Goal: Task Accomplishment & Management: Manage account settings

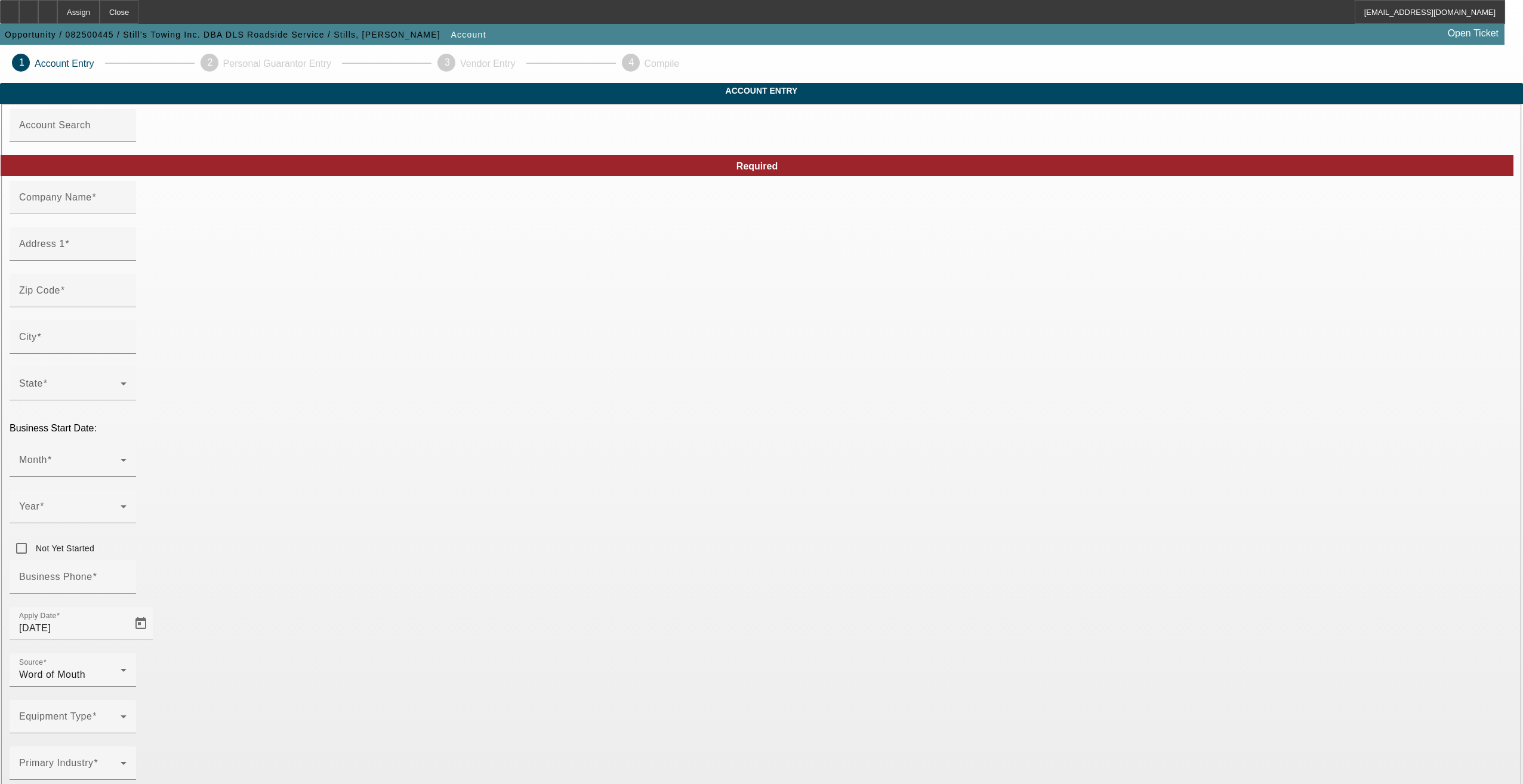
type input "Still's Towing Inc."
type input "[STREET_ADDRESS]"
type input "19018"
type input "Aldan"
type input "(610) 938-3131"
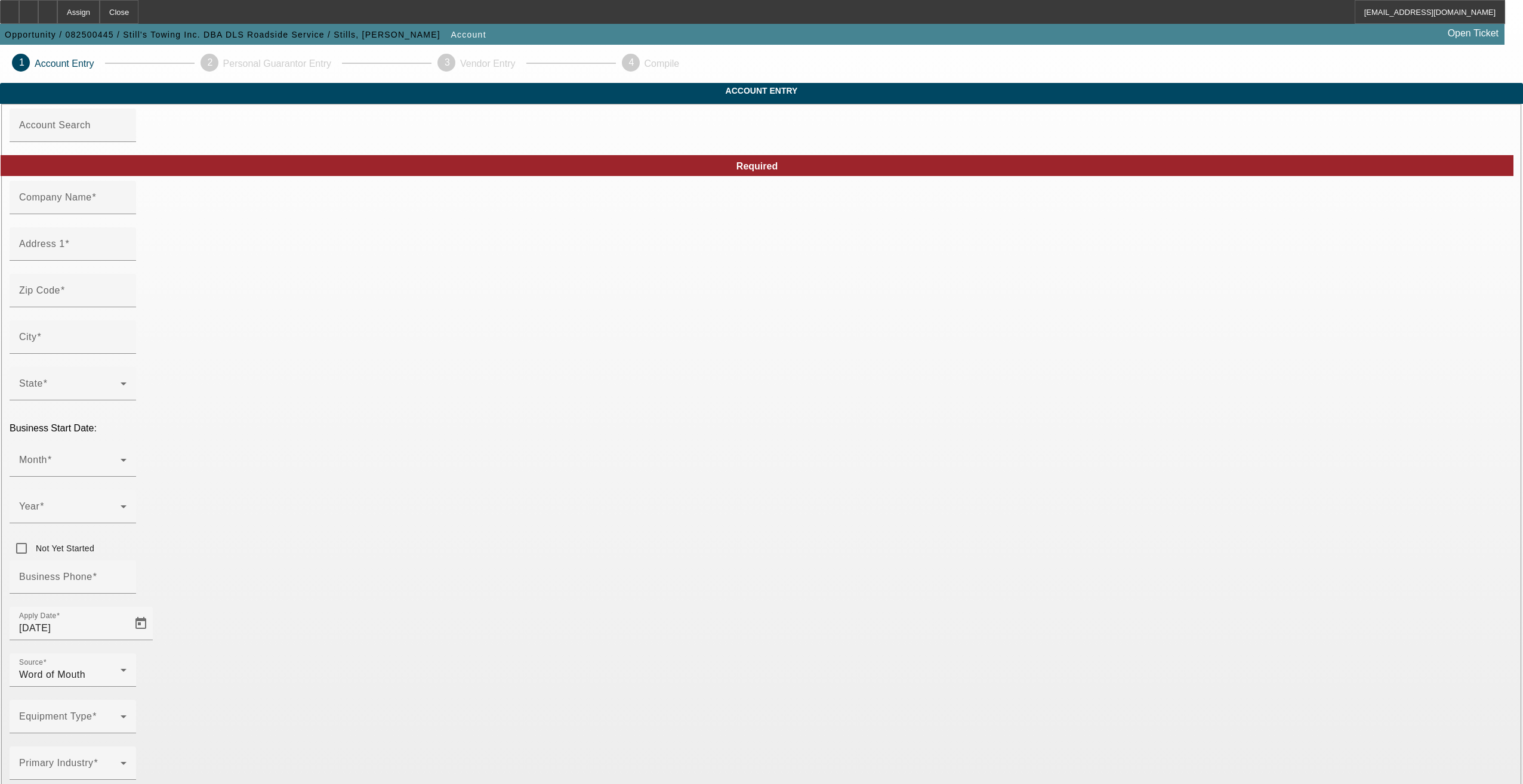
type input "DLS Roadside Service"
type input "damstills@gmail.com"
type input "82-2086265"
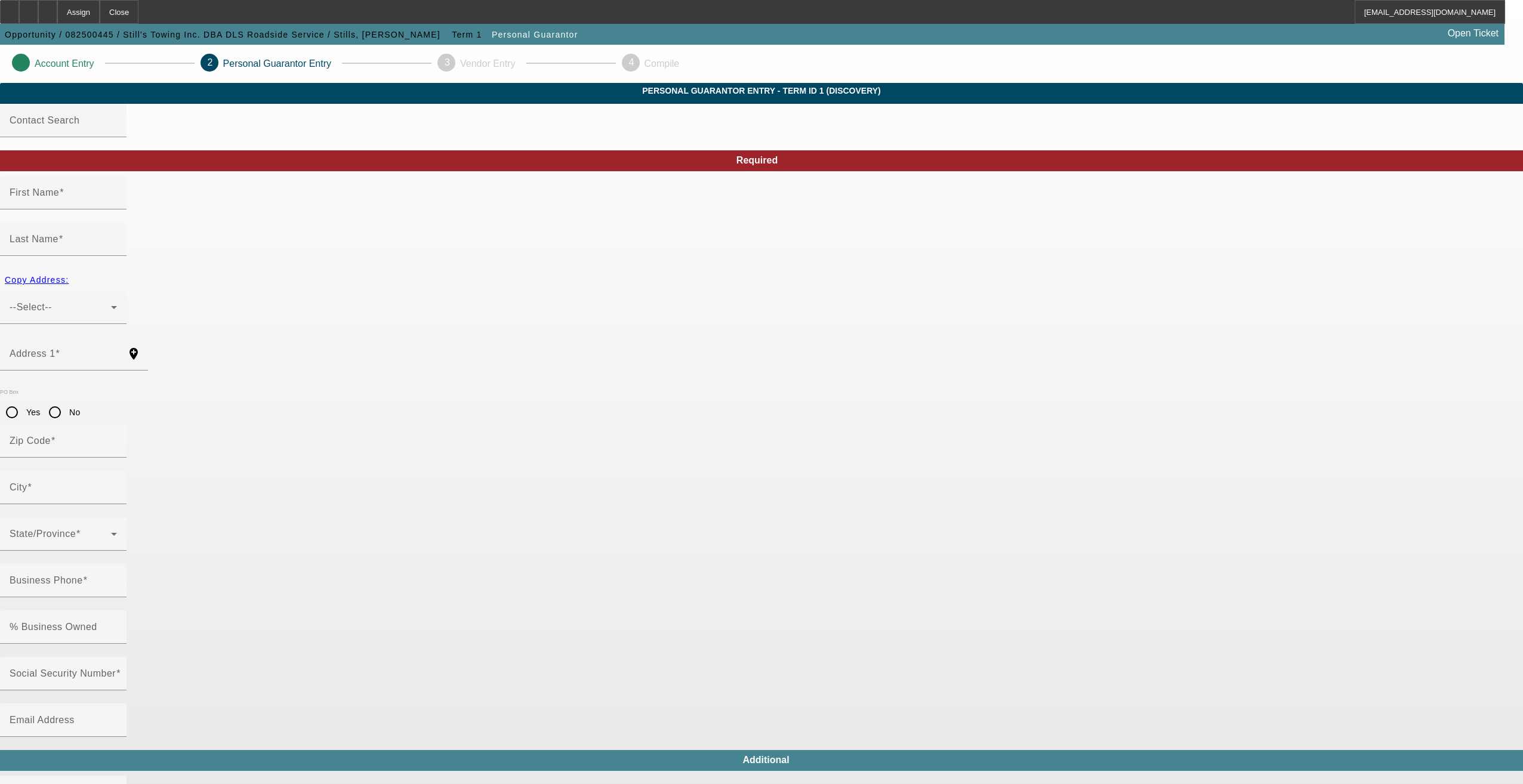
type input "Damian"
type input "Stills"
type input "505 East Providence Road"
radio input "true"
type input "19018"
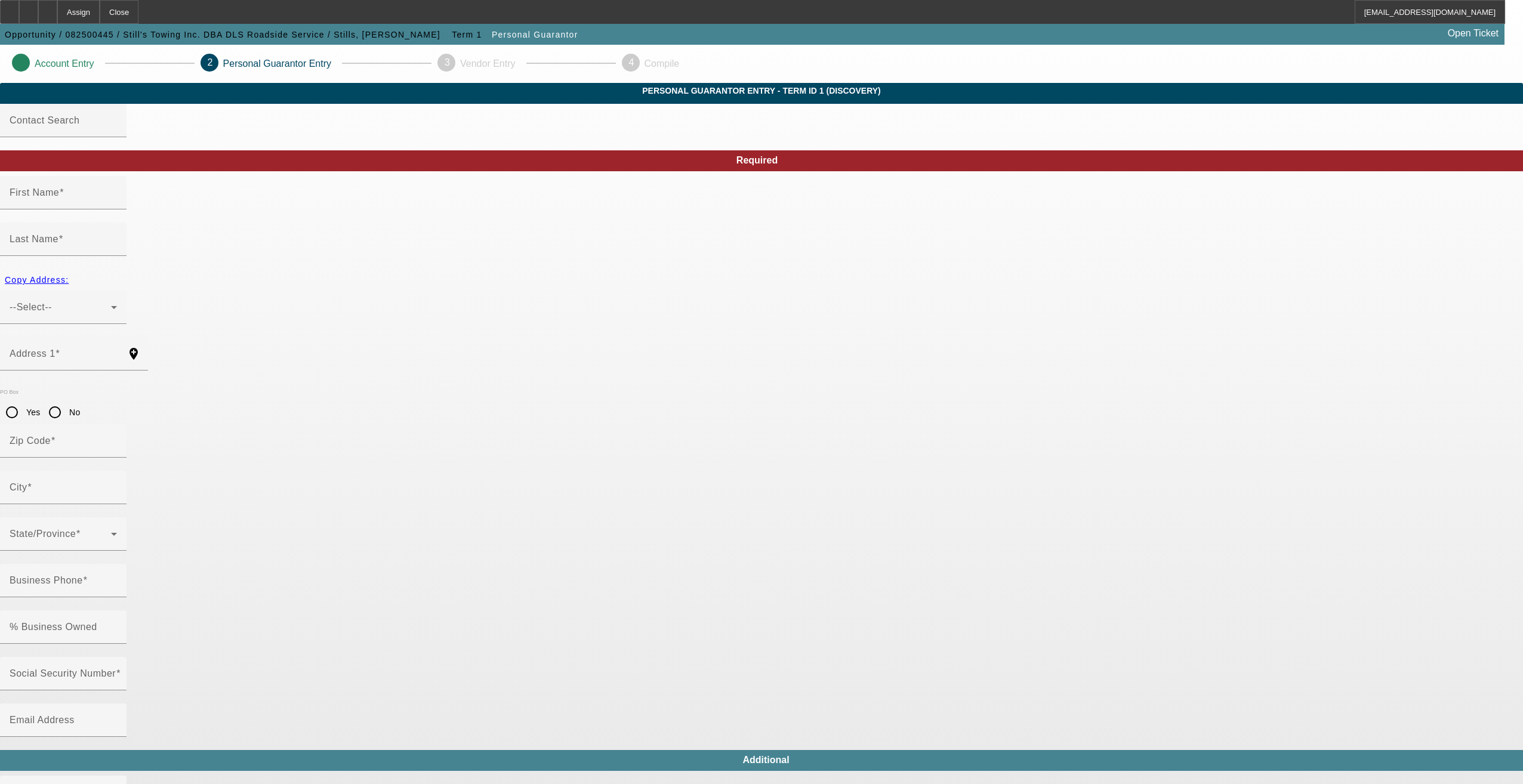
type input "Aldan"
type input "(610) 938-3131"
type input "100"
type input "159-72-4298"
type input "damstills@gmail.com"
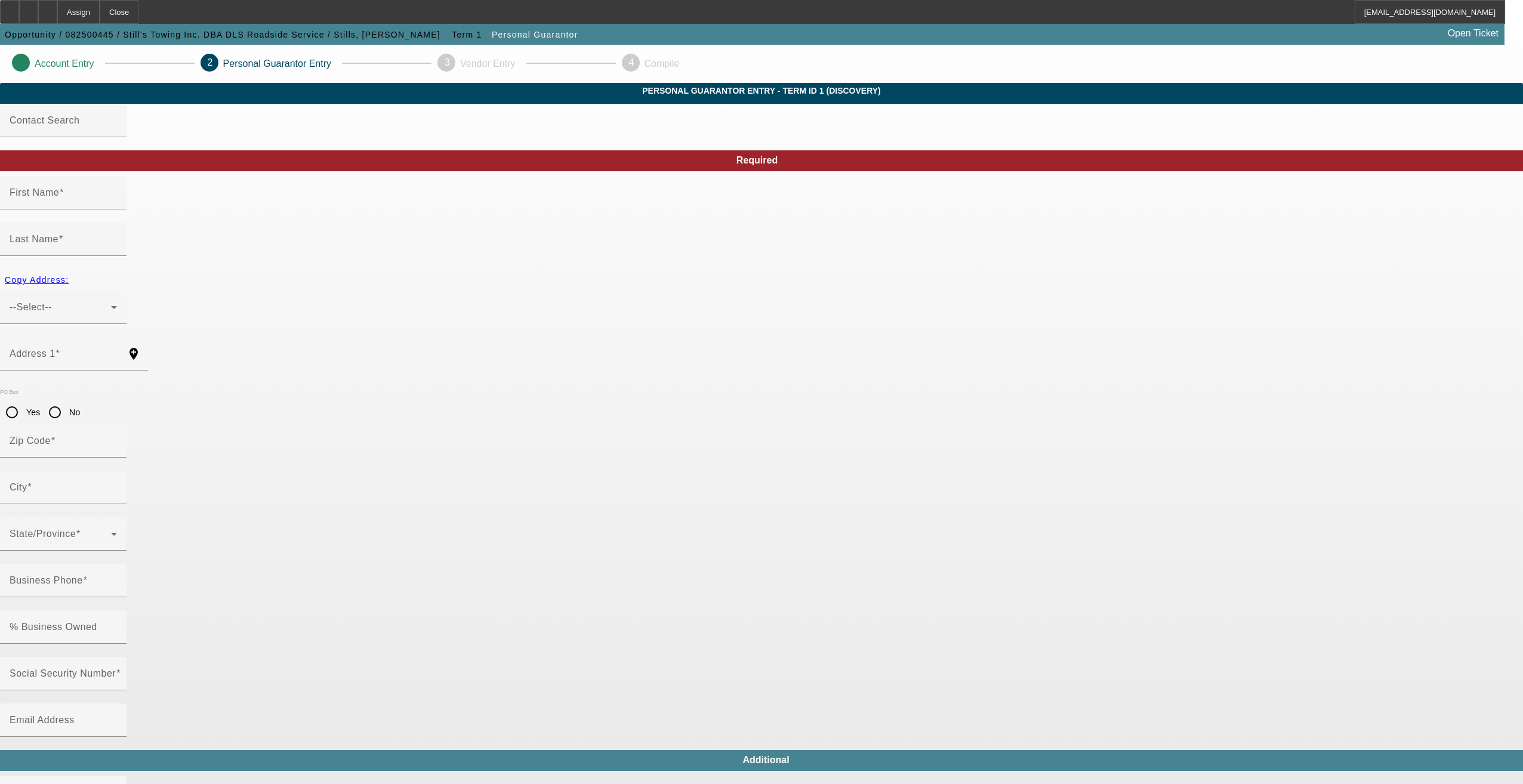
type input "(610) 938-1060"
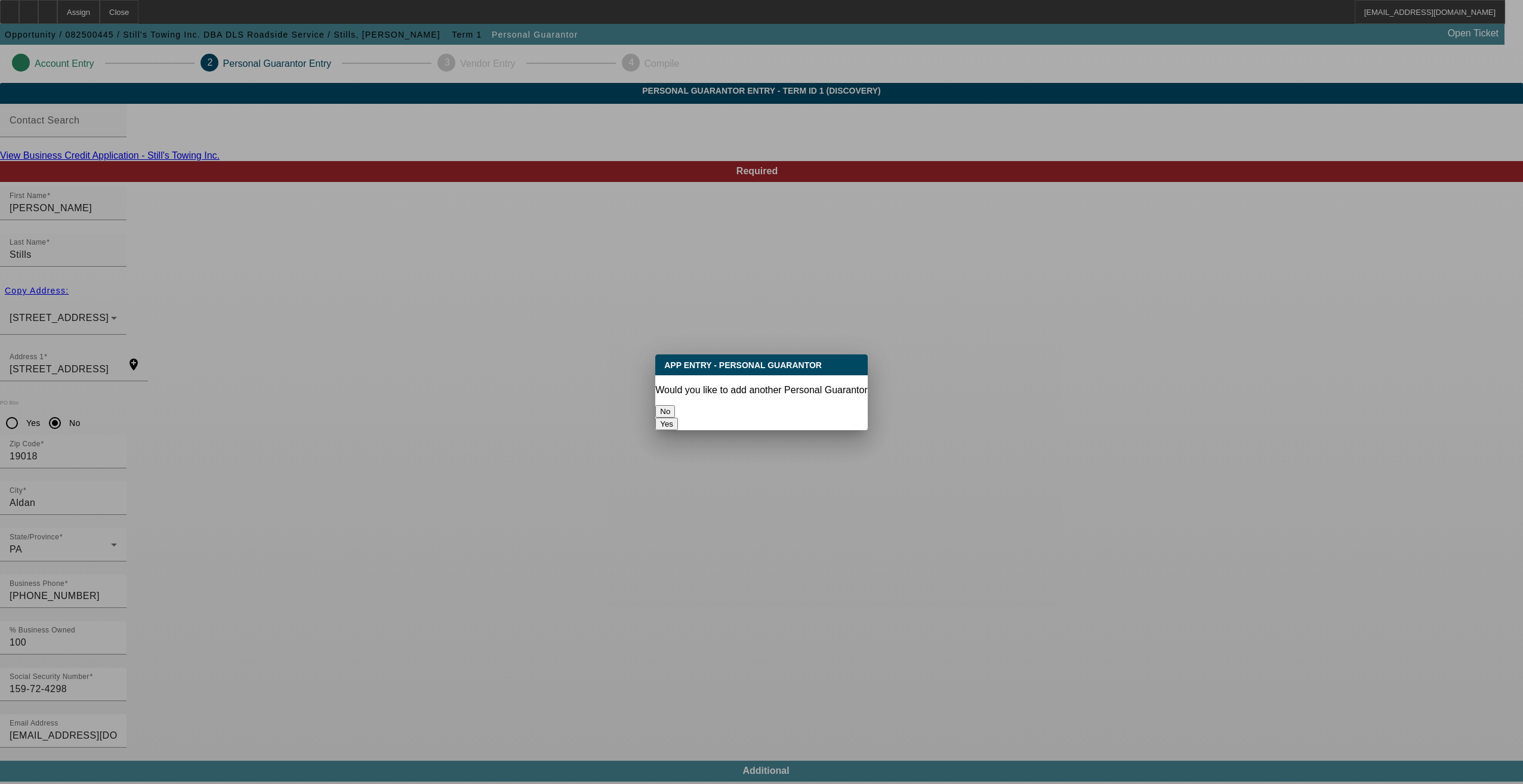
click at [675, 405] on button "No" at bounding box center [665, 411] width 20 height 13
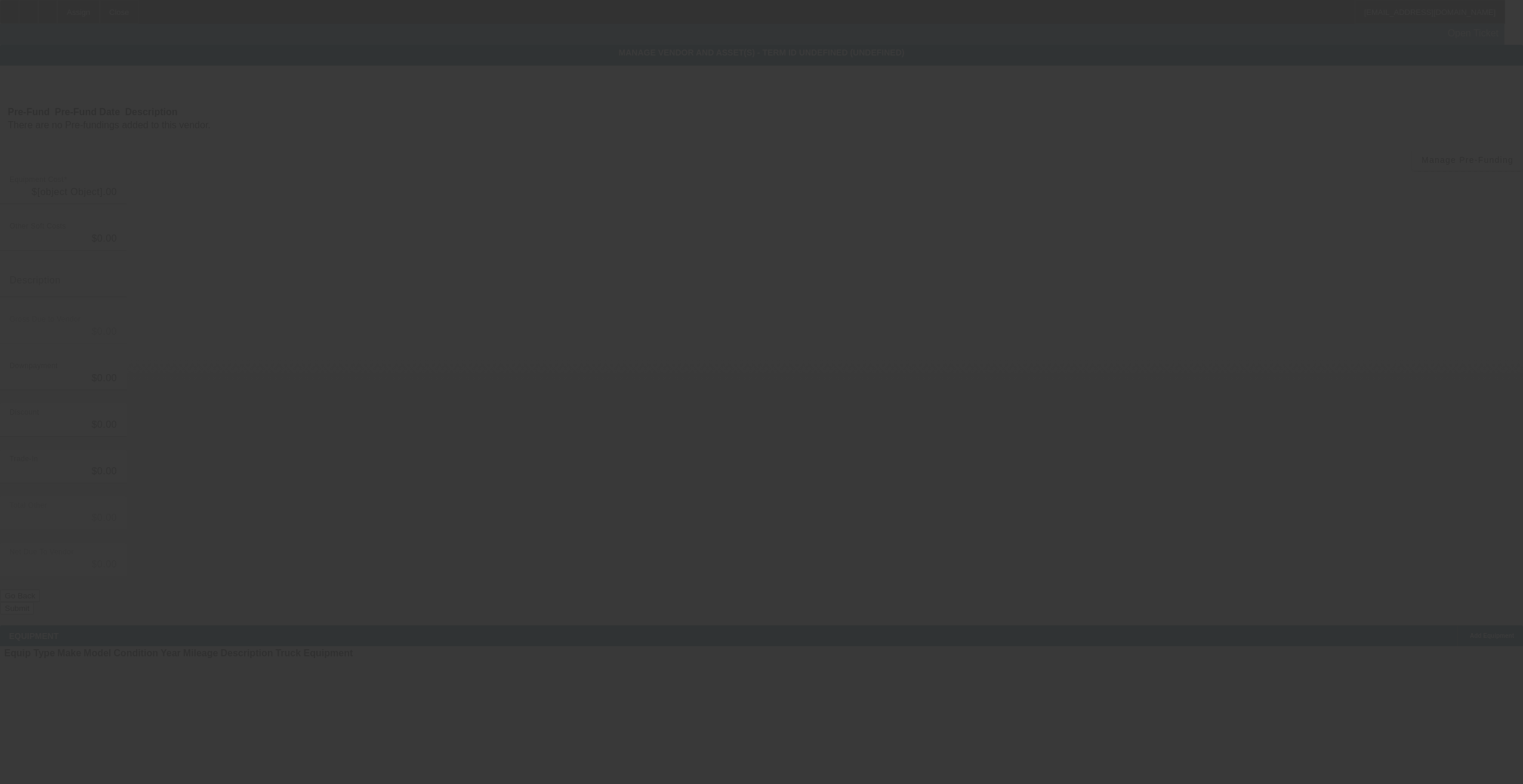
type input "$60,000.00"
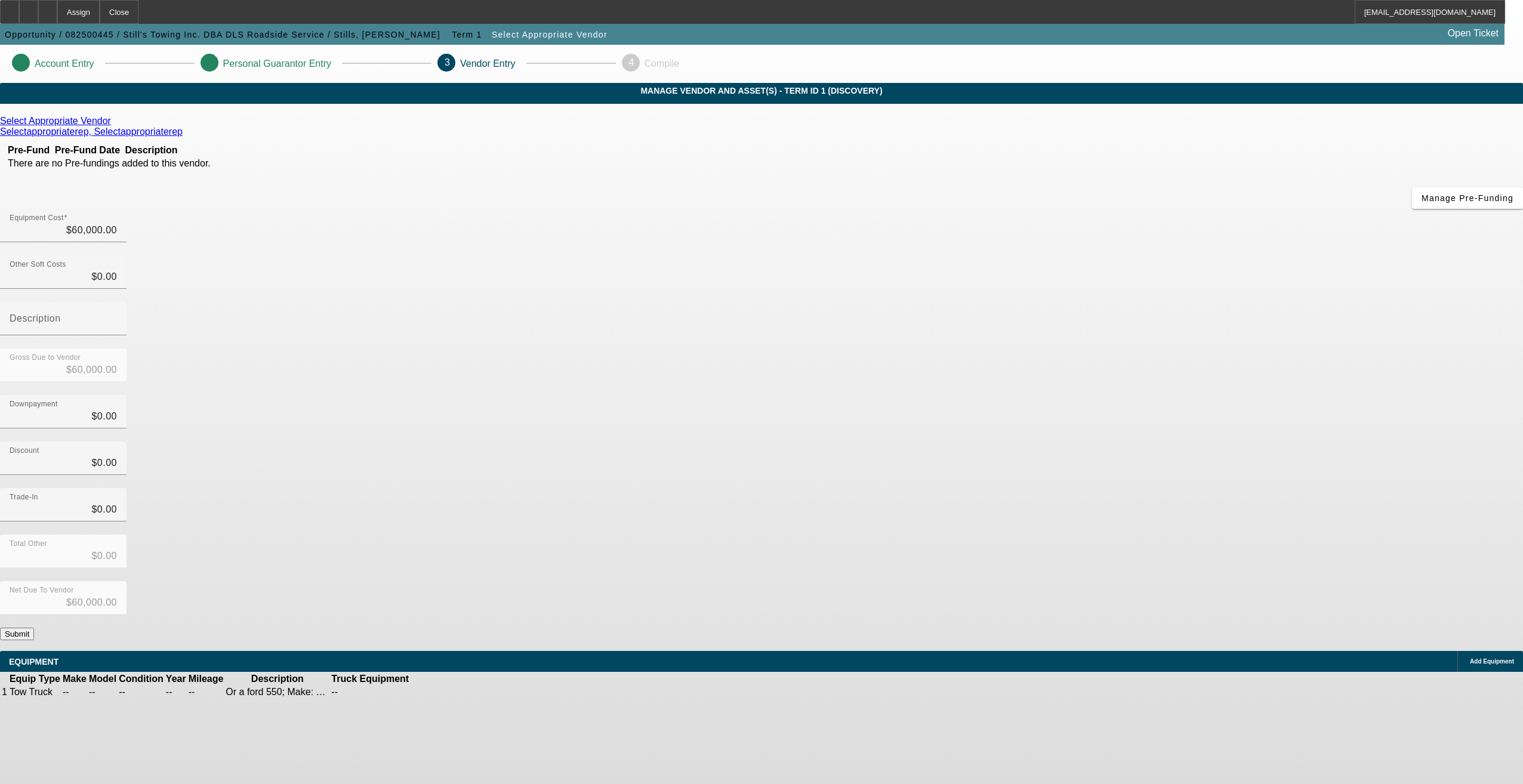
click at [34, 627] on button "Submit" at bounding box center [17, 633] width 34 height 13
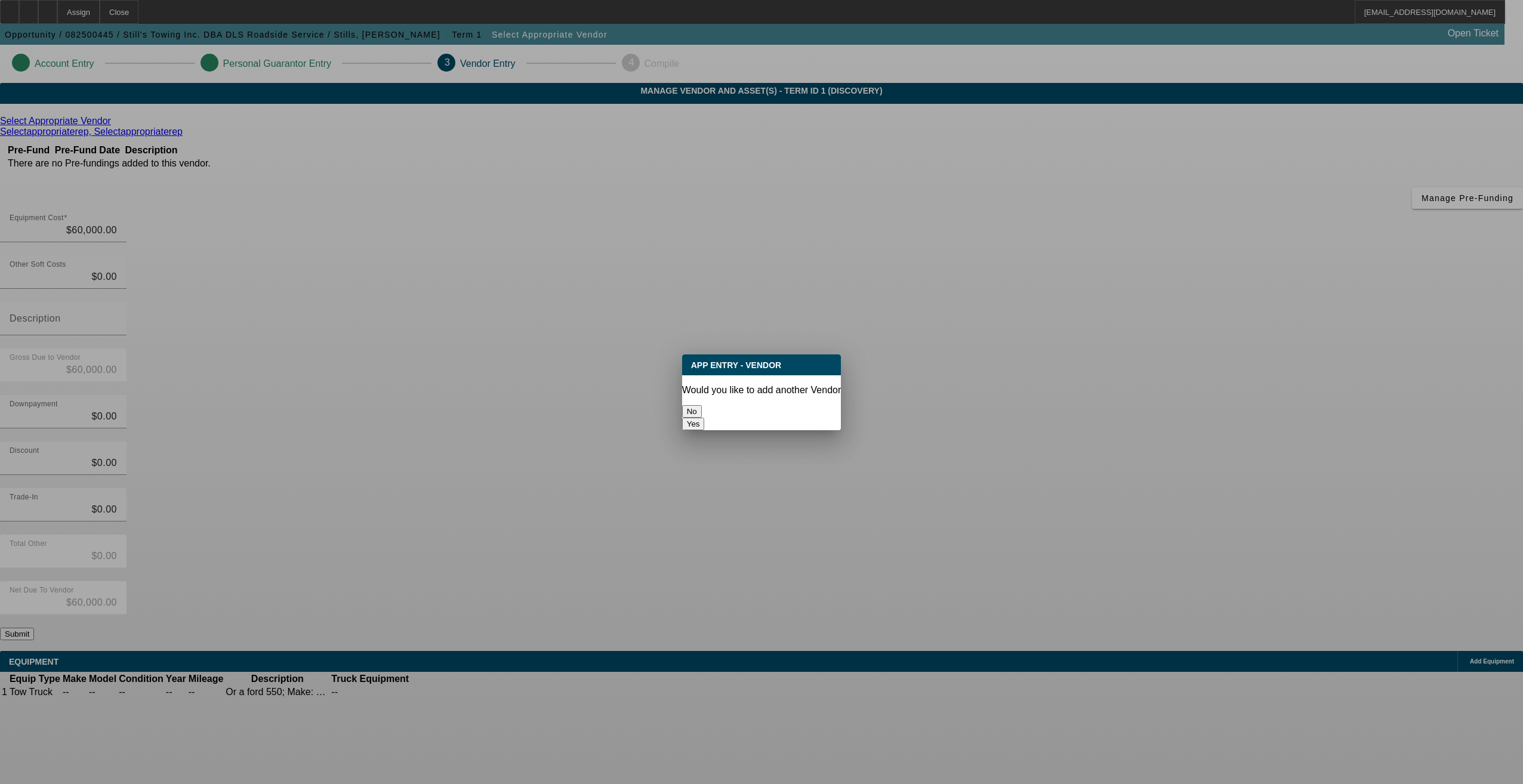
click at [702, 405] on button "No" at bounding box center [692, 411] width 20 height 13
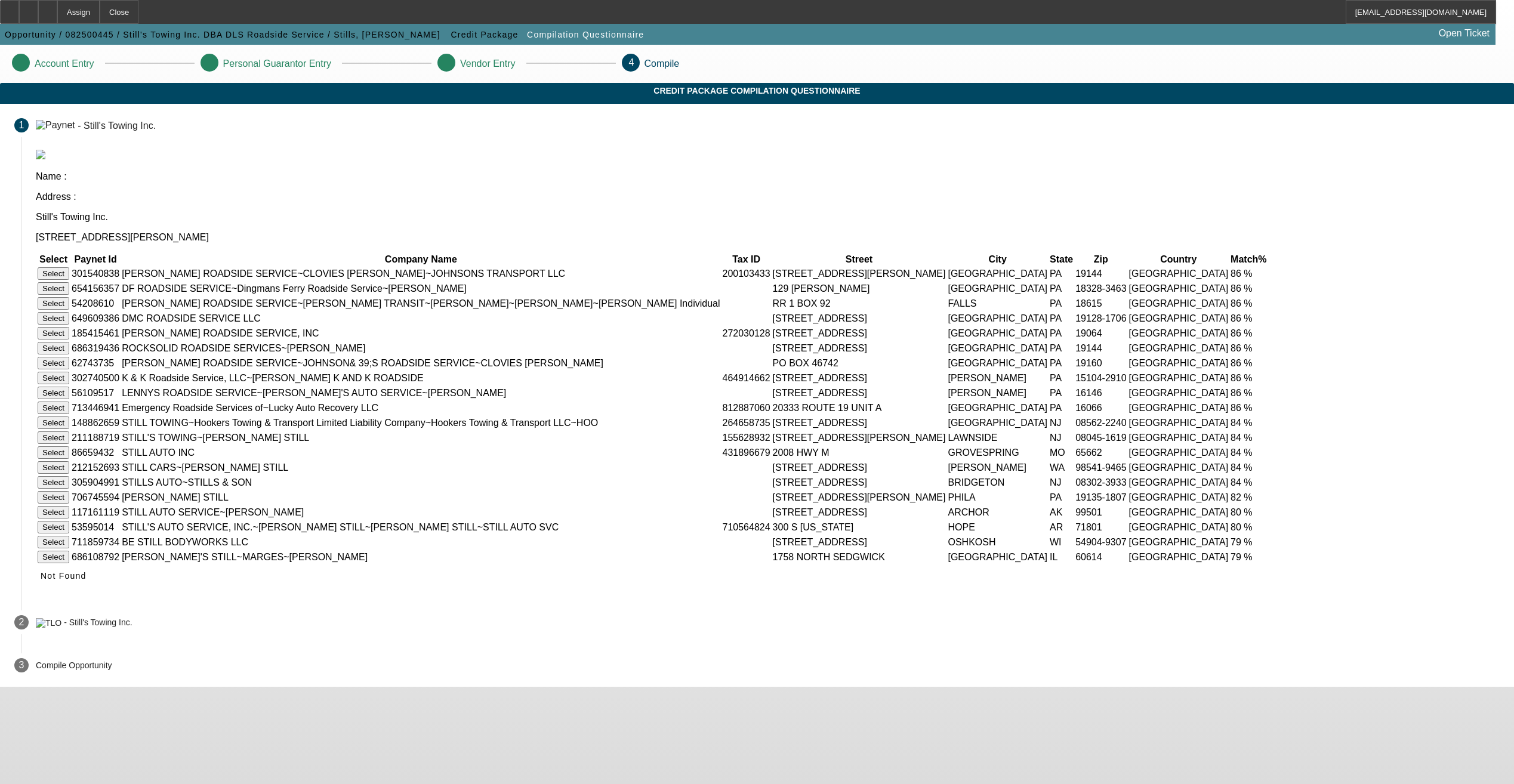
scroll to position [60, 0]
click at [87, 580] on span "Not Found" at bounding box center [63, 576] width 46 height 10
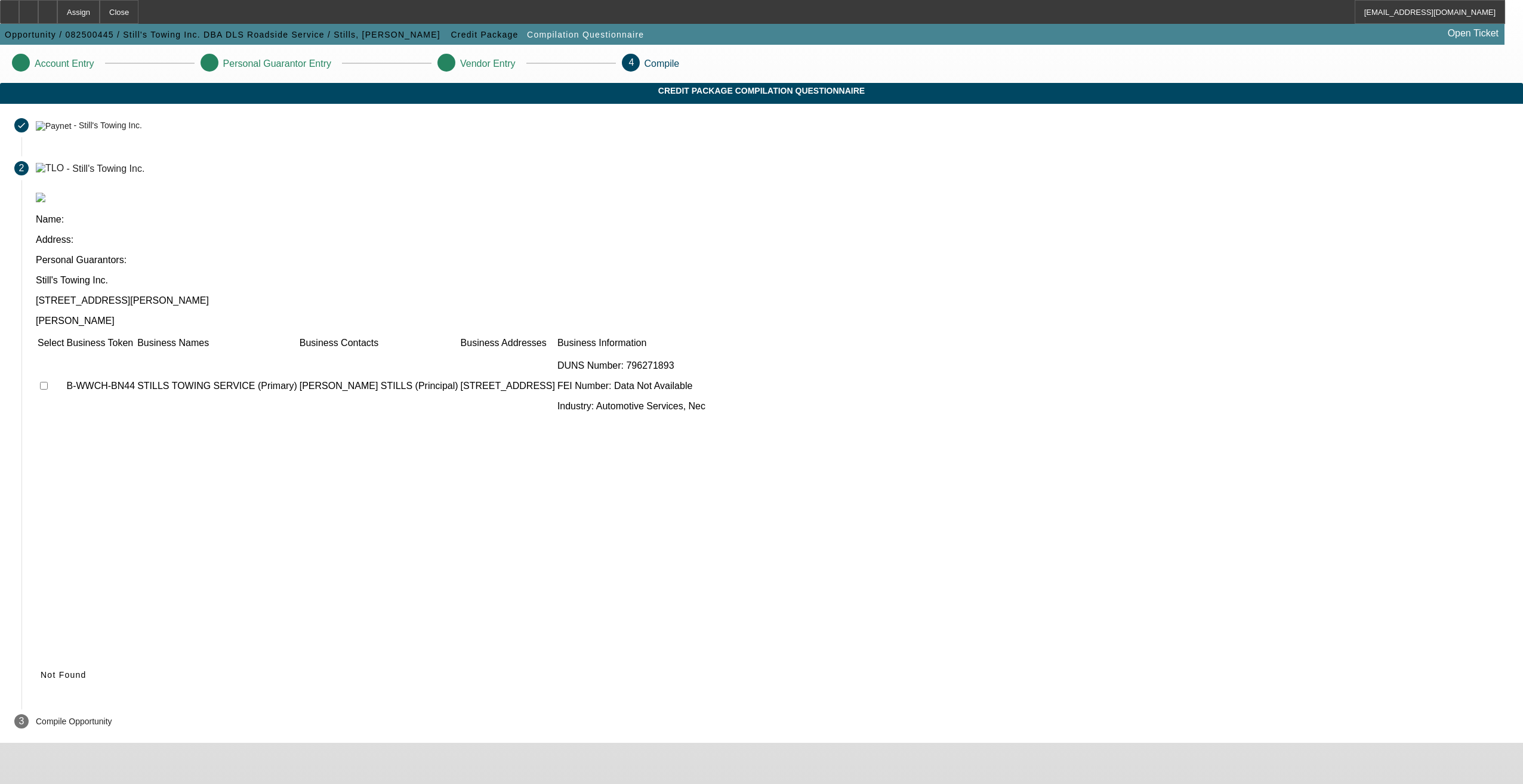
click at [48, 382] on input "checkbox" at bounding box center [44, 386] width 8 height 8
checkbox input "true"
click at [71, 670] on span "Submit" at bounding box center [56, 675] width 31 height 10
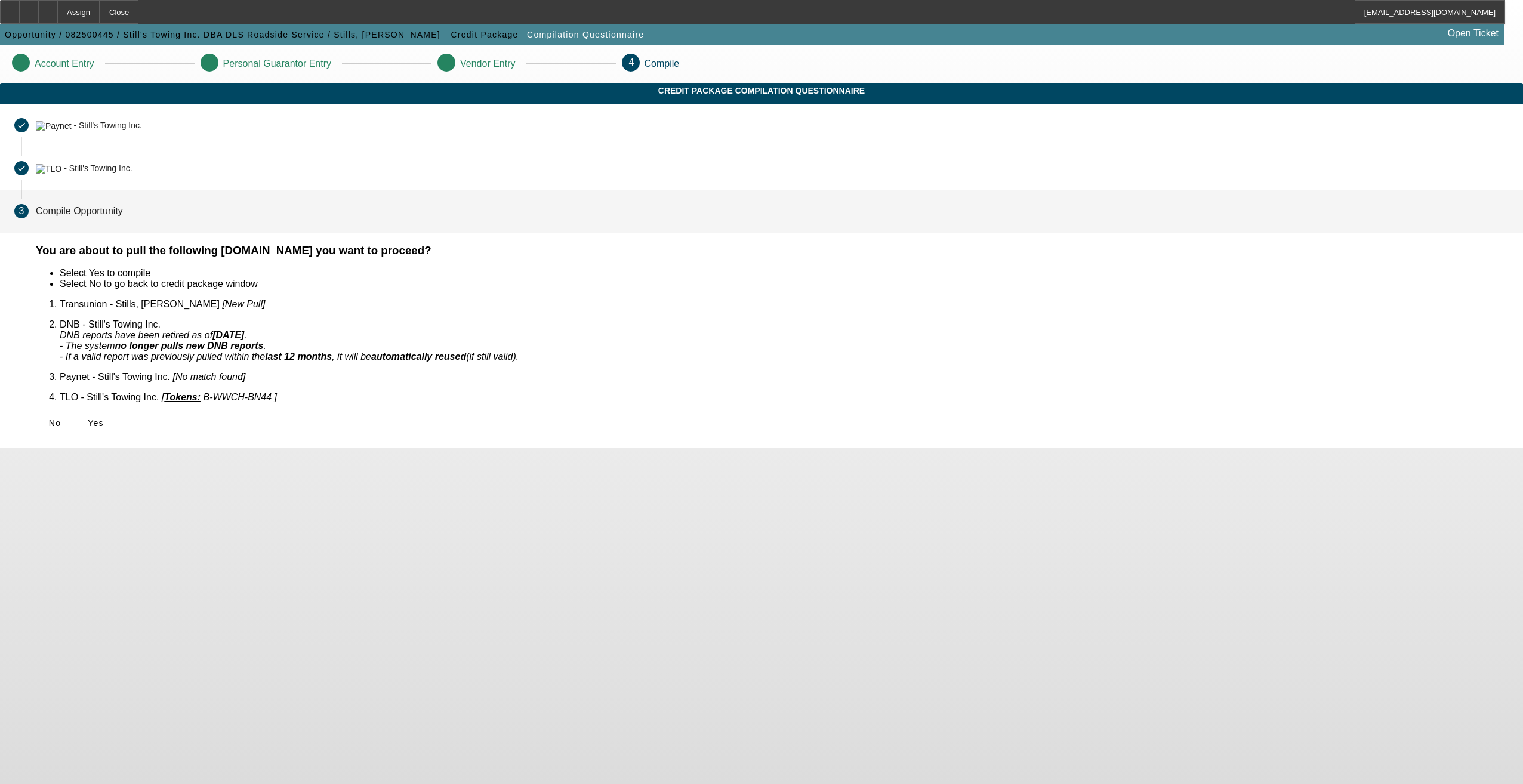
drag, startPoint x: 501, startPoint y: 414, endPoint x: 507, endPoint y: 386, distance: 28.6
click at [104, 418] on span "Yes" at bounding box center [96, 423] width 16 height 10
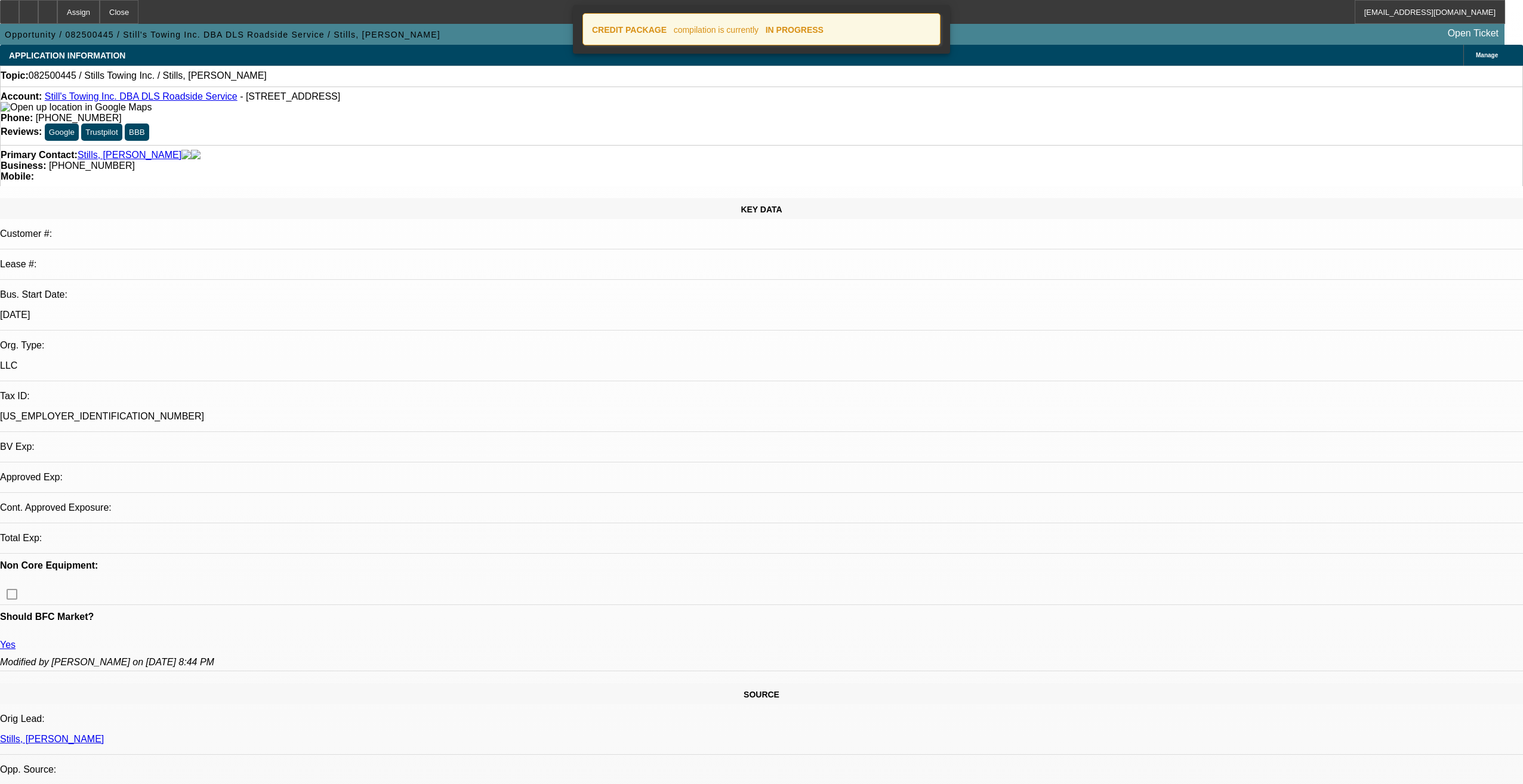
select select "0"
select select "2"
select select "0.1"
select select "4"
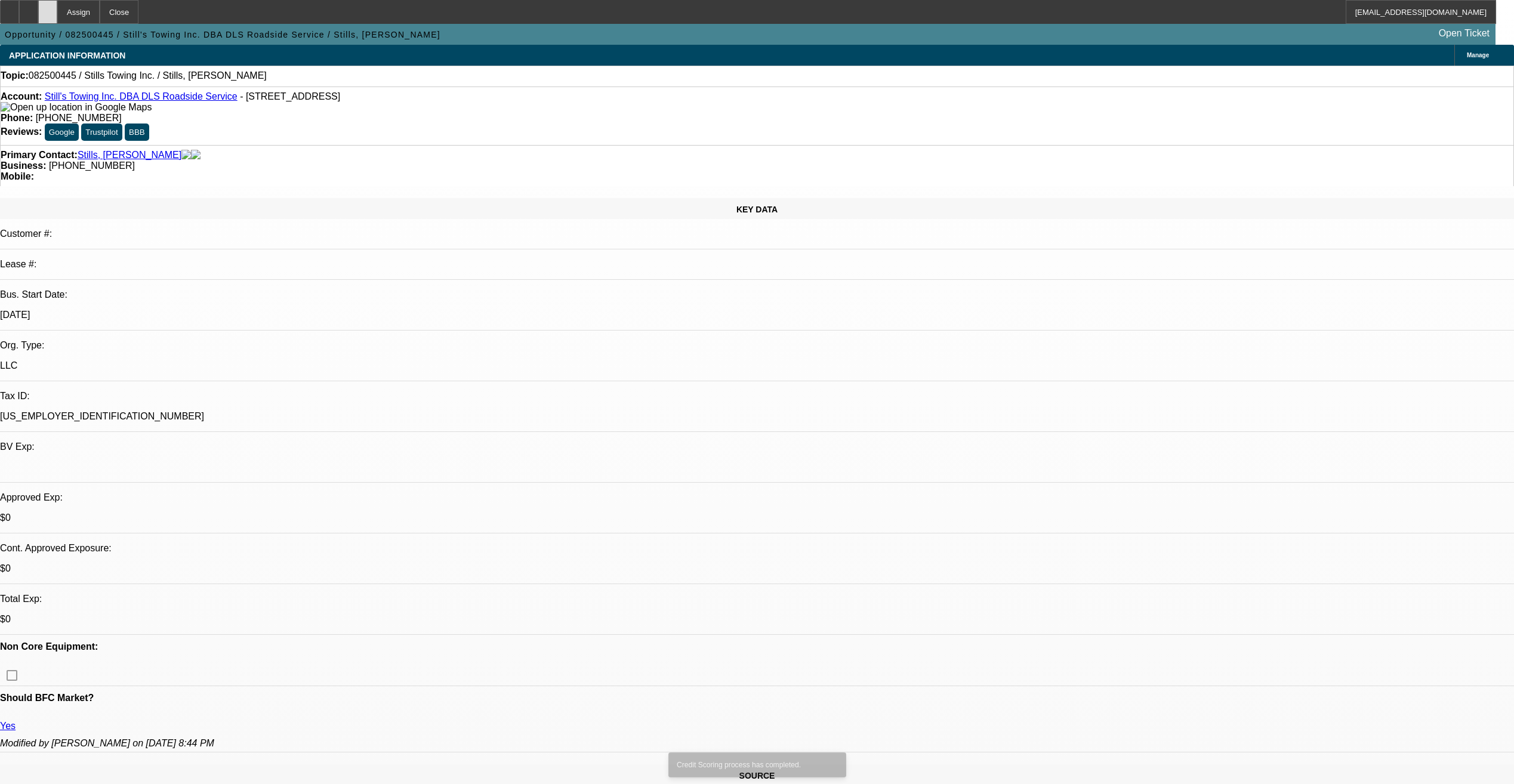
click at [57, 9] on div at bounding box center [48, 12] width 19 height 24
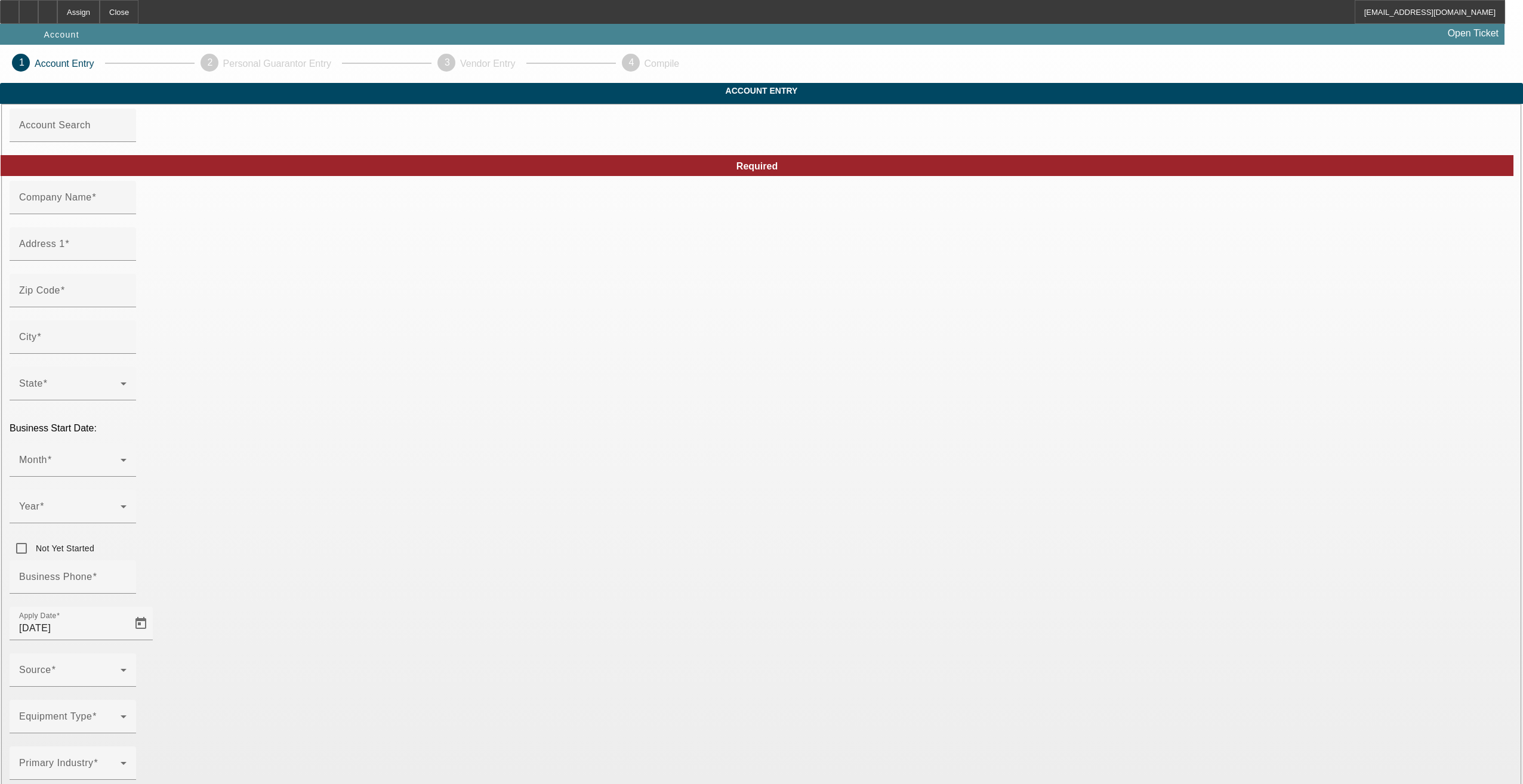
type input "[DATE]"
type input "Lower [US_STATE] Tree Service"
type input "19602 [GEOGRAPHIC_DATA]"
type input "36580"
type input "[GEOGRAPHIC_DATA]"
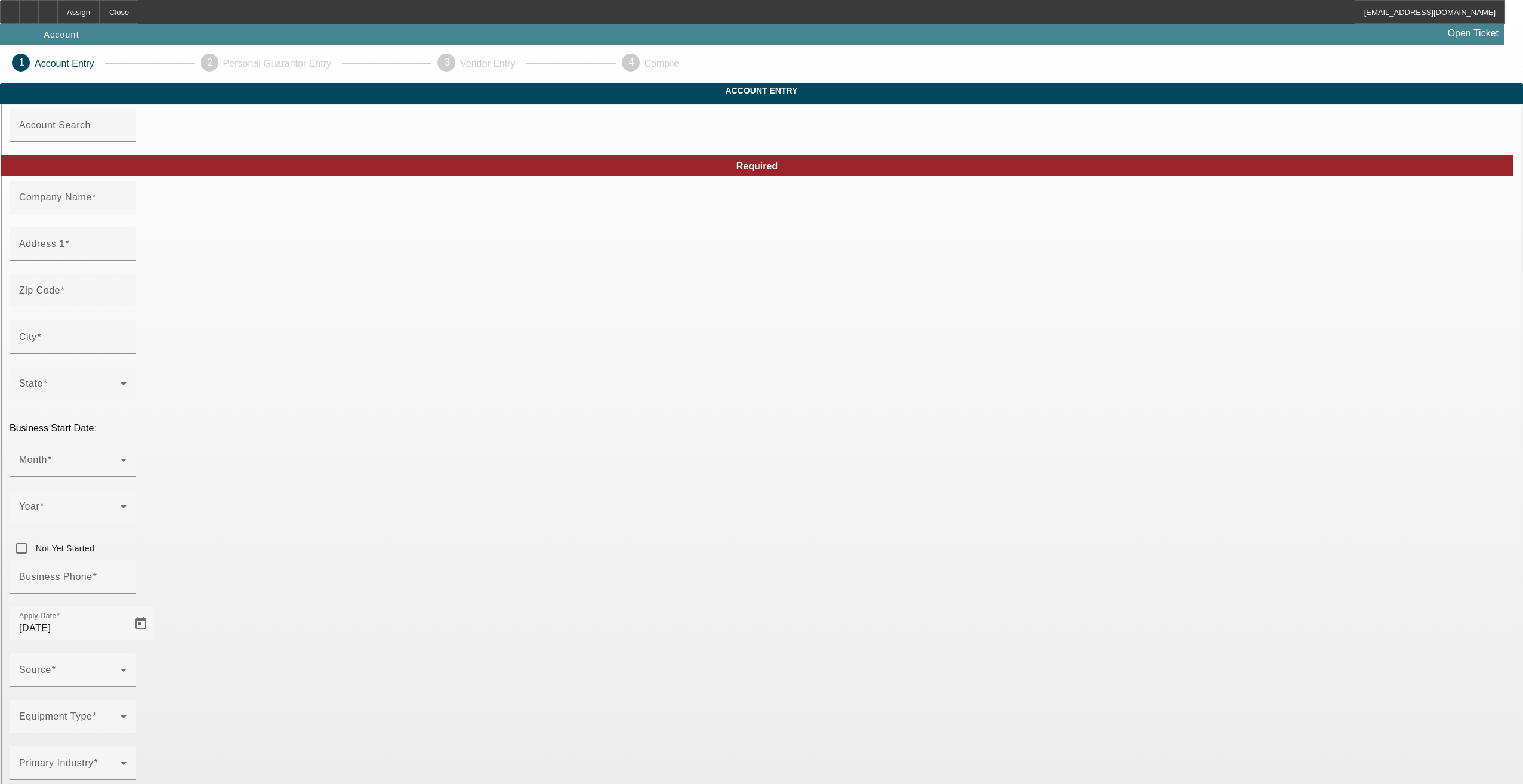
type input "[PHONE_NUMBER]"
type input "[EMAIL_ADDRESS][DOMAIN_NAME]"
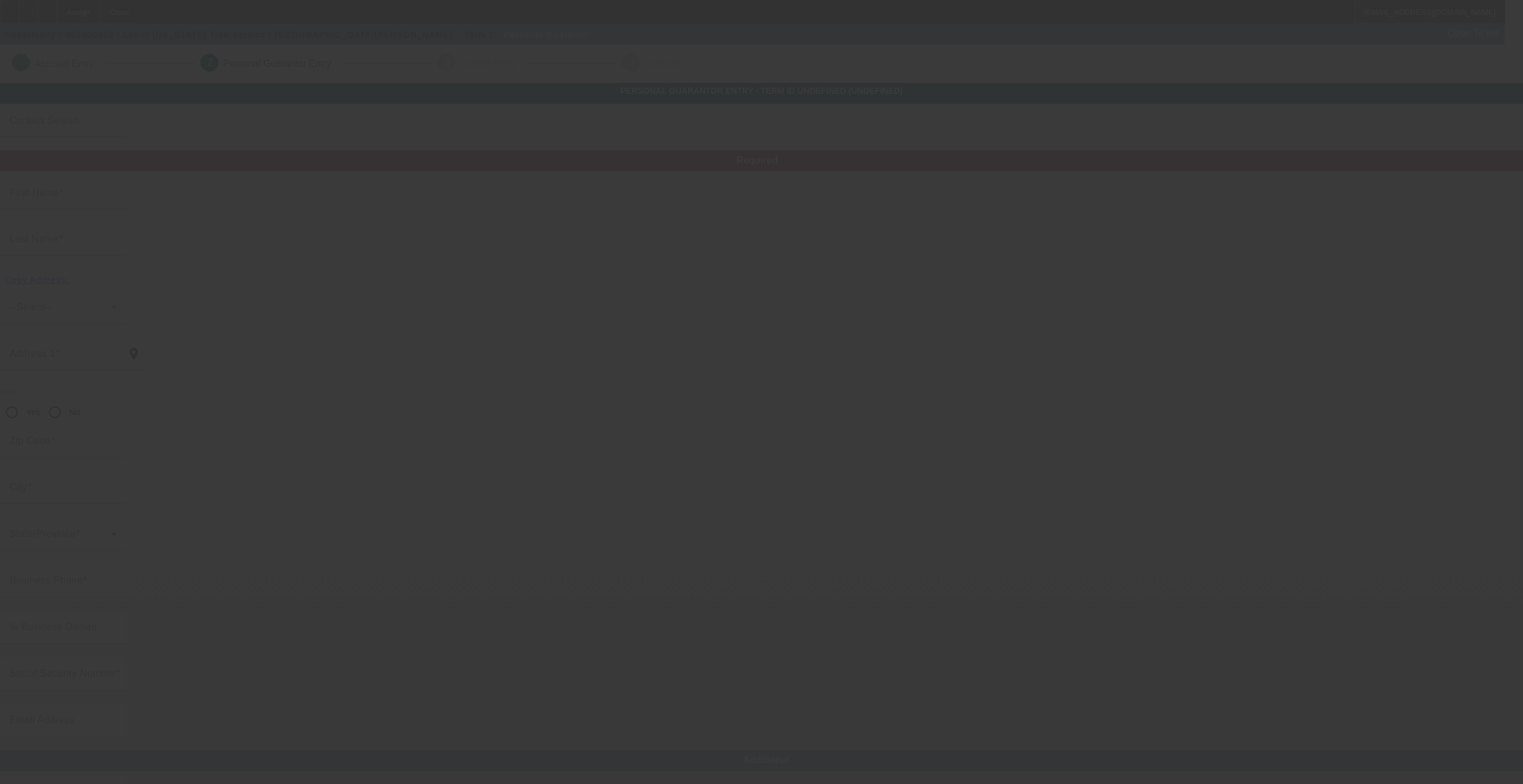
type input "Amanda"
type input "Rogers"
type input "19602 Cape Fear Loop"
radio input "true"
type input "36580"
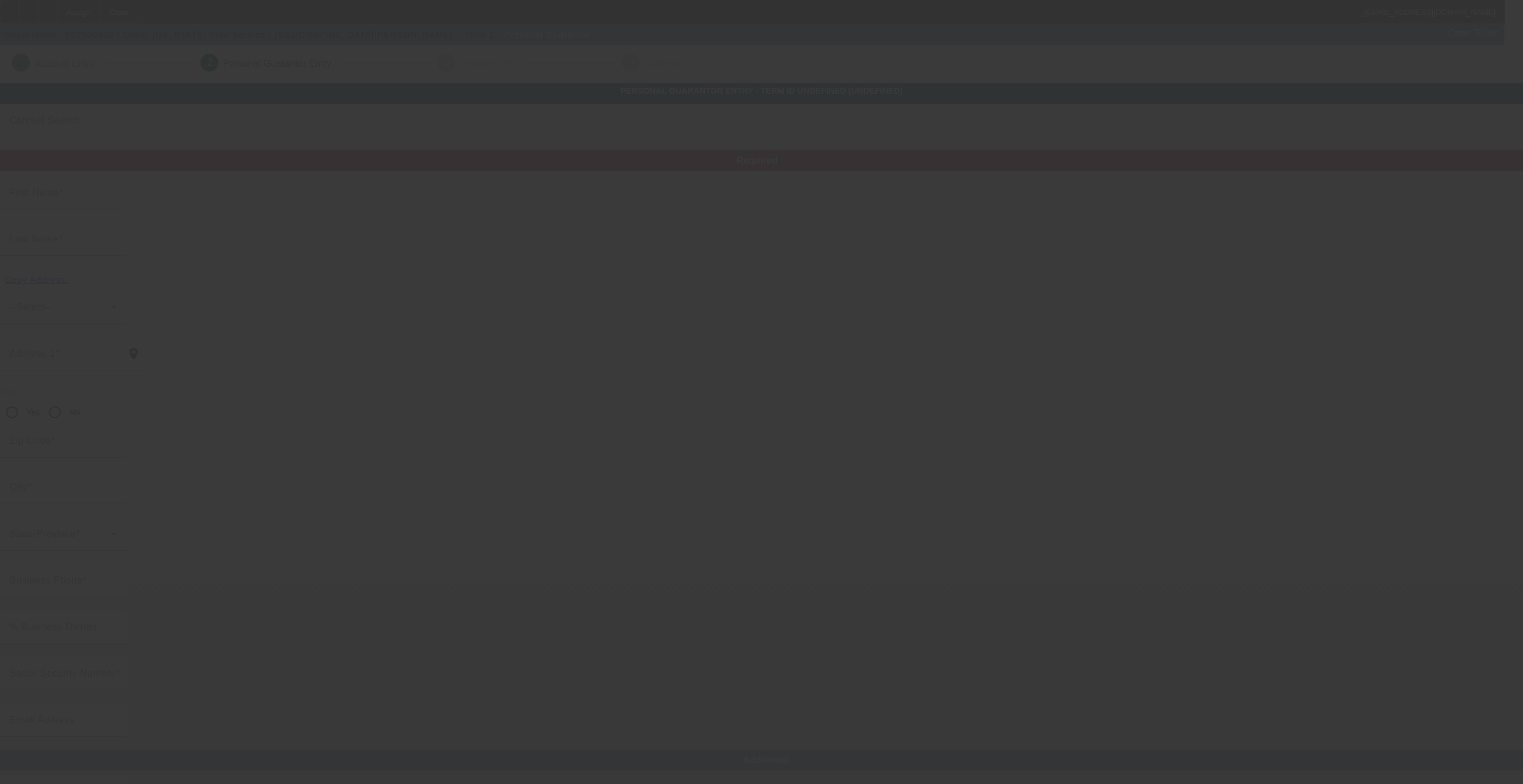
type input "Summerdale"
type input "(850) 288-2092"
type input "100"
type input "589-82-5938"
type input "manda.thetreesurgeon@gmail.com"
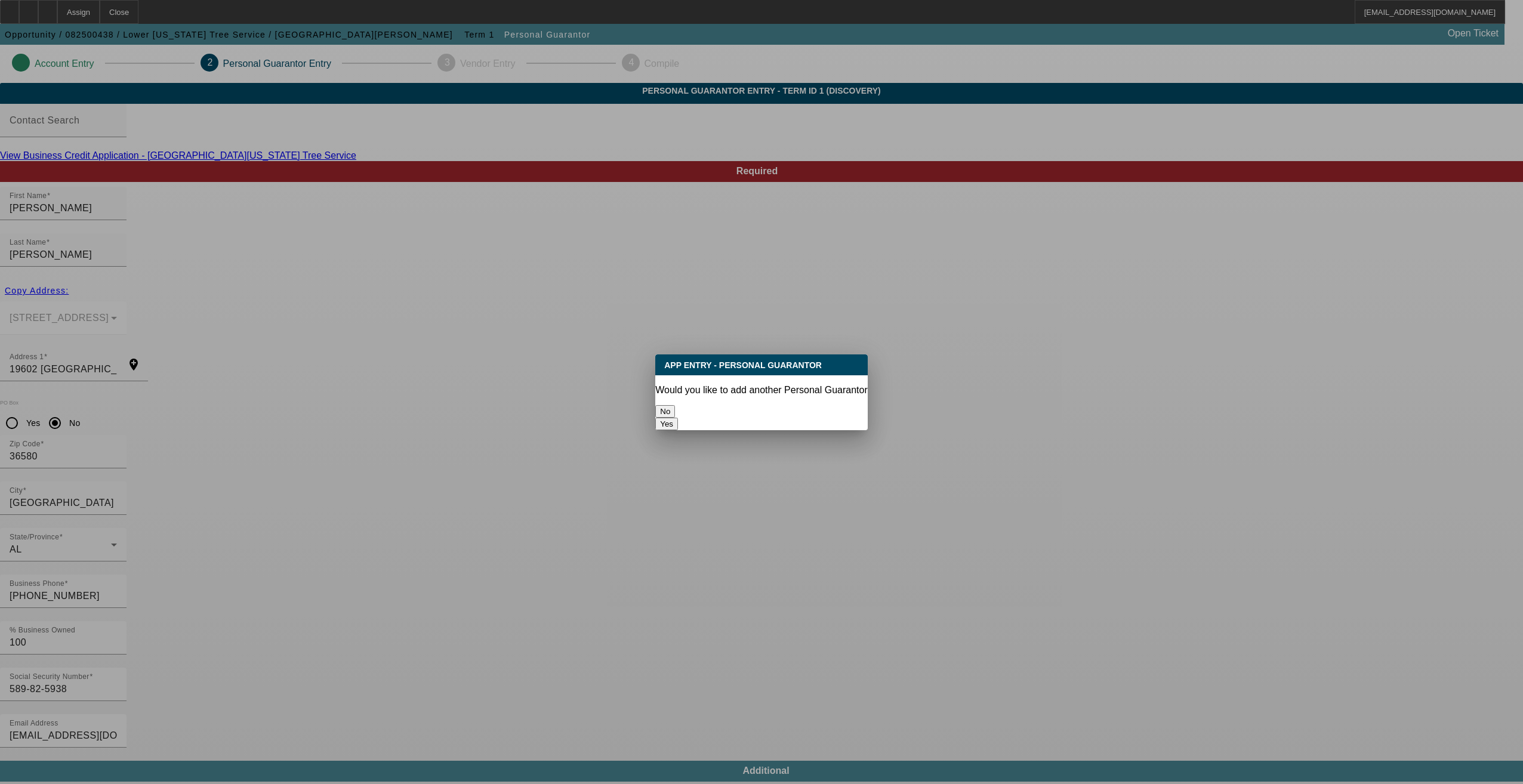
click at [1335, 783] on html "Assign Close koconnor@beaconfunding.com Opportunity / 082500438 / Lower Alabama…" at bounding box center [761, 392] width 1523 height 784
click at [675, 405] on button "No" at bounding box center [665, 411] width 20 height 13
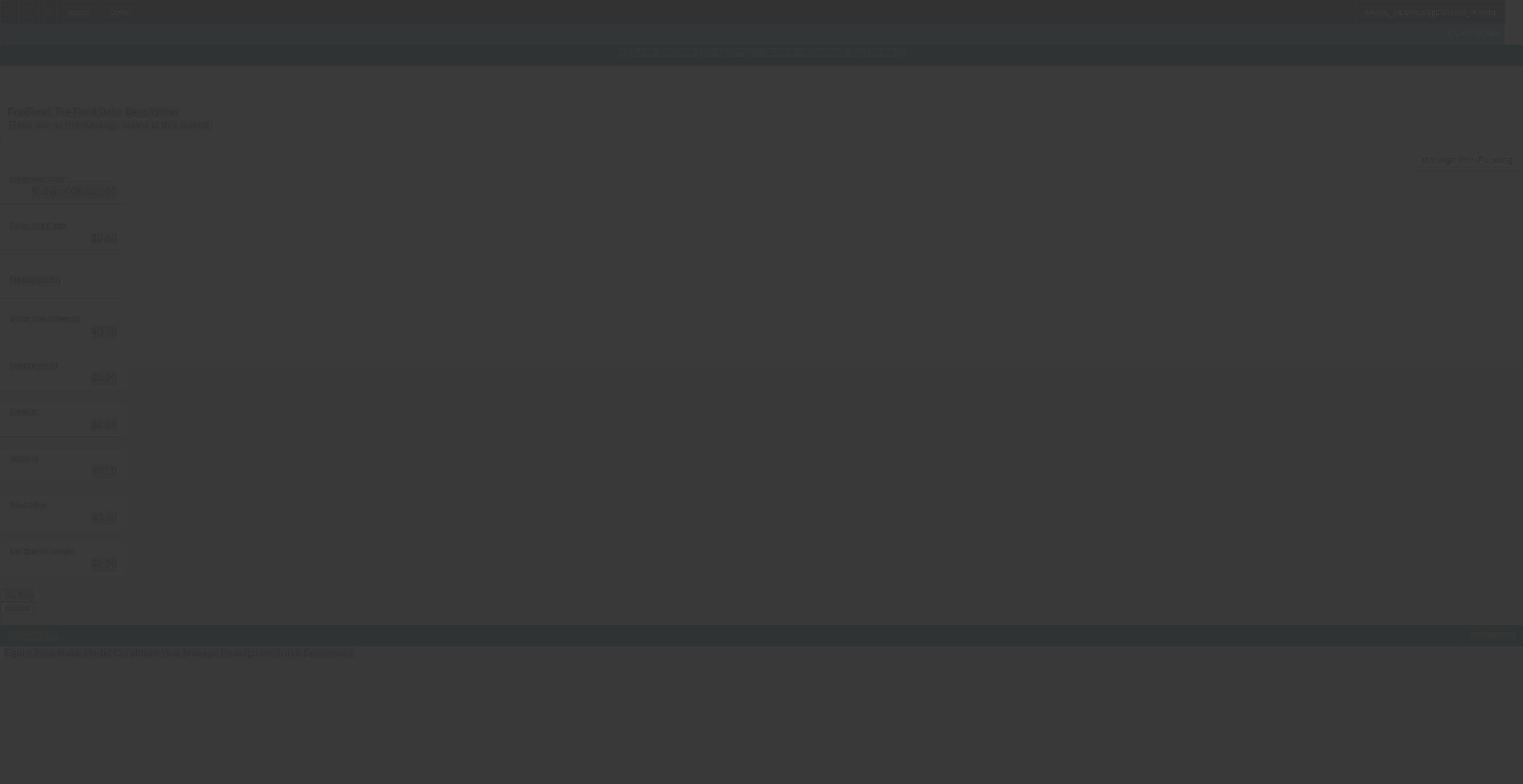
type input "$10,000.00"
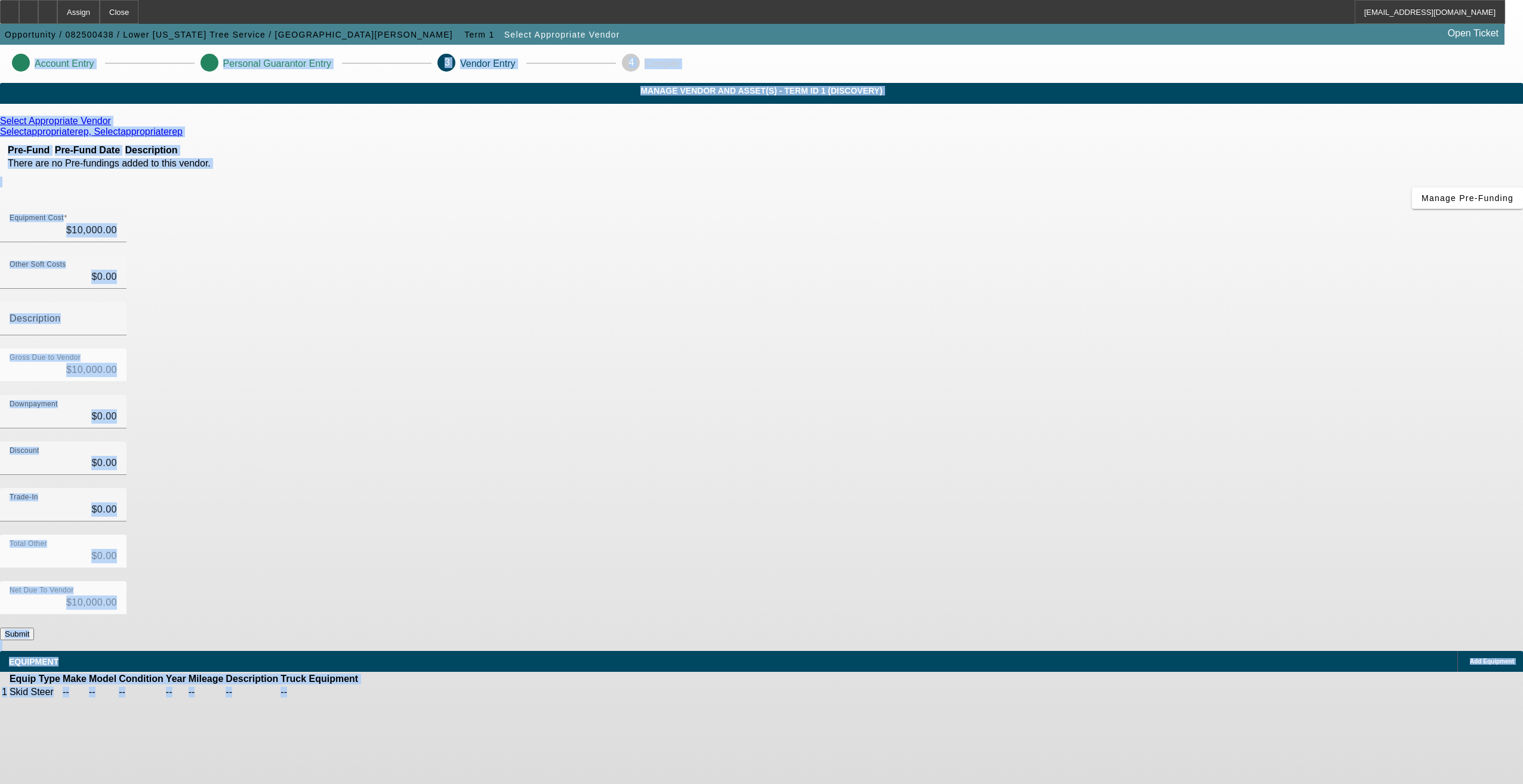
click at [34, 627] on button "Submit" at bounding box center [17, 633] width 34 height 13
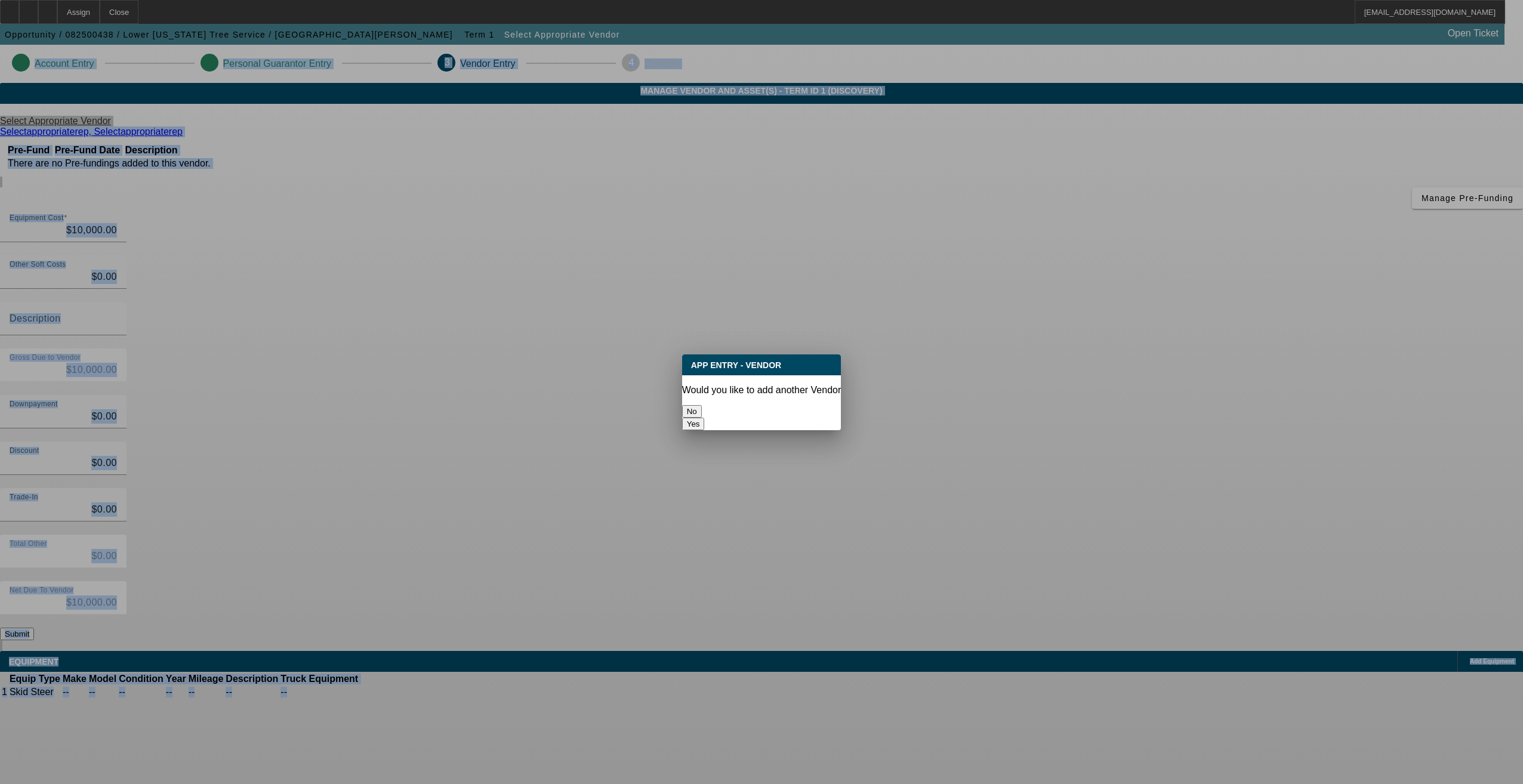
click at [702, 408] on button "No" at bounding box center [692, 411] width 20 height 13
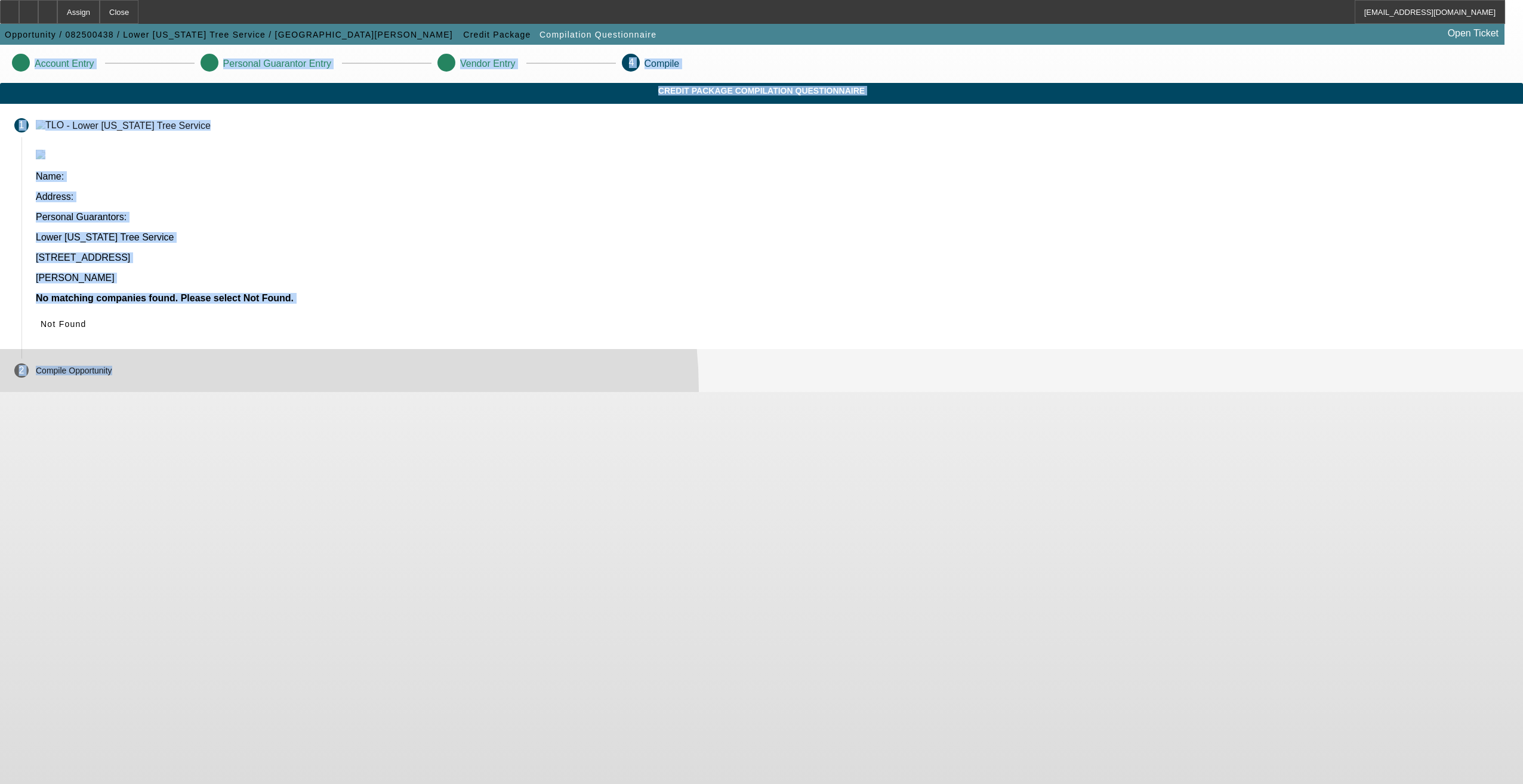
click at [665, 349] on mat-step-header "2 Compile Opportunity" at bounding box center [761, 370] width 1523 height 43
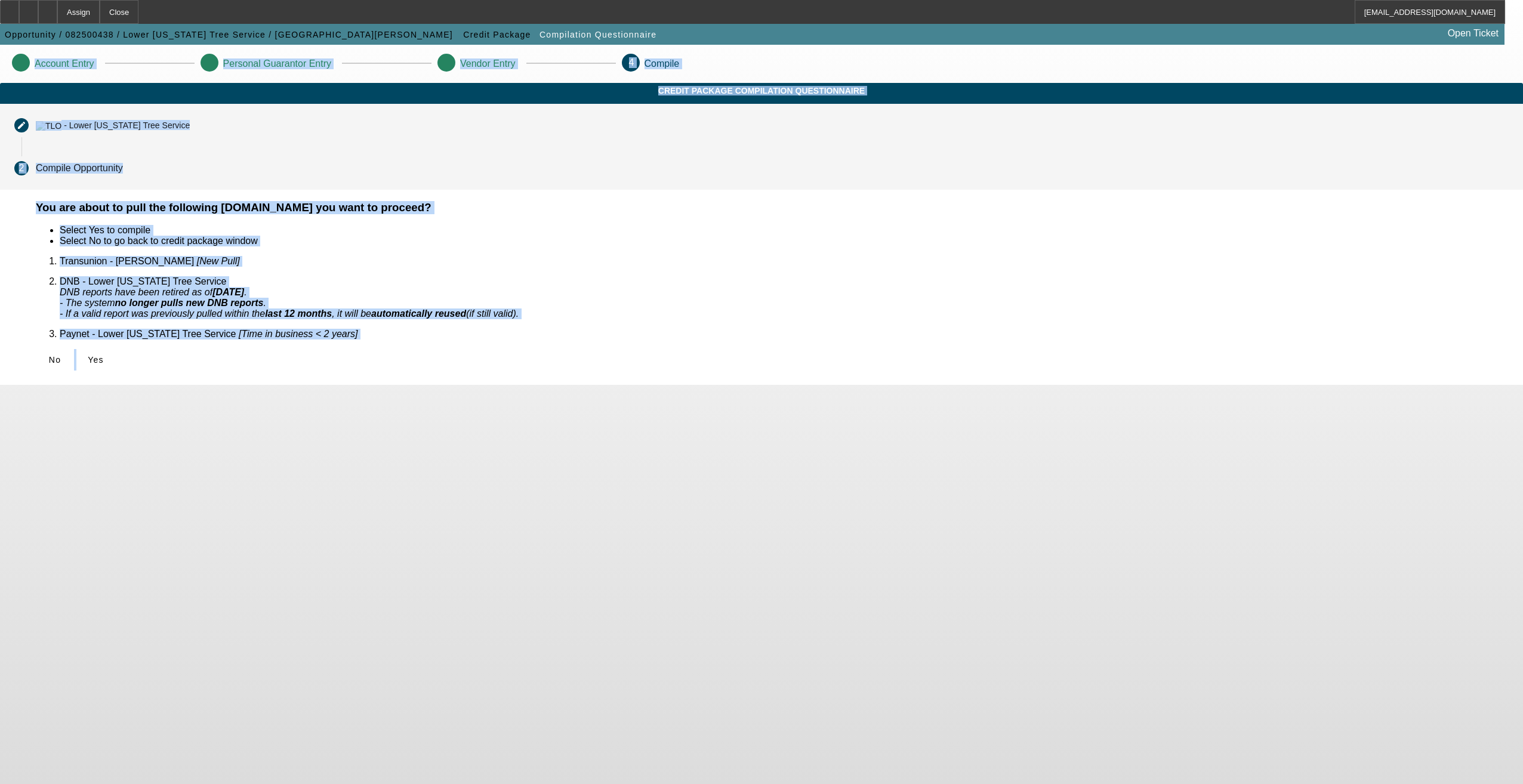
click at [560, 147] on mat-step-header "Editable create - Lower Alabama Tree Service" at bounding box center [761, 125] width 1523 height 43
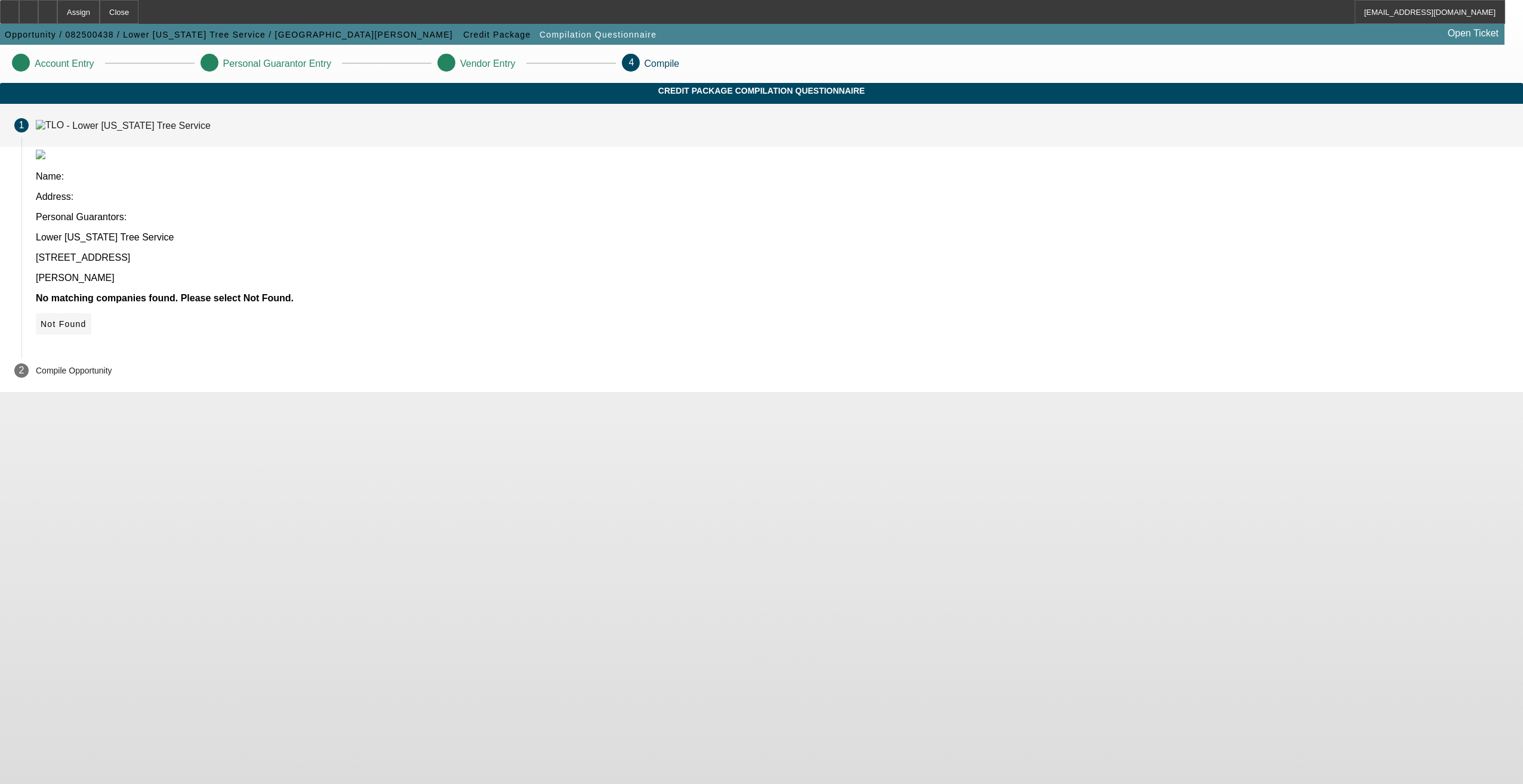
click at [87, 319] on span "Not Found" at bounding box center [63, 324] width 46 height 10
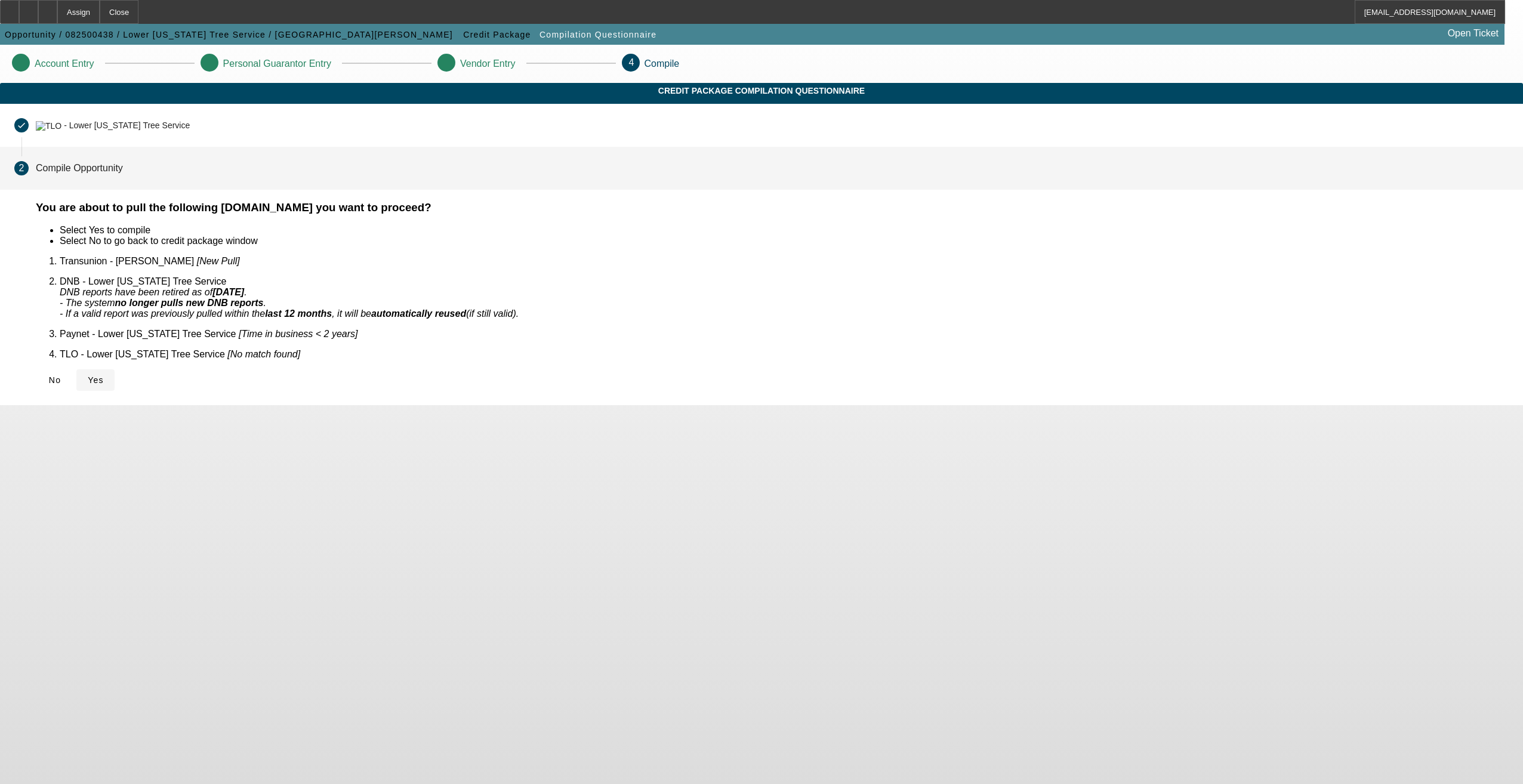
click at [88, 375] on icon at bounding box center [88, 380] width 0 height 10
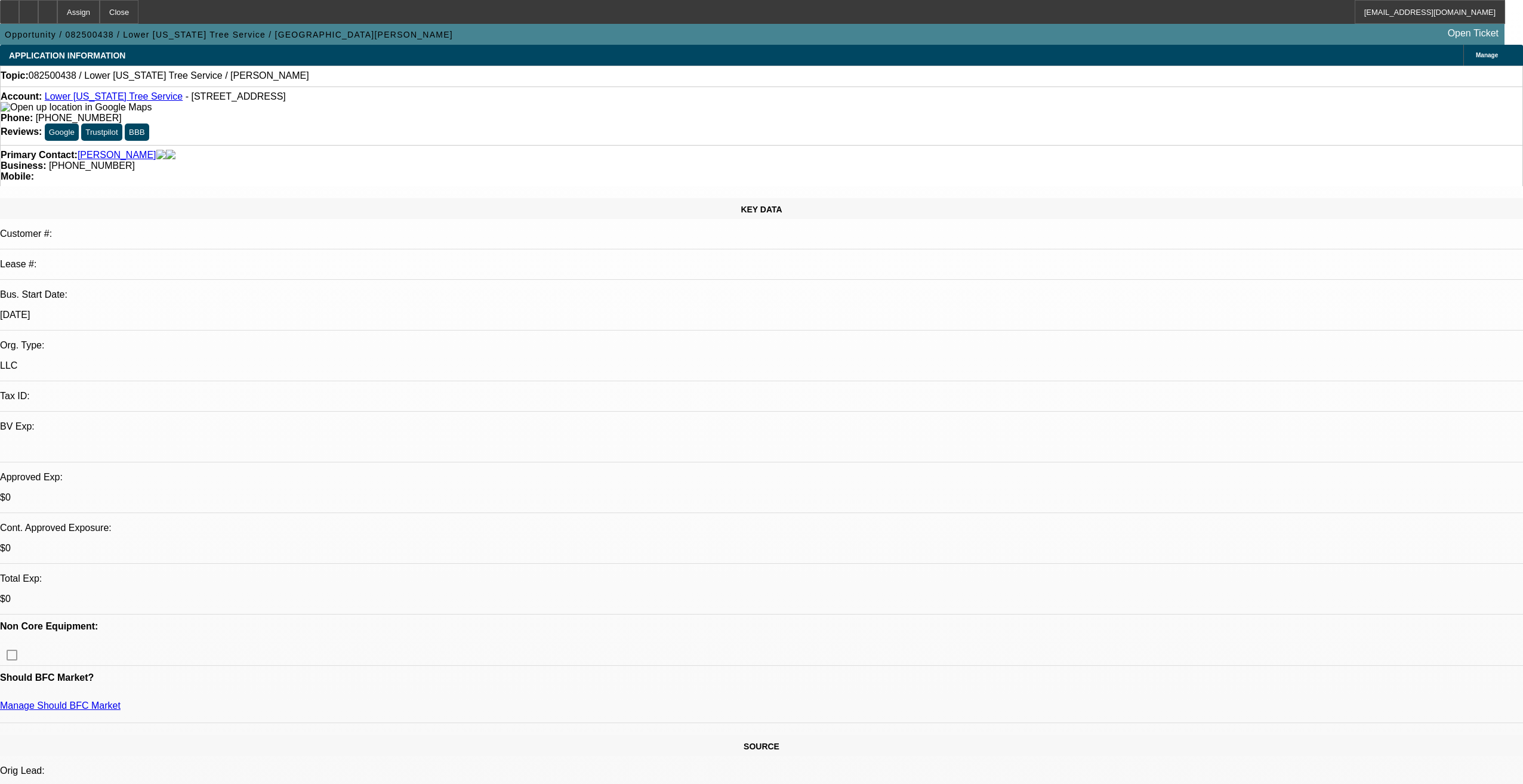
select select "0"
select select "2"
select select "0.1"
select select "4"
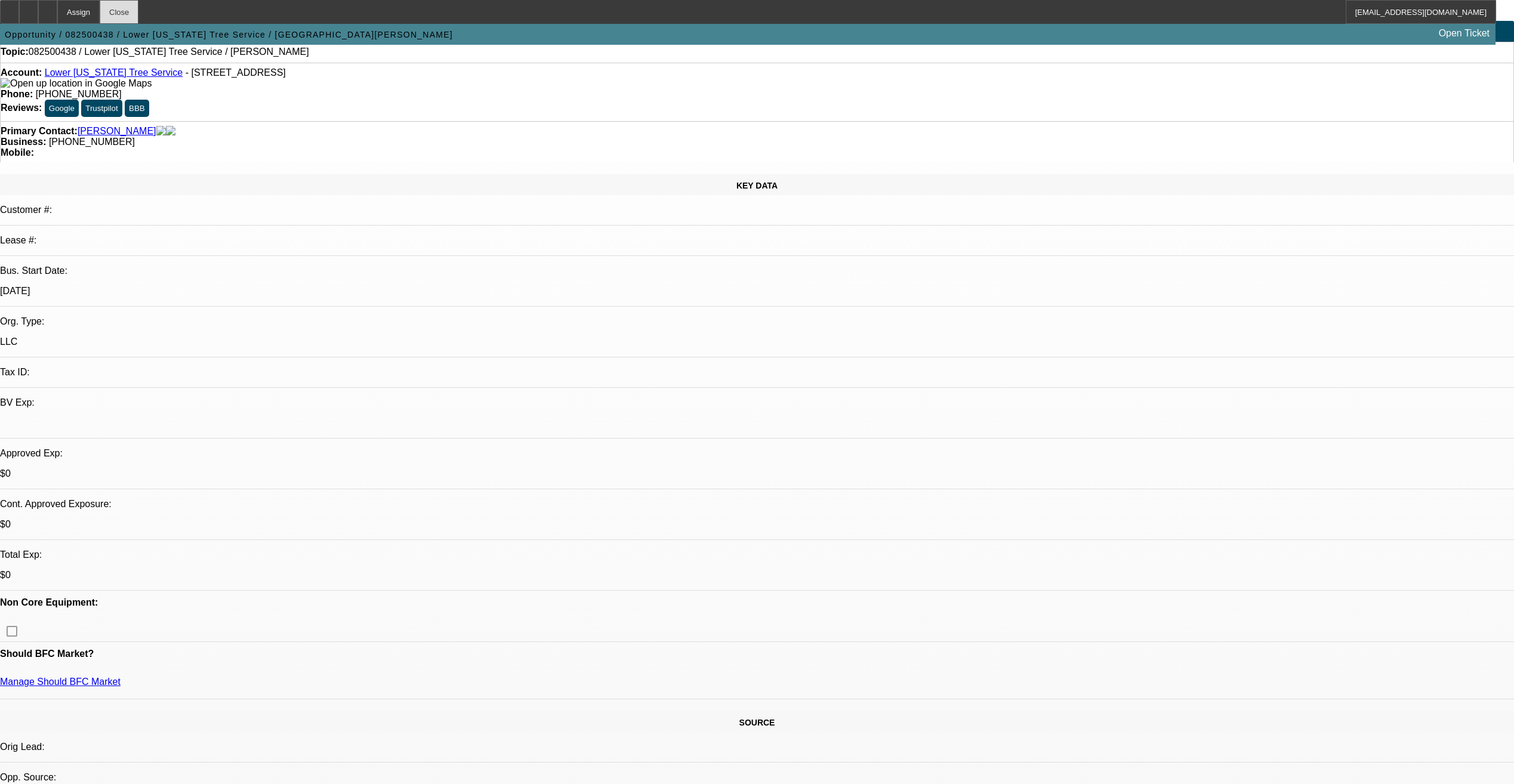
scroll to position [60, 0]
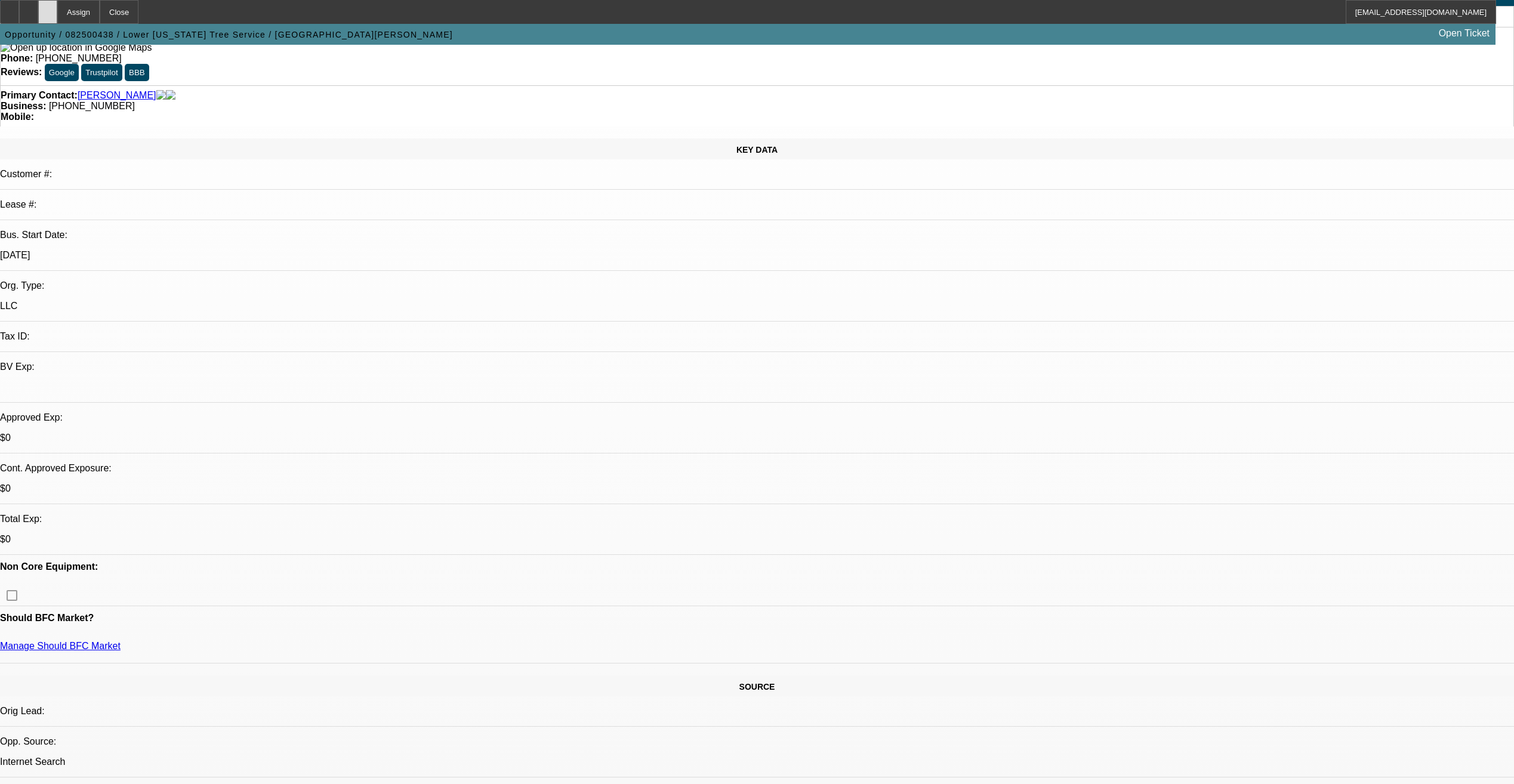
click at [57, 9] on div at bounding box center [48, 12] width 19 height 24
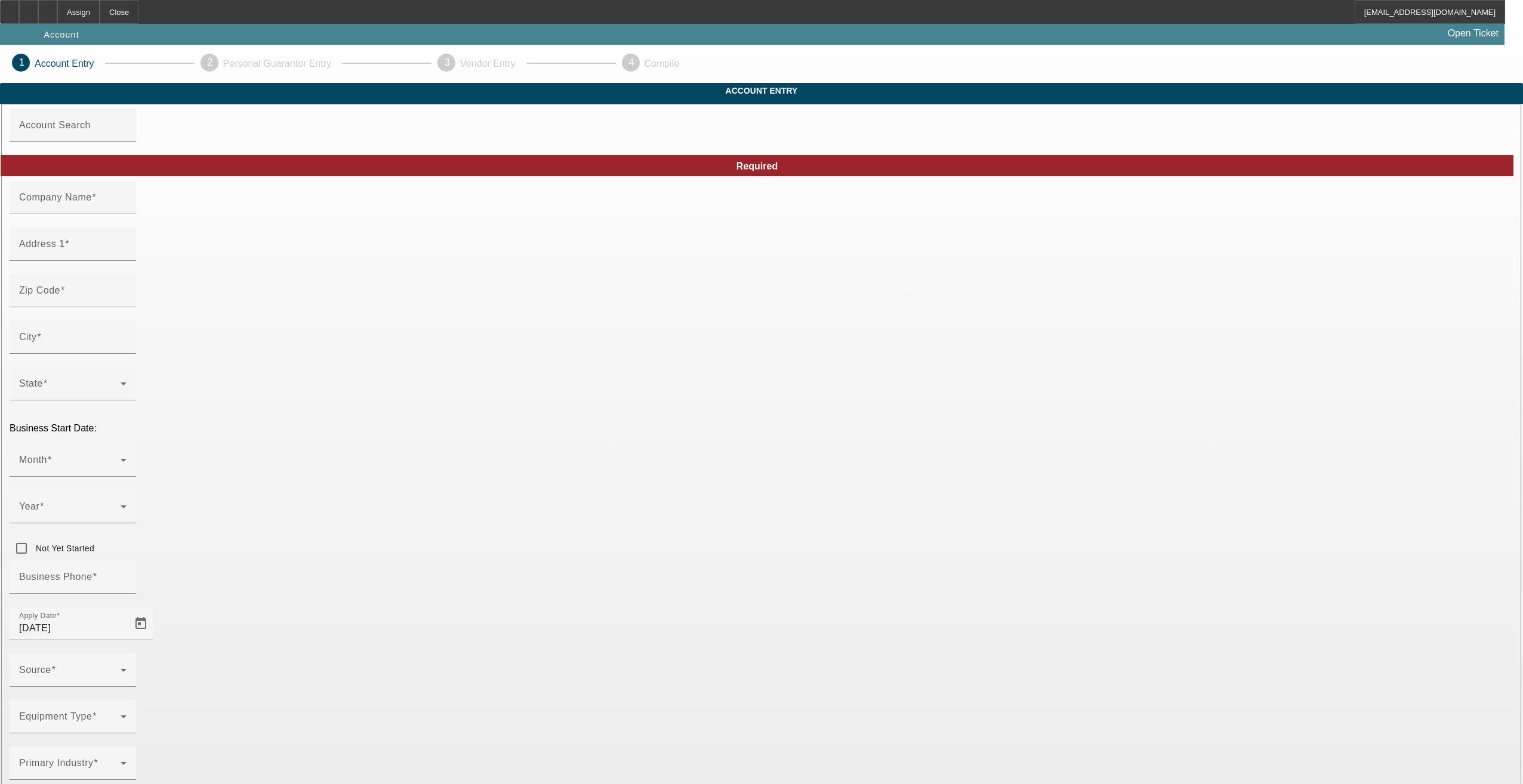
type input "JOE WEINKAUF AGENCY LLC"
type input "6299 N Eagle Rd"
type input "83713"
type input "Boise"
type input "(253) 863-9500"
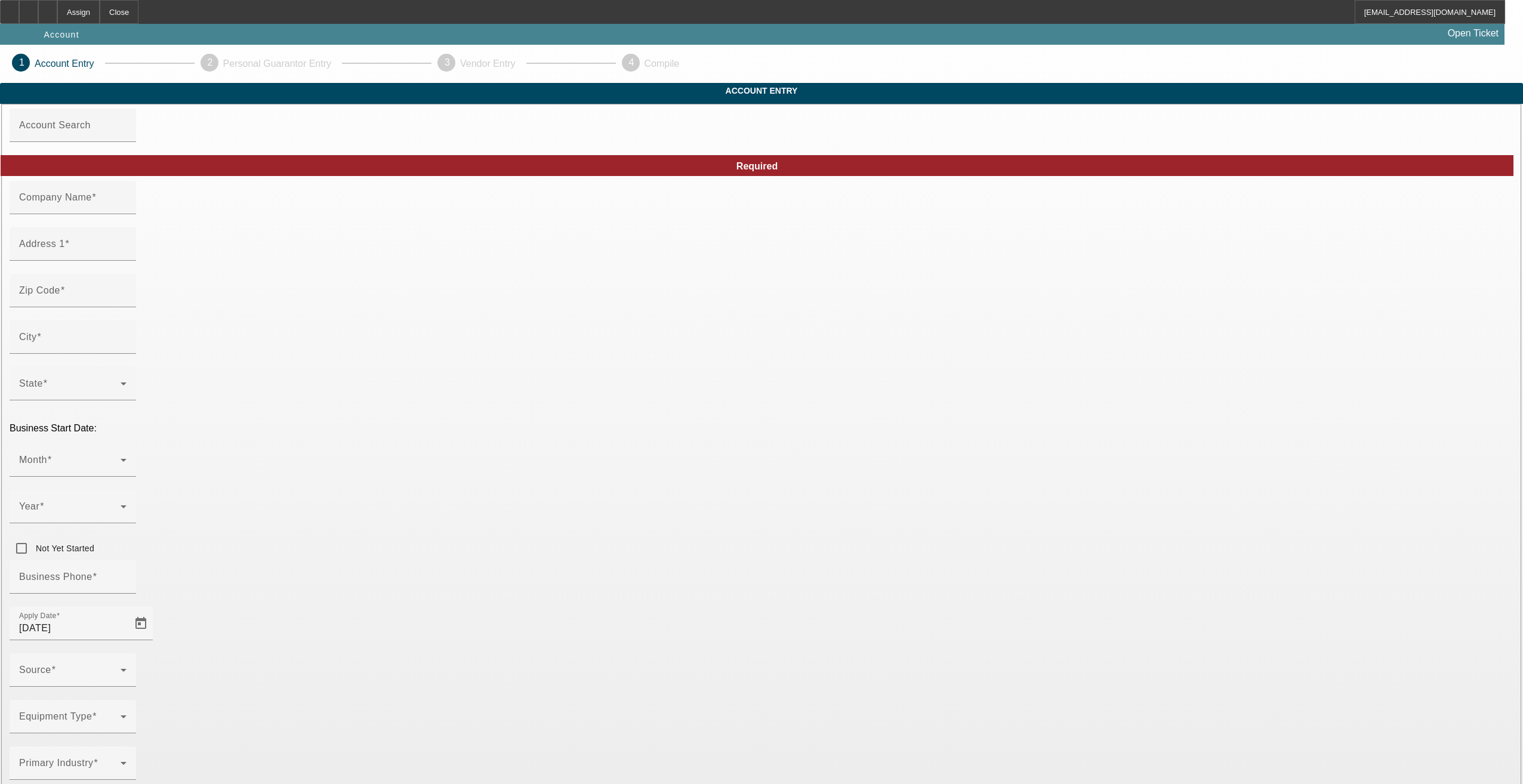
type input "1056"
type input "joeweinkauf@gmail.com"
type input "[DATE]"
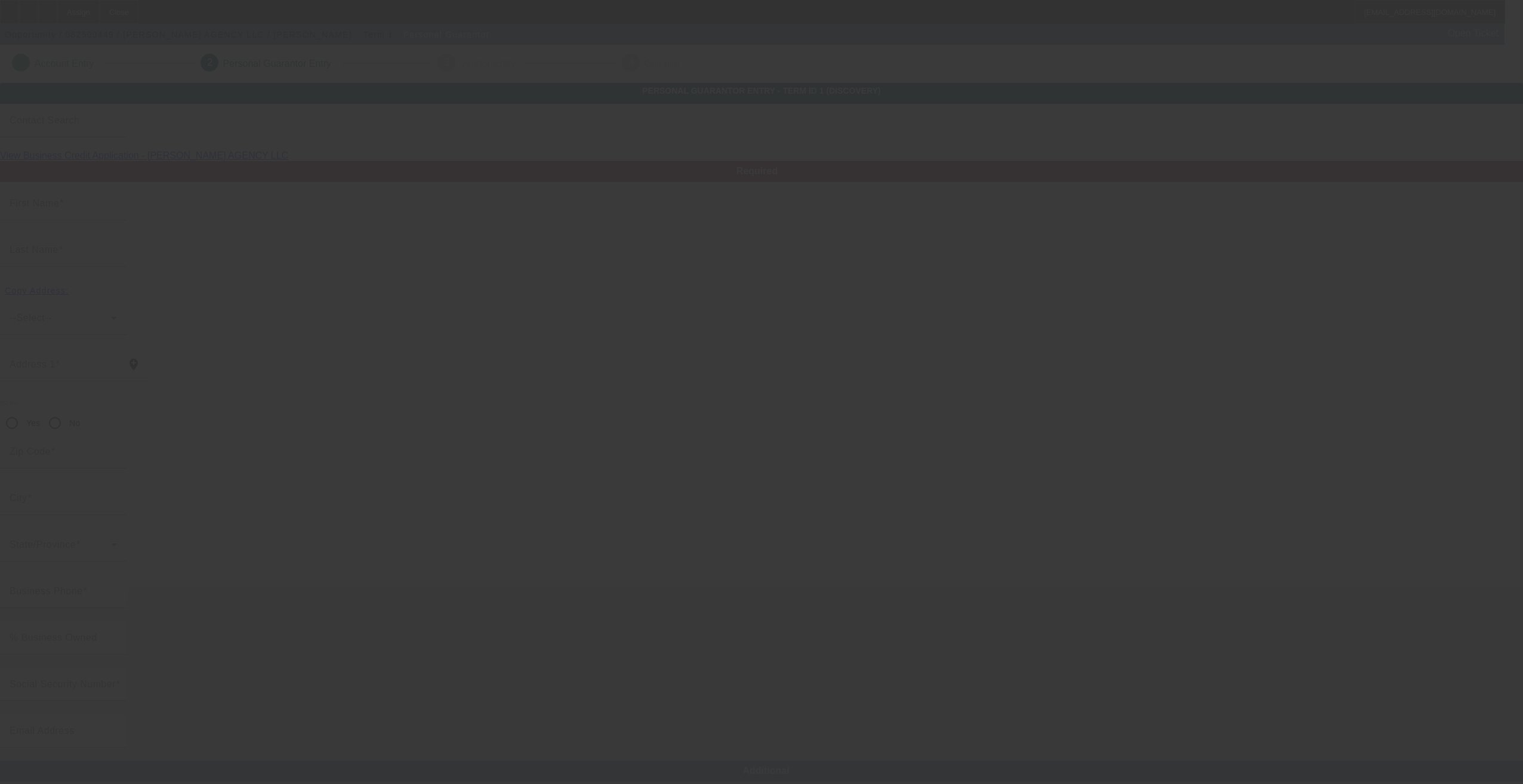
type input "Joe"
type input "Weinkauf"
type input "3440 W Davis Ln"
radio input "true"
type input "83642"
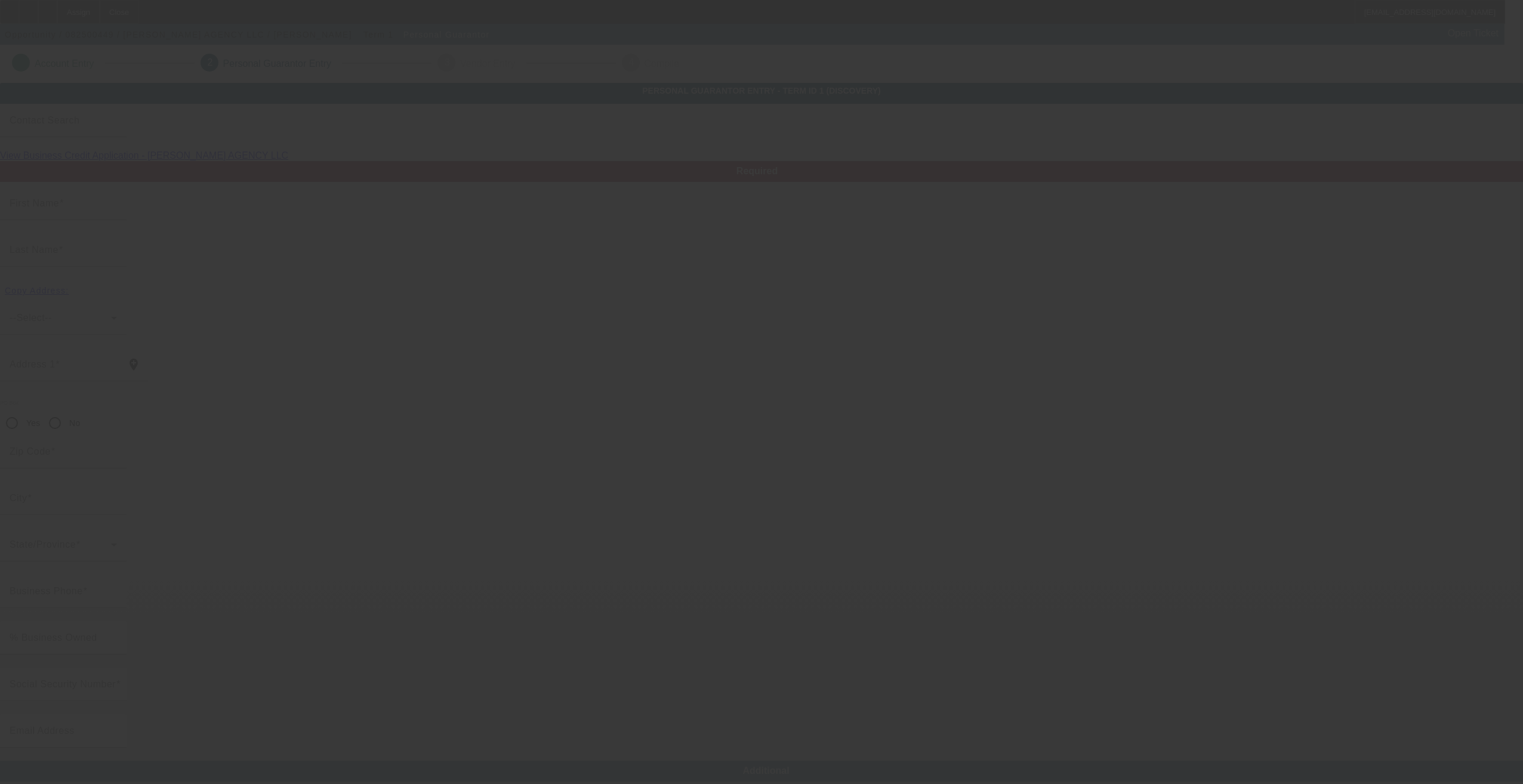
type input "Meridian"
type input "(206) 255-8200"
type input "100"
type input "537-84-7869"
type input "joeweinkauf@gmail.com"
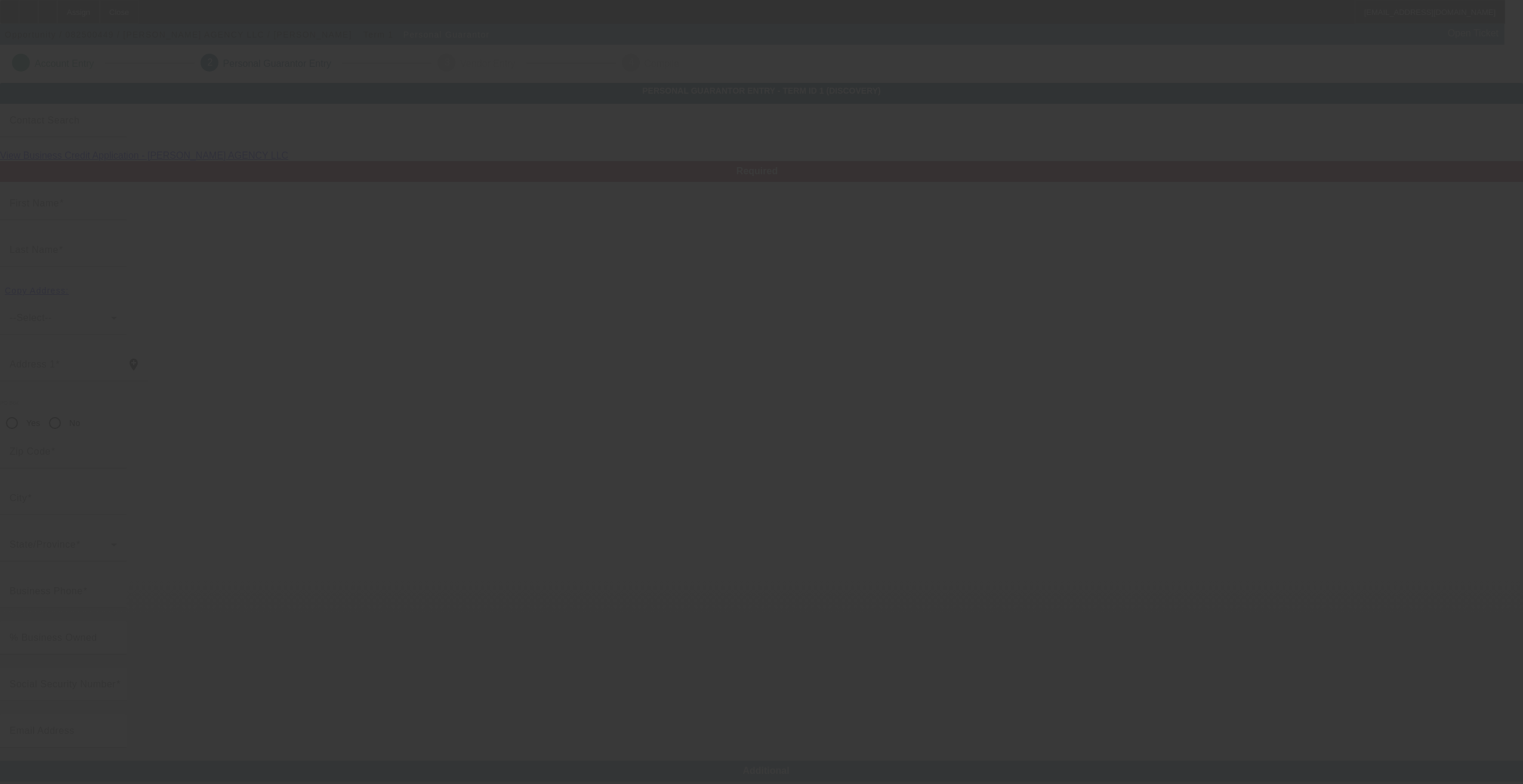
type input "(253) 863-9500"
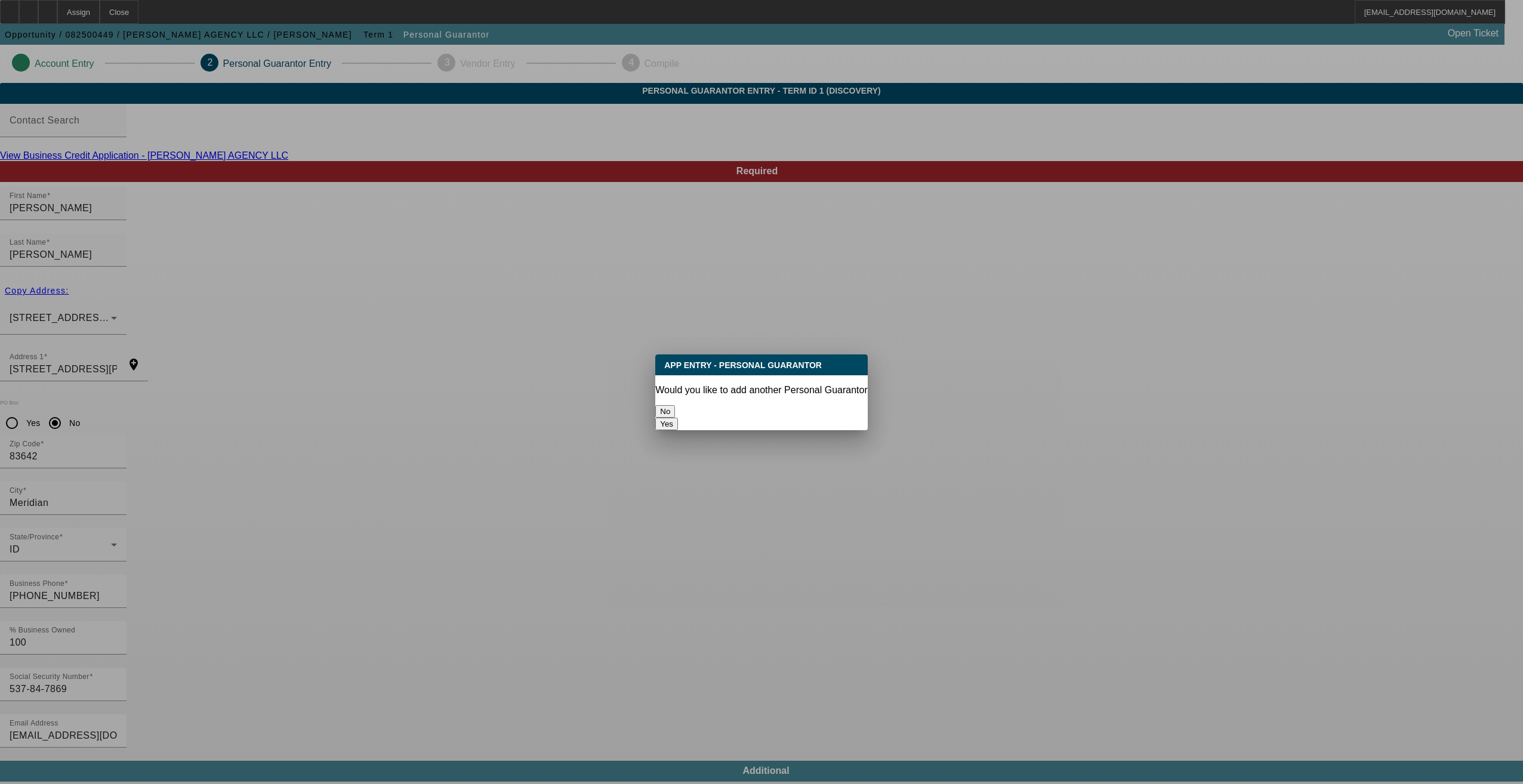
click at [675, 406] on button "No" at bounding box center [665, 411] width 20 height 13
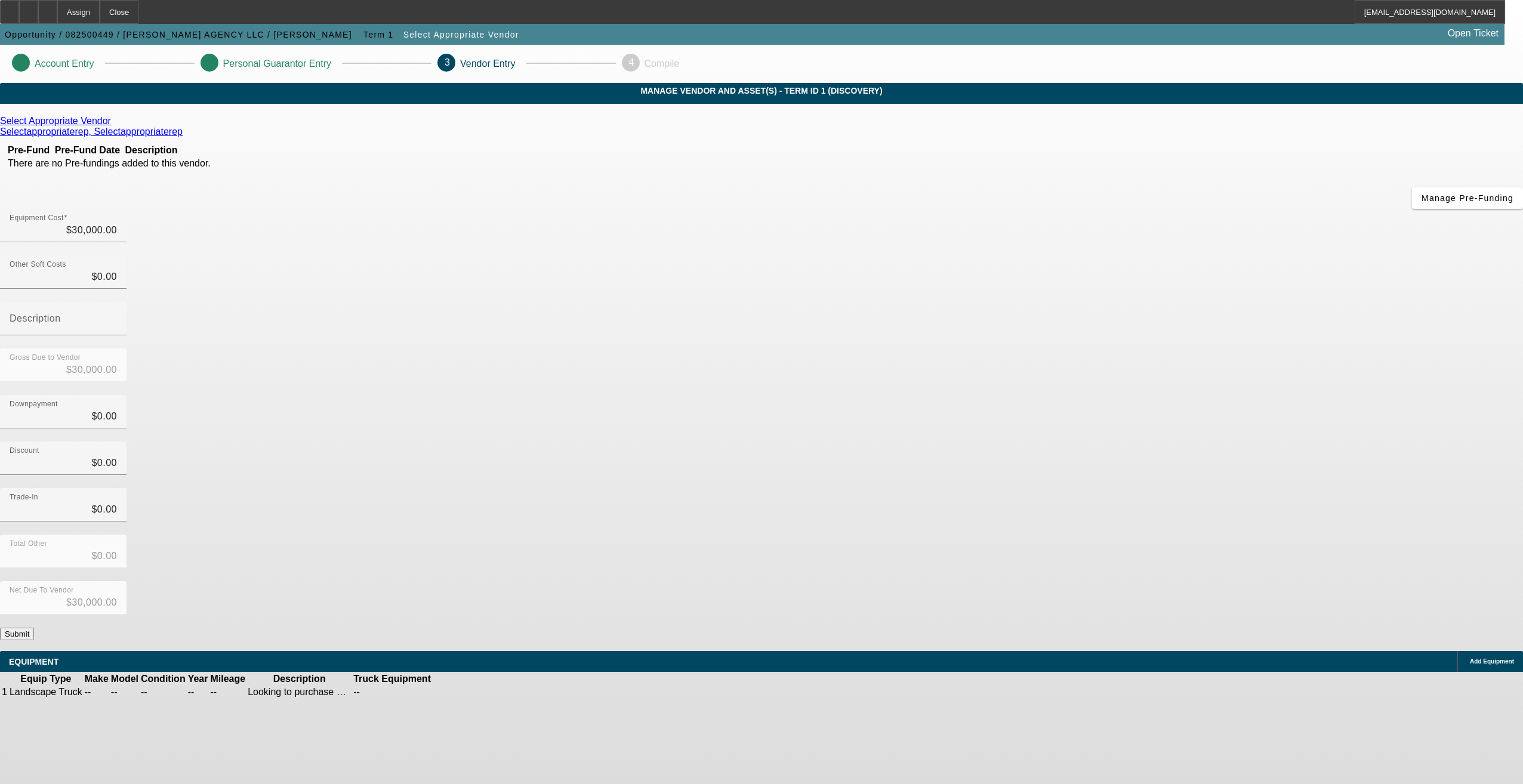
click at [34, 627] on button "Submit" at bounding box center [17, 633] width 34 height 13
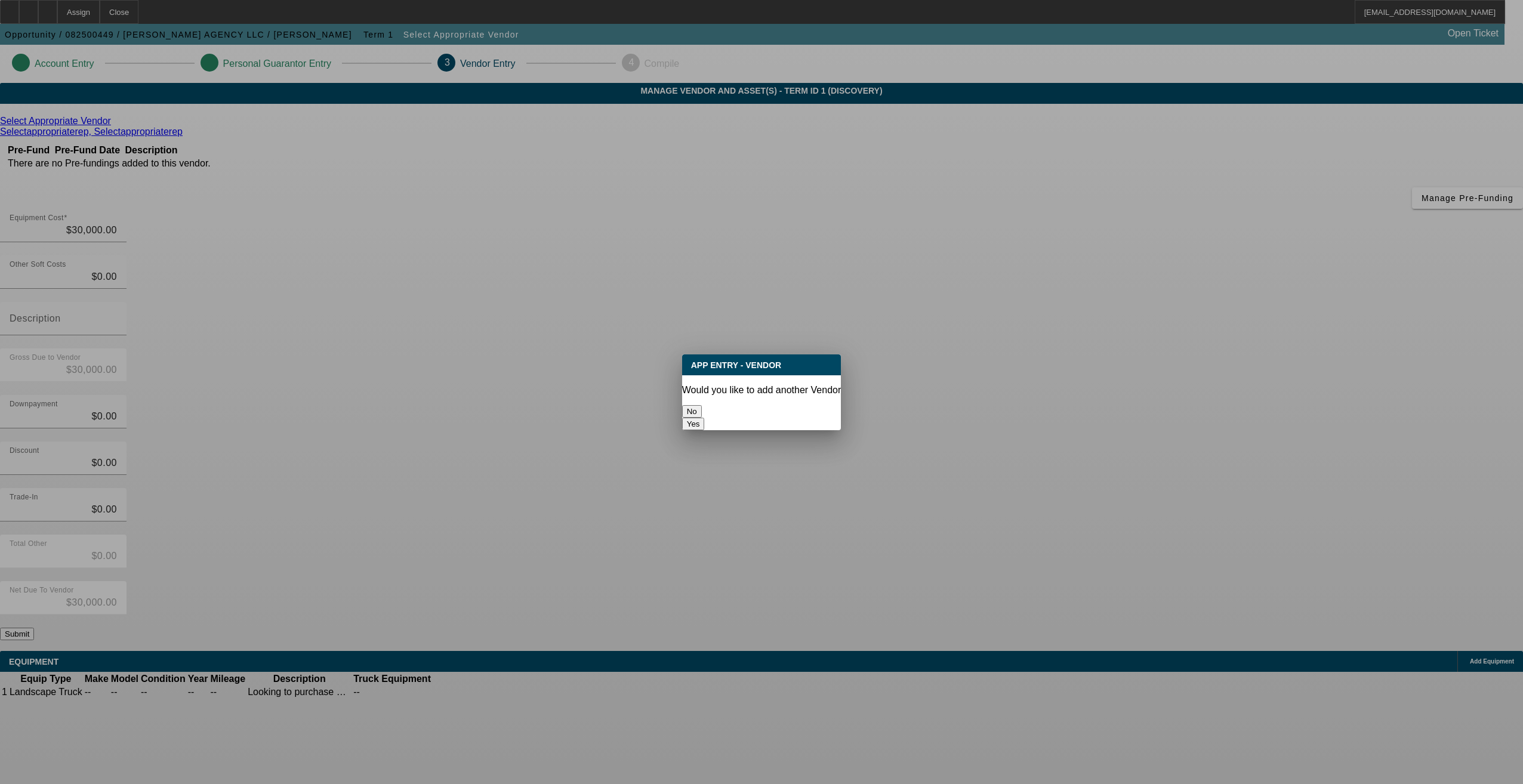
click at [702, 408] on button "No" at bounding box center [692, 411] width 20 height 13
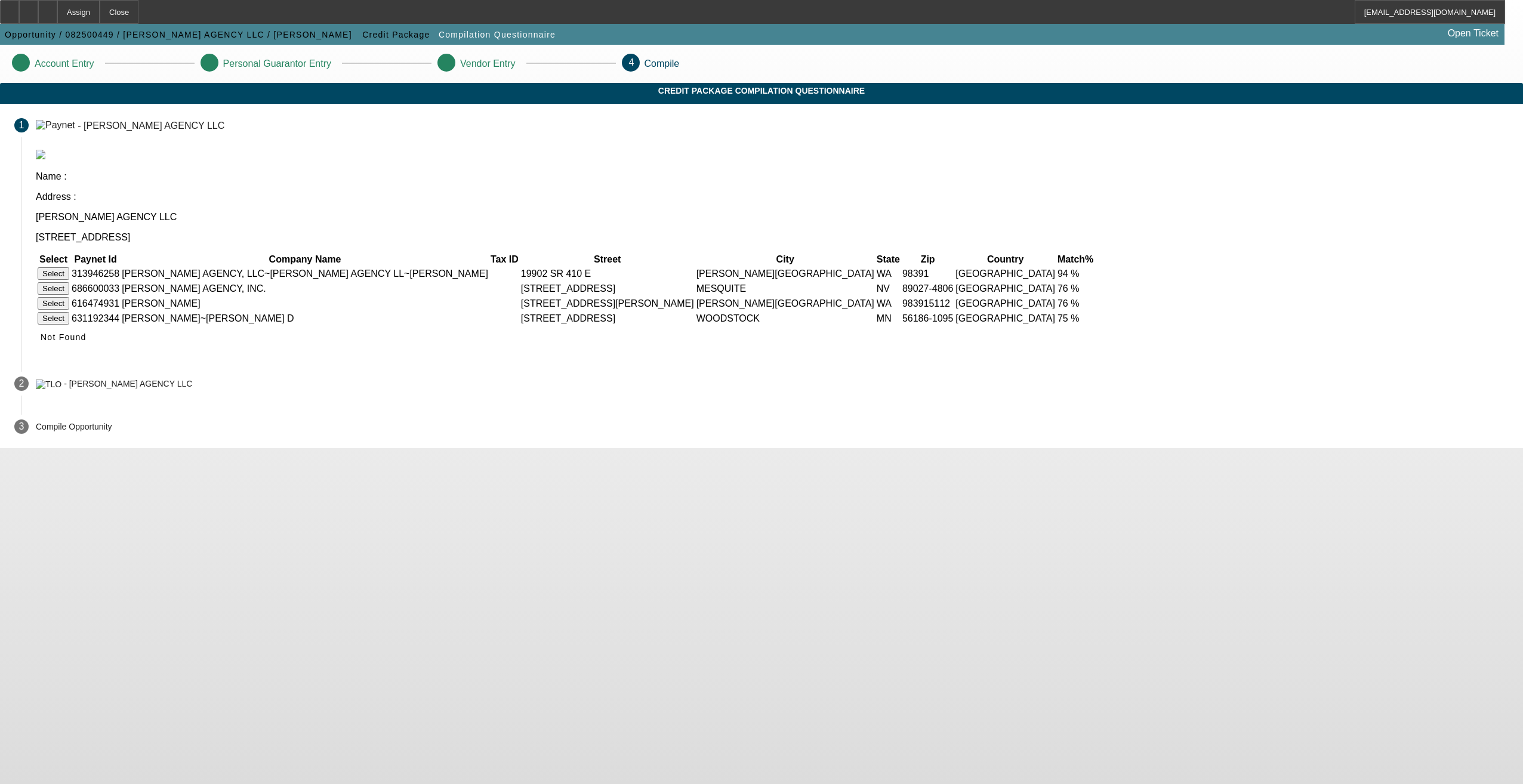
click at [69, 267] on button "Select" at bounding box center [54, 273] width 32 height 13
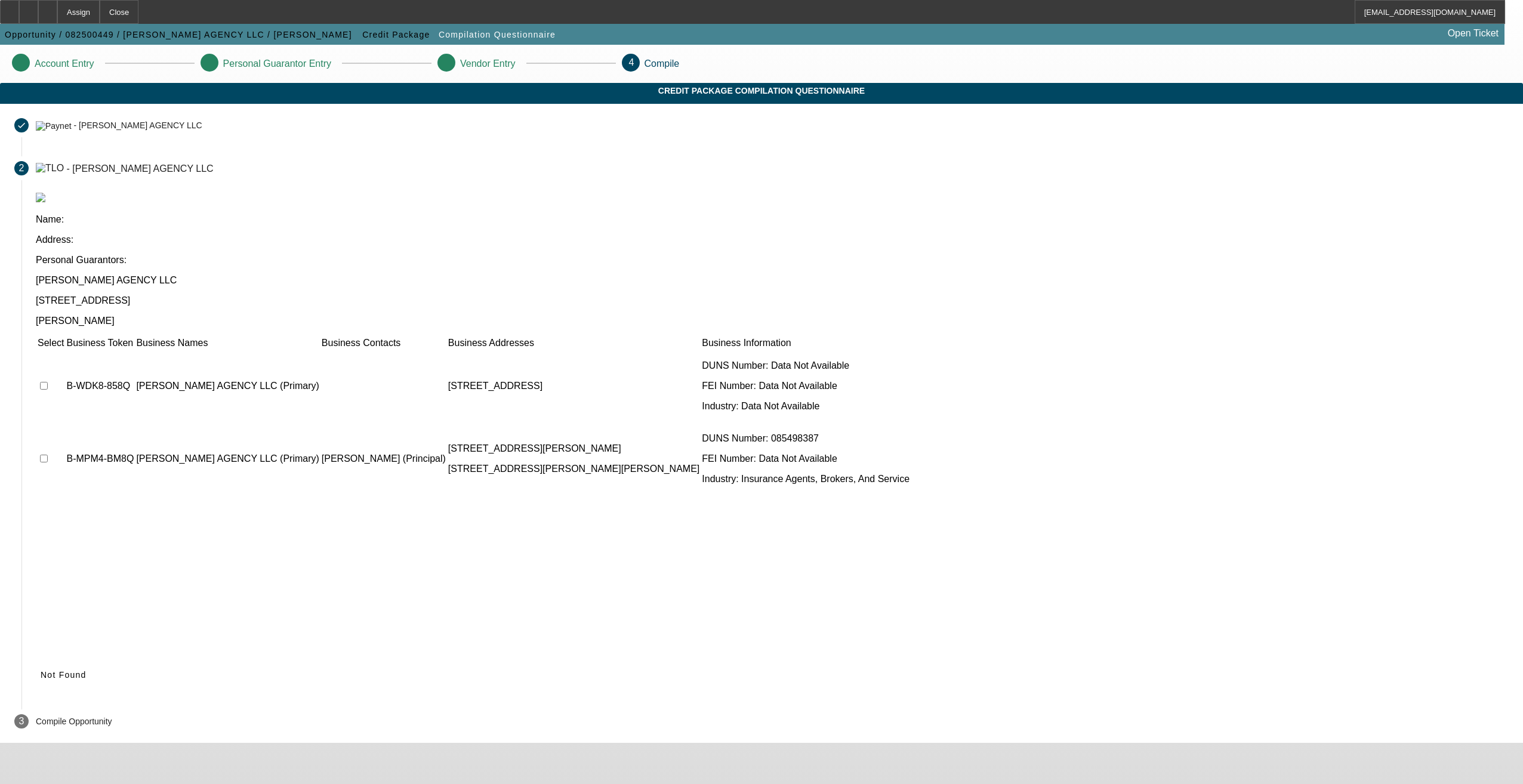
click at [48, 382] on input "checkbox" at bounding box center [44, 386] width 8 height 8
checkbox input "true"
click at [48, 455] on input "checkbox" at bounding box center [44, 458] width 8 height 8
checkbox input "true"
click at [76, 660] on span at bounding box center [56, 674] width 40 height 29
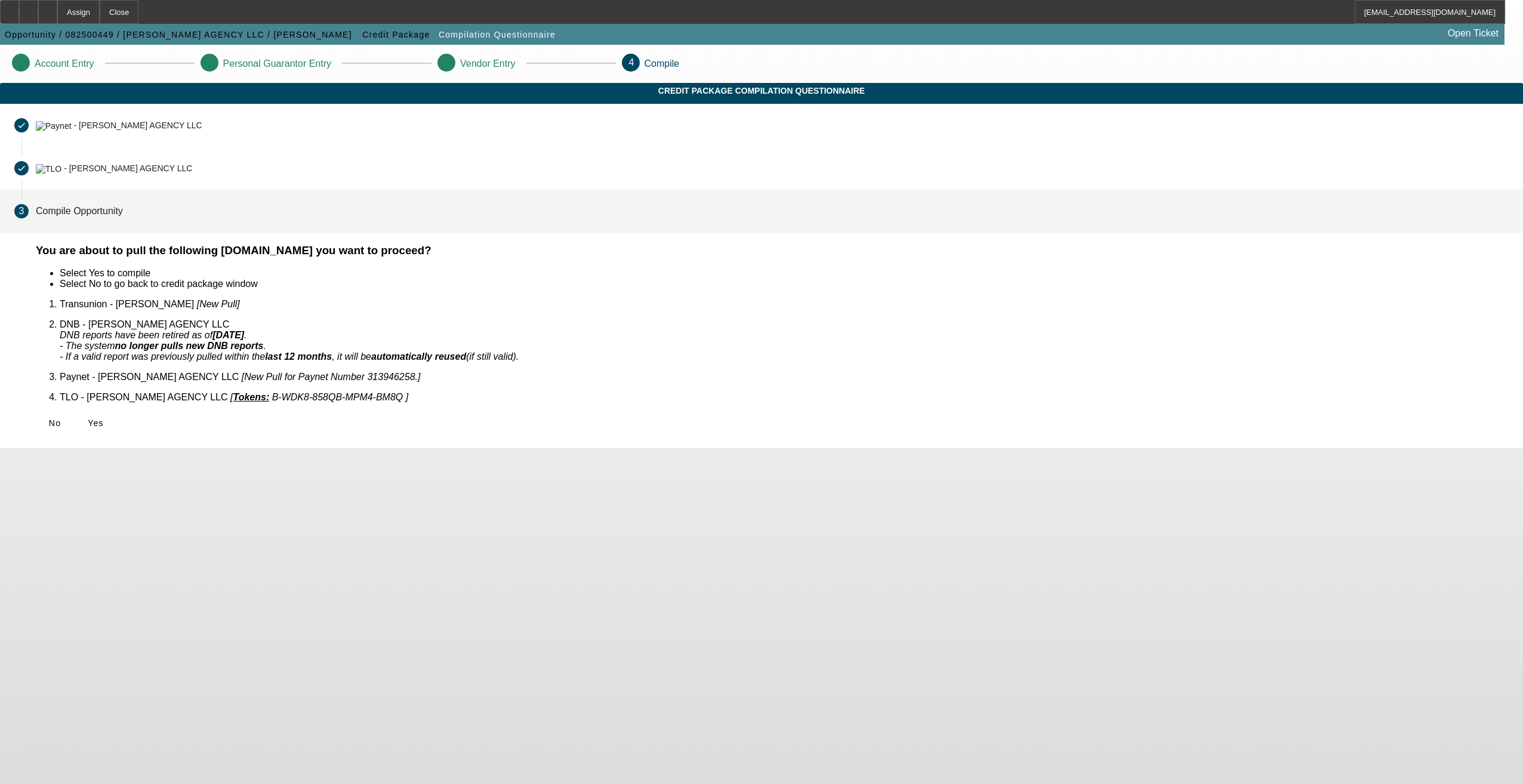
drag, startPoint x: 516, startPoint y: 408, endPoint x: 512, endPoint y: 399, distance: 9.8
click at [115, 409] on span at bounding box center [95, 423] width 38 height 29
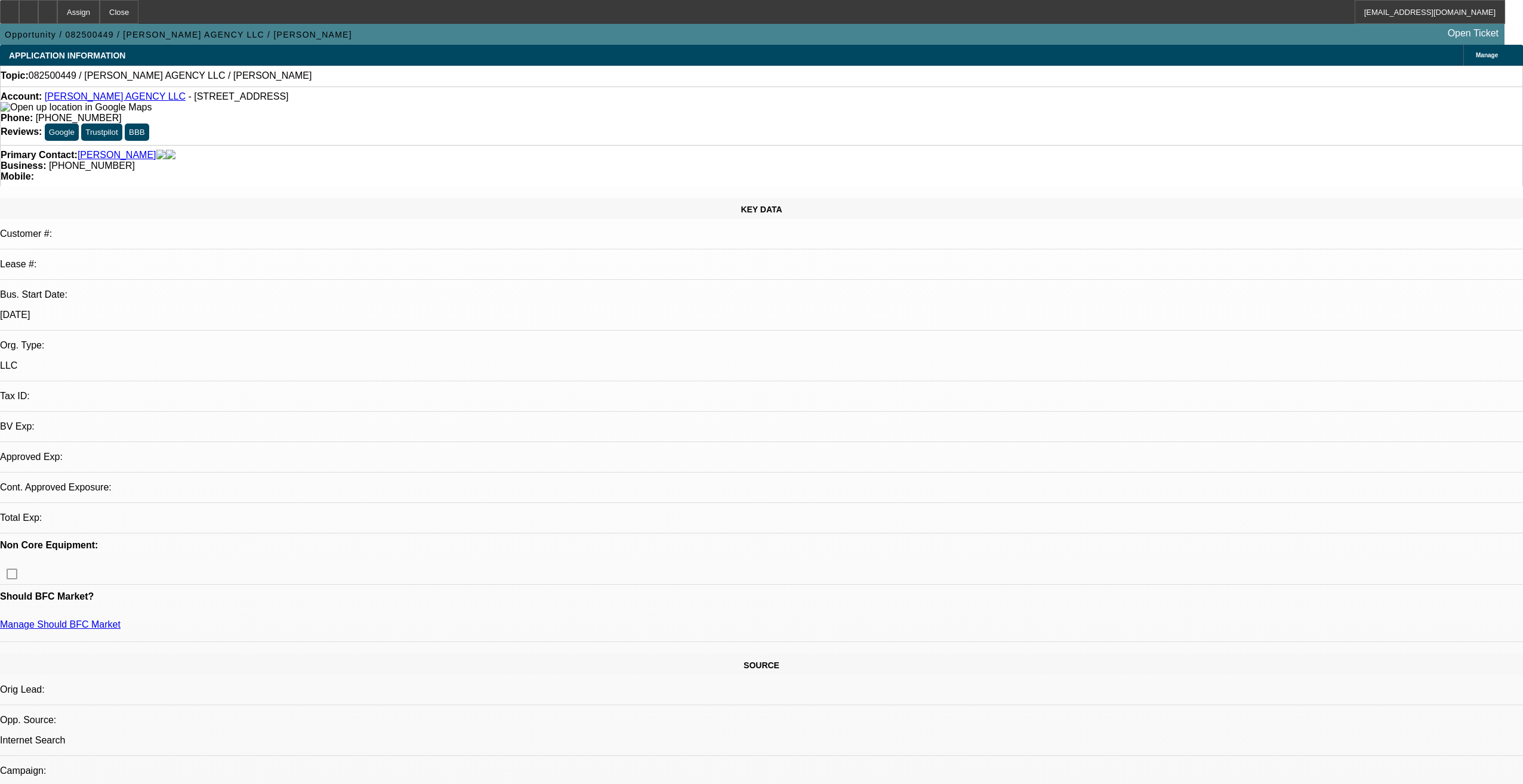
select select "0"
select select "2"
select select "0.1"
select select "4"
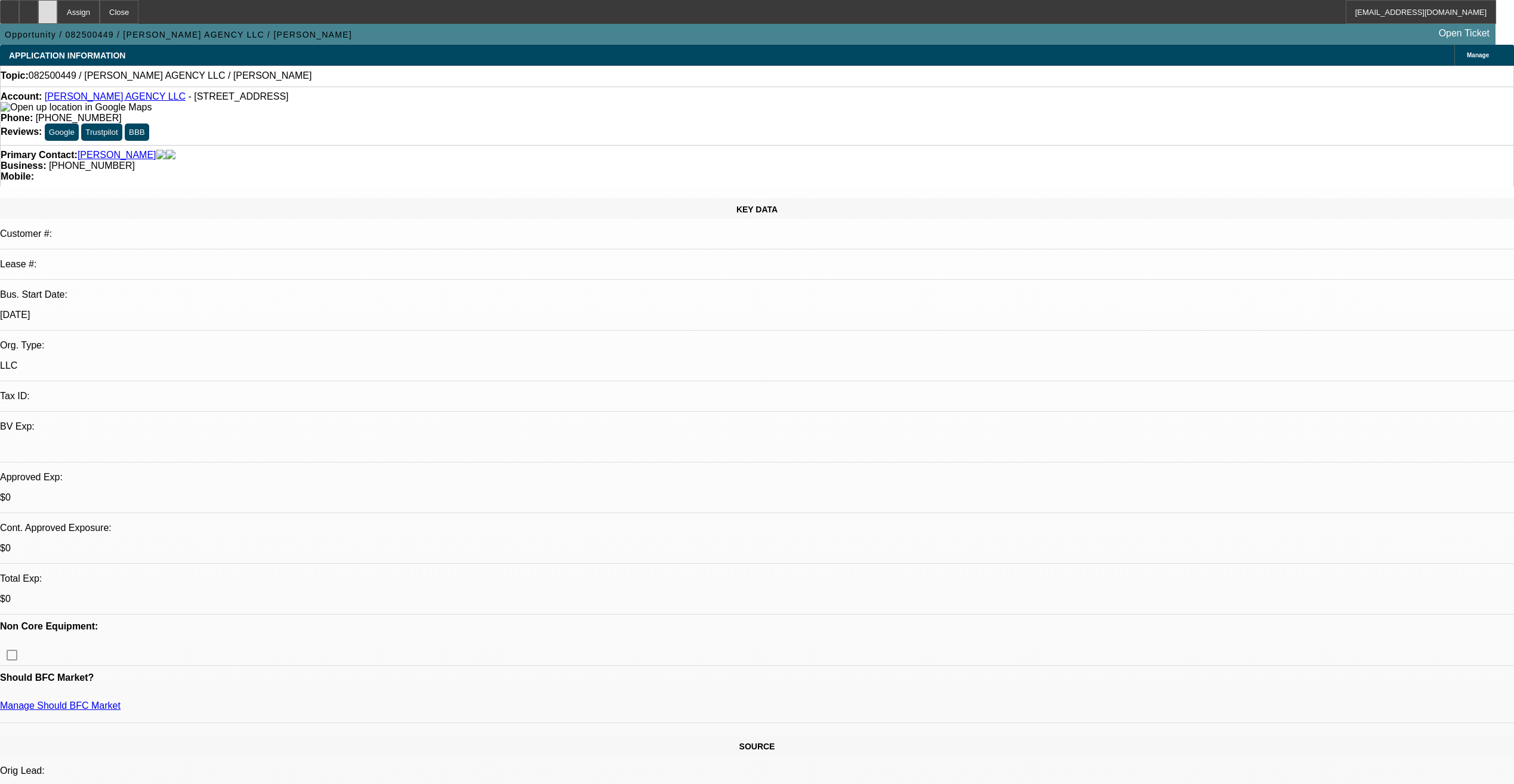
click at [57, 15] on div at bounding box center [48, 12] width 19 height 24
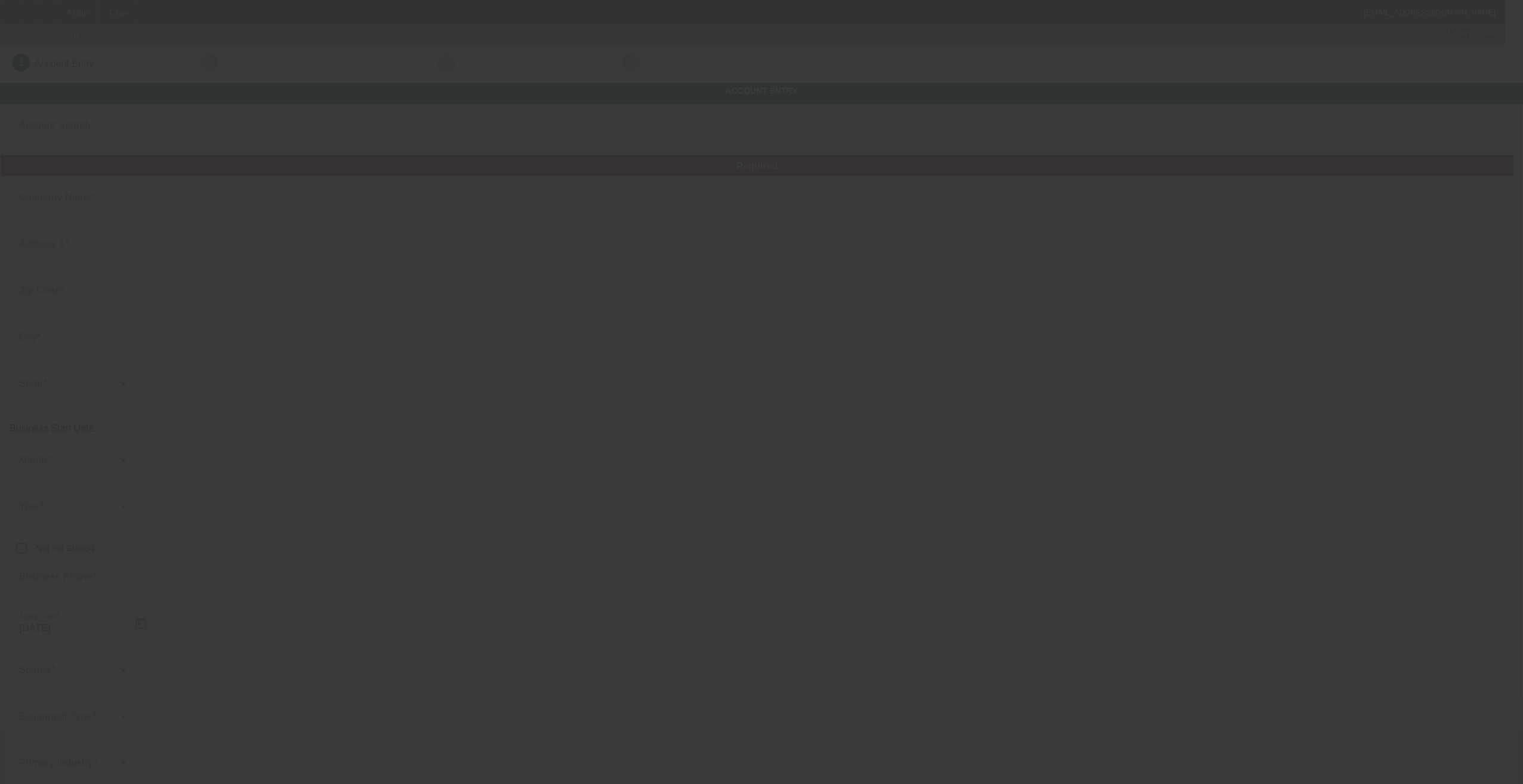
type input "Dutra Dirt Works LLC"
type input "14980 N Burnside Dr"
type input "86305"
type input "Prescott"
type input "(928) 830-3876"
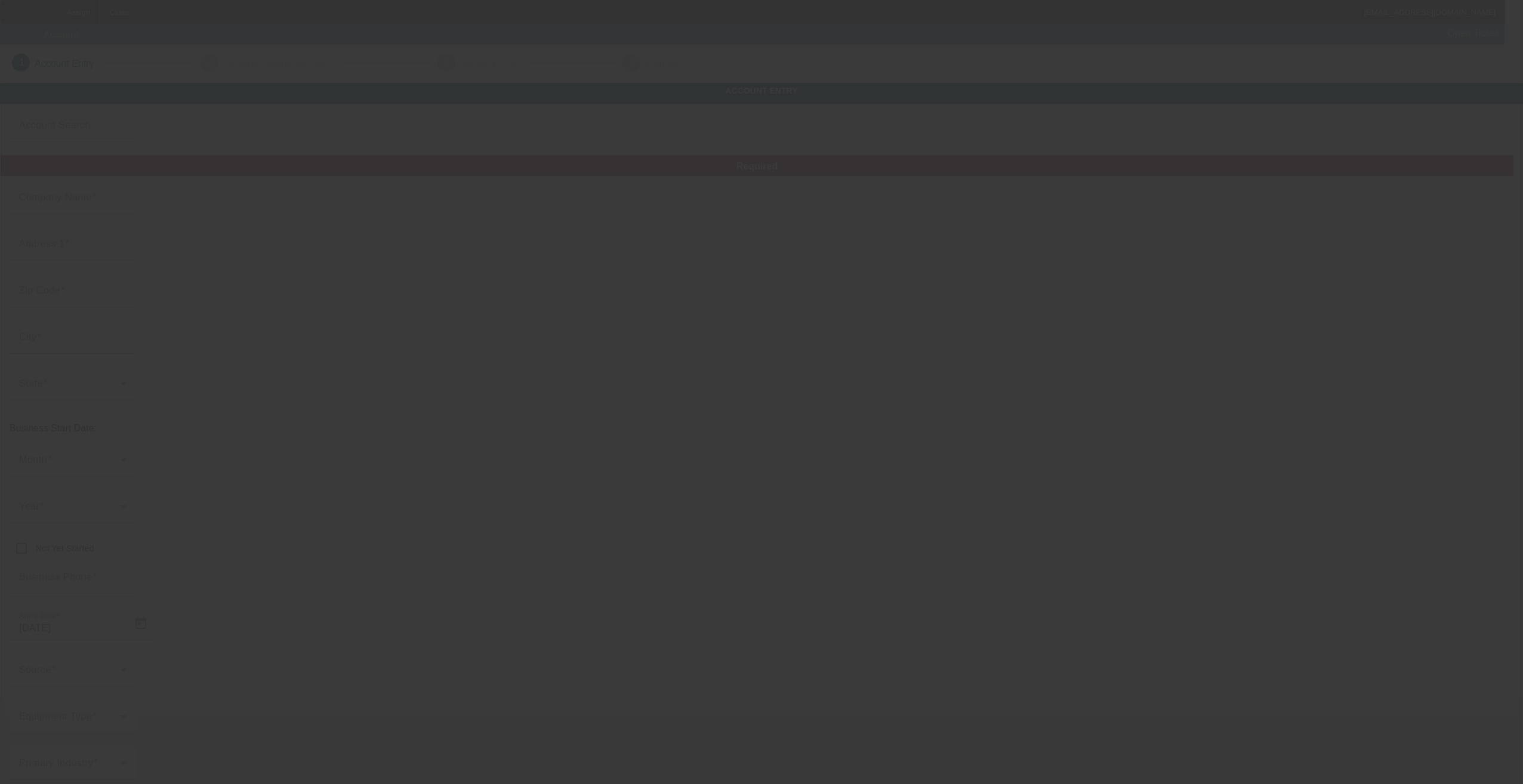
type input "tjdutra0914@icloud.com"
type input "8/17/2025"
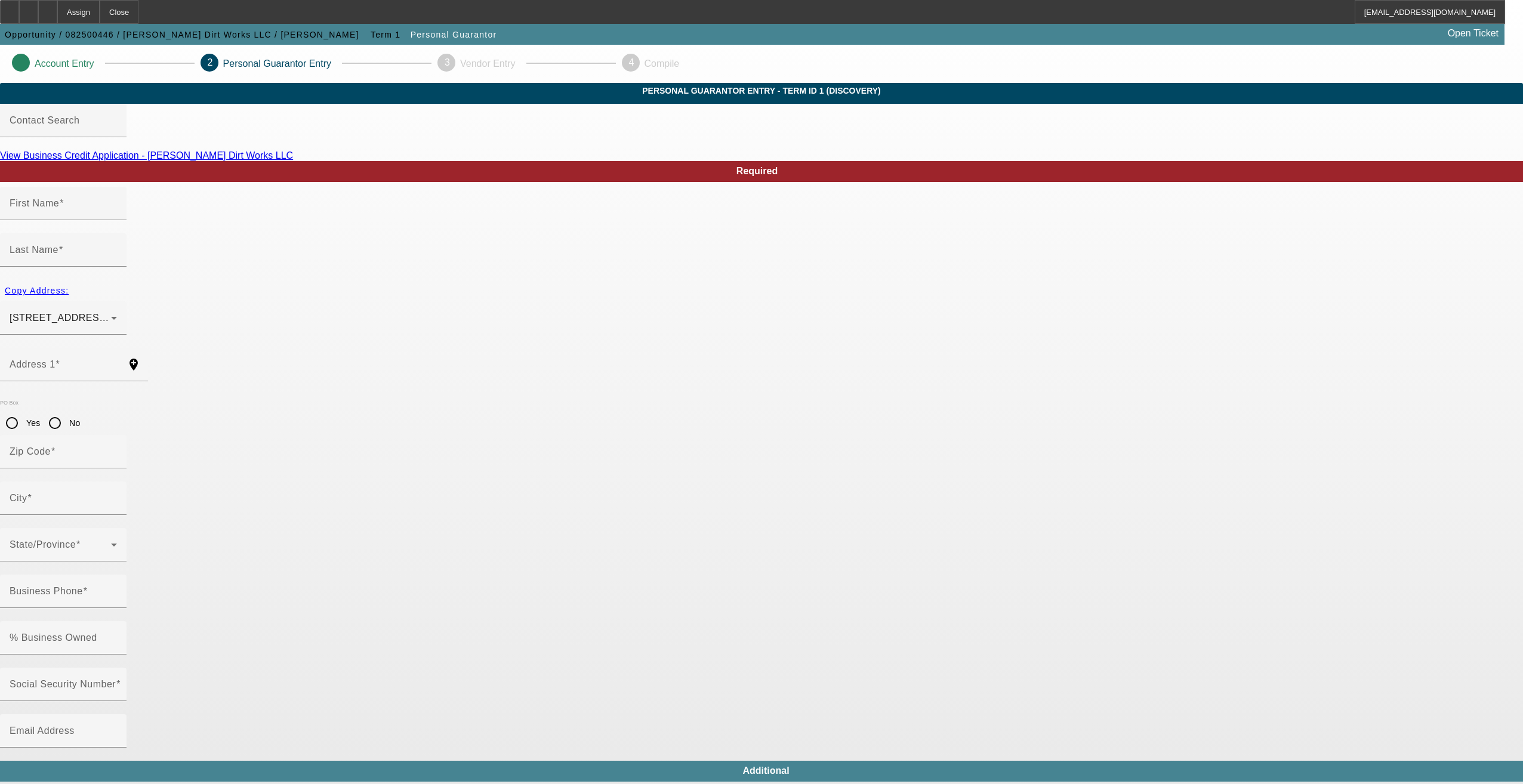
type input "Trevor"
type input "Dutra"
type input "14980 North Burnside Drive"
radio input "true"
type input "86305"
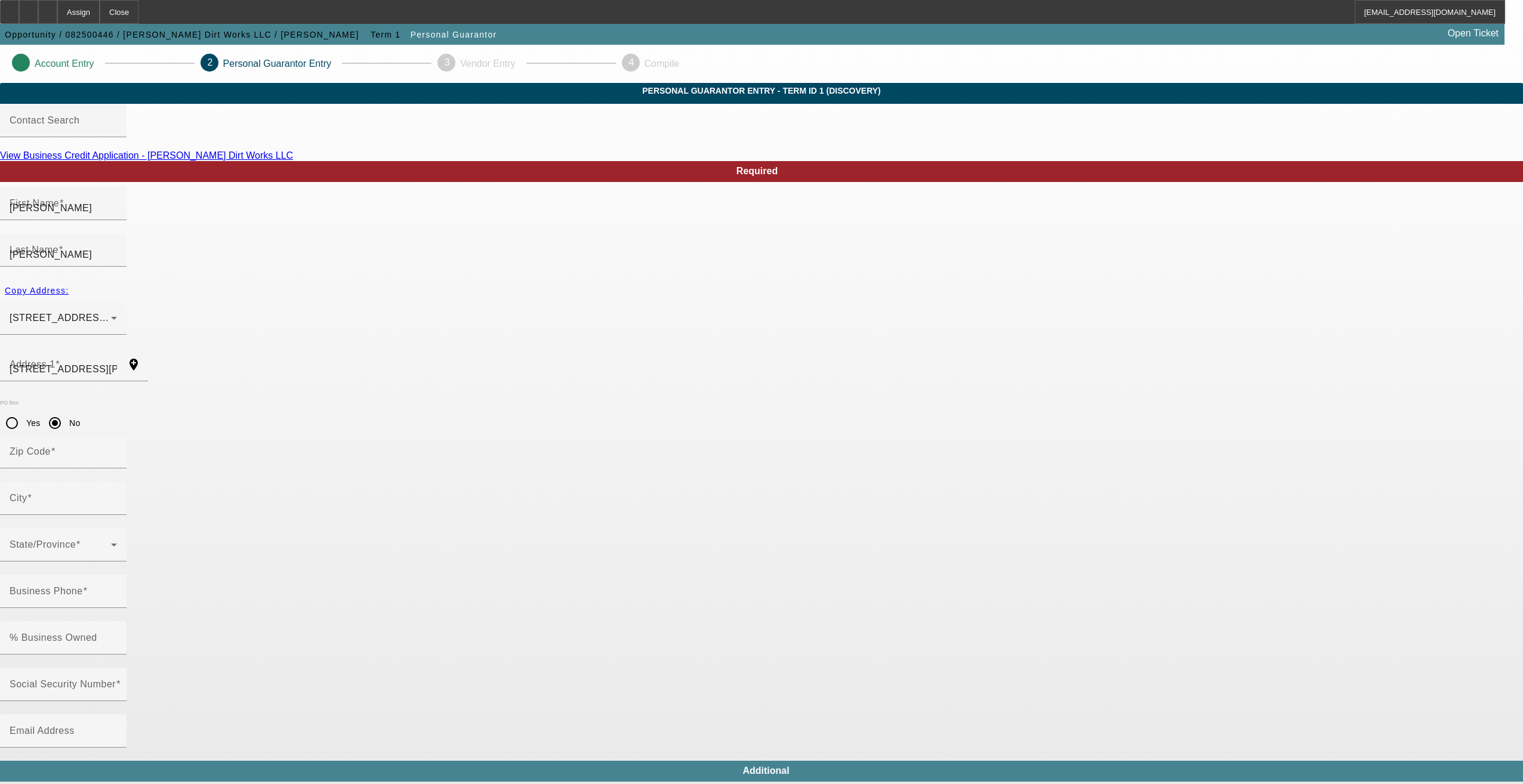
type input "Prescott"
type input "(928) 830-3876"
type input "100"
type input "600-49-4568"
type input "tjdutra0914@icloud.com"
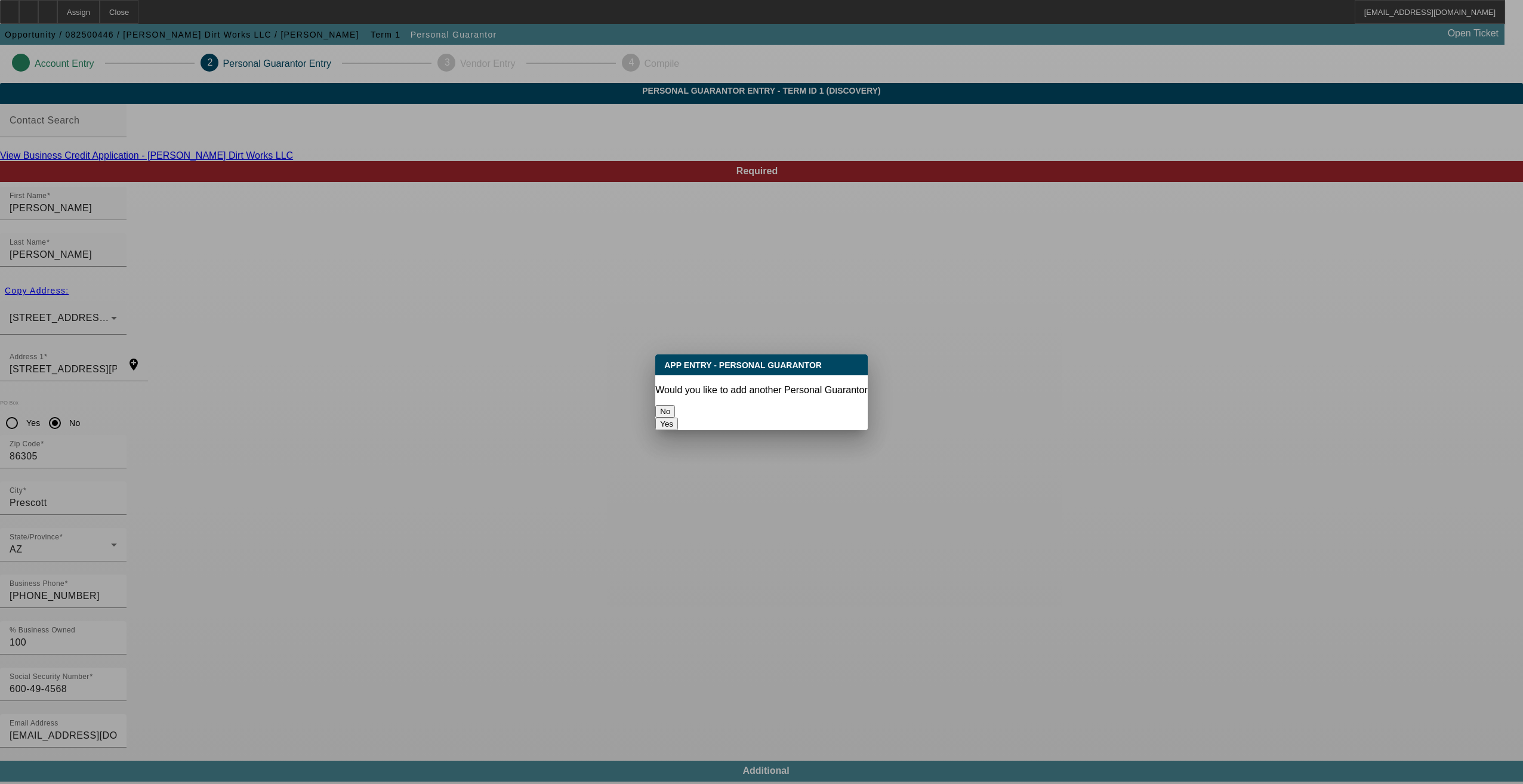
click at [675, 411] on button "No" at bounding box center [665, 411] width 20 height 13
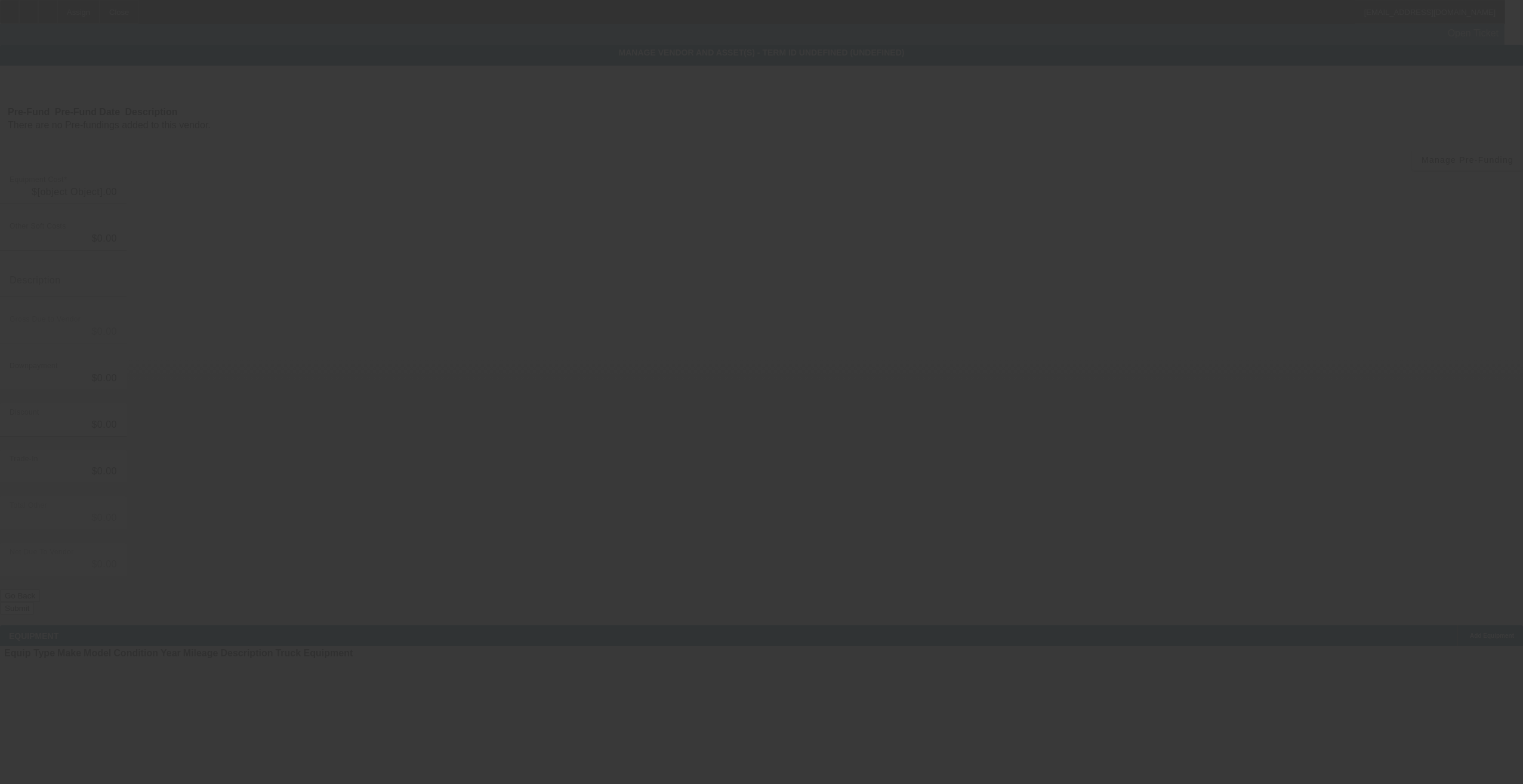
type input "$35,000.00"
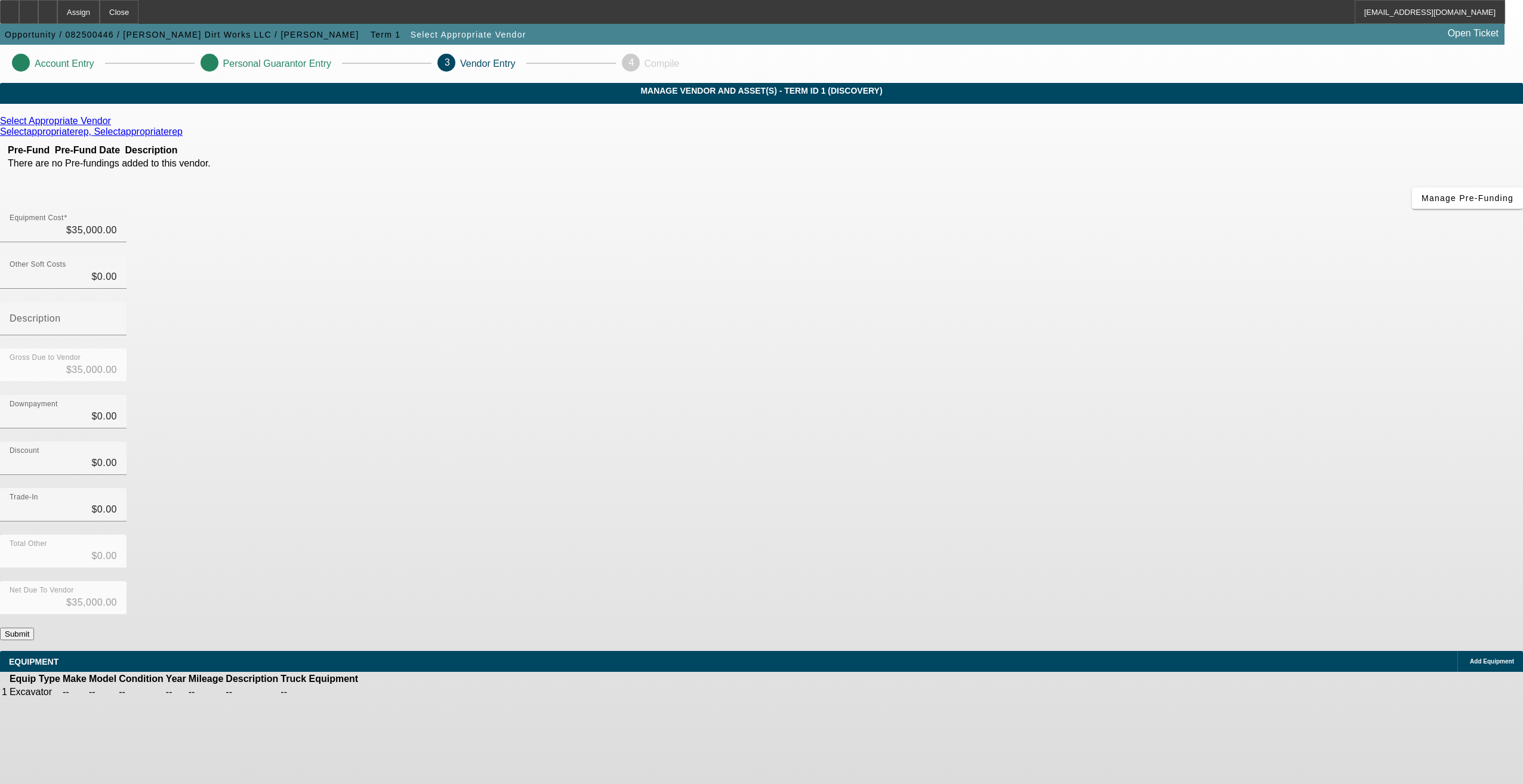
click at [34, 627] on button "Submit" at bounding box center [17, 633] width 34 height 13
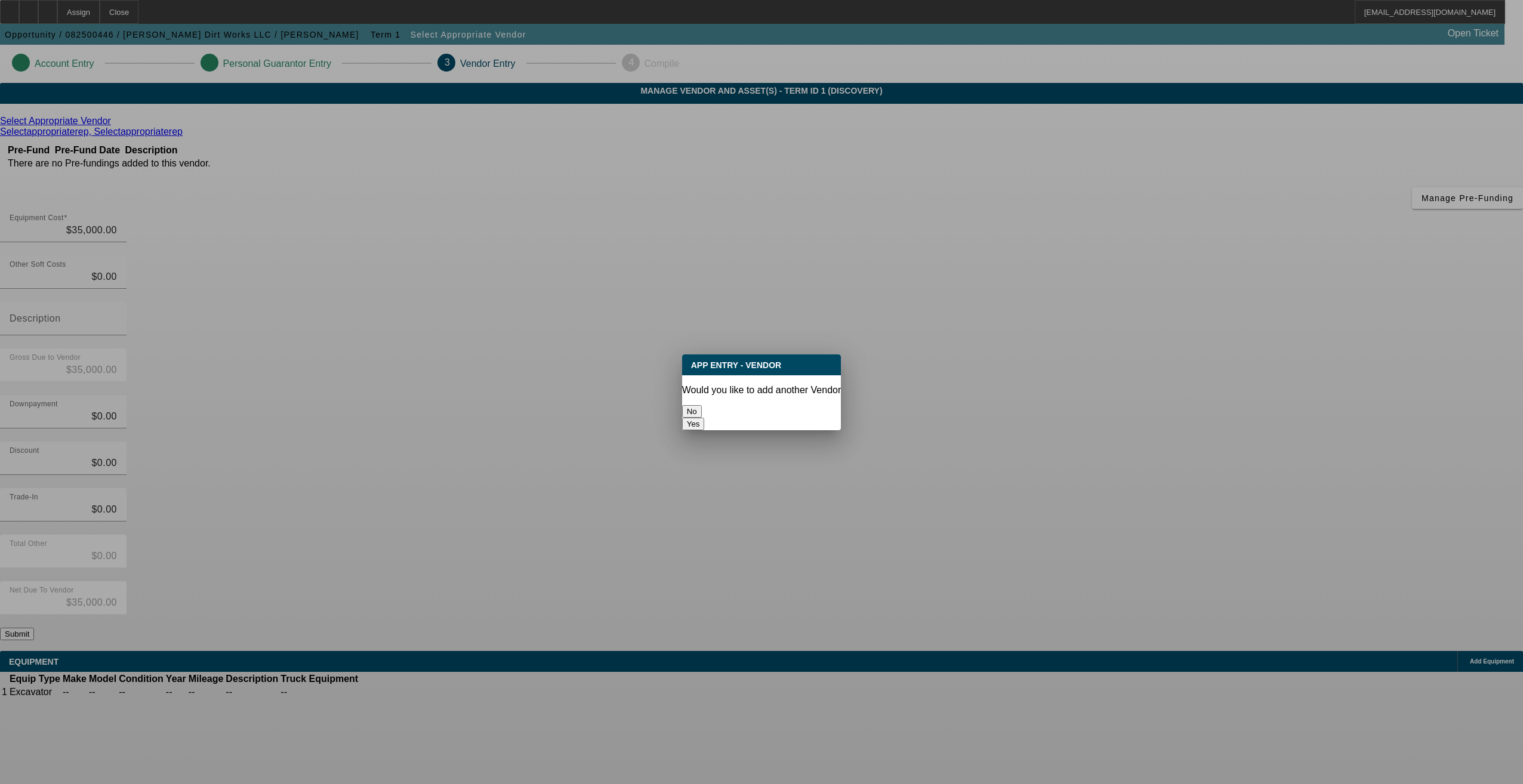
click at [702, 407] on button "No" at bounding box center [692, 411] width 20 height 13
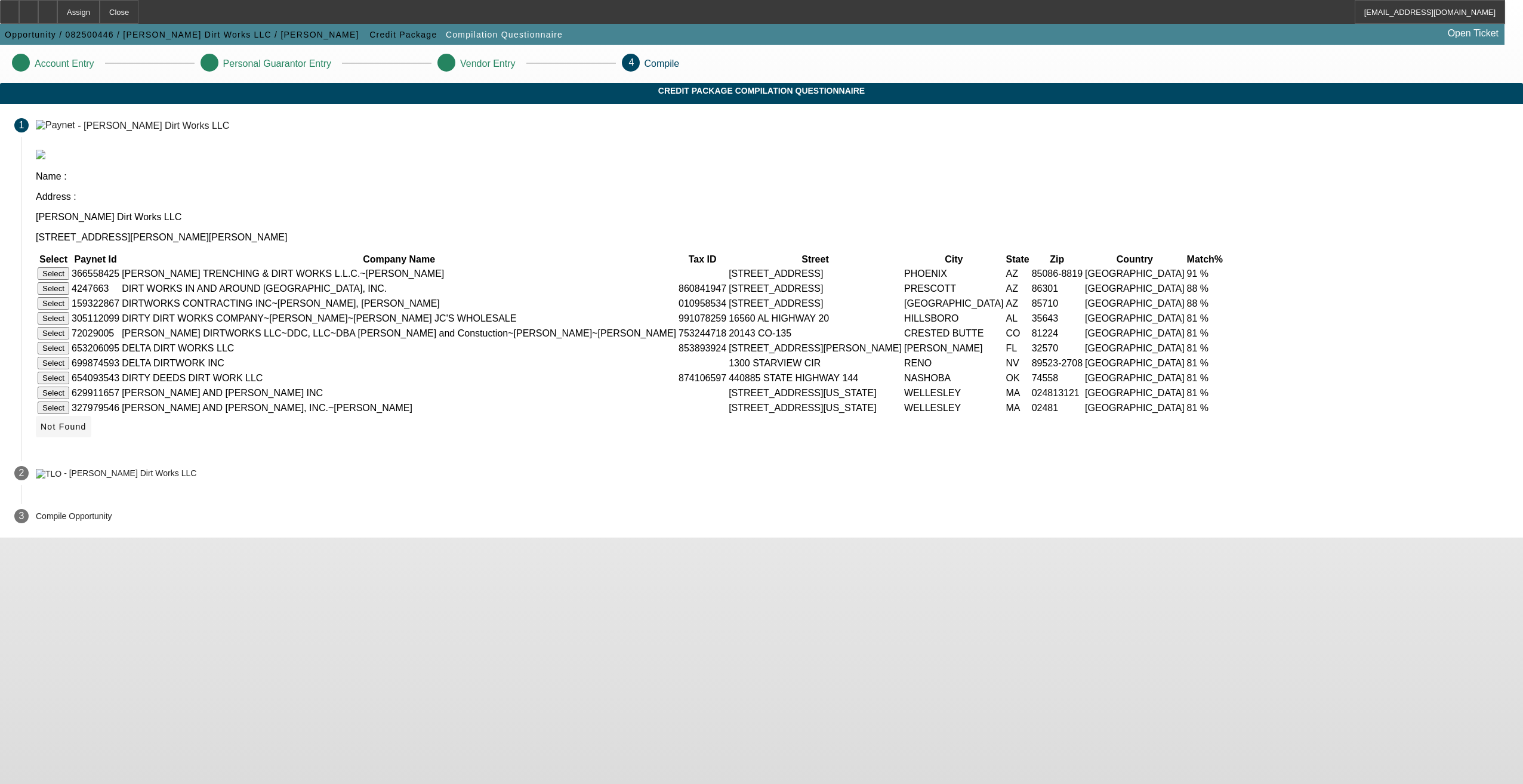
click at [87, 431] on span "Not Found" at bounding box center [63, 426] width 46 height 10
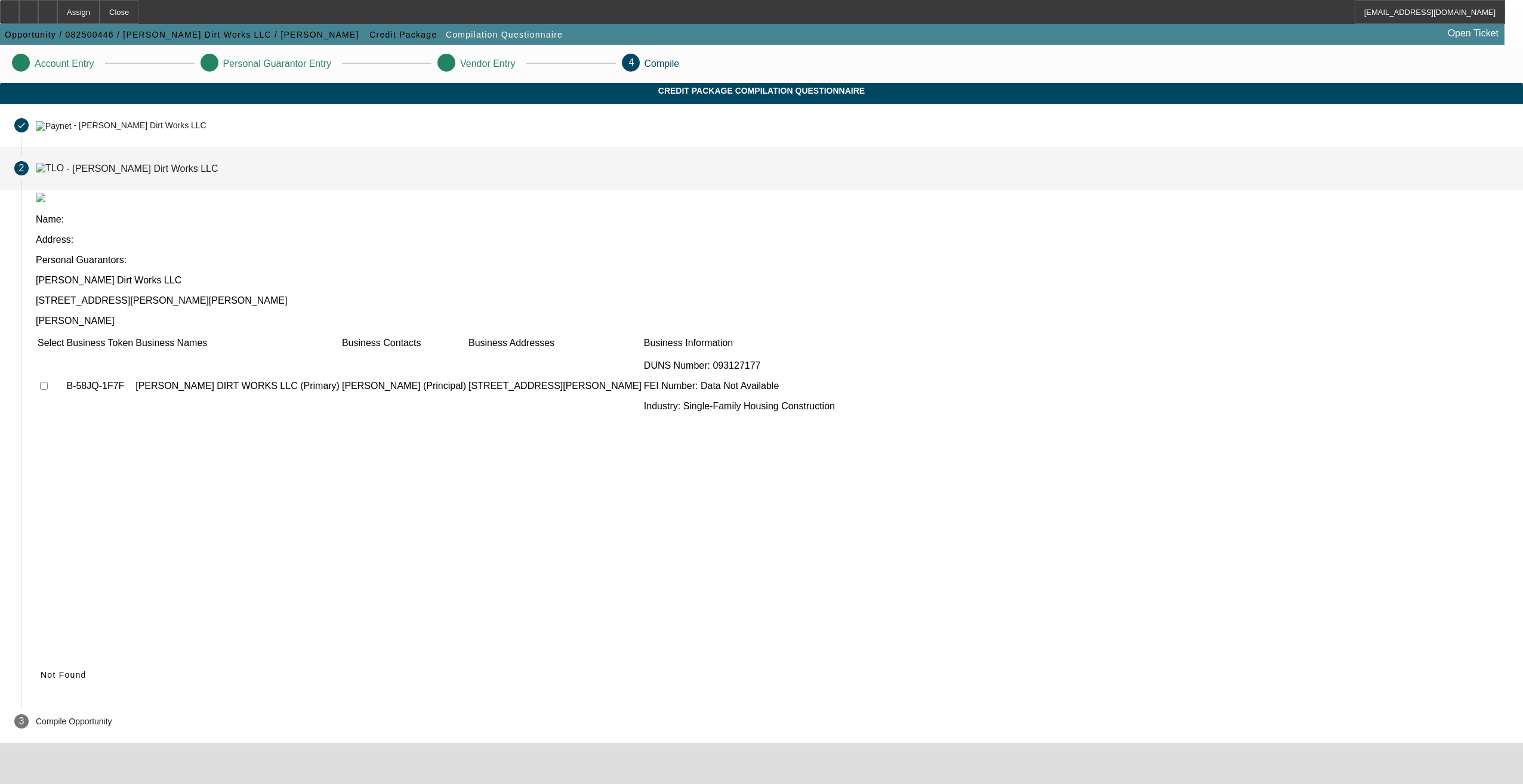
click at [65, 350] on td at bounding box center [51, 386] width 27 height 71
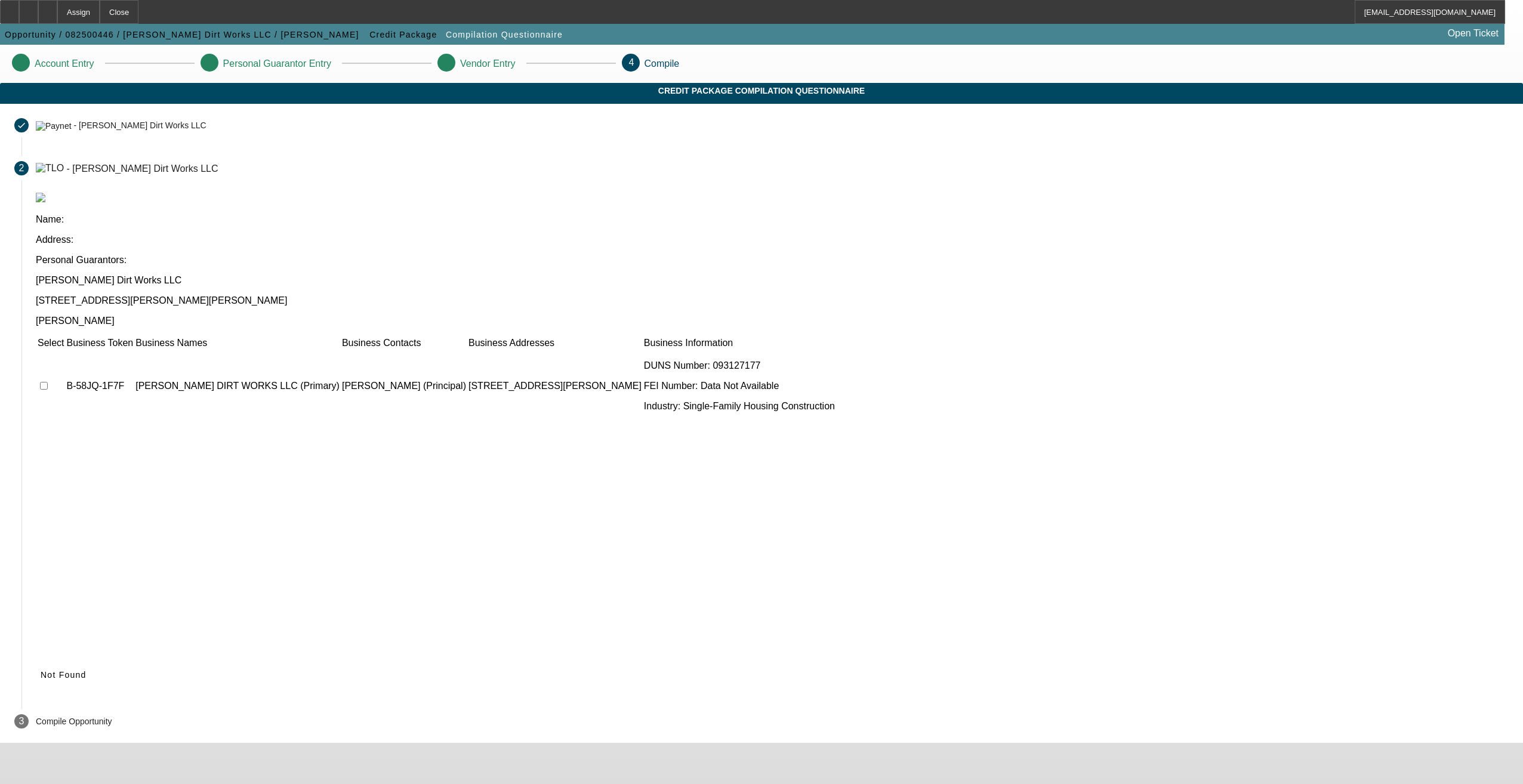
click at [48, 382] on input "checkbox" at bounding box center [44, 386] width 8 height 8
checkbox input "true"
click at [71, 670] on span "Submit" at bounding box center [56, 675] width 31 height 10
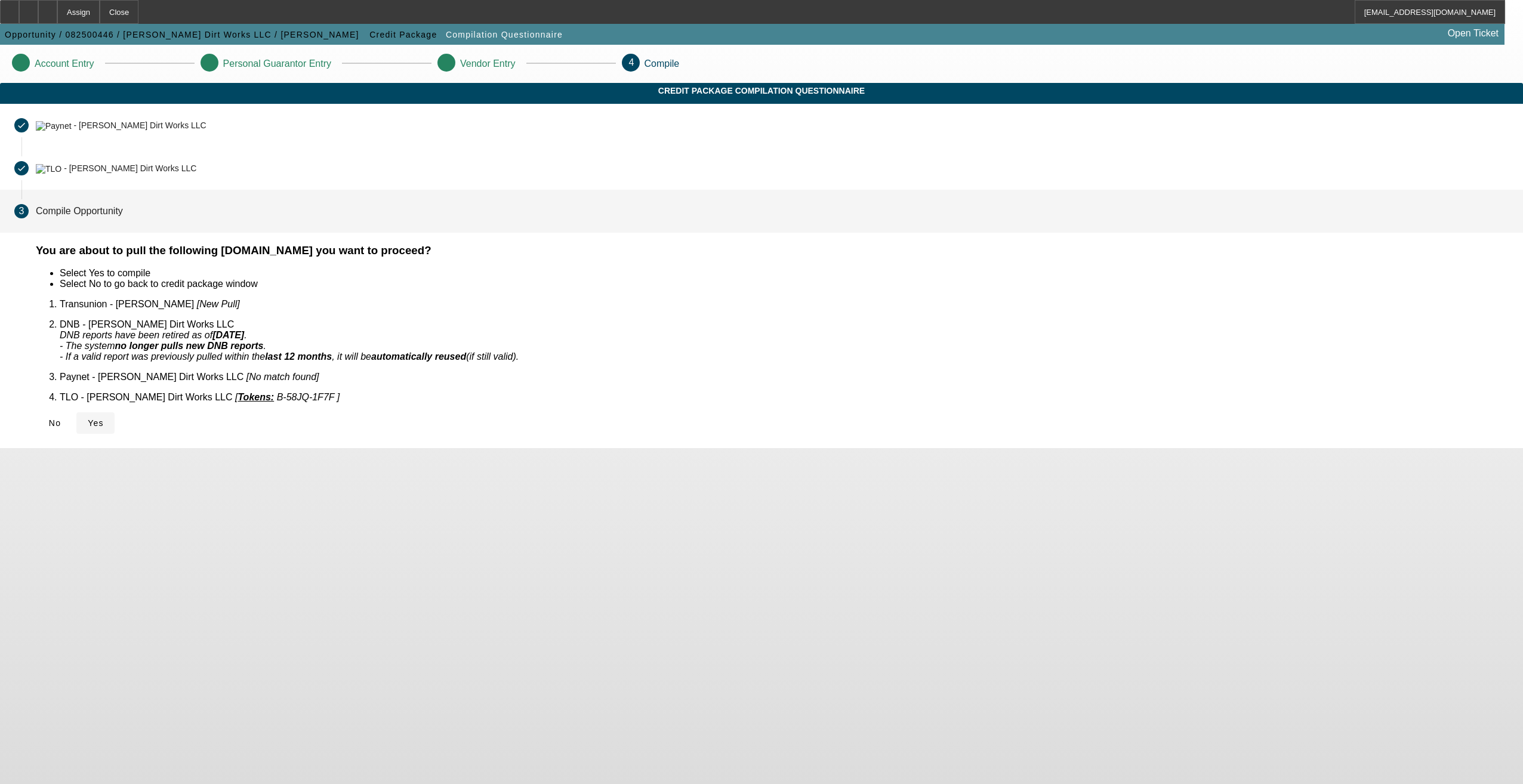
click at [104, 418] on span "Yes" at bounding box center [96, 423] width 16 height 10
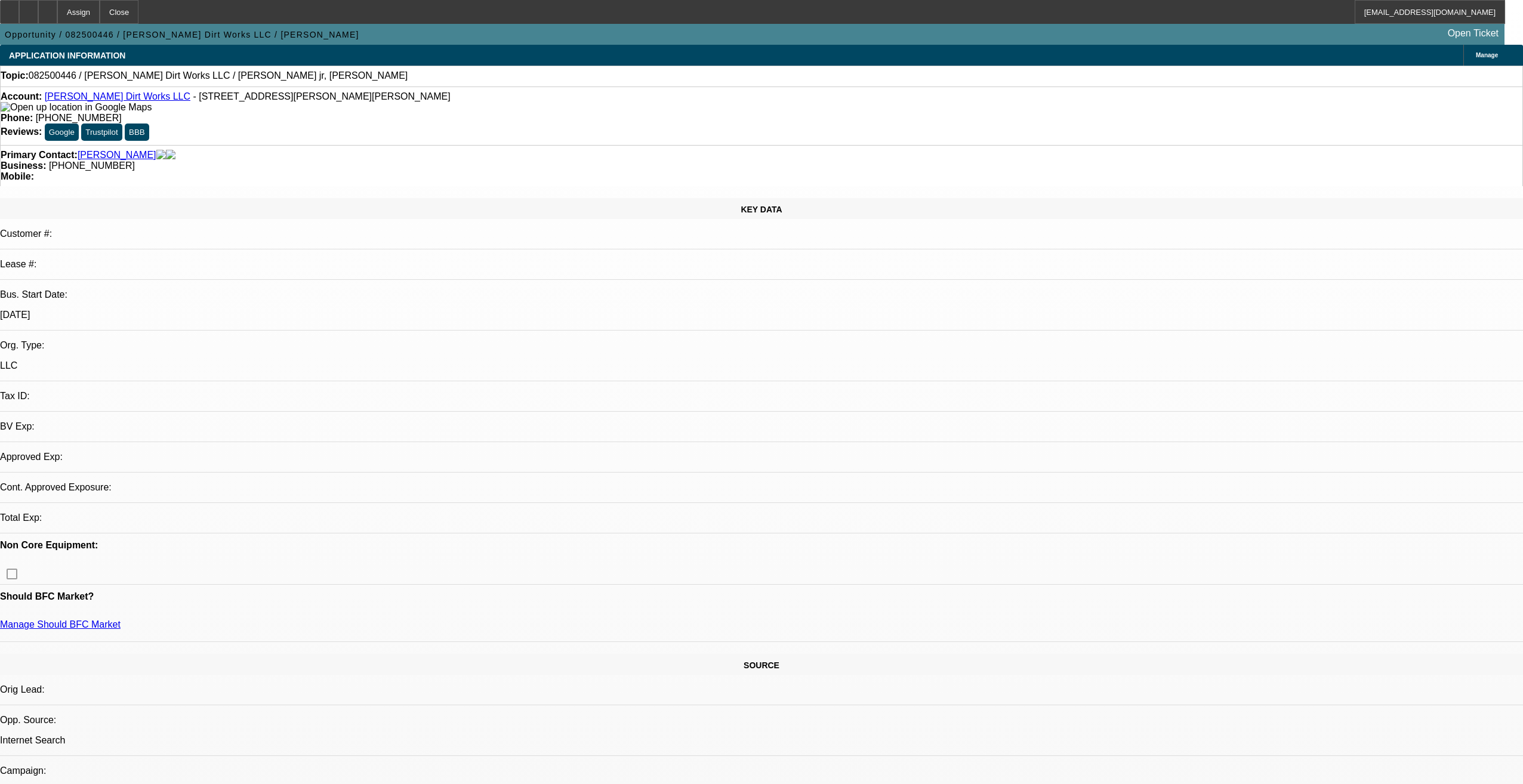
select select "0"
select select "2"
select select "0.1"
select select "4"
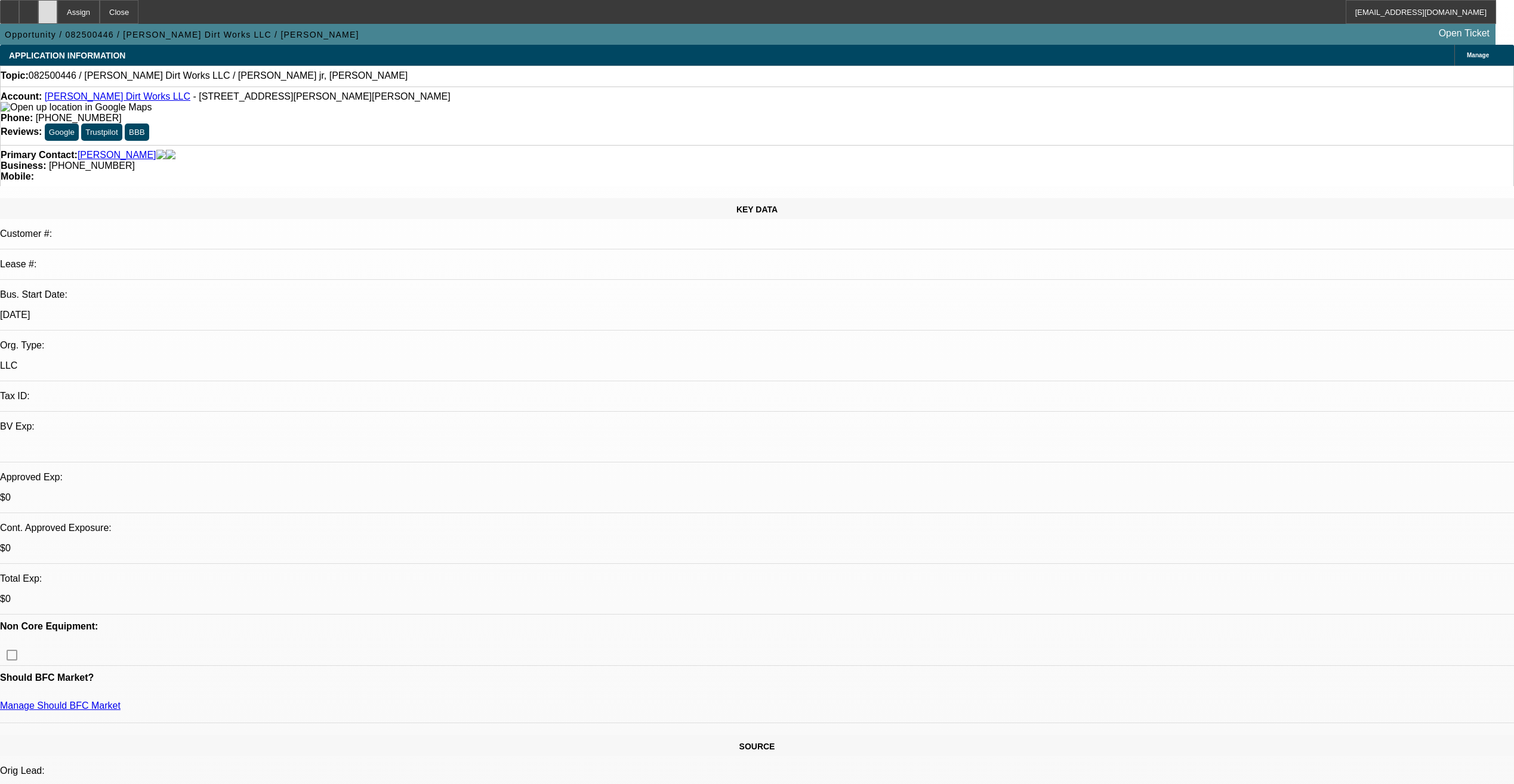
click at [57, 15] on div at bounding box center [48, 12] width 19 height 24
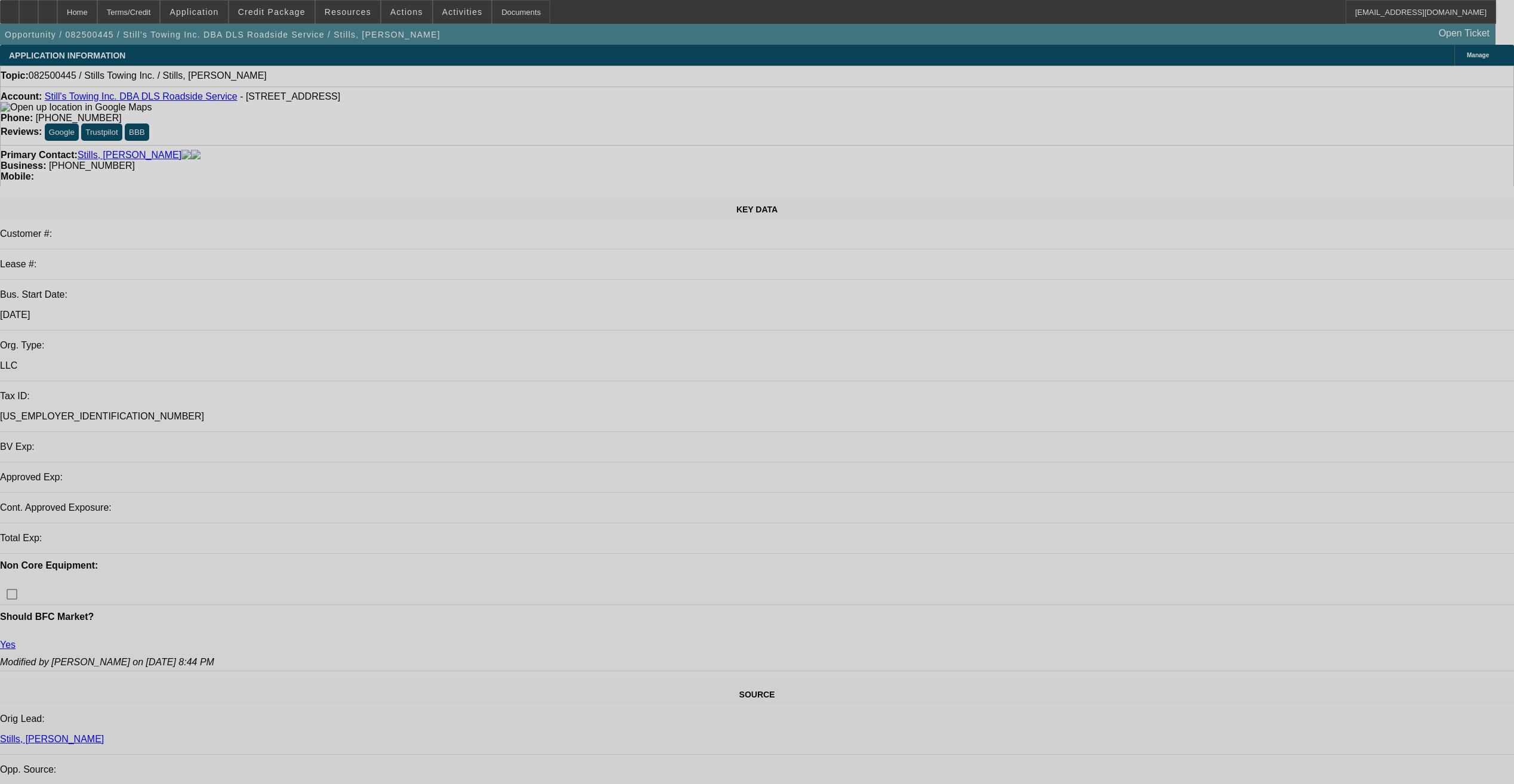
select select "0"
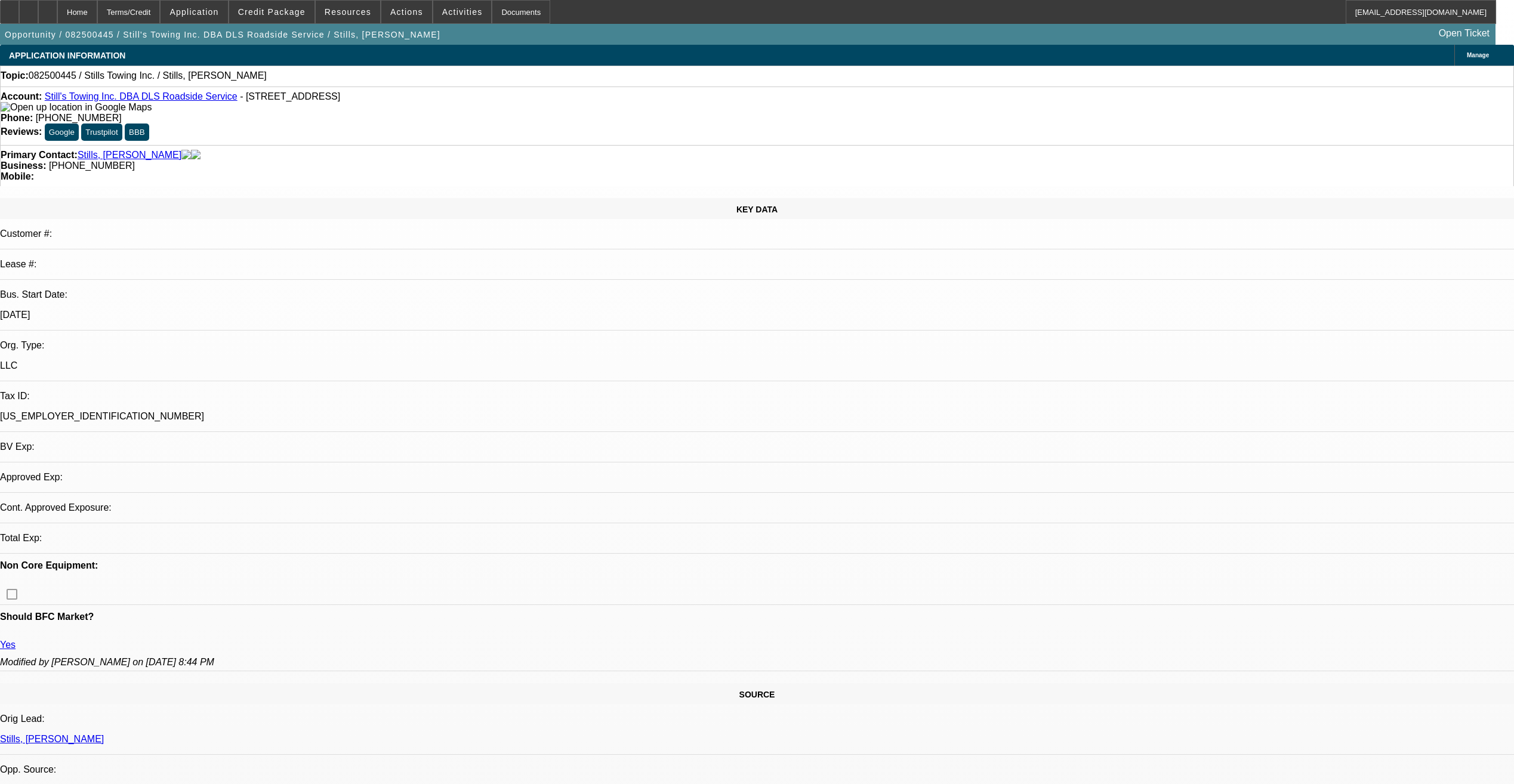
select select "2"
select select "0.1"
select select "4"
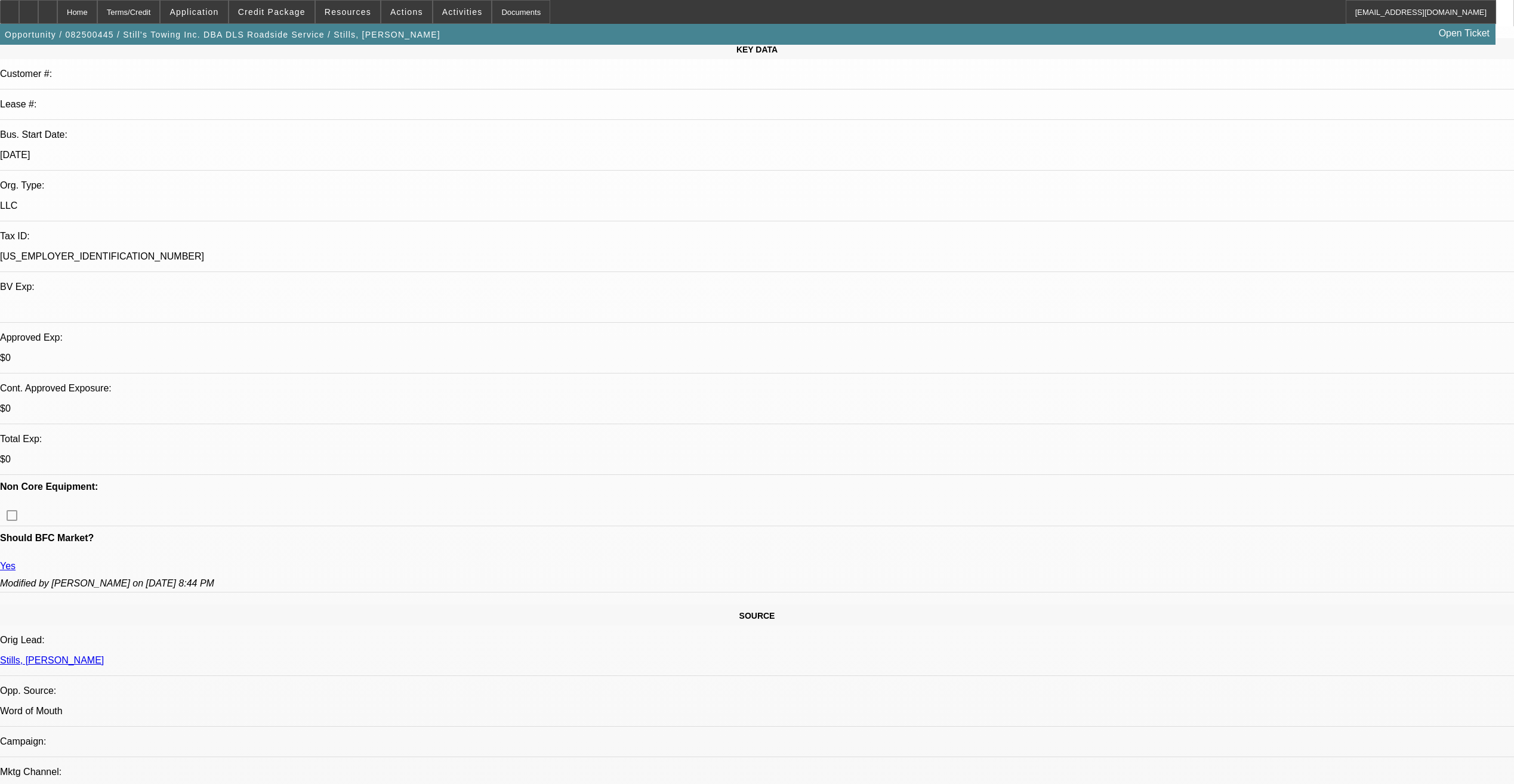
scroll to position [120, 0]
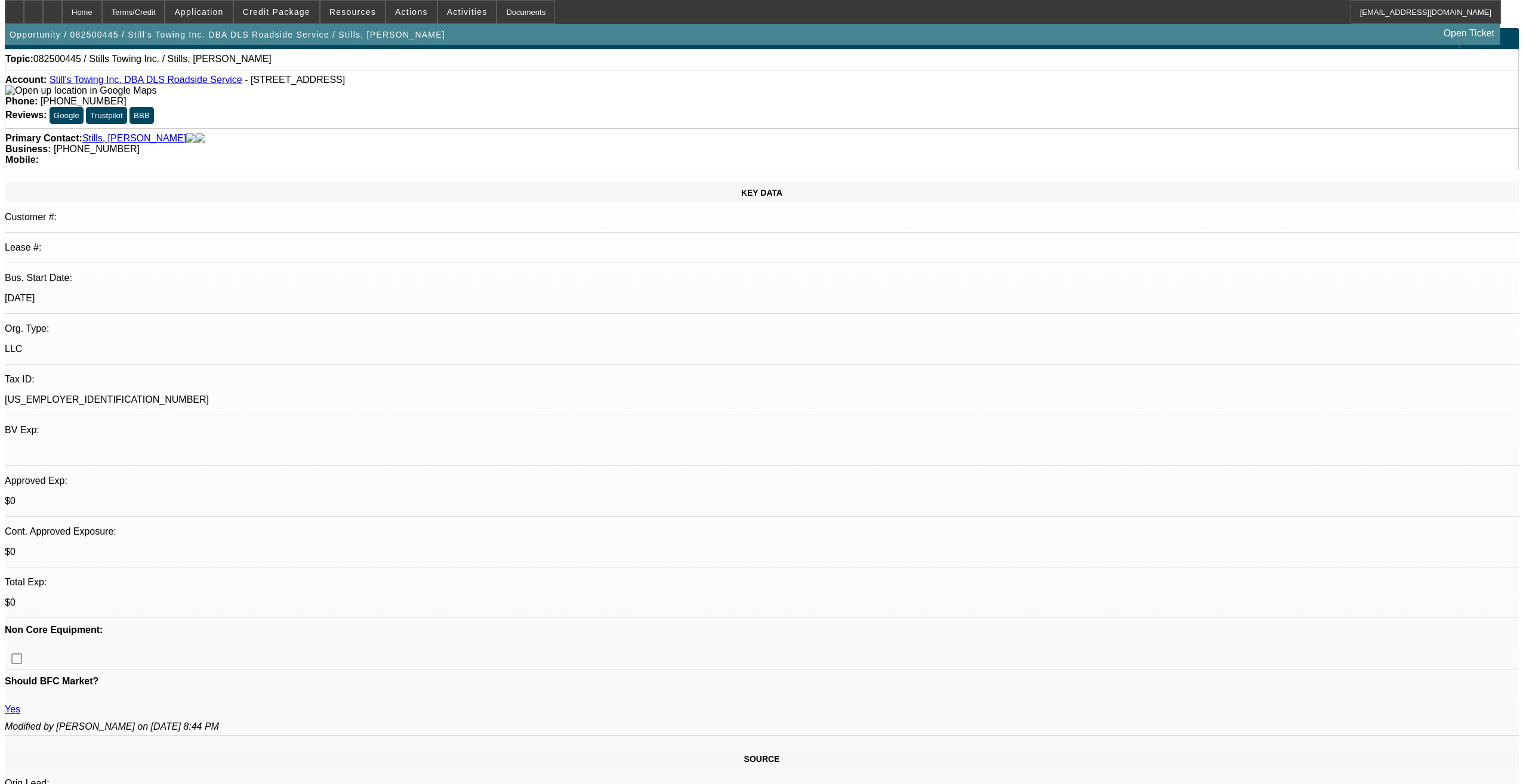
scroll to position [0, 0]
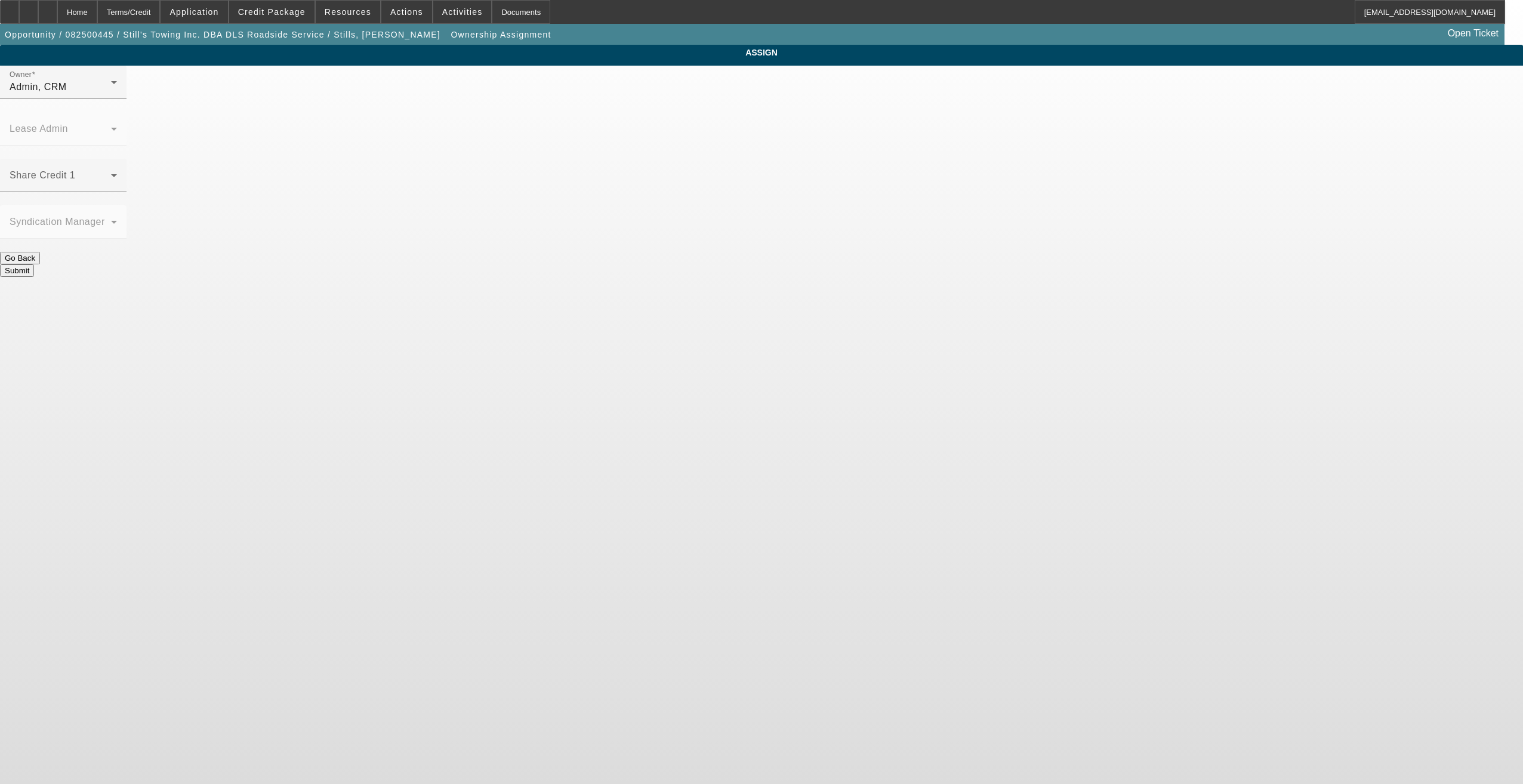
click at [126, 112] on div at bounding box center [63, 106] width 126 height 13
click at [111, 94] on div "Admin, CRM" at bounding box center [60, 87] width 101 height 14
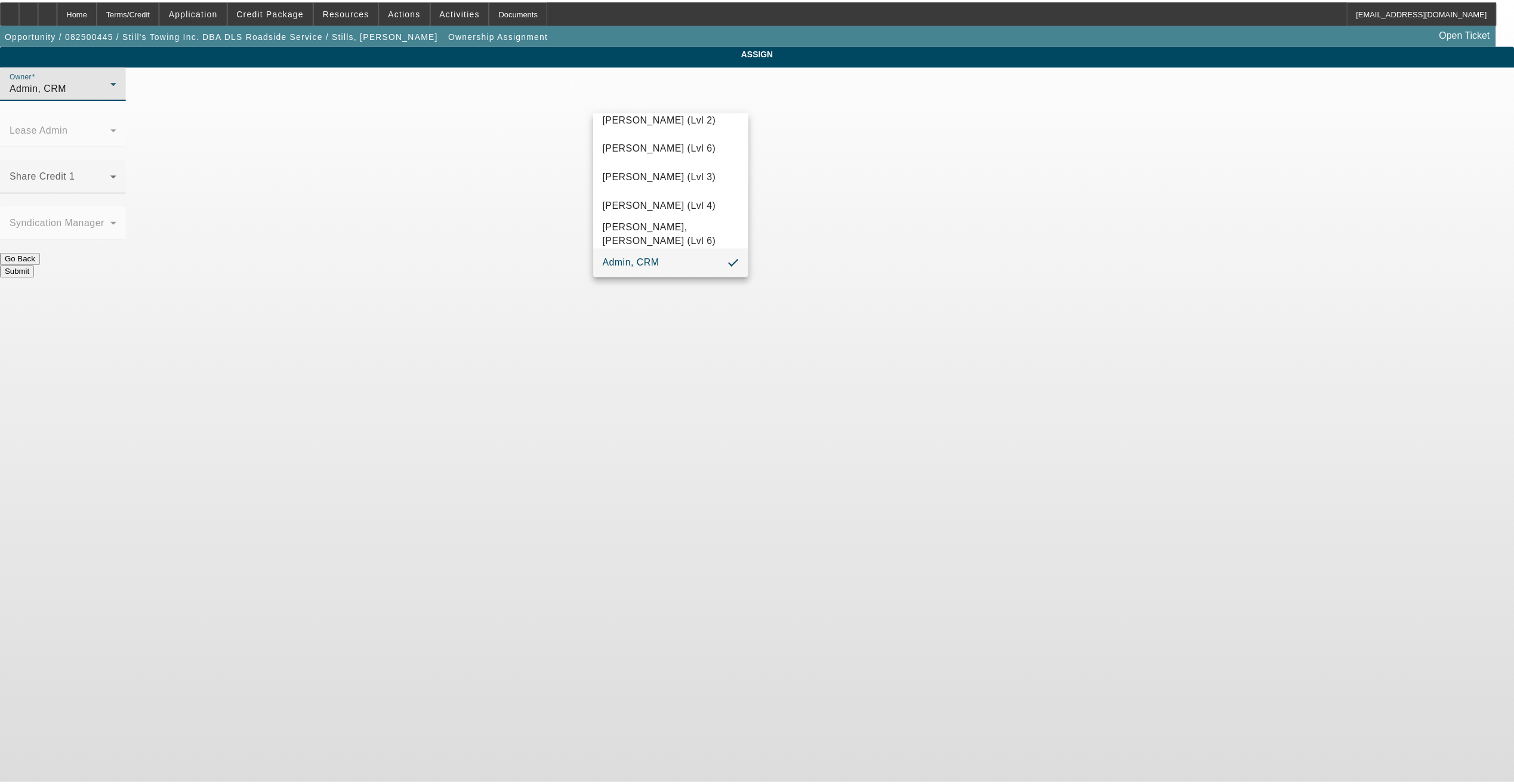
scroll to position [291, 0]
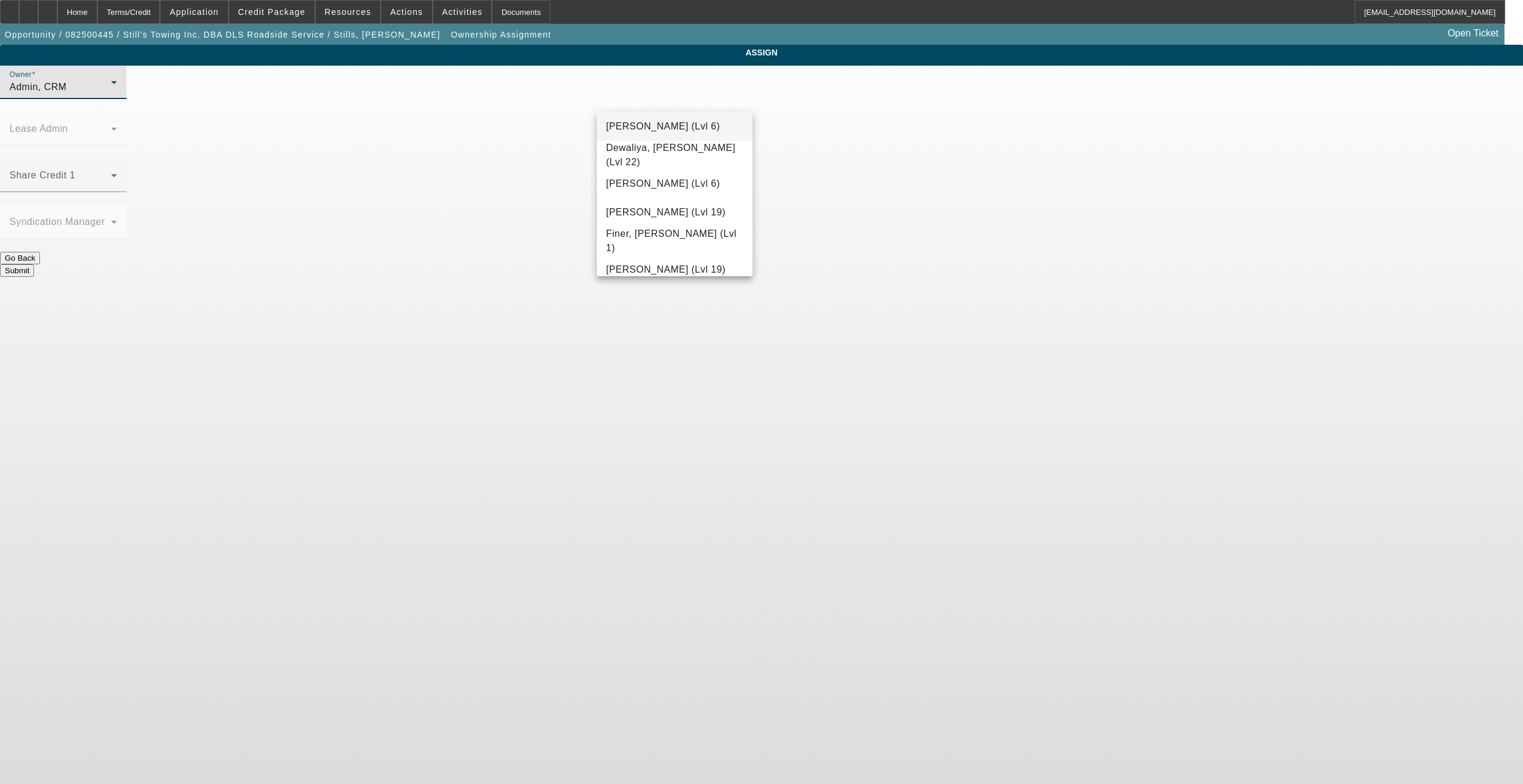
click at [682, 135] on mat-option "[PERSON_NAME] (Lvl 6)" at bounding box center [675, 126] width 156 height 29
click at [34, 264] on button "Submit" at bounding box center [17, 270] width 34 height 13
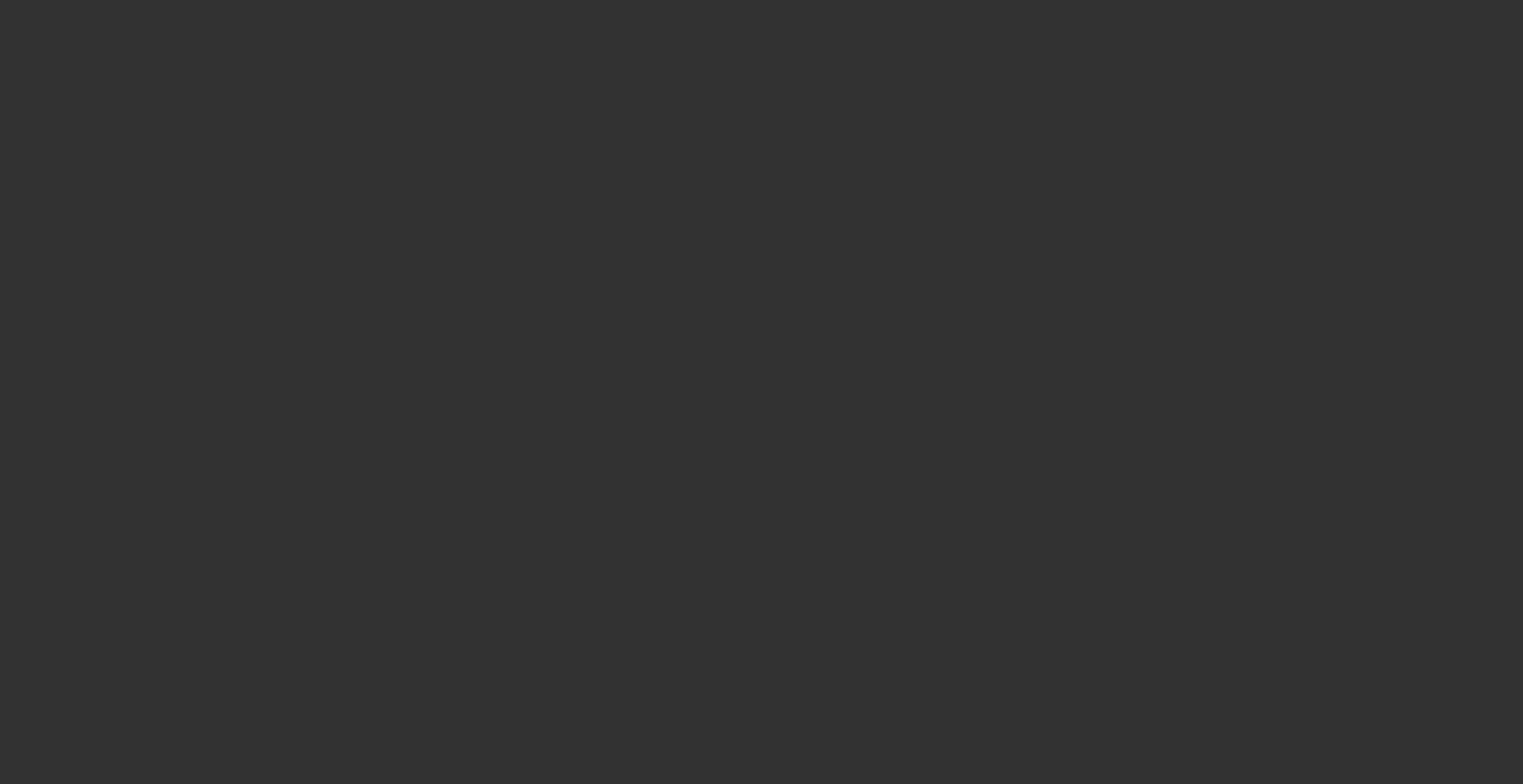
select select "0"
select select "2"
select select "0.1"
select select "4"
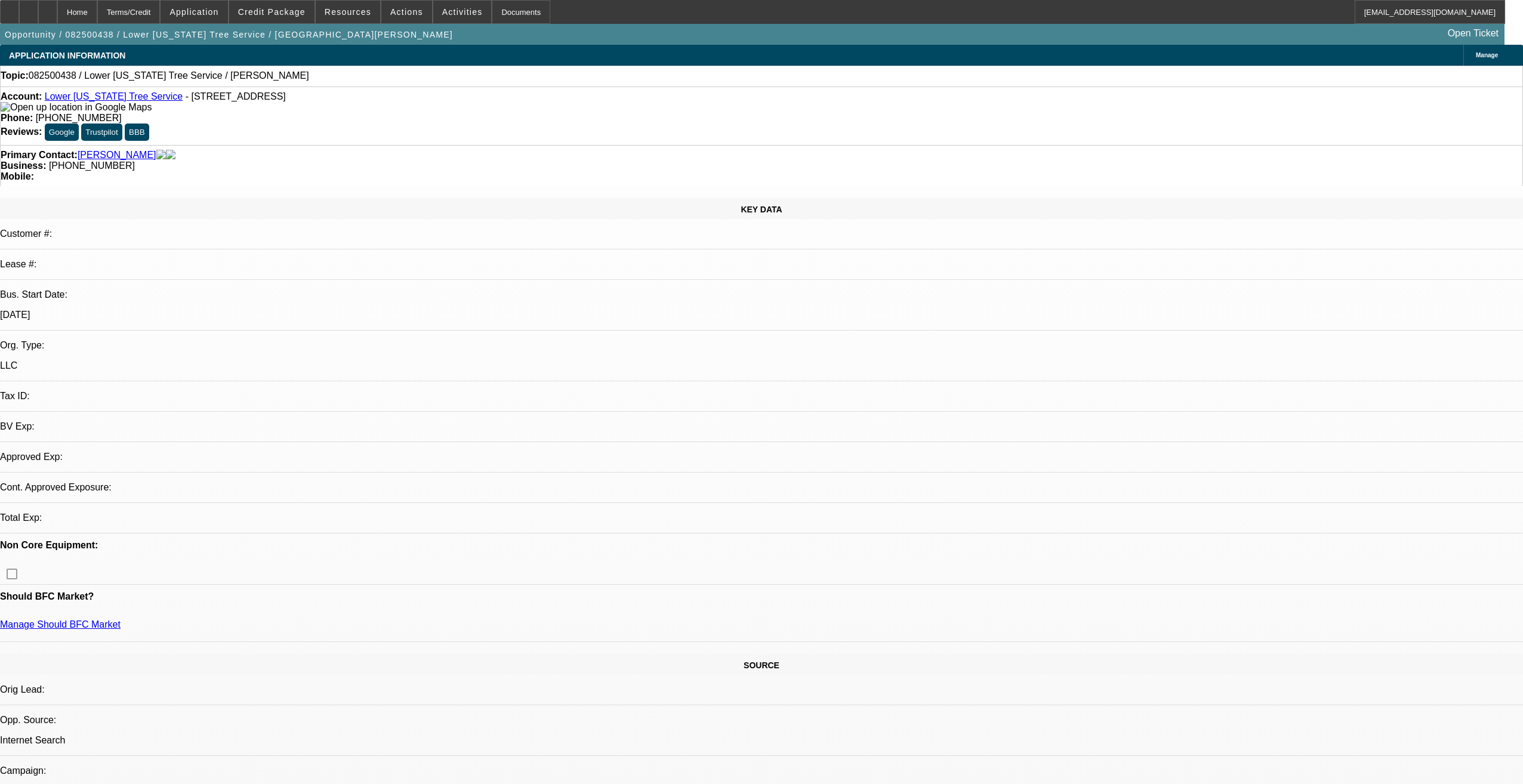
select select "0"
select select "2"
select select "0.1"
select select "4"
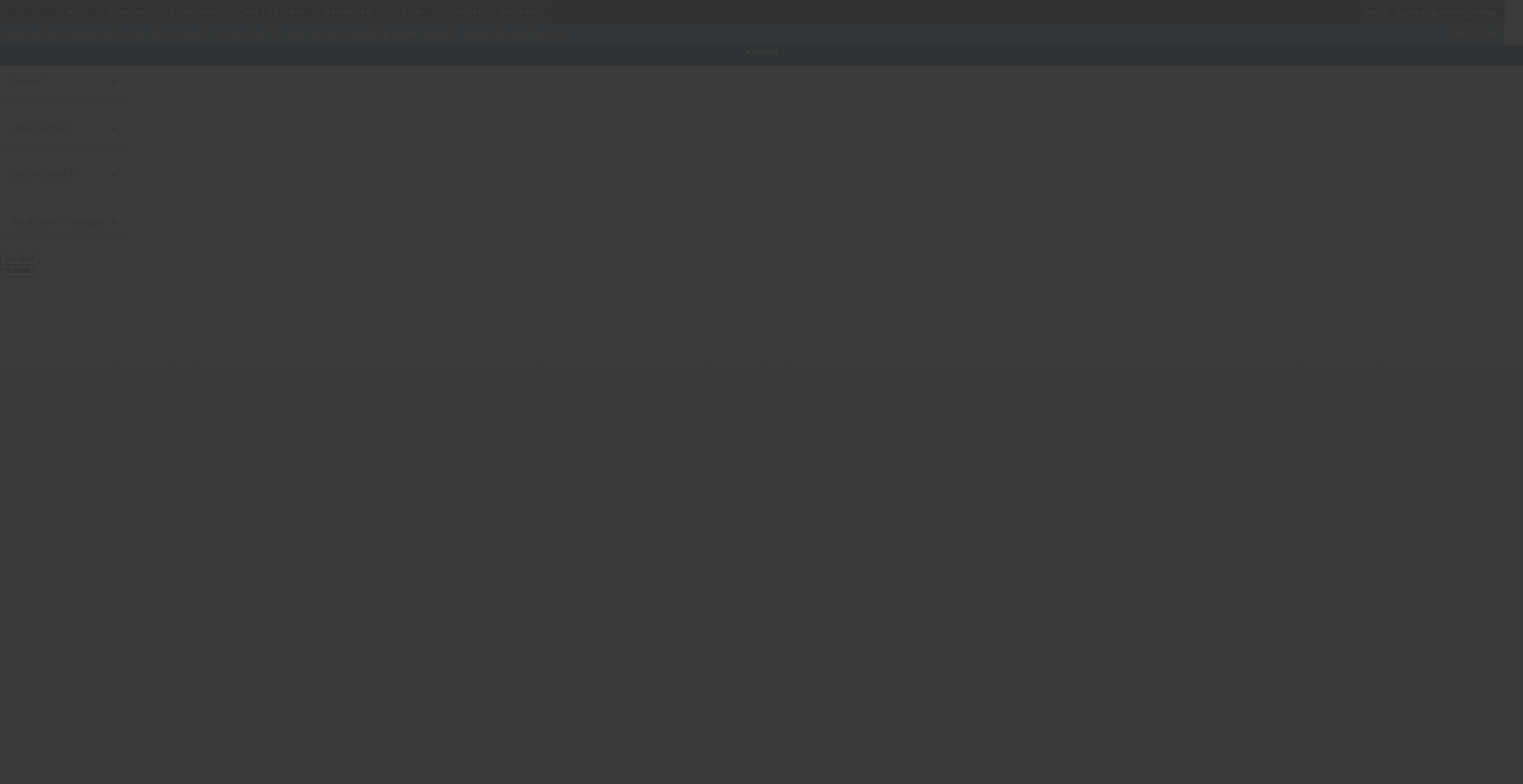
click at [720, 271] on div at bounding box center [761, 392] width 1523 height 784
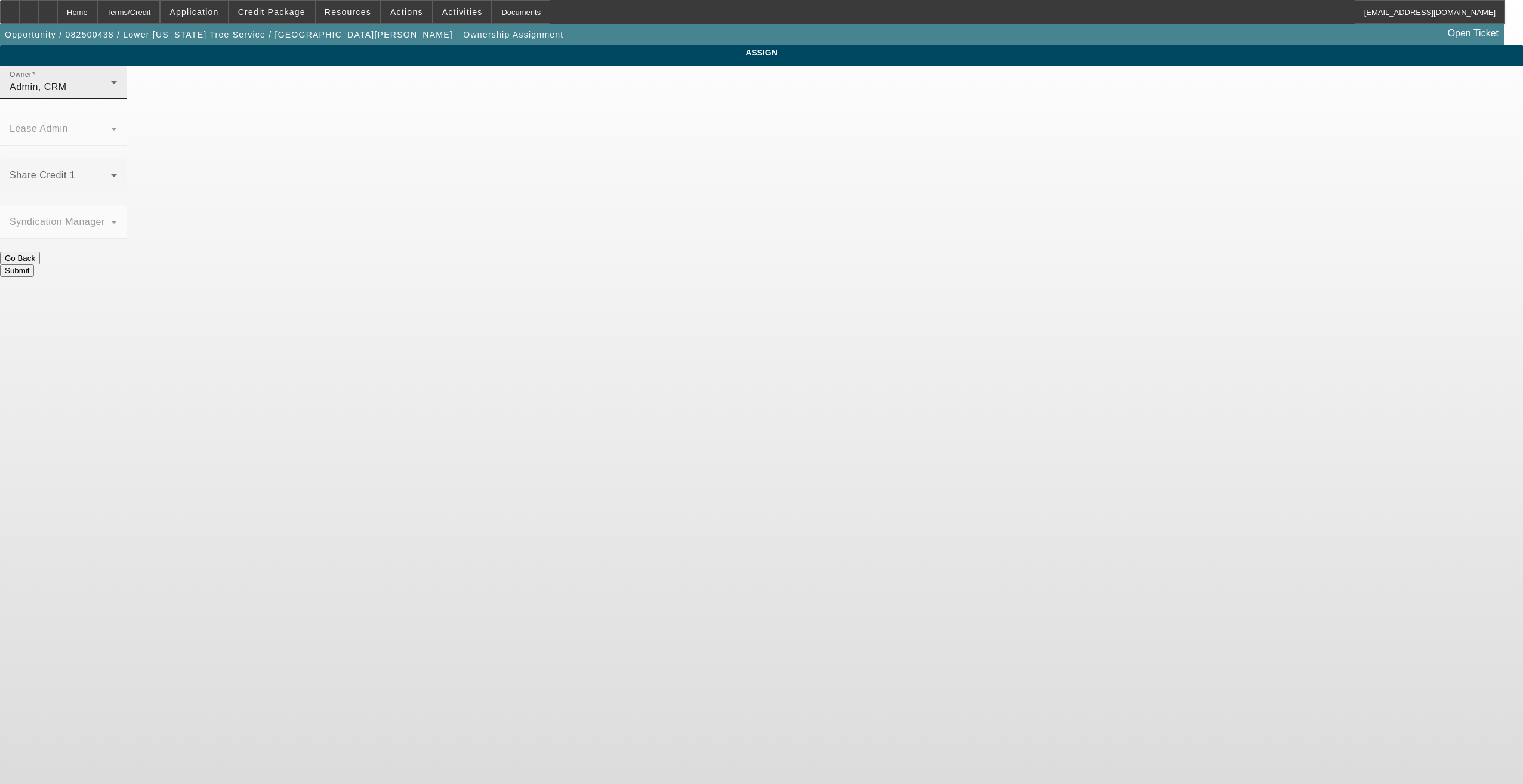
click at [111, 94] on div "Admin, CRM" at bounding box center [60, 87] width 101 height 14
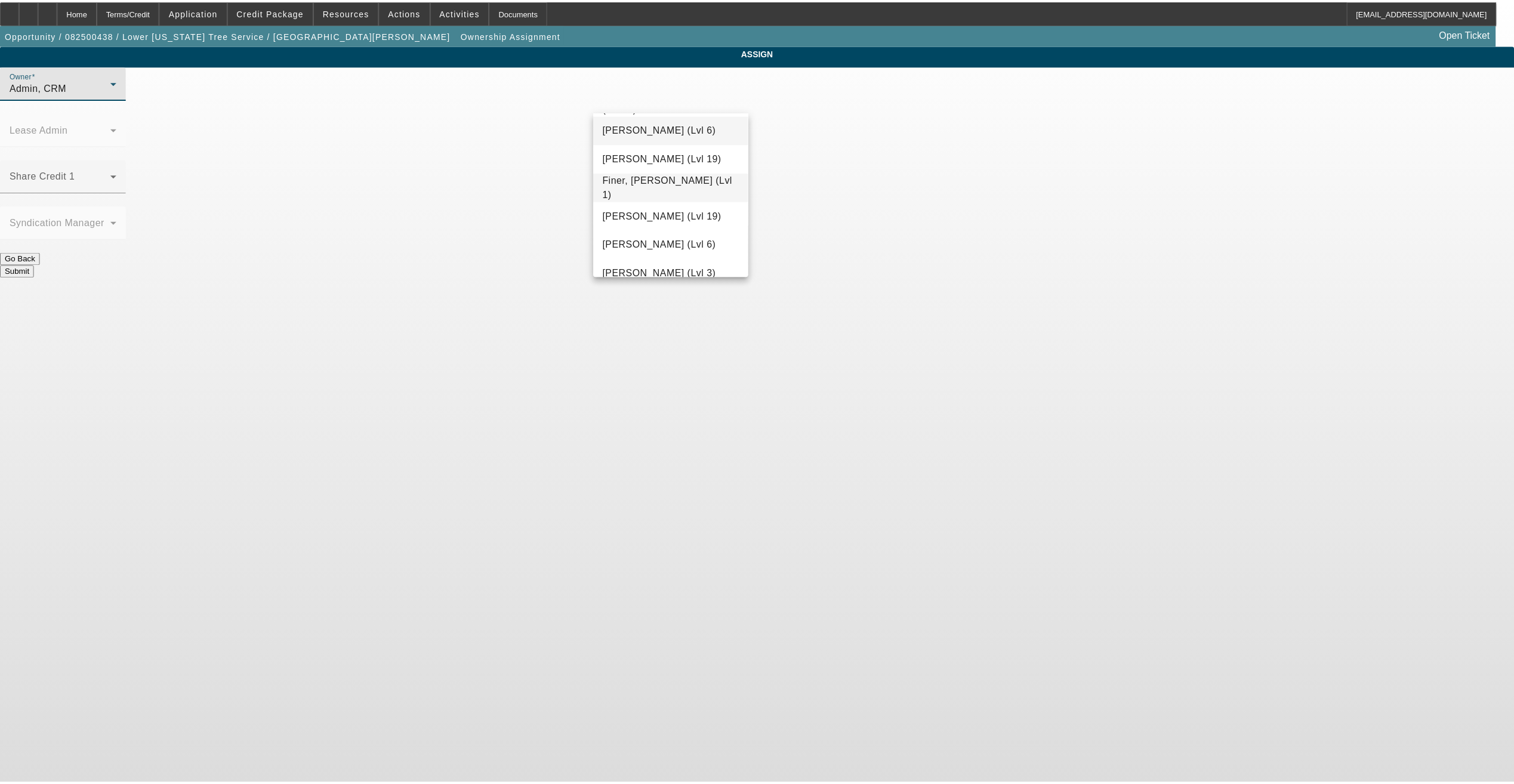
scroll to position [389, 0]
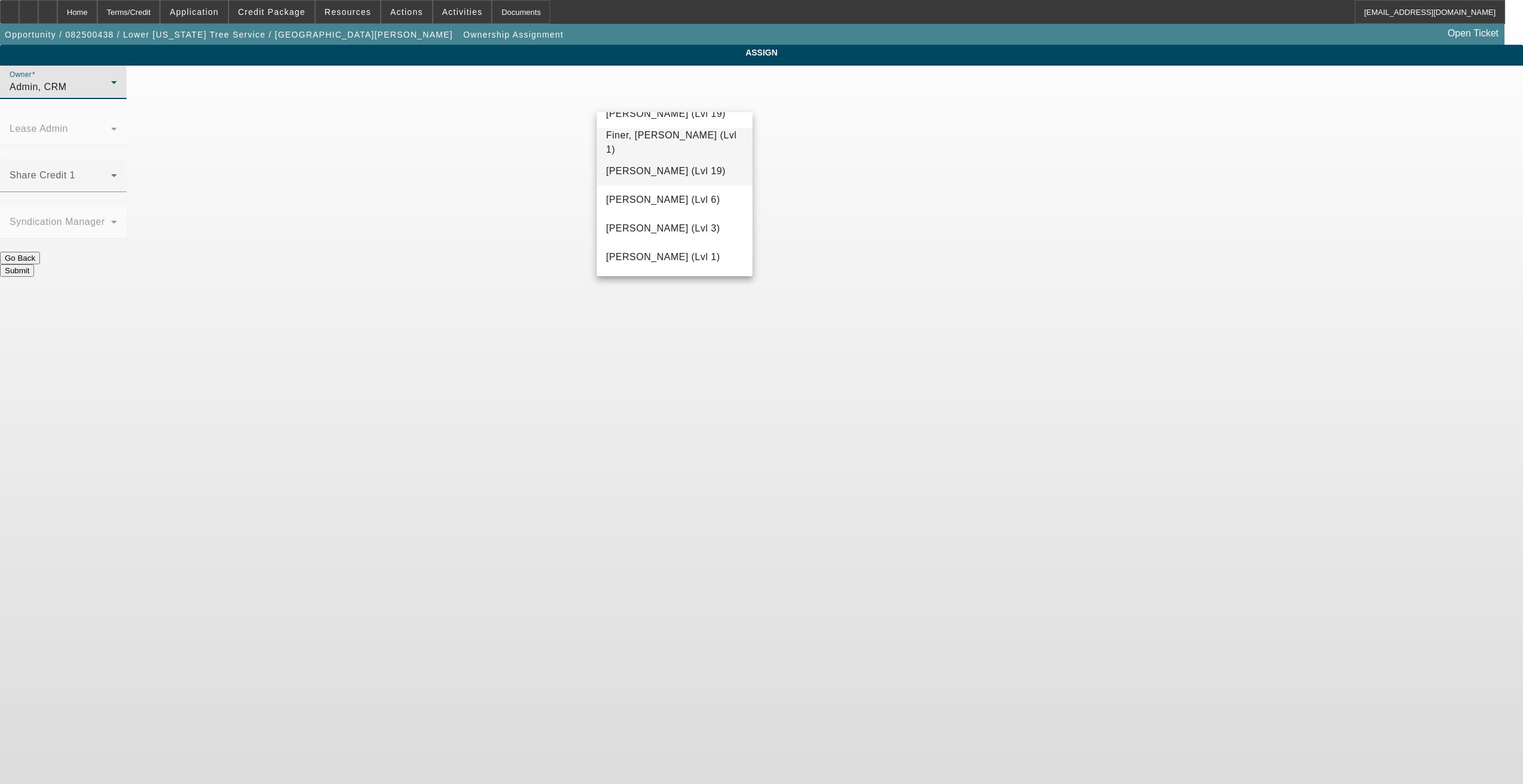
click at [670, 171] on span "[PERSON_NAME] (Lvl 19)" at bounding box center [666, 171] width 120 height 14
click at [34, 264] on button "Submit" at bounding box center [17, 270] width 34 height 13
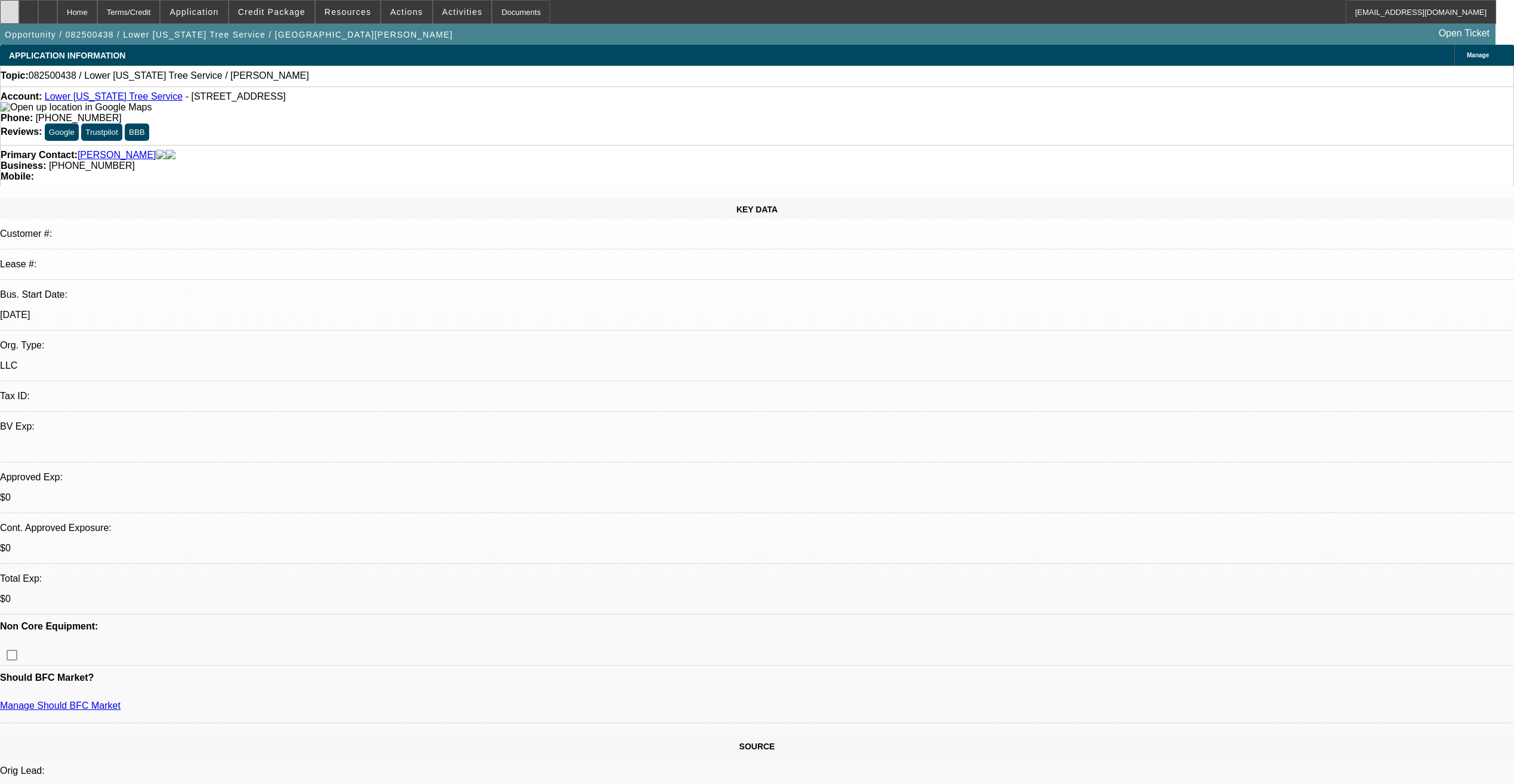
select select "0"
select select "2"
select select "0.1"
select select "4"
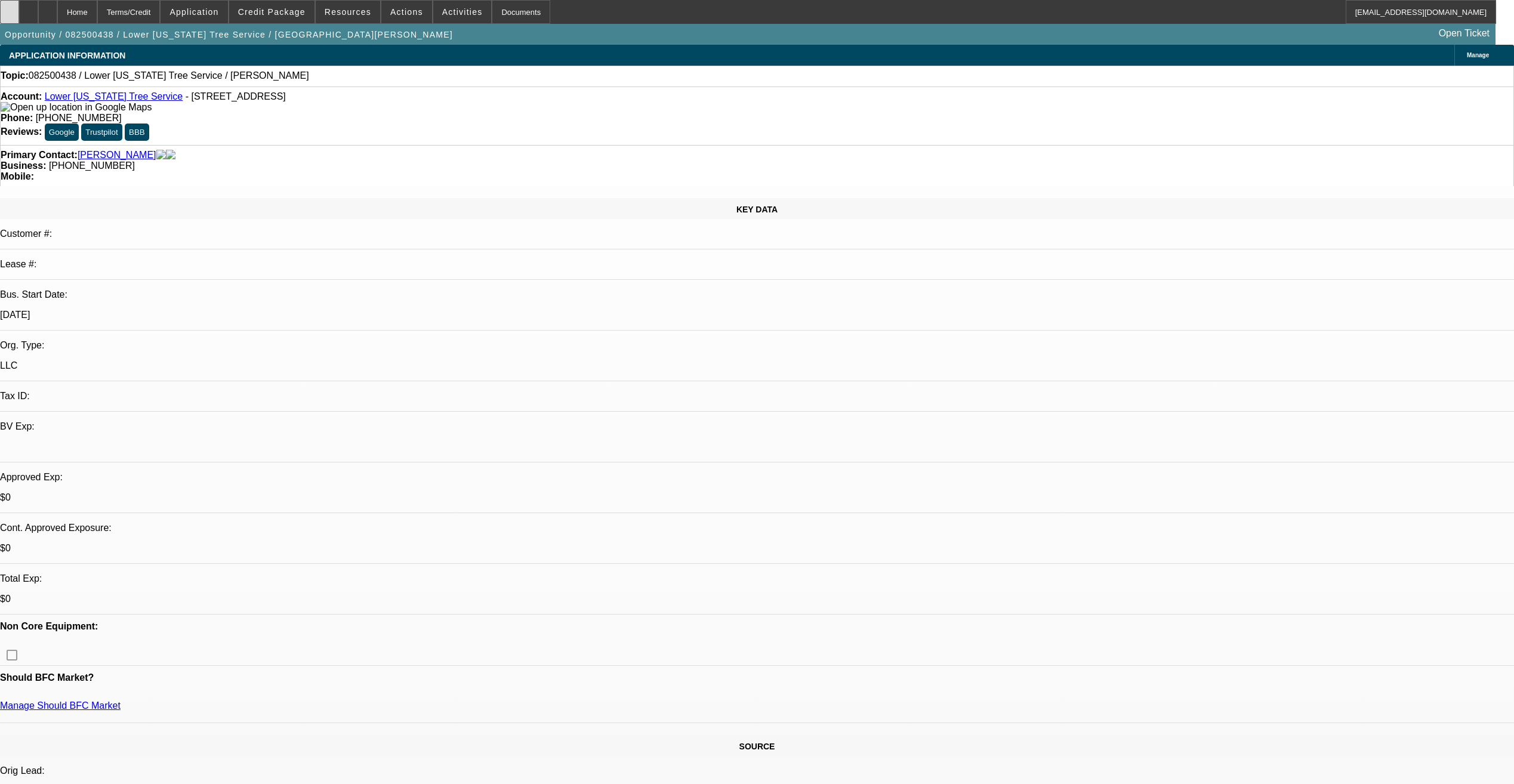
click at [19, 5] on div at bounding box center [9, 12] width 19 height 24
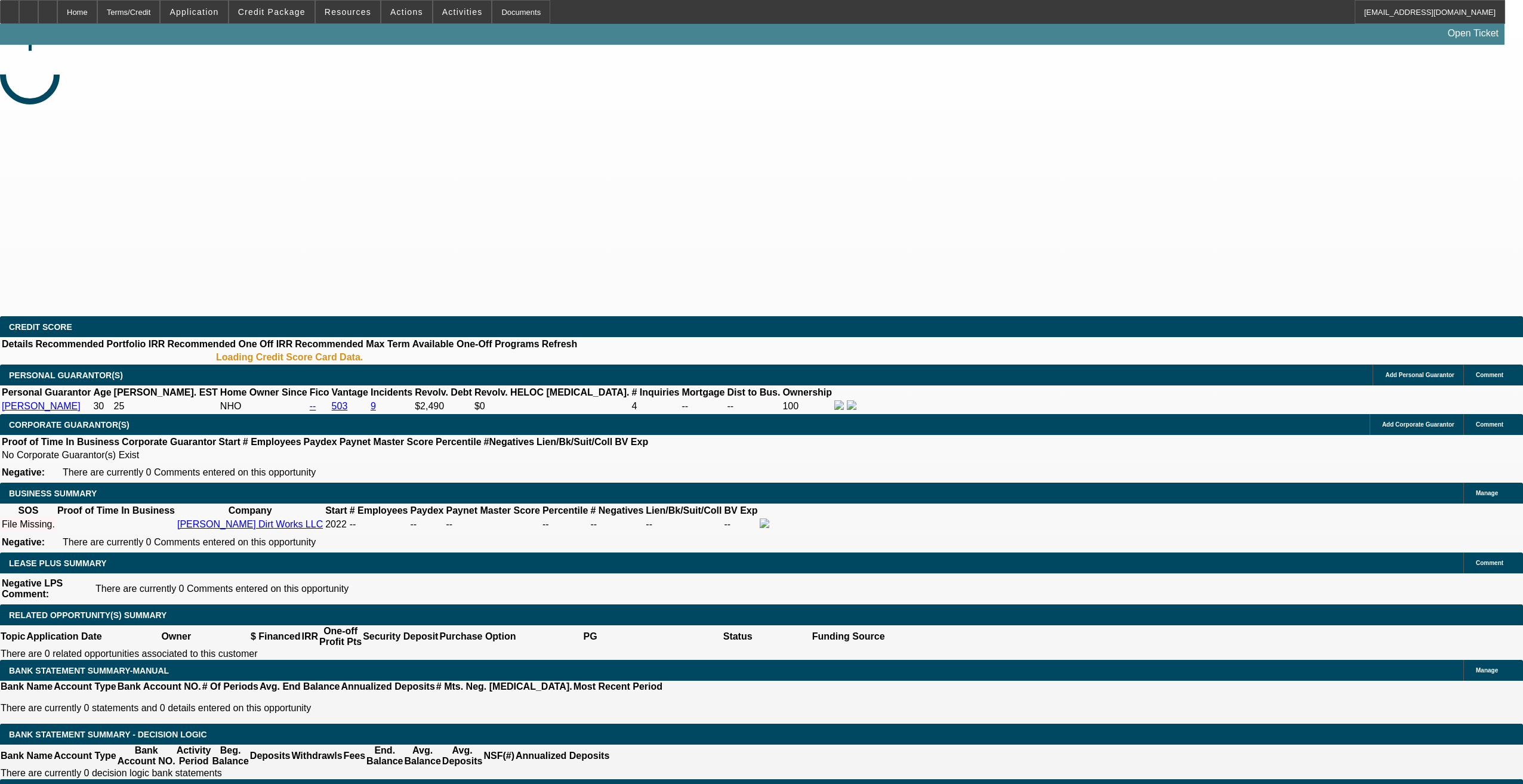
select select "0"
select select "2"
select select "0.1"
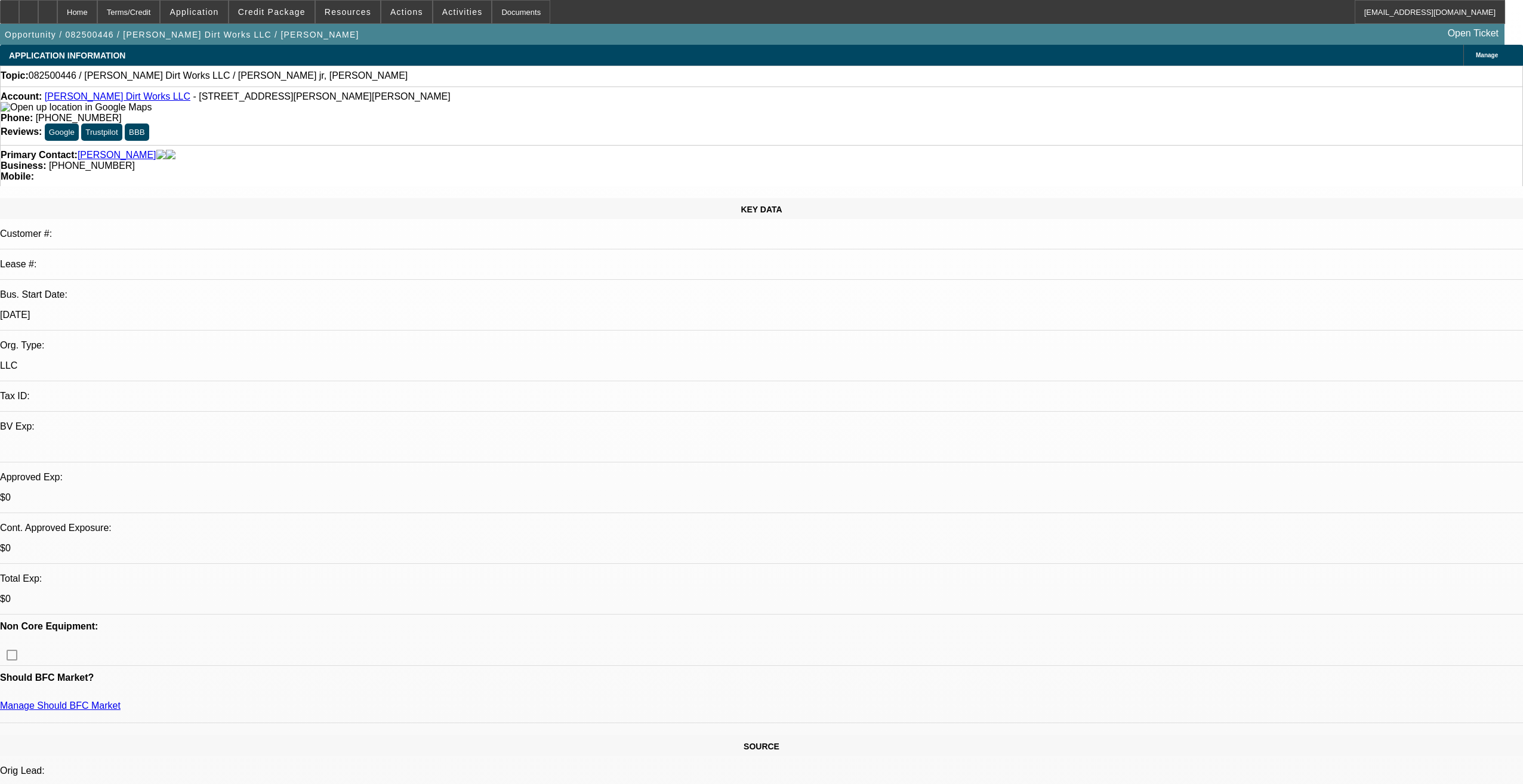
select select "1"
select select "2"
select select "4"
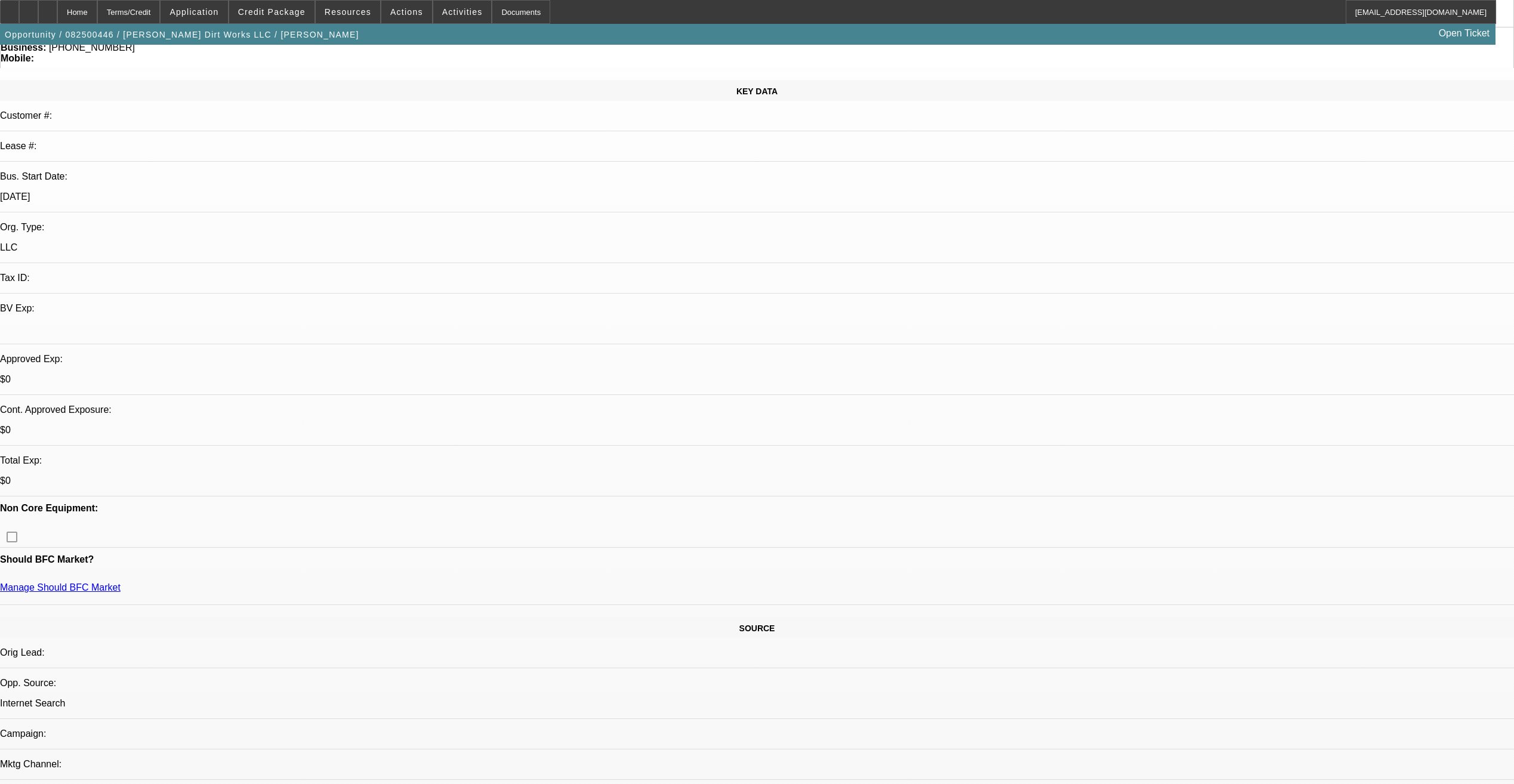
scroll to position [120, 0]
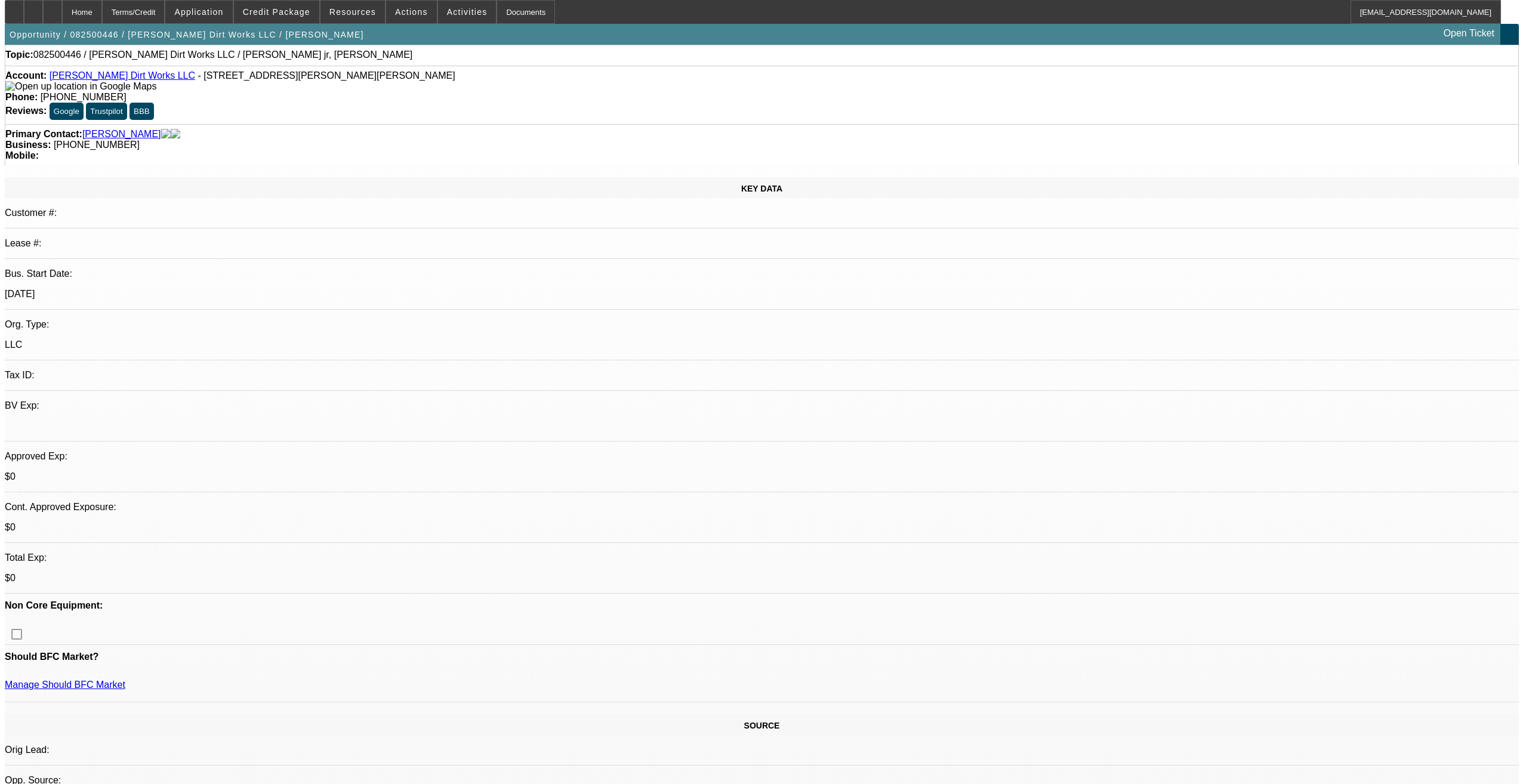
scroll to position [0, 0]
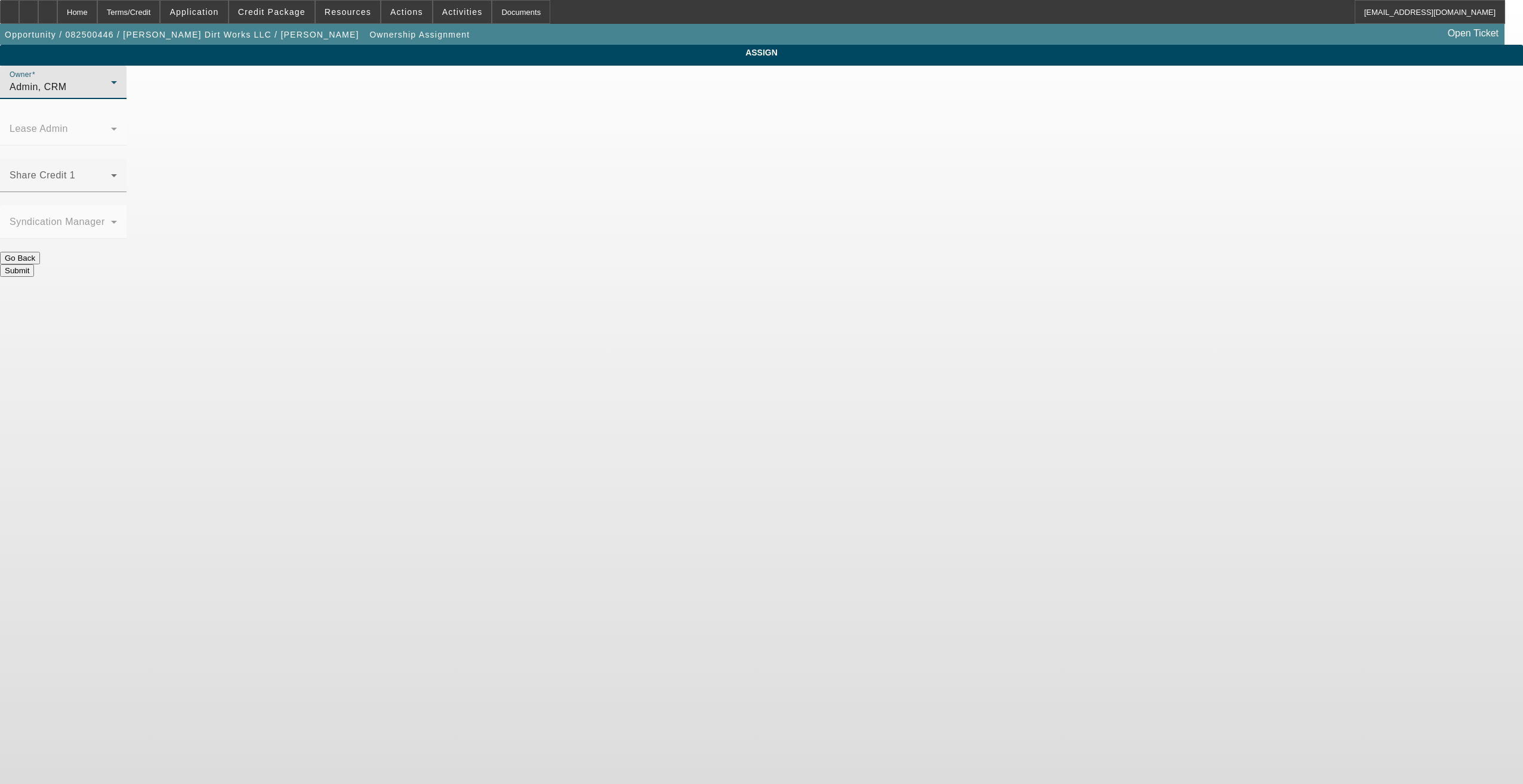
click at [111, 94] on div "Admin, CRM" at bounding box center [60, 87] width 101 height 14
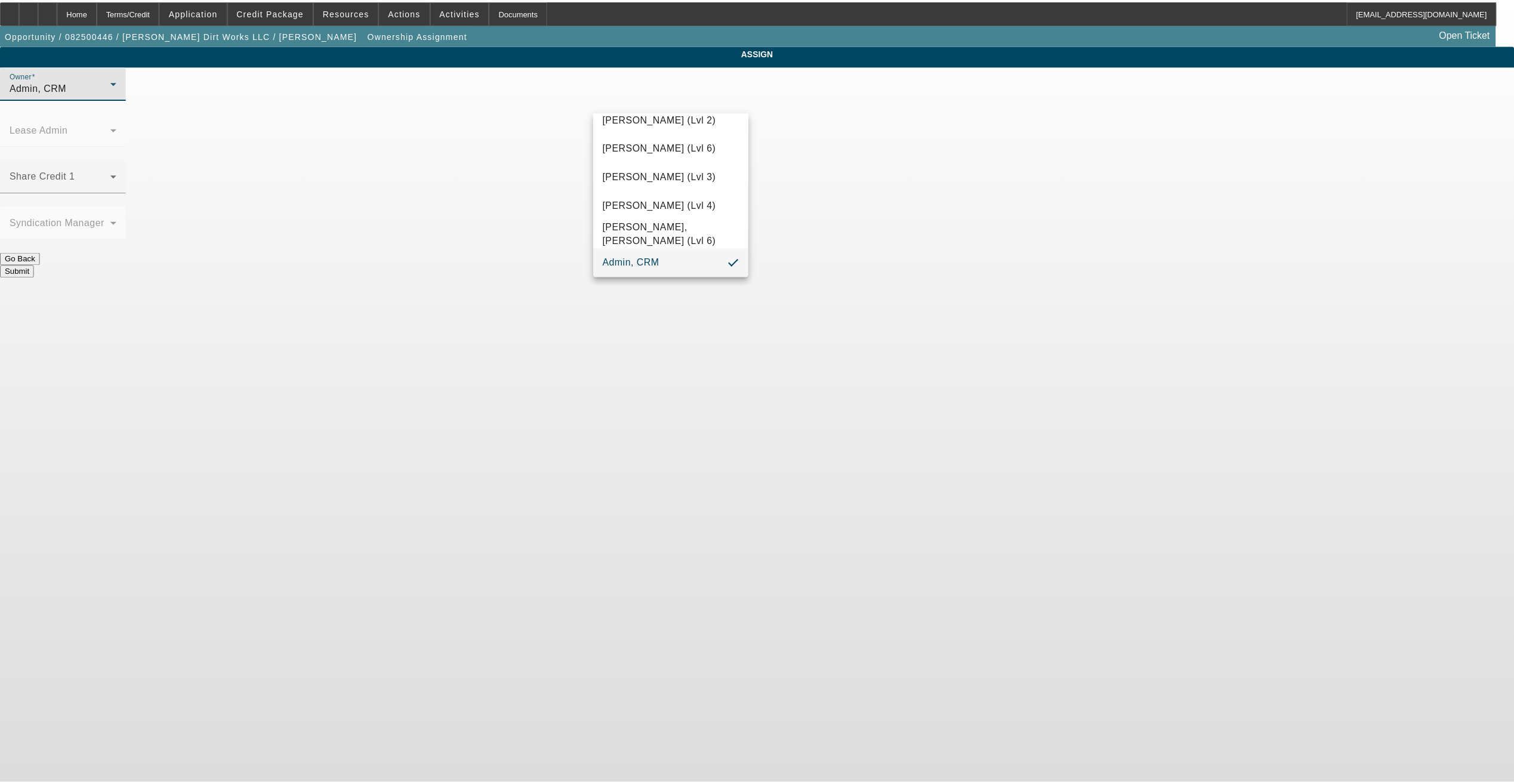
scroll to position [62, 0]
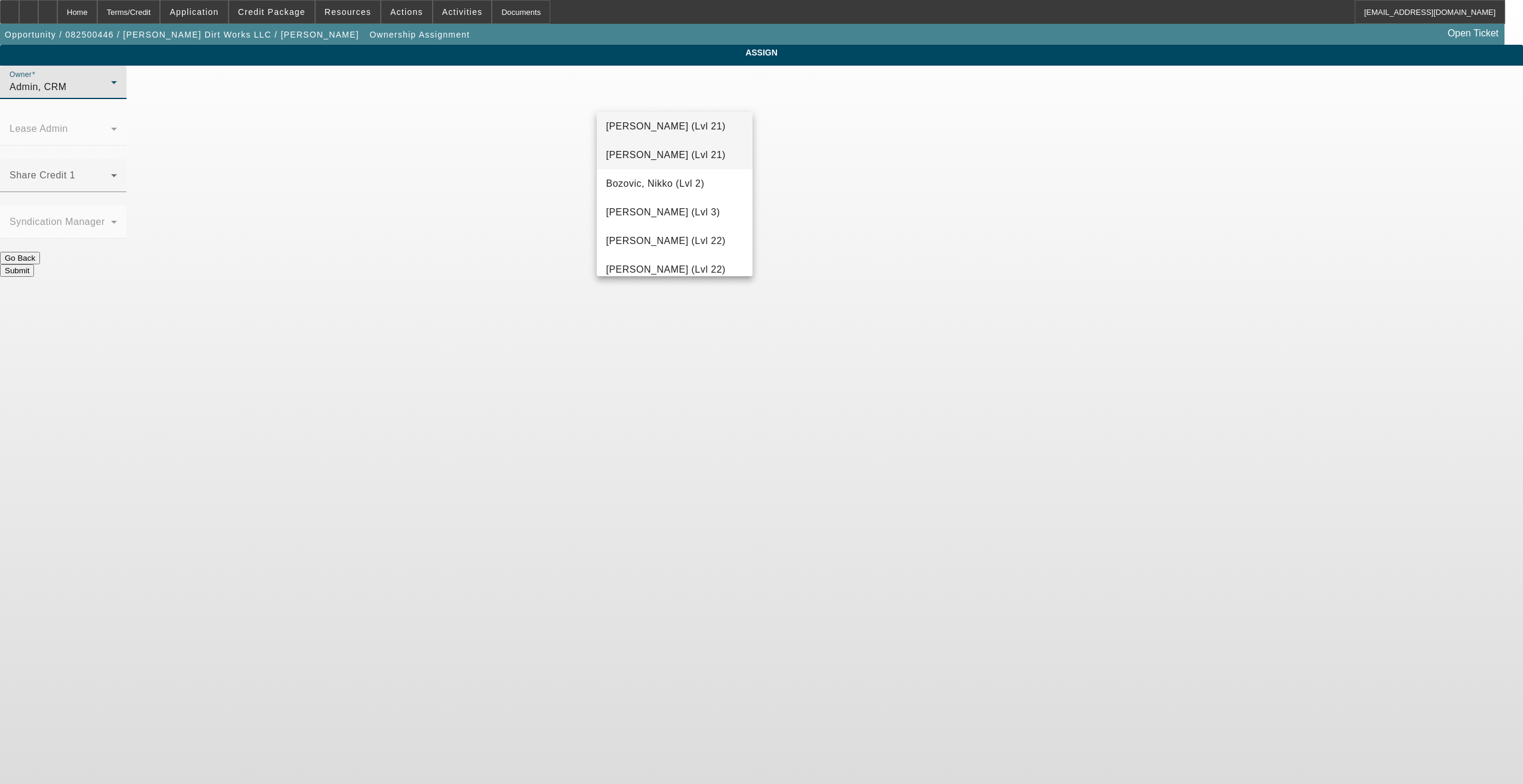
click at [652, 147] on mat-option "[PERSON_NAME] (Lvl 21)" at bounding box center [675, 155] width 156 height 29
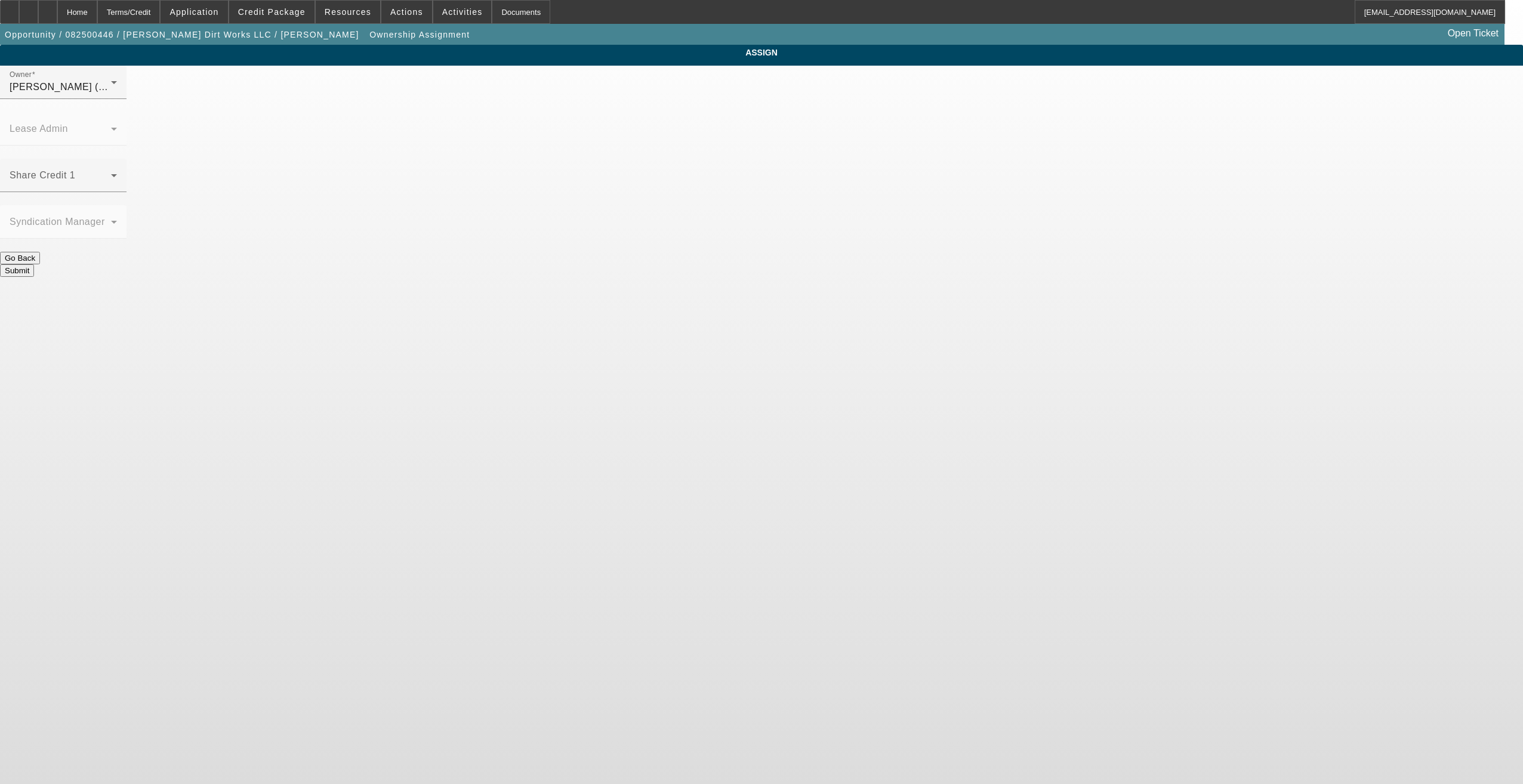
click at [34, 264] on button "Submit" at bounding box center [17, 270] width 34 height 13
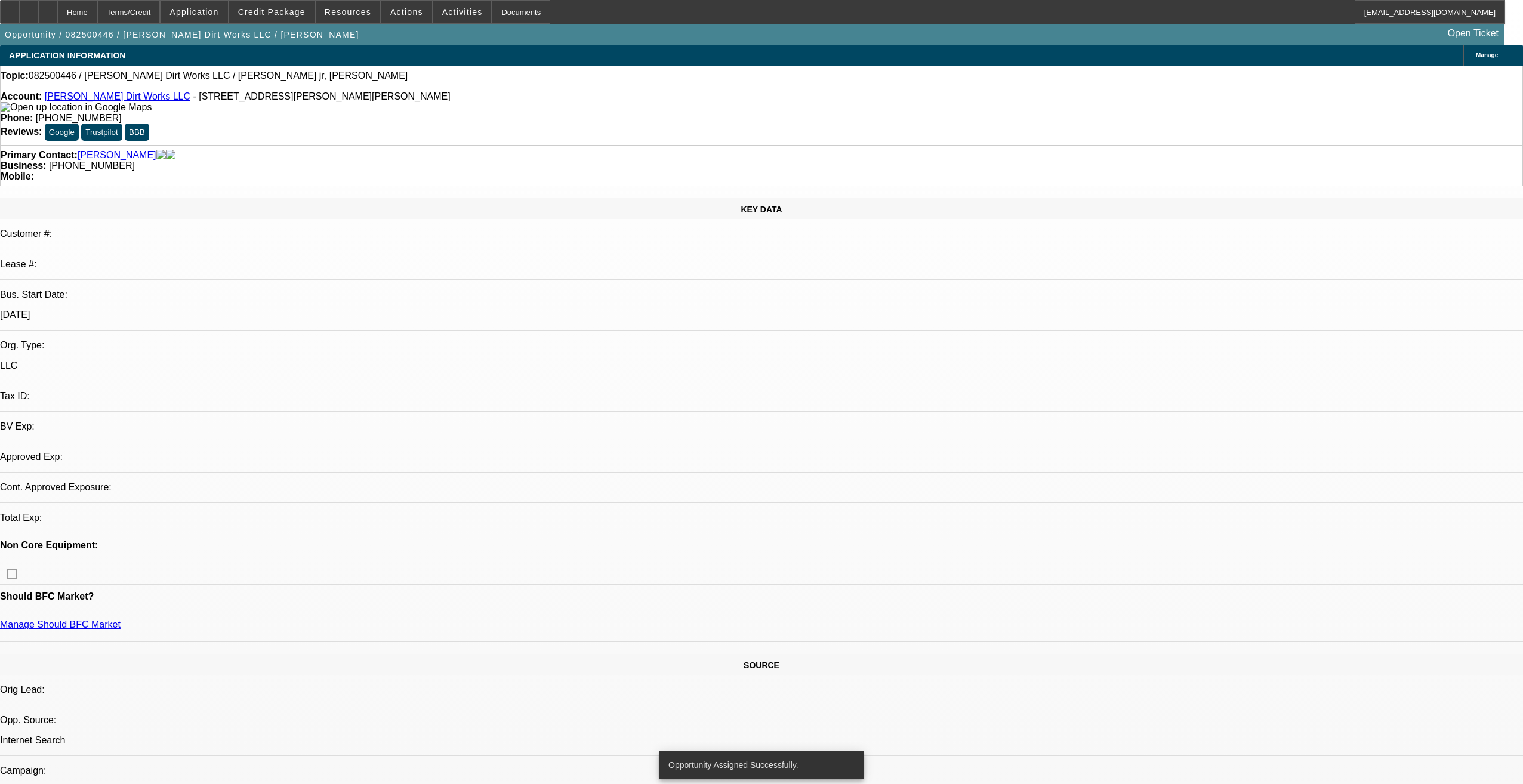
select select "0"
select select "2"
select select "0.1"
select select "4"
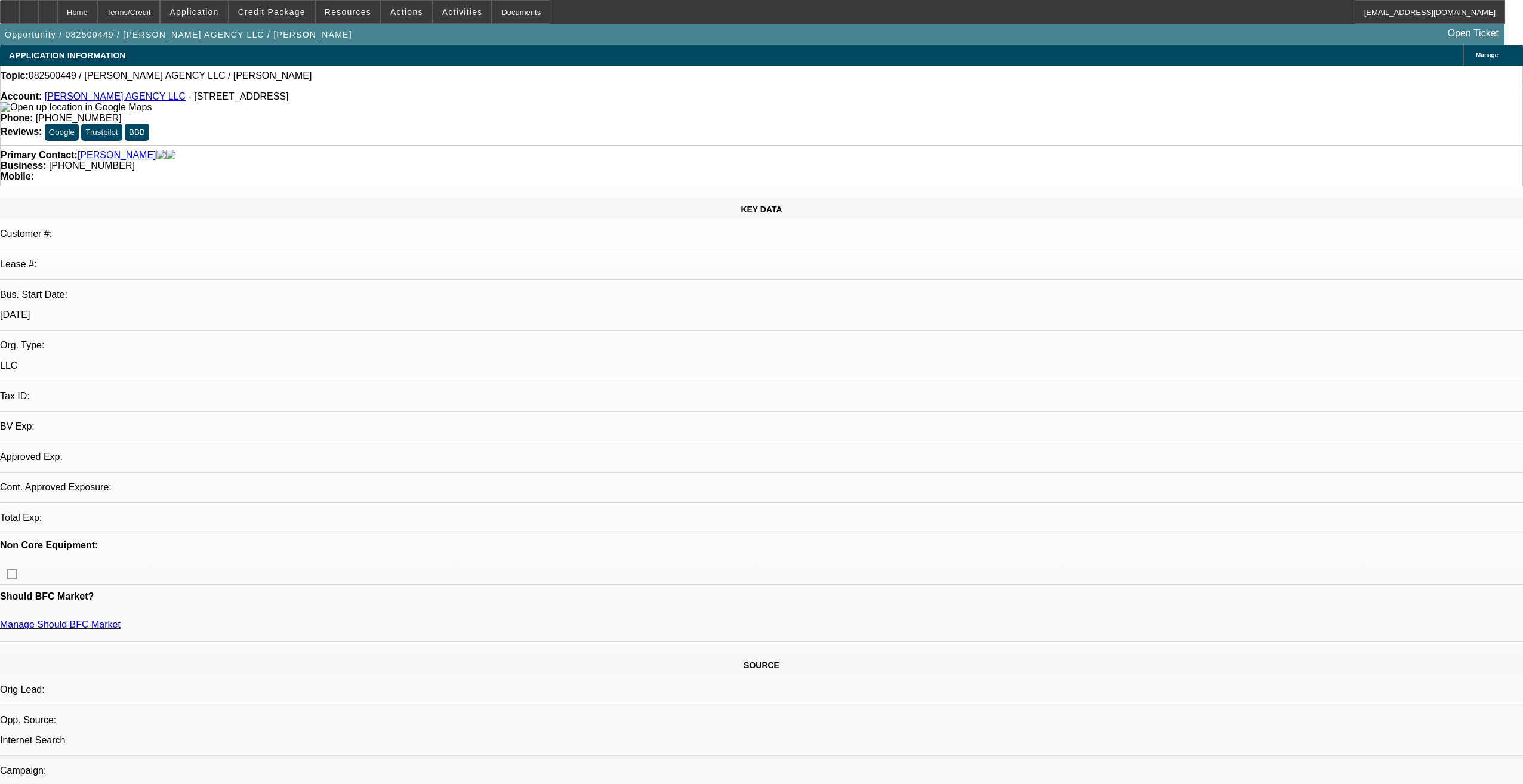
select select "0"
select select "2"
select select "0.1"
select select "4"
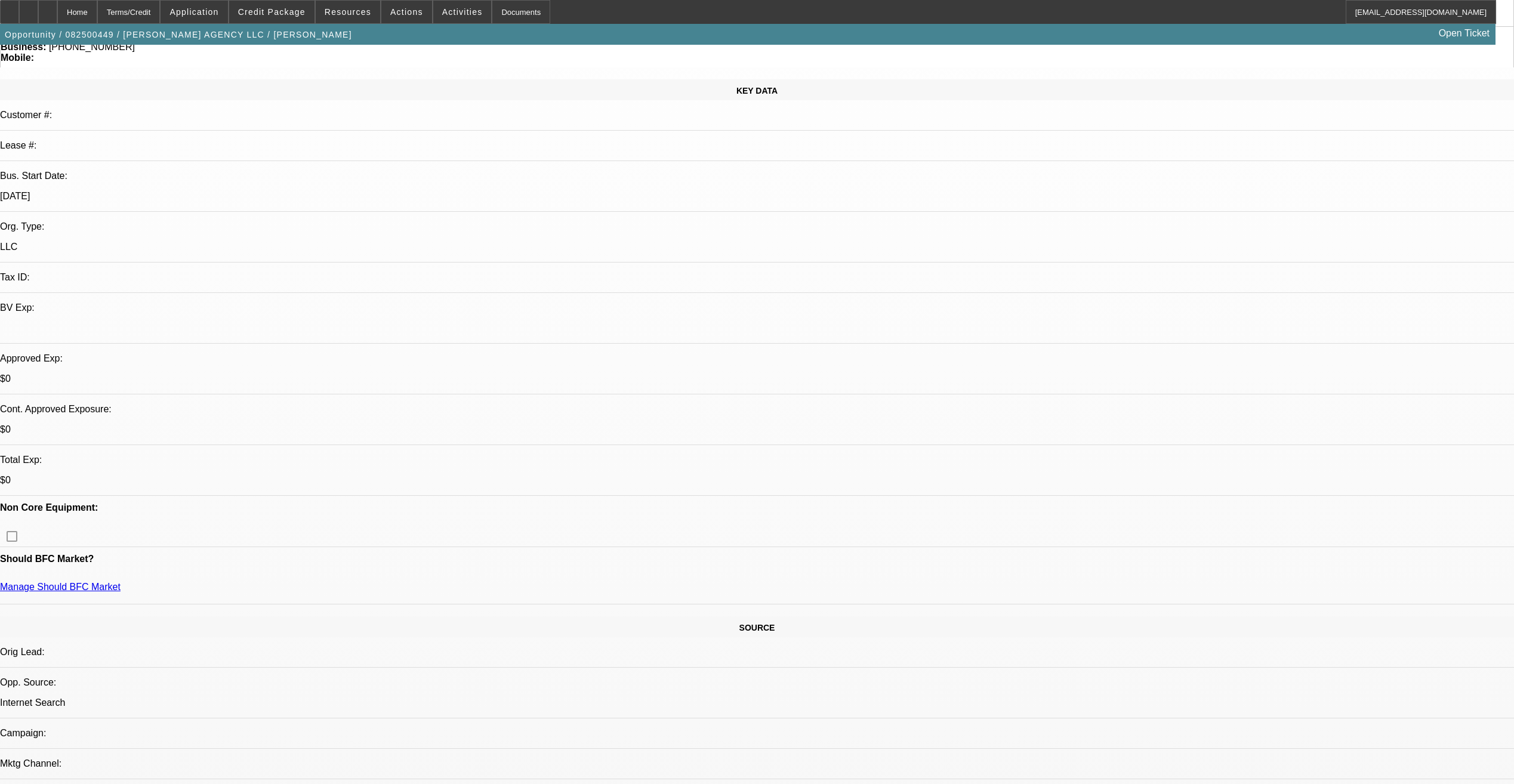
scroll to position [120, 0]
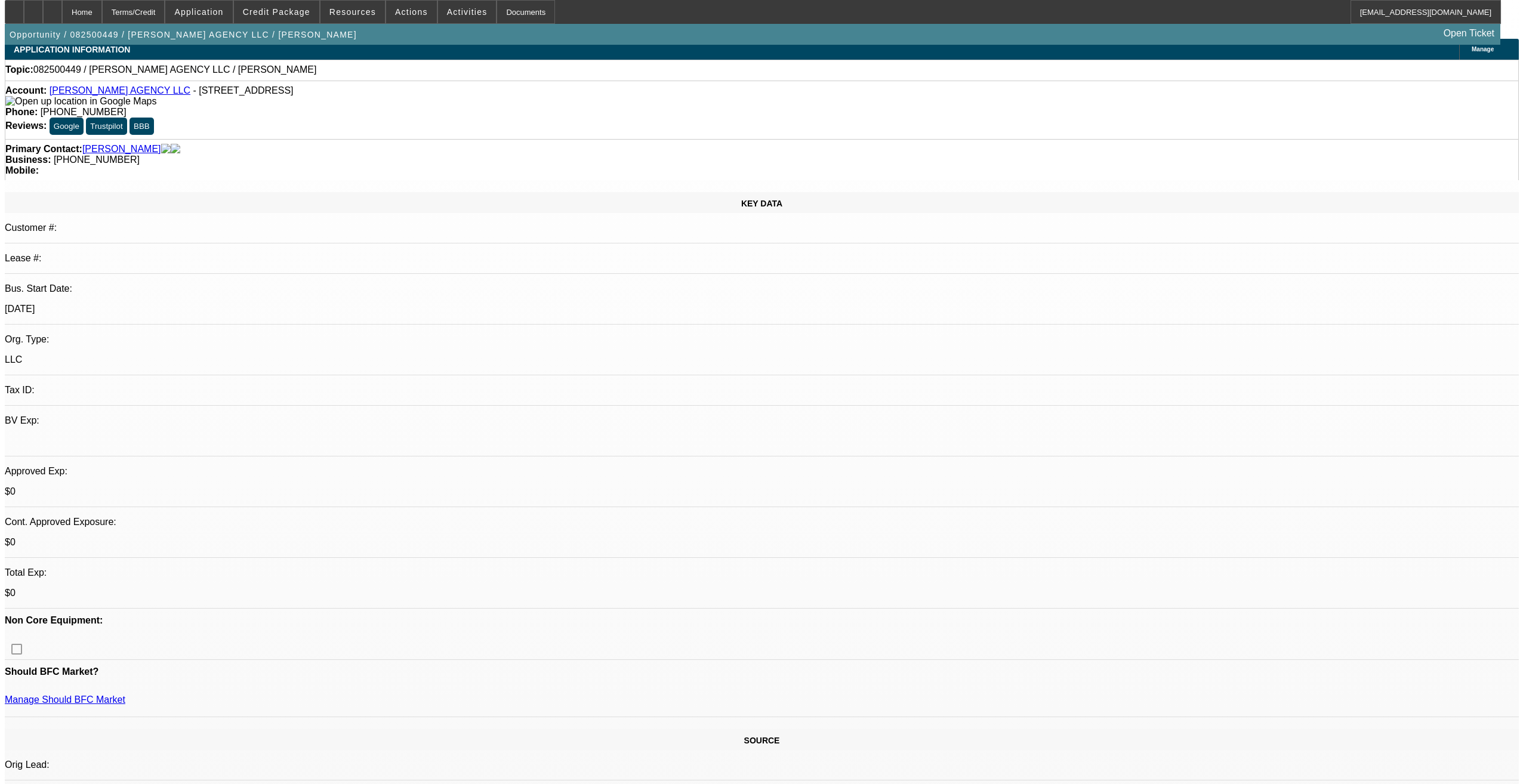
scroll to position [0, 0]
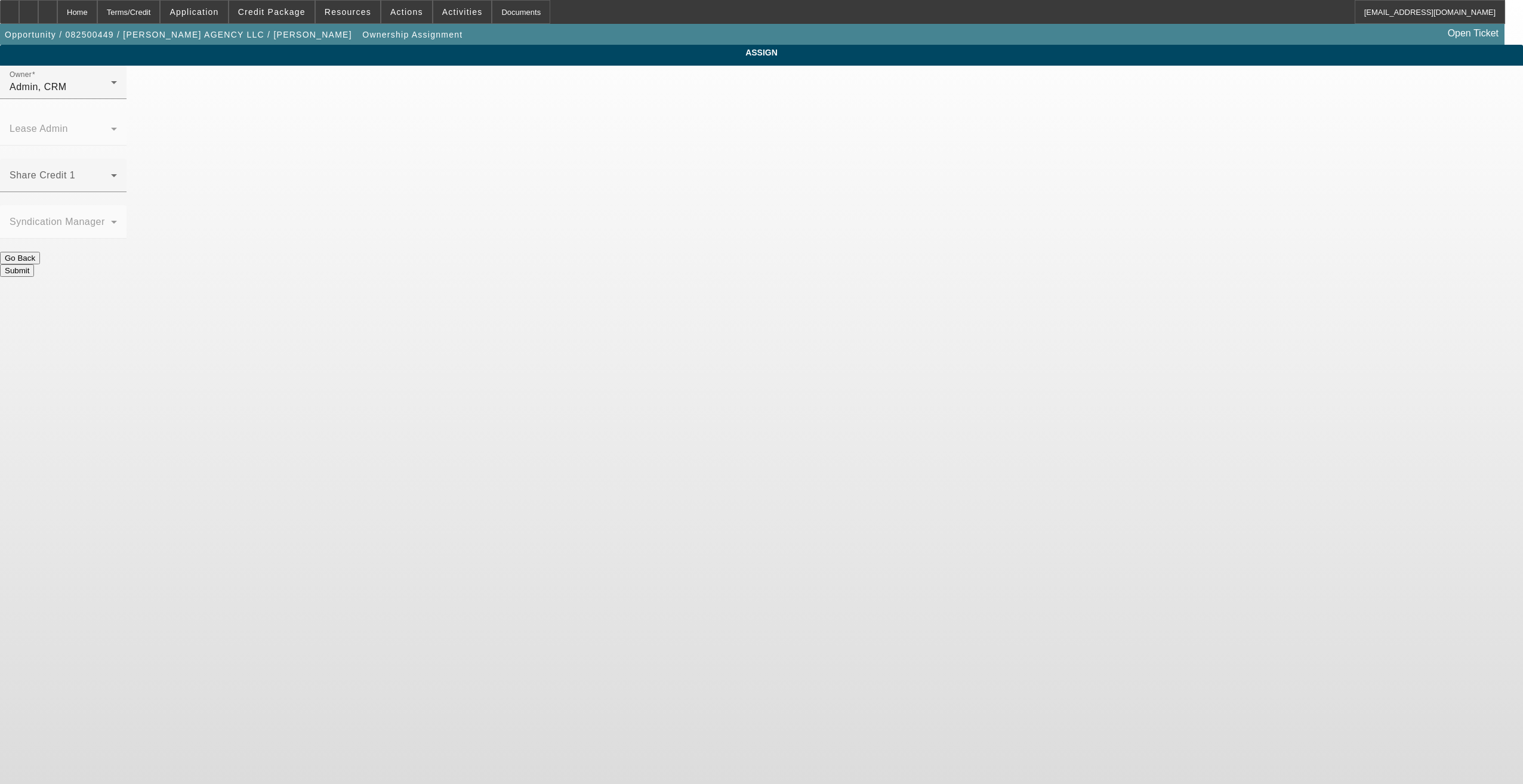
drag, startPoint x: 559, startPoint y: 271, endPoint x: 544, endPoint y: 248, distance: 27.5
click at [559, 272] on div at bounding box center [761, 392] width 1523 height 784
click at [111, 94] on div "Admin, CRM" at bounding box center [60, 87] width 101 height 14
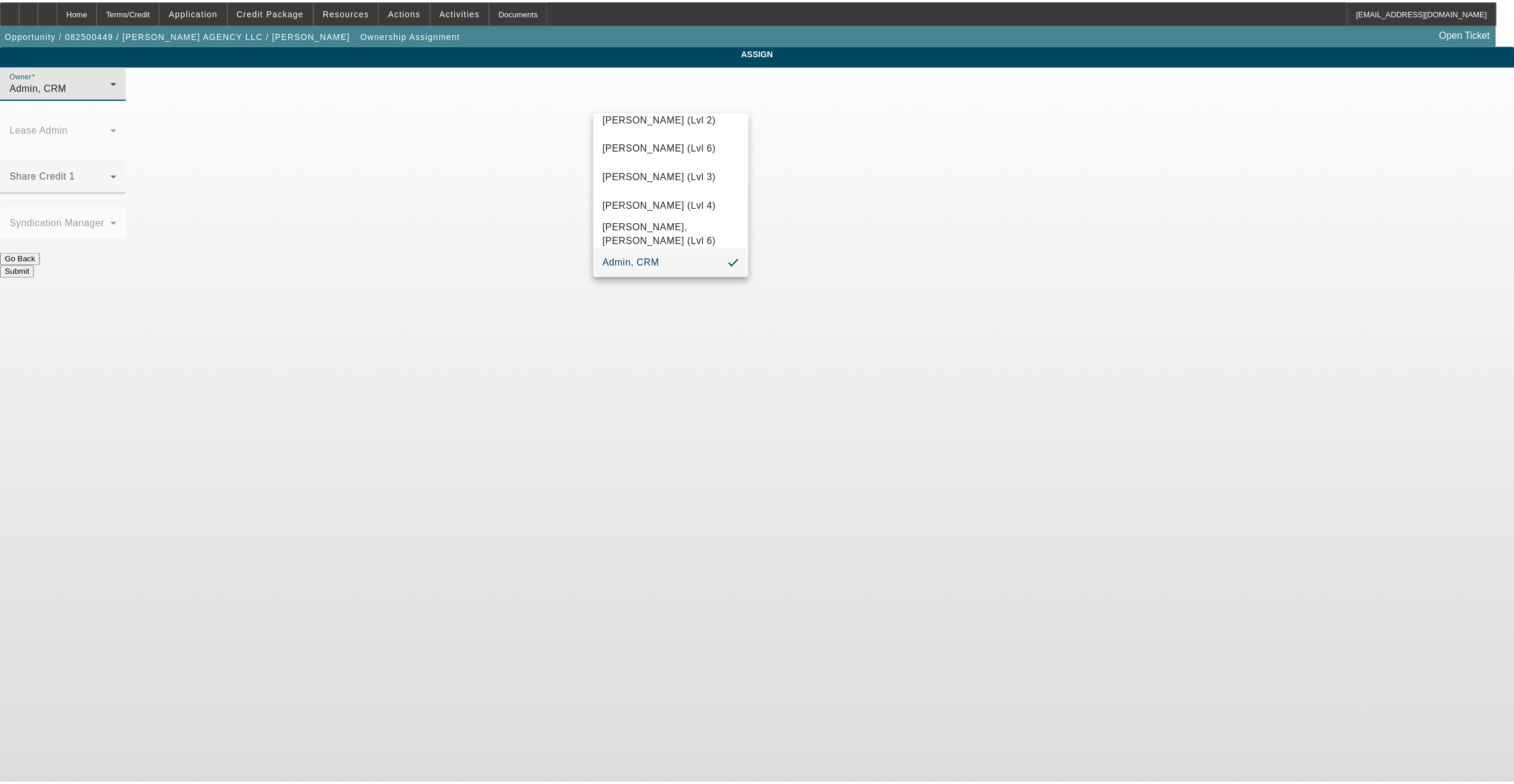
scroll to position [62, 0]
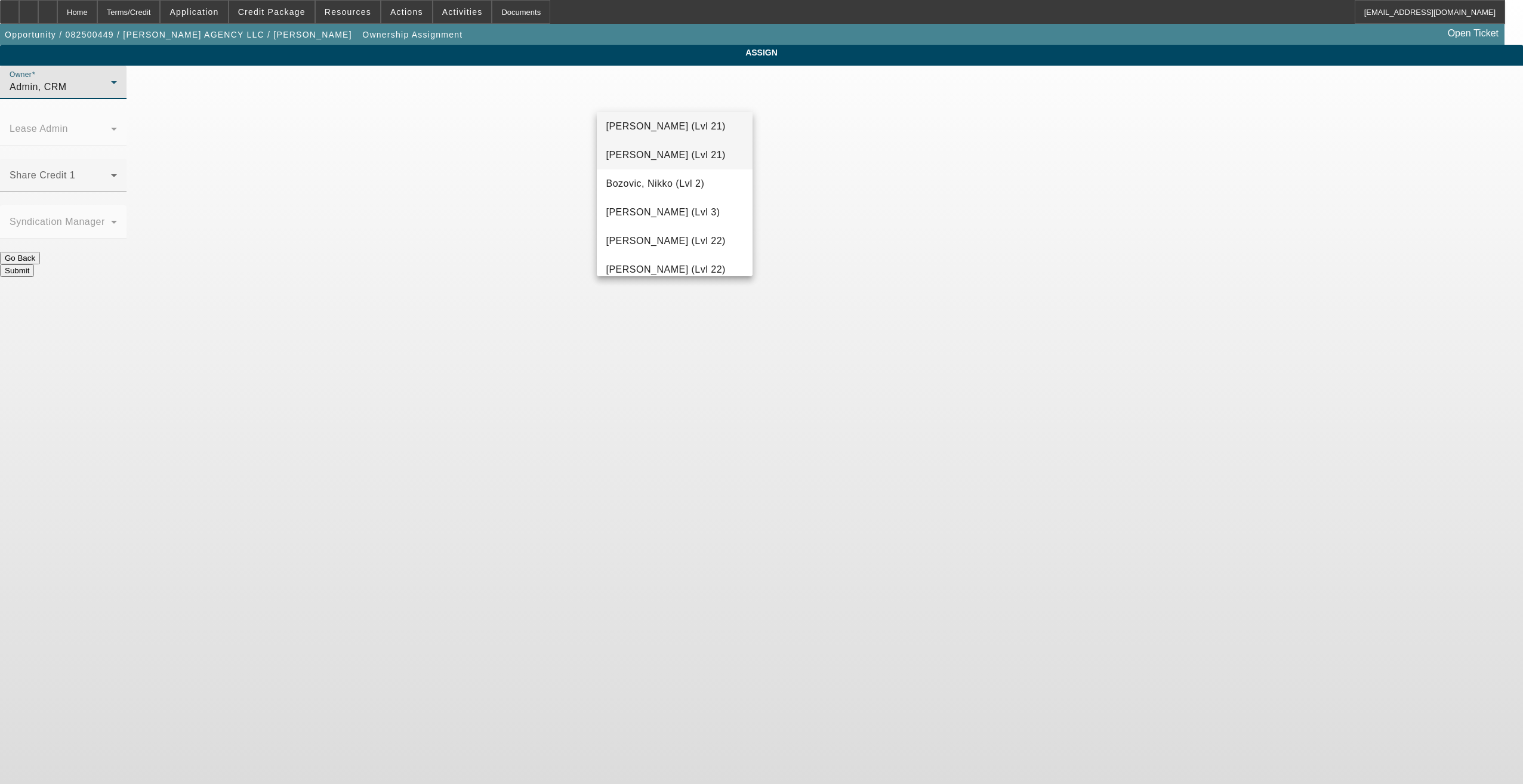
click at [656, 157] on span "[PERSON_NAME] (Lvl 21)" at bounding box center [666, 154] width 120 height 14
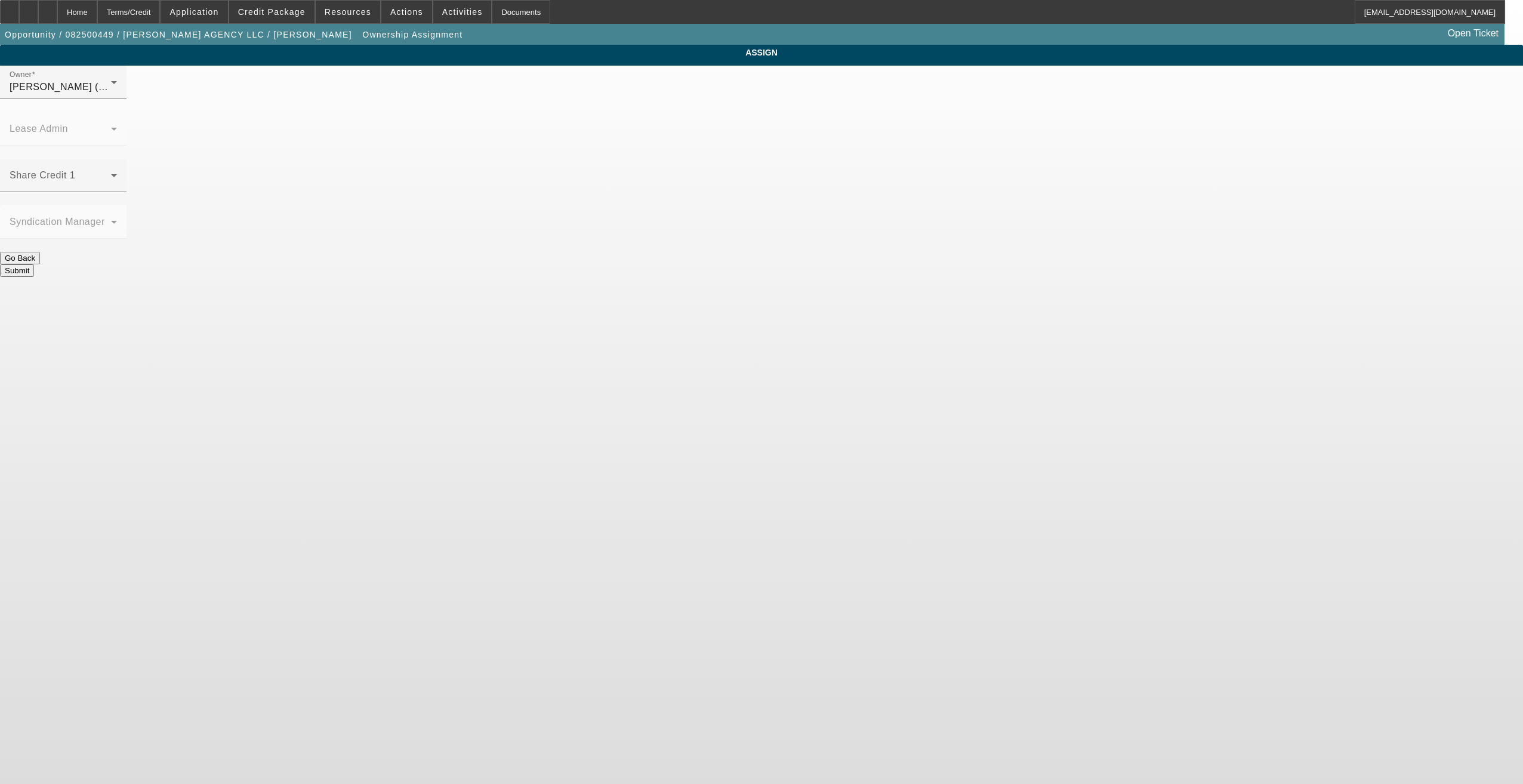
click at [34, 264] on button "Submit" at bounding box center [17, 270] width 34 height 13
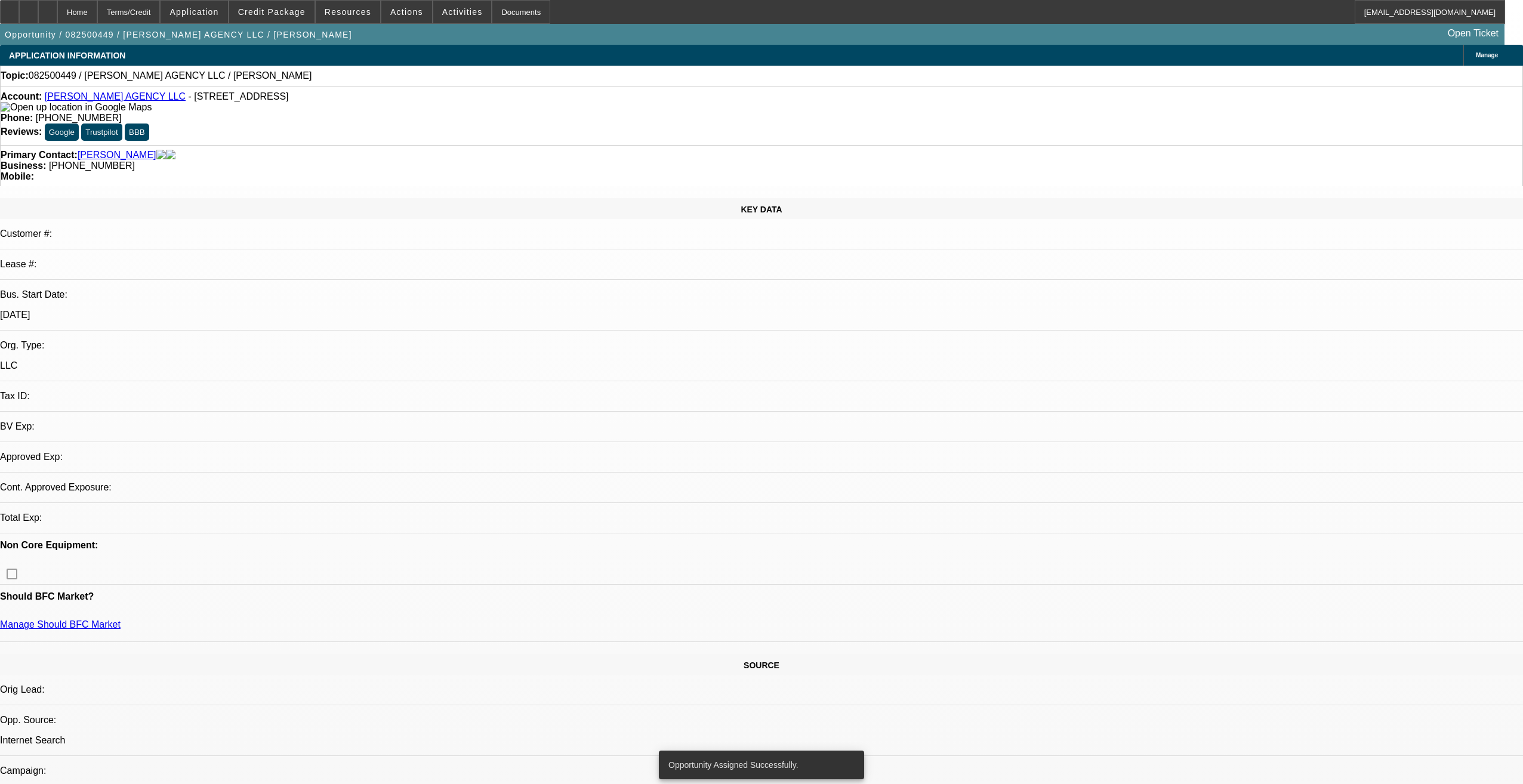
select select "0"
select select "2"
select select "0.1"
select select "4"
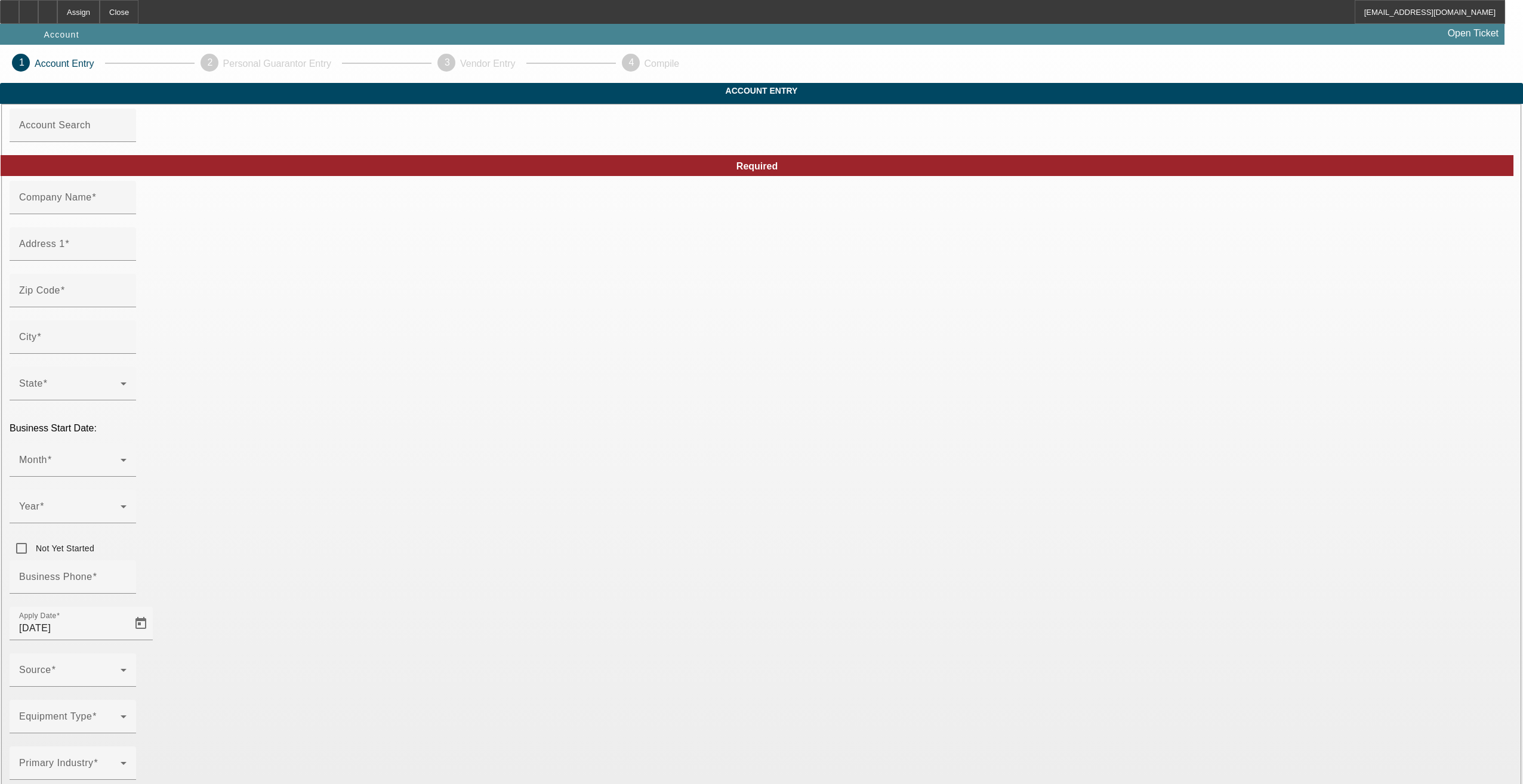
type input "[US_STATE] Associated Cleaners LLC"
type input "[STREET_ADDRESS]"
type input "34208"
type input "Bradenton"
type input "[PHONE_NUMBER]"
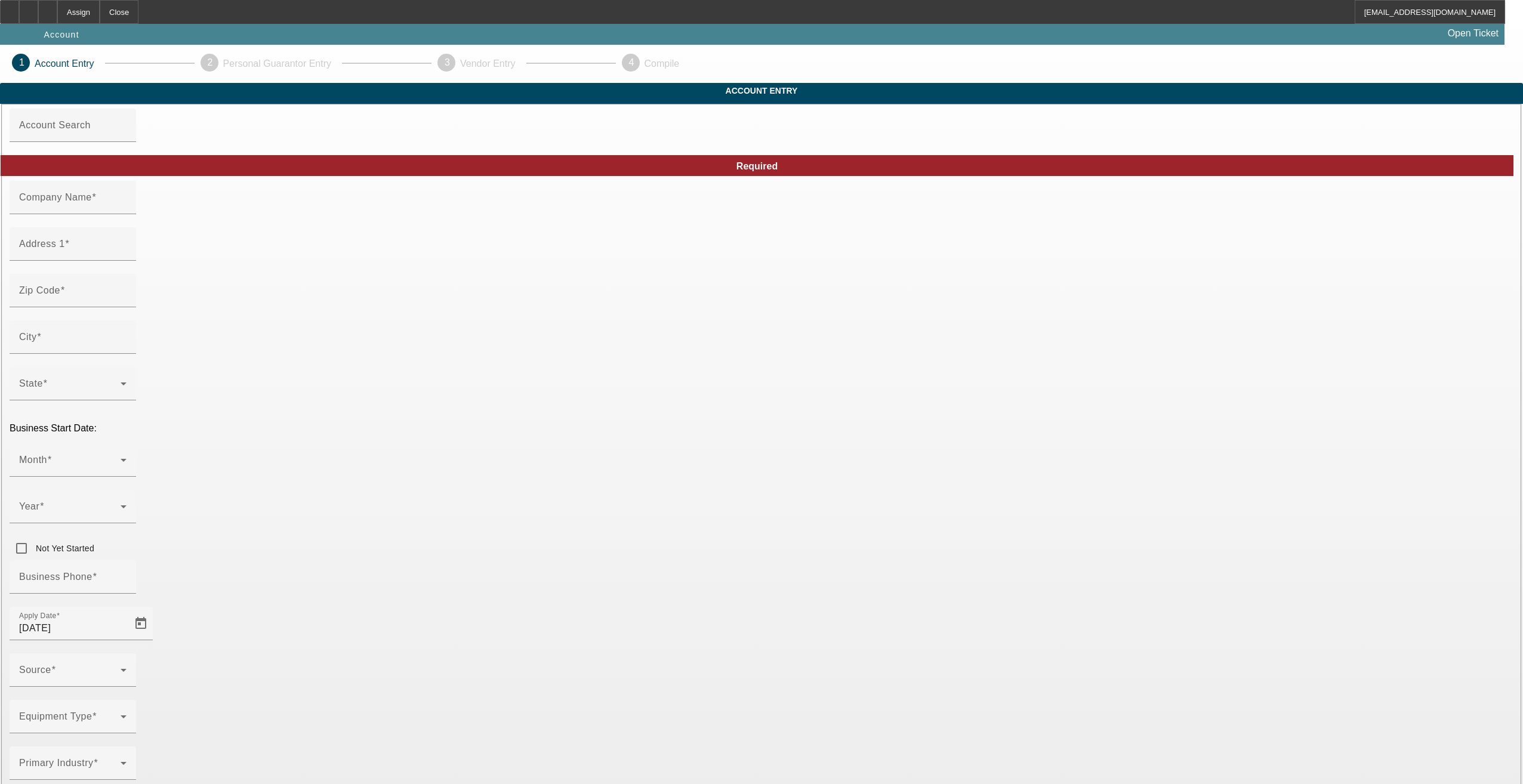
type input "[DATE]"
type input "[DOMAIN_NAME][EMAIL_ADDRESS][DOMAIN_NAME]"
type input "[US_EMPLOYER_IDENTIFICATION_NUMBER]"
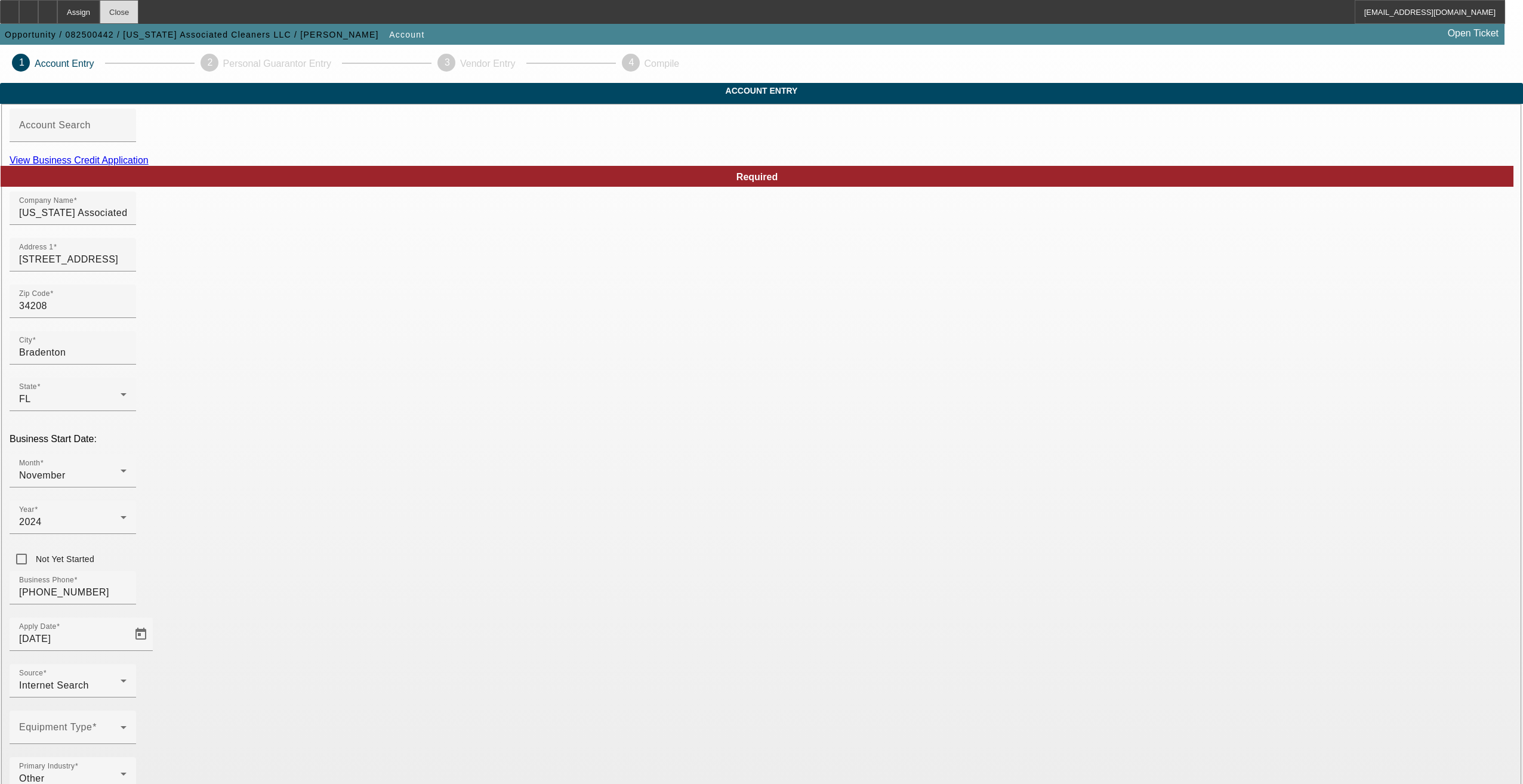
click at [139, 13] on div "Close" at bounding box center [119, 12] width 39 height 24
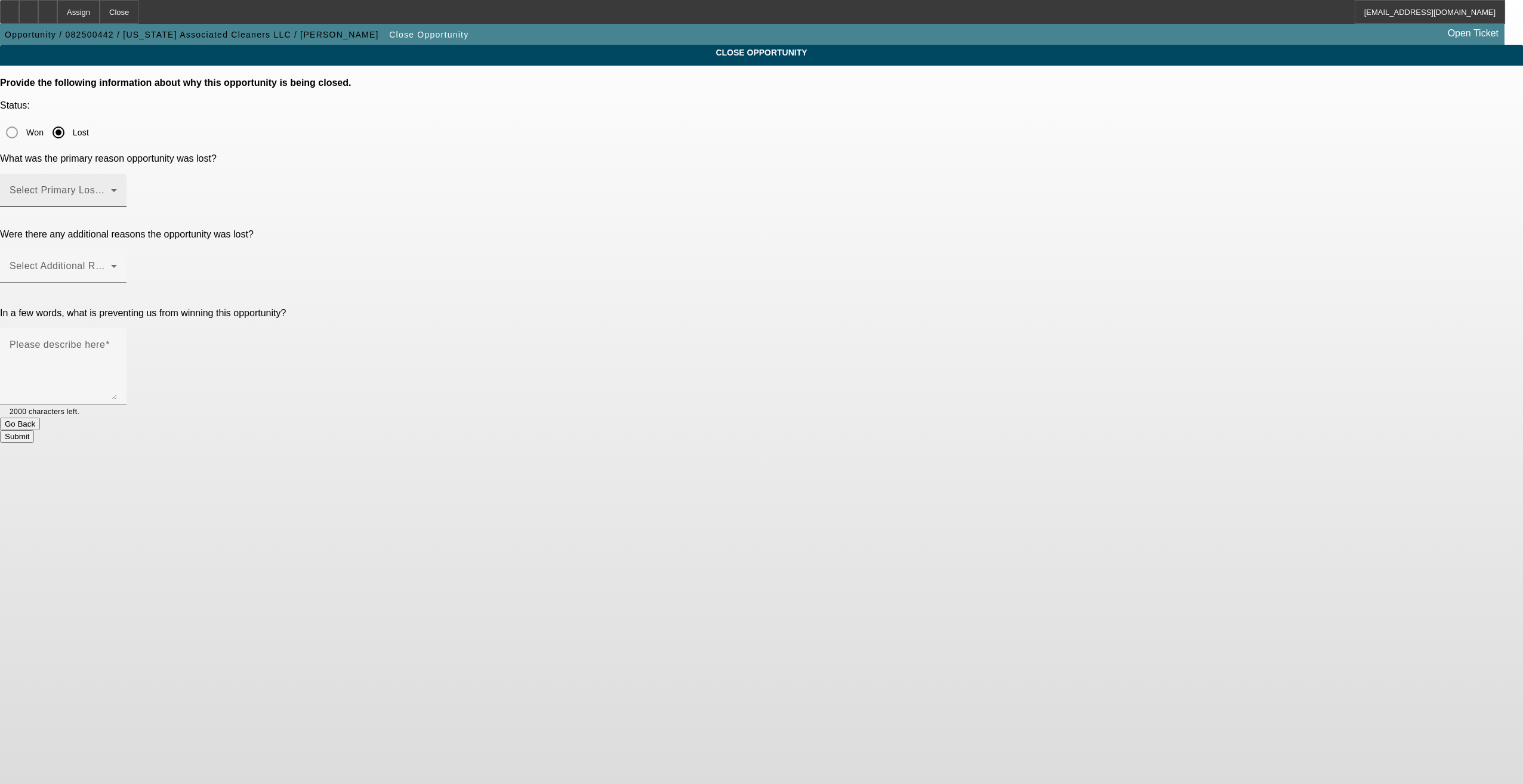
click at [111, 188] on span at bounding box center [60, 195] width 101 height 14
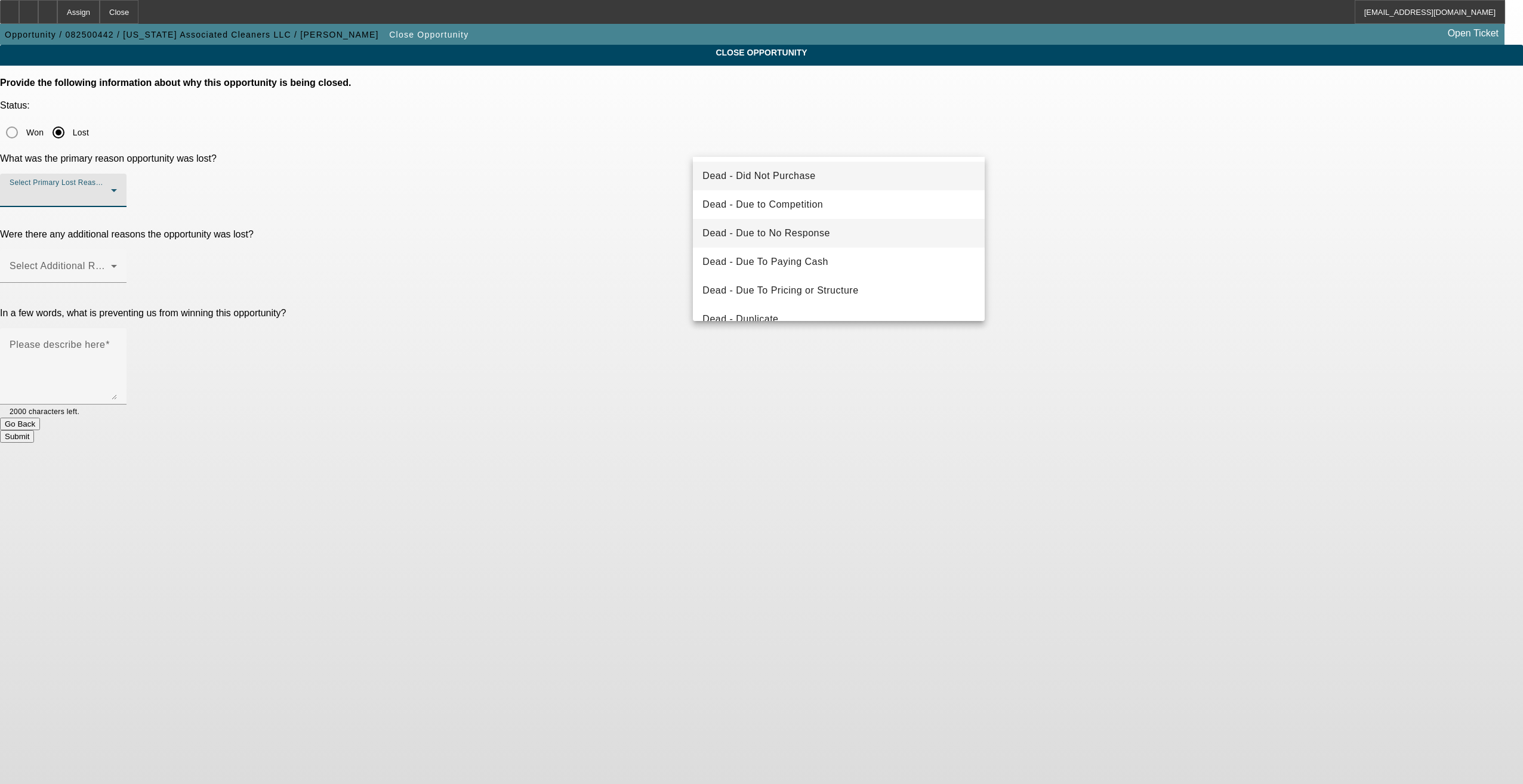
scroll to position [60, 0]
click at [787, 257] on mat-option "Dead - Duplicate" at bounding box center [839, 259] width 292 height 29
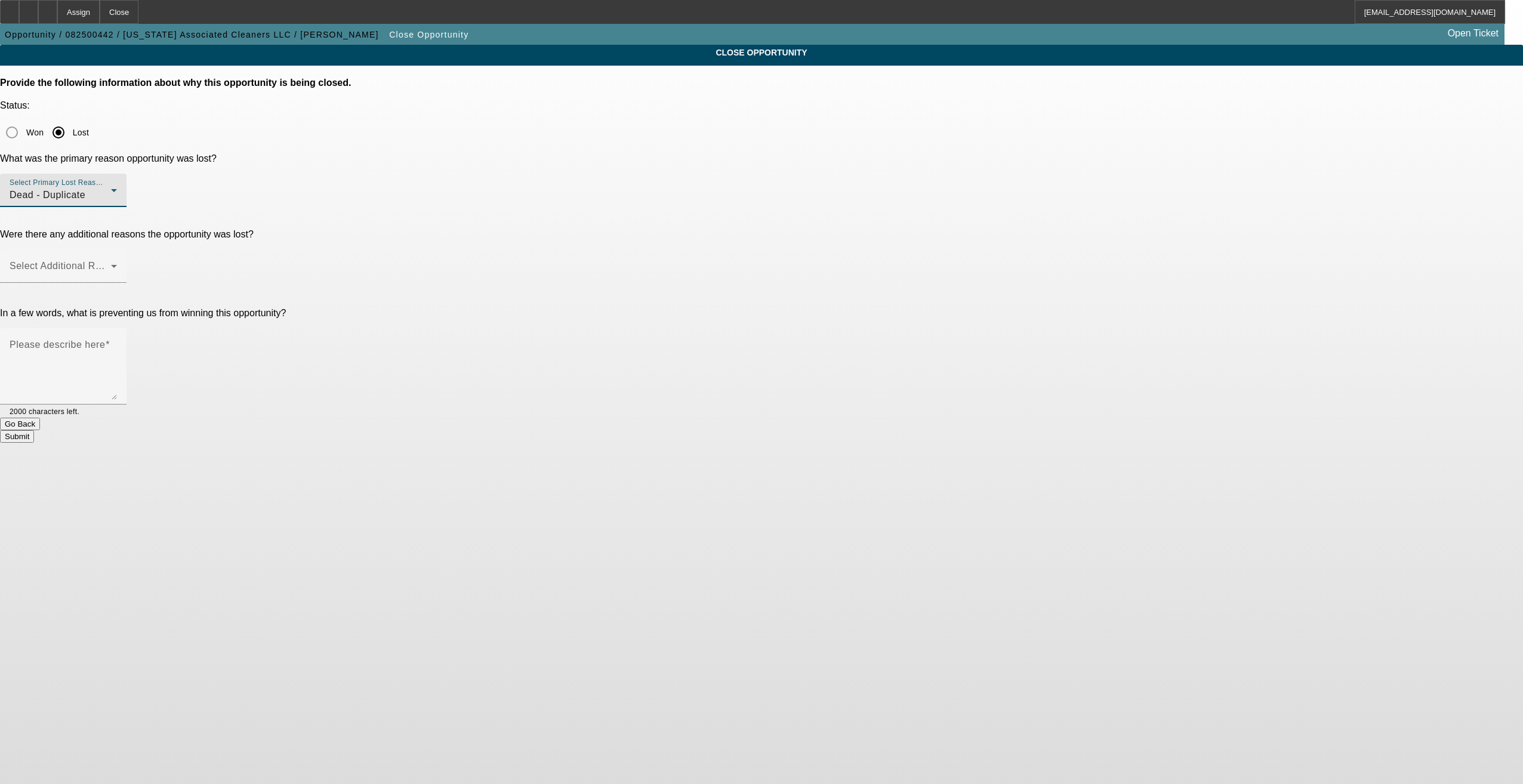
drag, startPoint x: 598, startPoint y: 209, endPoint x: 606, endPoint y: 206, distance: 8.5
click at [598, 229] on div "Were there any additional reasons the opportunity was lost? Select Additional R…" at bounding box center [761, 262] width 1523 height 67
click at [117, 250] on div "Select Additional Reasons" at bounding box center [63, 266] width 107 height 34
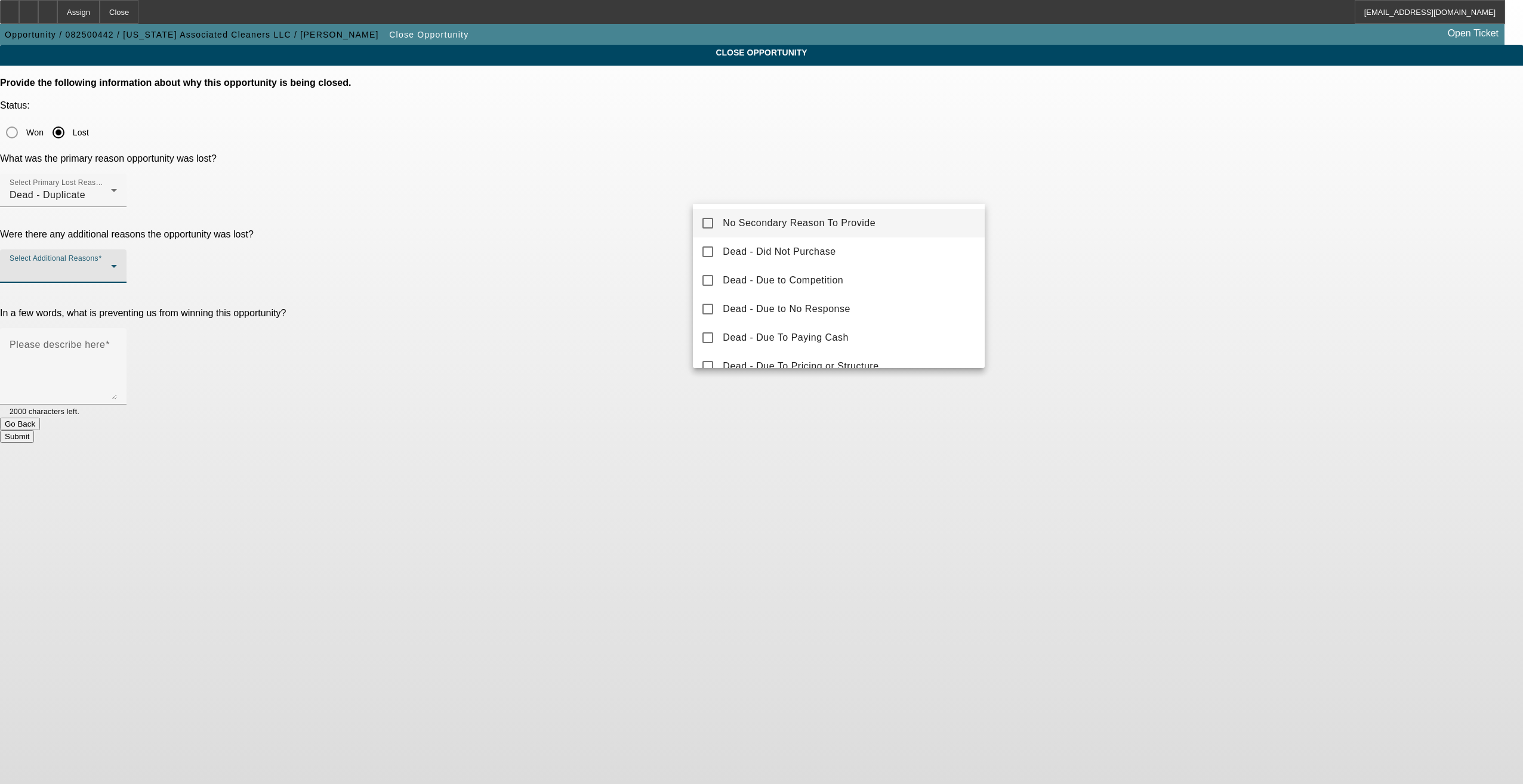
click at [739, 225] on span "No Secondary Reason To Provide" at bounding box center [799, 223] width 153 height 14
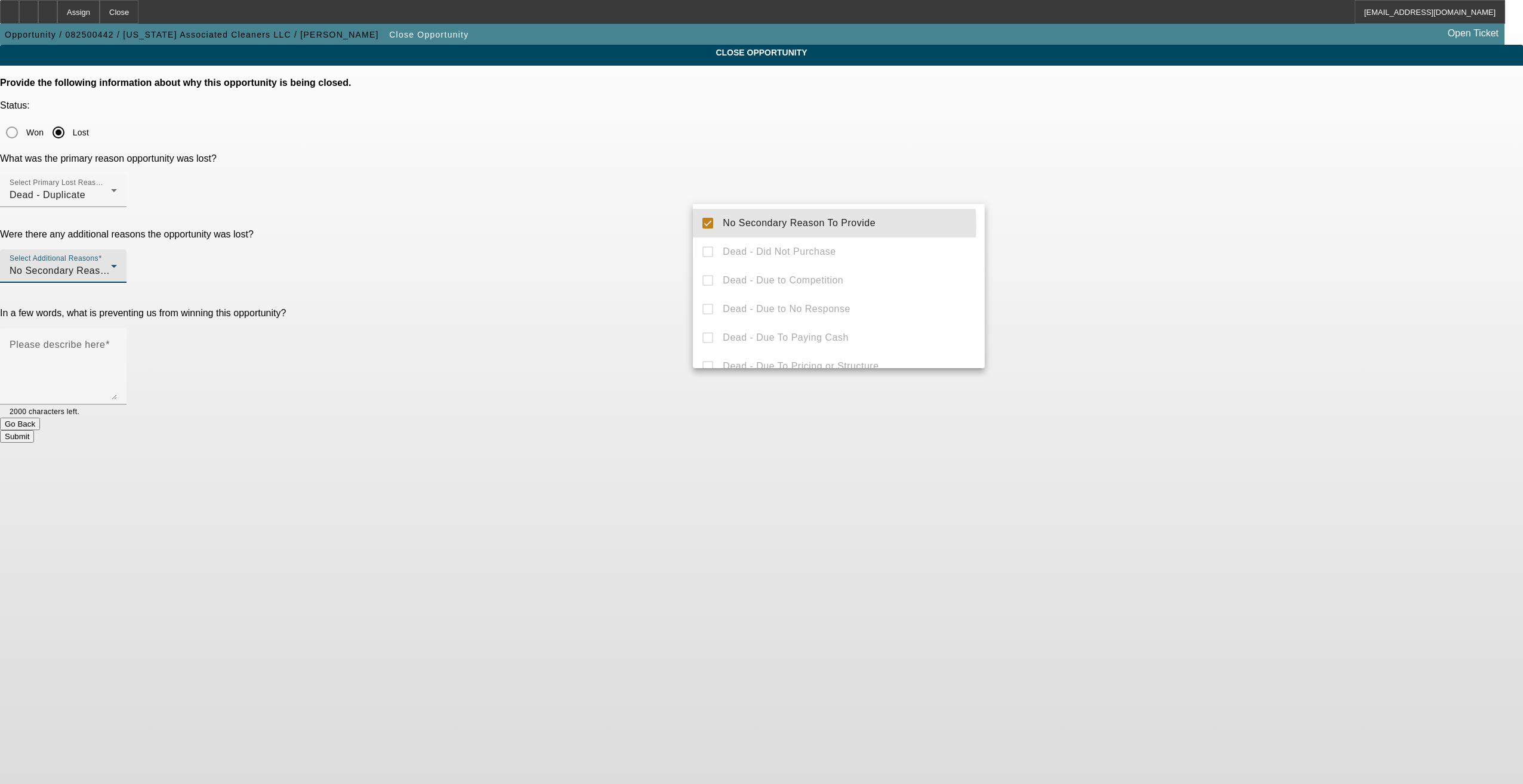
click at [653, 226] on div at bounding box center [761, 392] width 1523 height 784
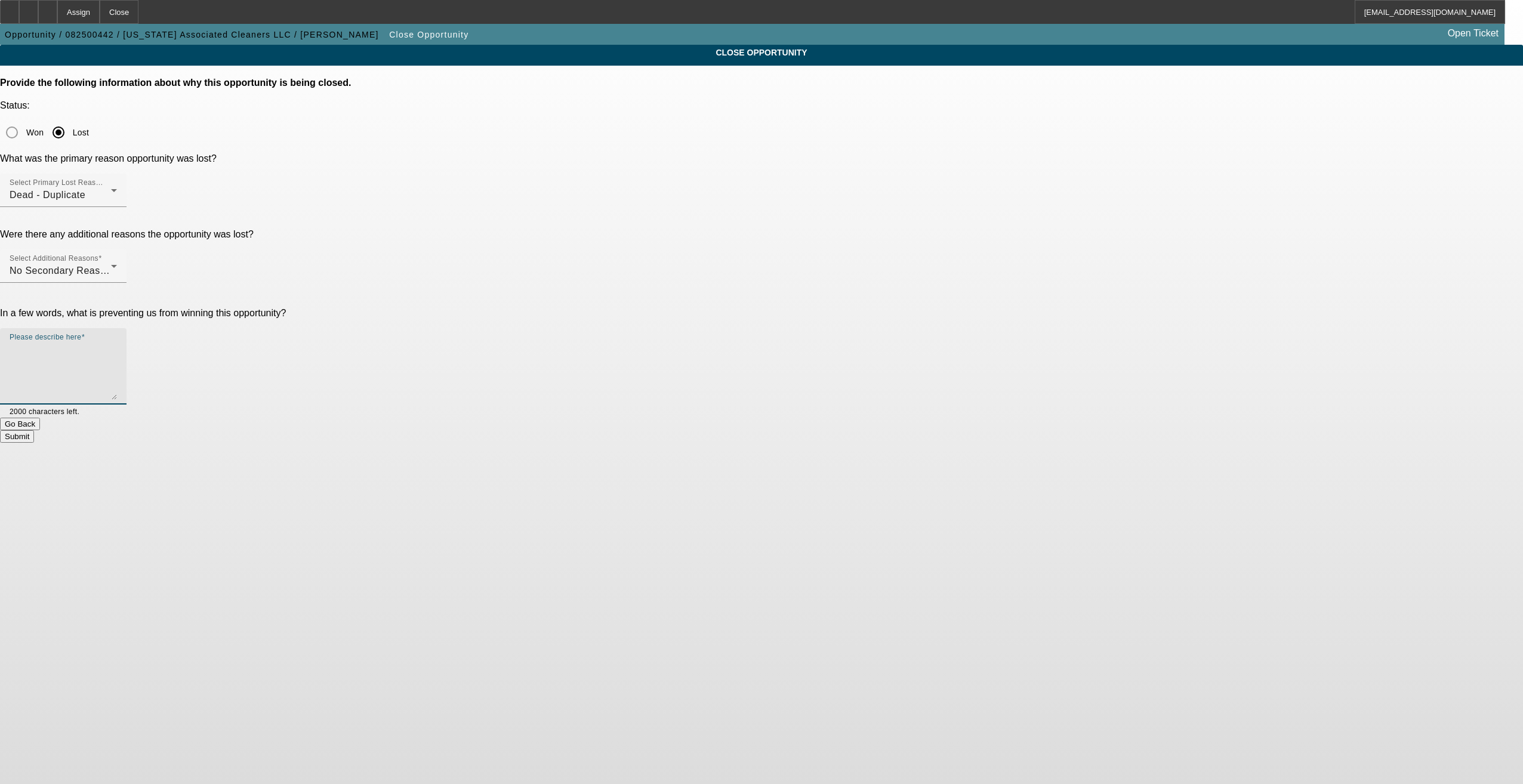
click at [117, 342] on textarea "Please describe here" at bounding box center [63, 371] width 107 height 57
type textarea "Duplicate"
click at [34, 430] on button "Submit" at bounding box center [17, 436] width 34 height 13
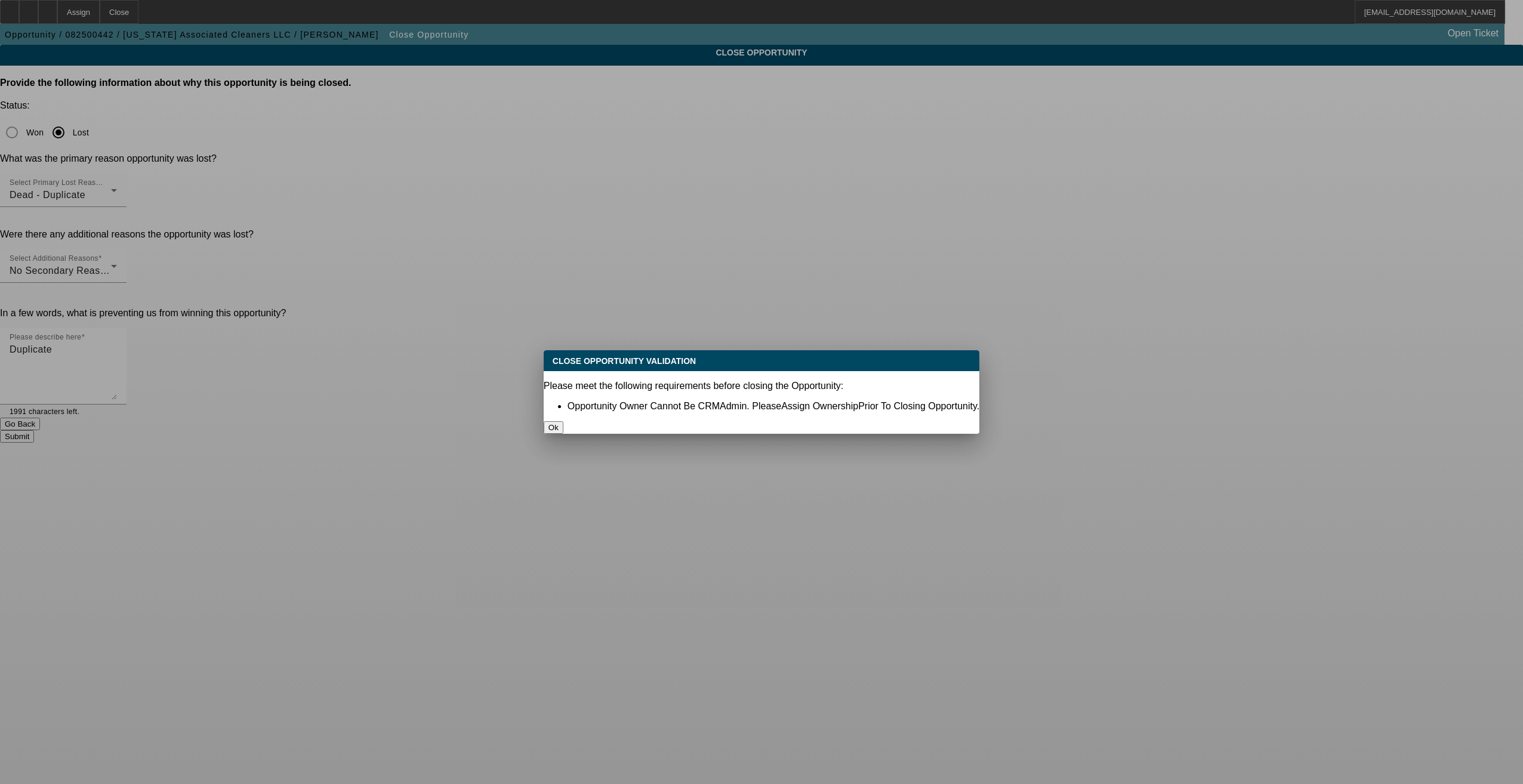
click at [822, 401] on link "Assign Ownership" at bounding box center [820, 406] width 77 height 10
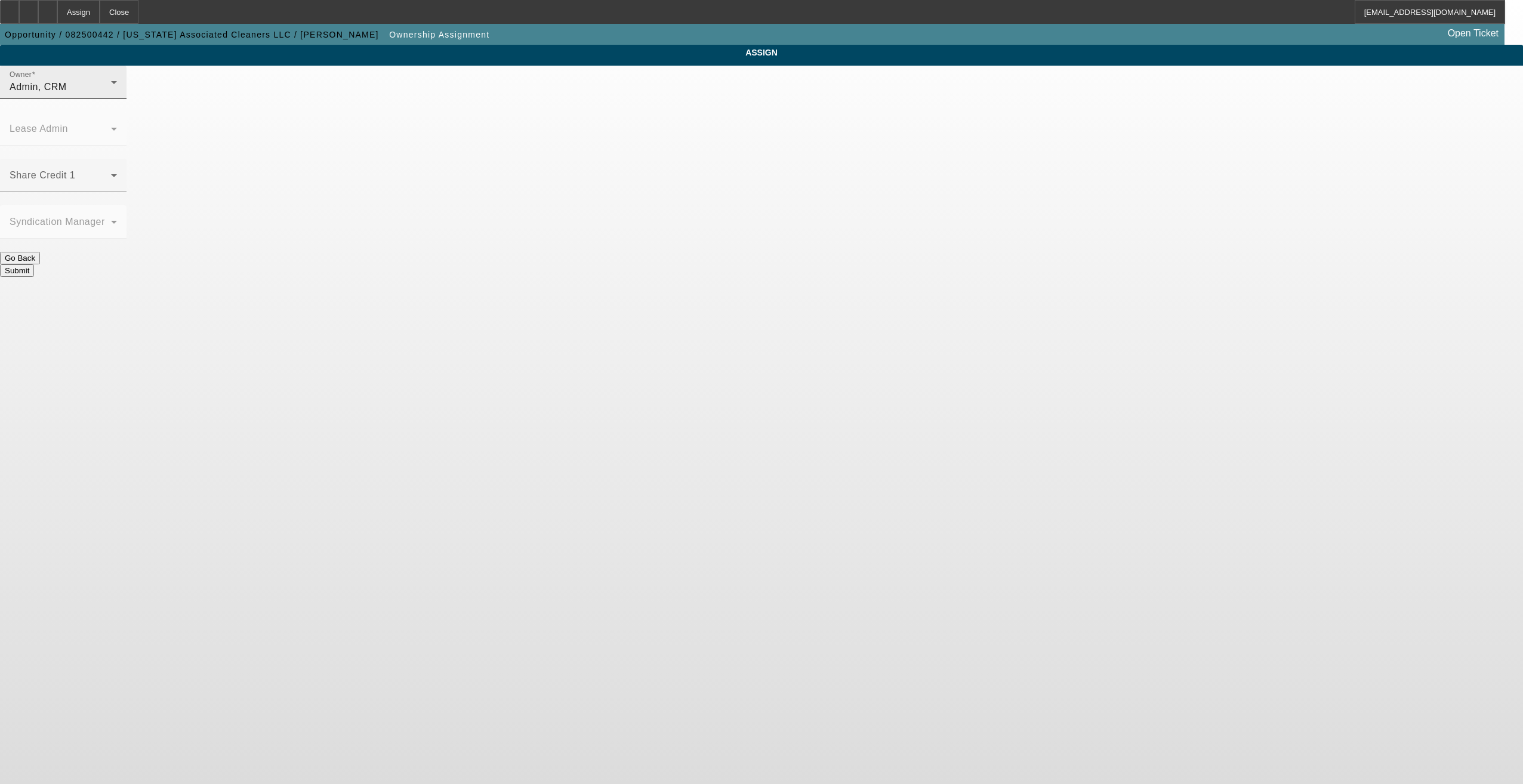
click at [117, 90] on div at bounding box center [117, 90] width 0 height 0
click at [681, 151] on span "[PERSON_NAME] (Lvl 21)" at bounding box center [666, 154] width 120 height 14
click at [34, 264] on button "Submit" at bounding box center [17, 270] width 34 height 13
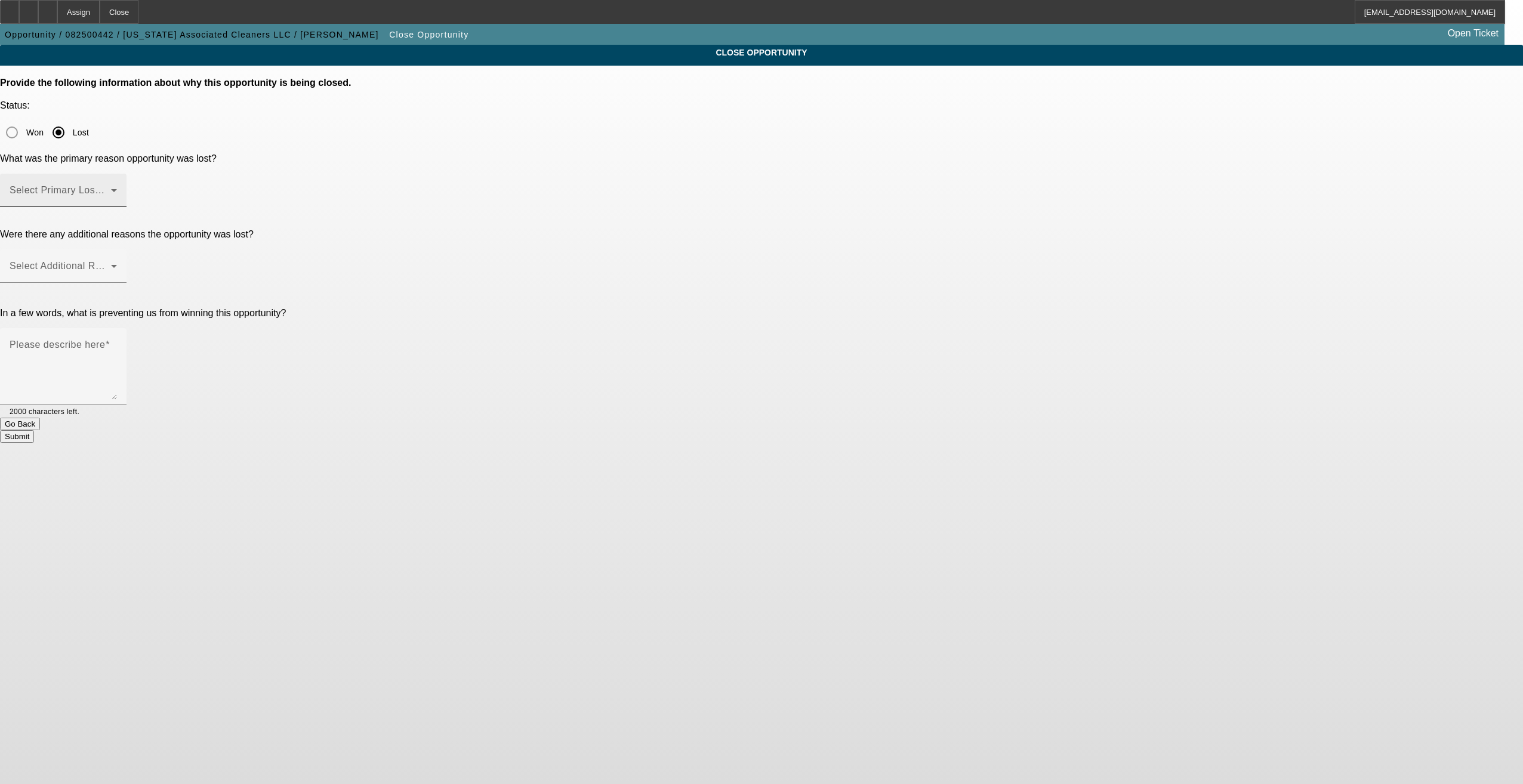
click at [111, 188] on span at bounding box center [60, 195] width 101 height 14
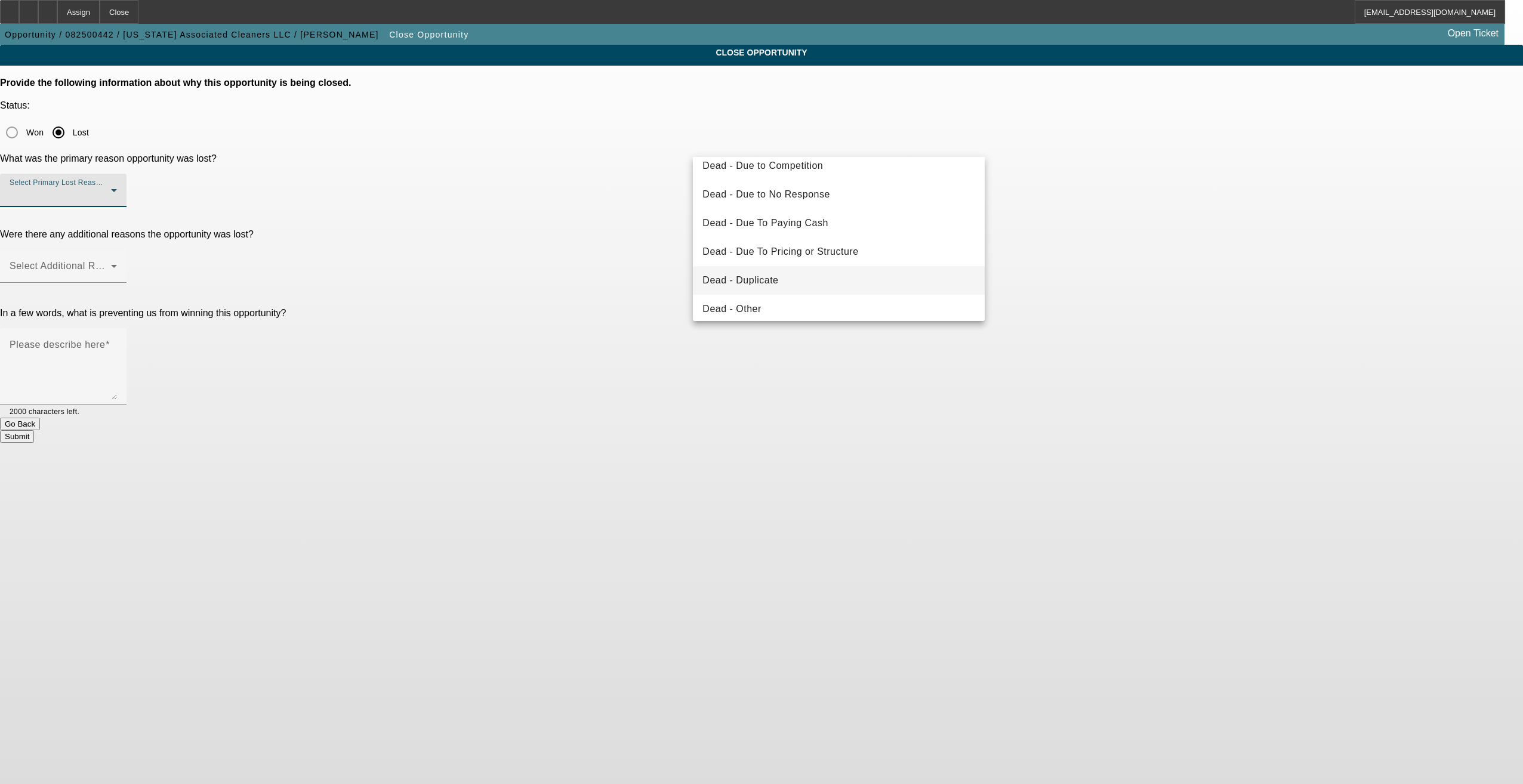
scroll to position [60, 0]
click at [773, 262] on span "Dead - Duplicate" at bounding box center [740, 259] width 76 height 14
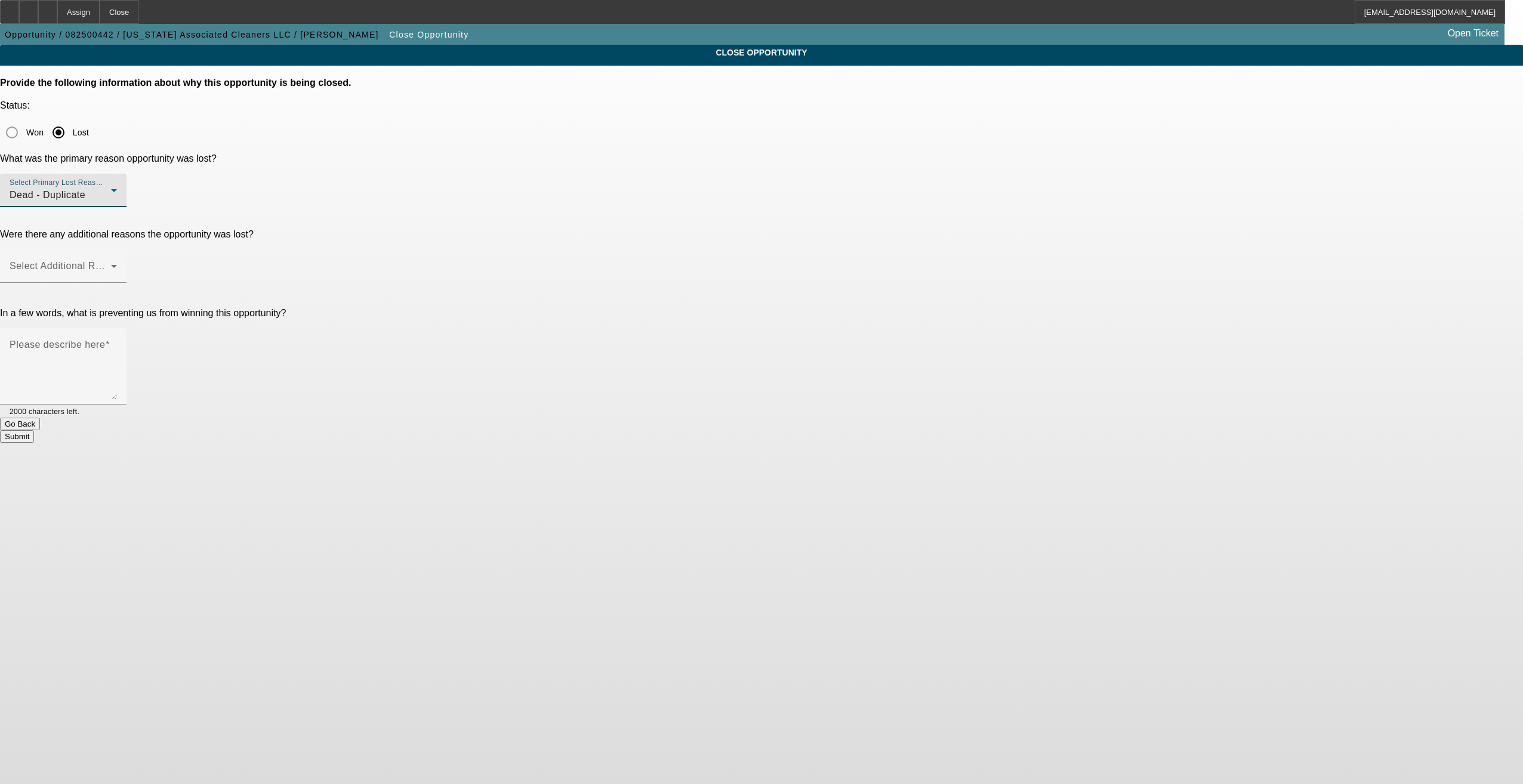
click at [595, 307] on p "In a few words, what is preventing us from winning this opportunity?" at bounding box center [761, 313] width 1523 height 11
click at [117, 250] on div "Select Additional Reasons" at bounding box center [63, 266] width 107 height 34
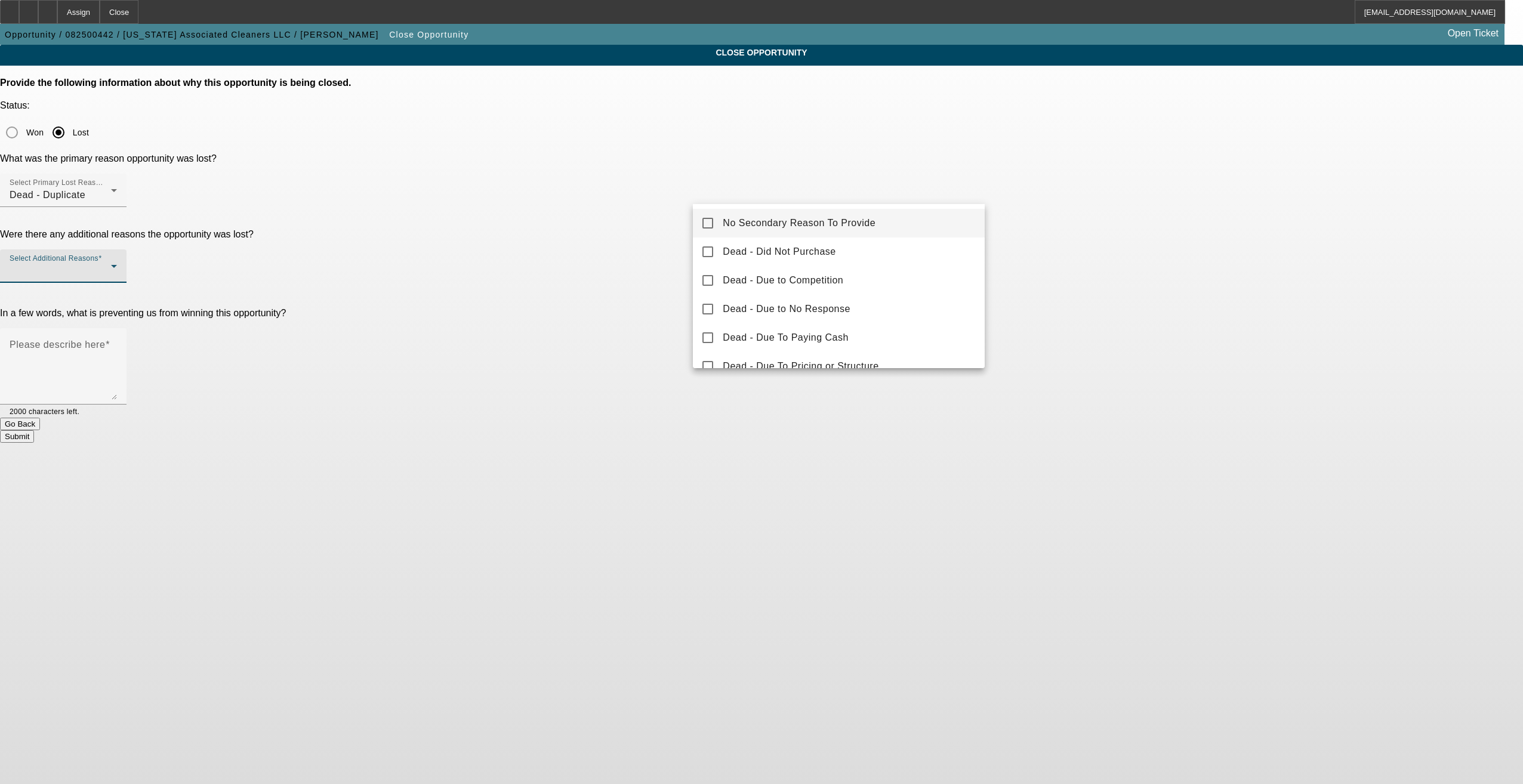
click at [734, 212] on mat-option "No Secondary Reason To Provide" at bounding box center [839, 223] width 292 height 29
click at [641, 237] on div at bounding box center [761, 392] width 1523 height 784
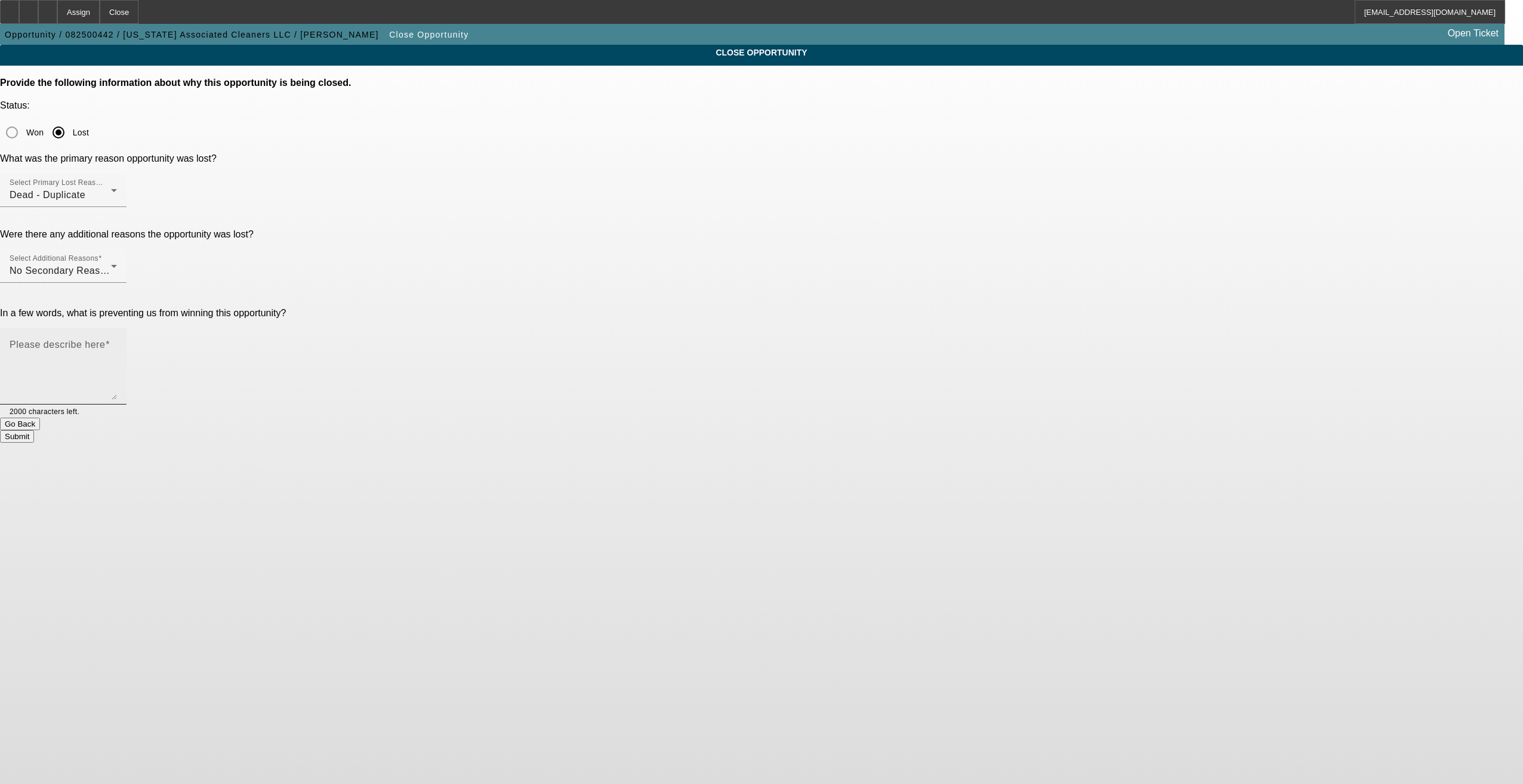
click at [117, 342] on textarea "Please describe here" at bounding box center [63, 371] width 107 height 57
paste textarea "Duplicate"
type textarea "Duplicate"
click at [34, 430] on button "Submit" at bounding box center [17, 436] width 34 height 13
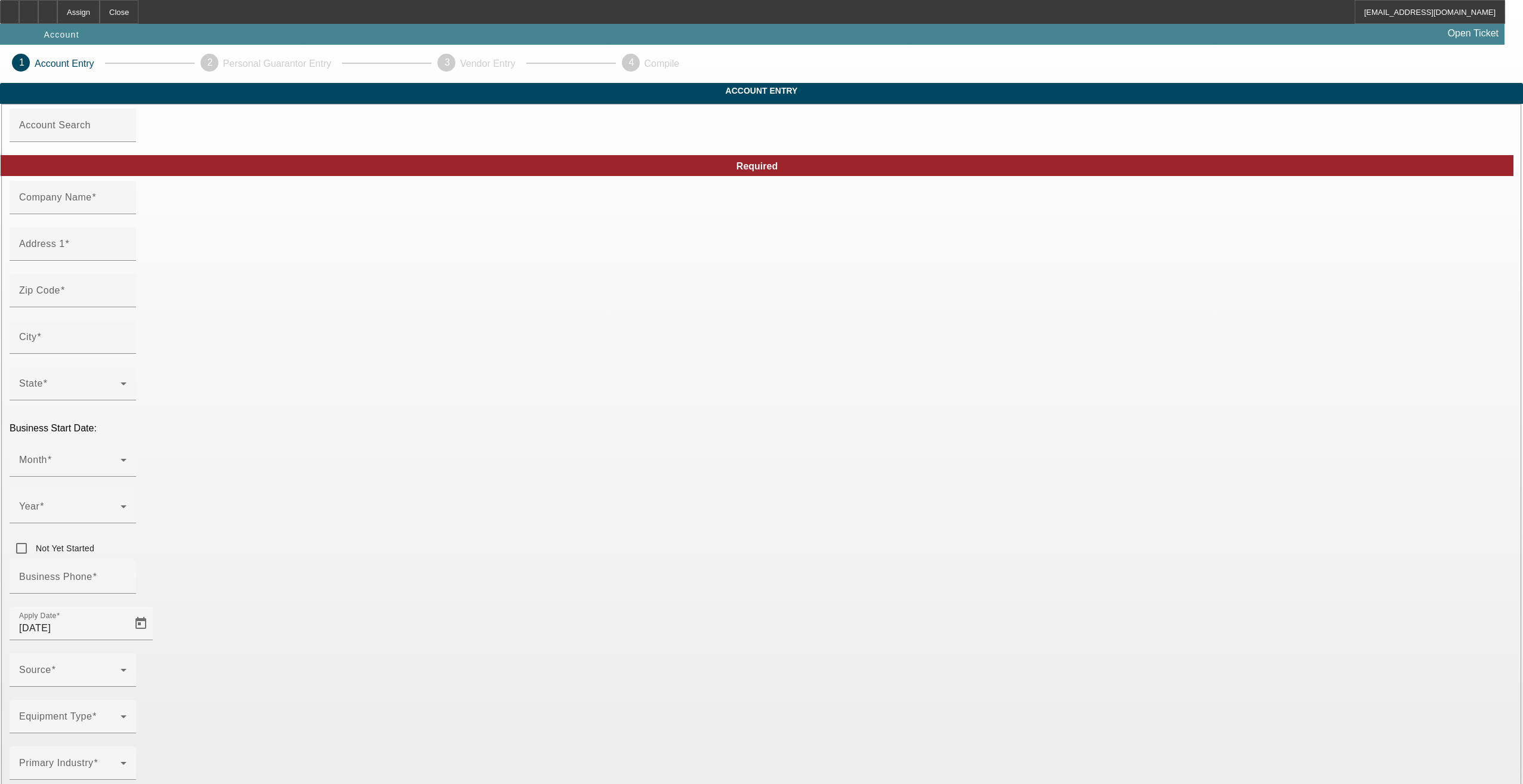
type input "[US_STATE] Associated Cleaners LLC"
type input "[STREET_ADDRESS]"
type input "34208"
type input "Bradenton"
type input "[PHONE_NUMBER]"
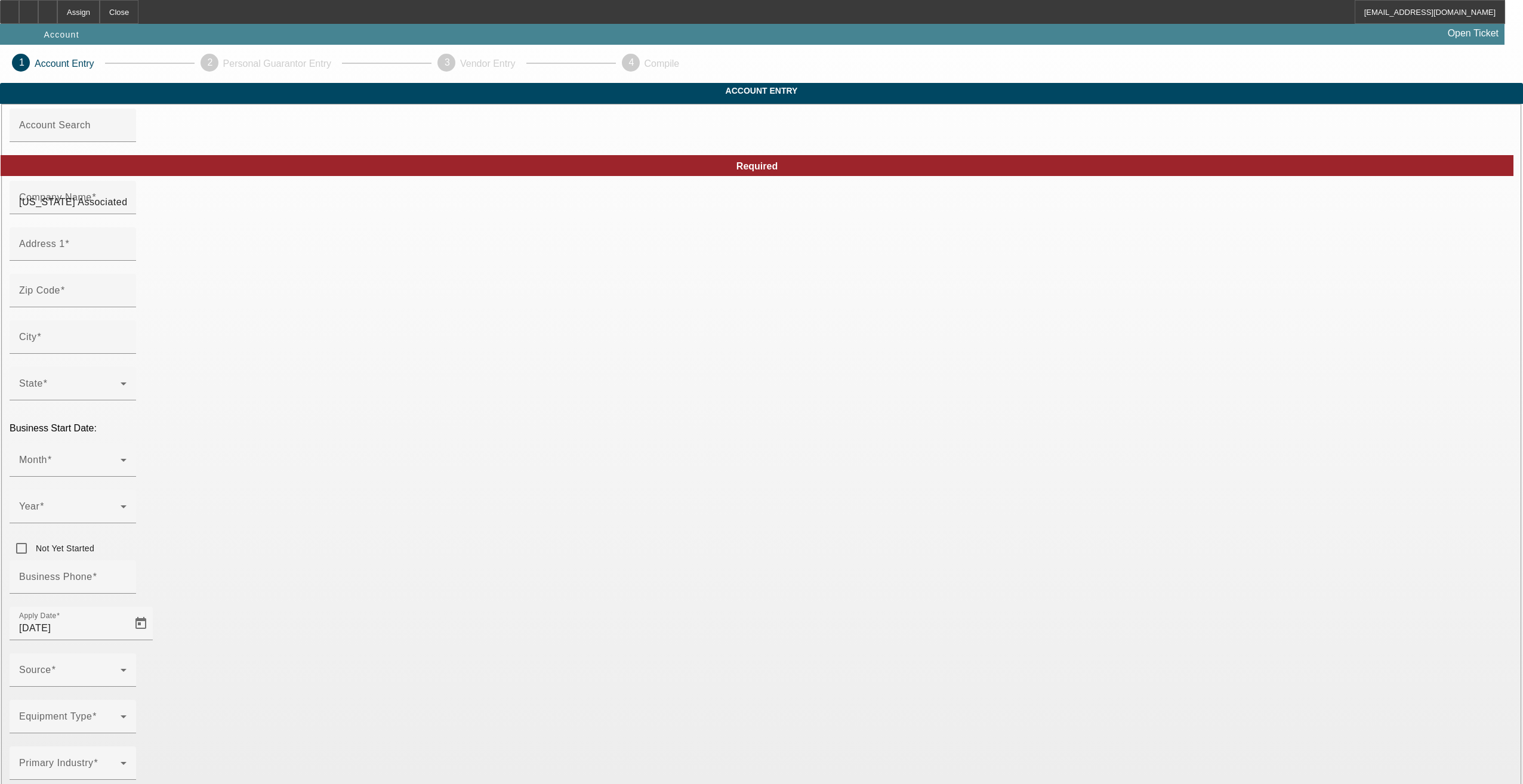
type input "[DATE]"
type input "[DOMAIN_NAME][EMAIL_ADDRESS][DOMAIN_NAME]"
type input "[US_EMPLOYER_IDENTIFICATION_NUMBER]"
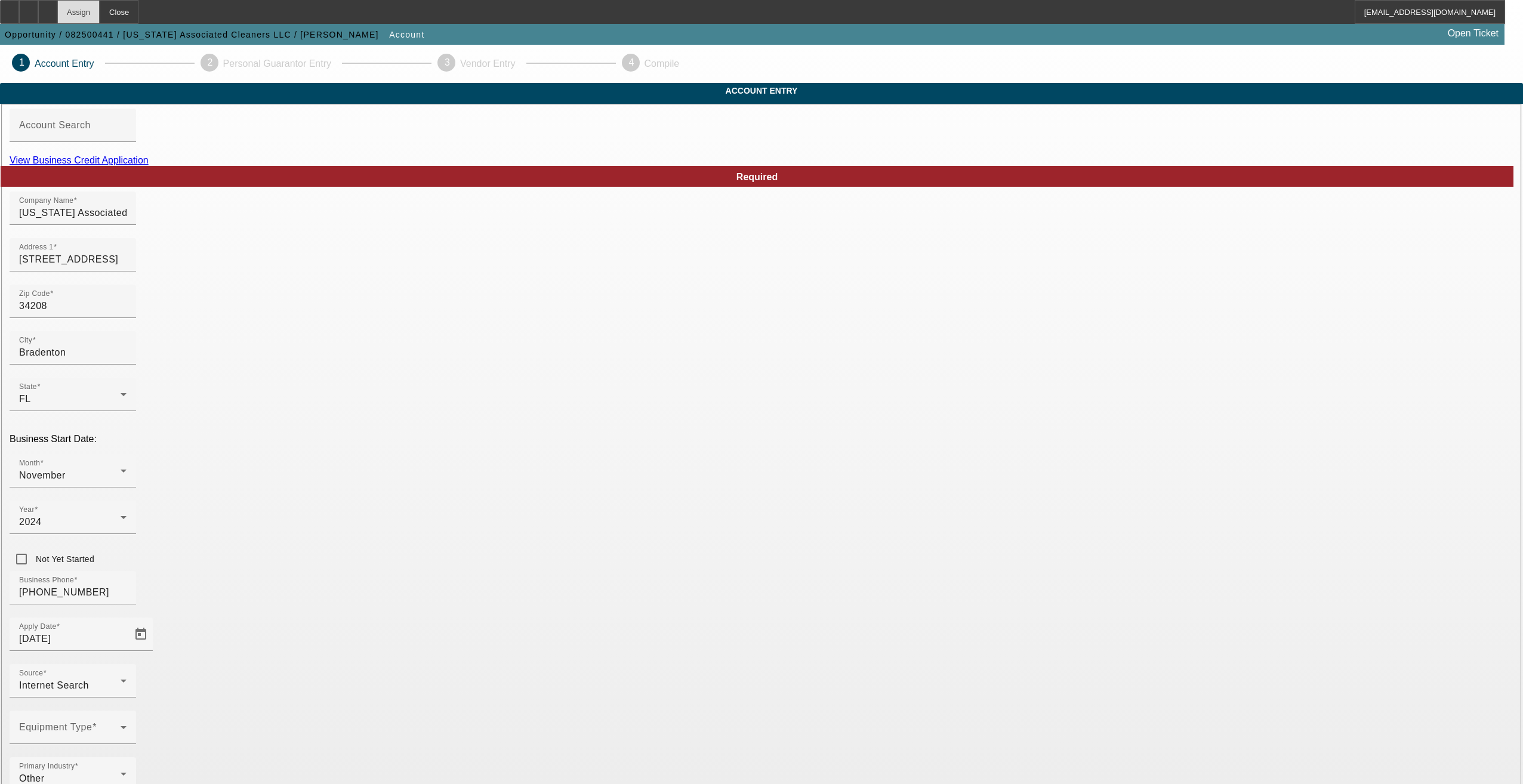
click at [99, 12] on div "Assign" at bounding box center [78, 12] width 42 height 24
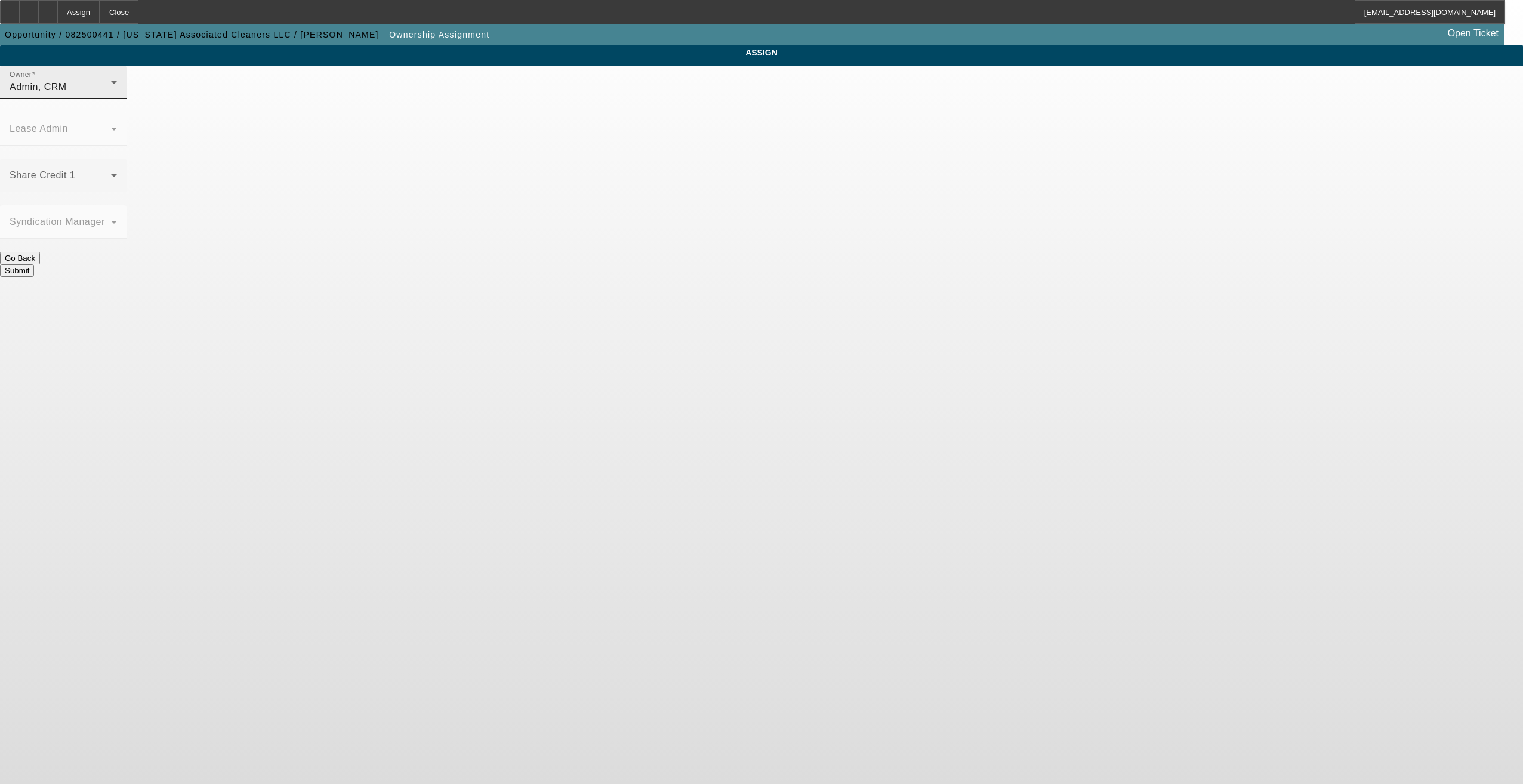
click at [111, 93] on div "Admin, CRM" at bounding box center [60, 87] width 101 height 14
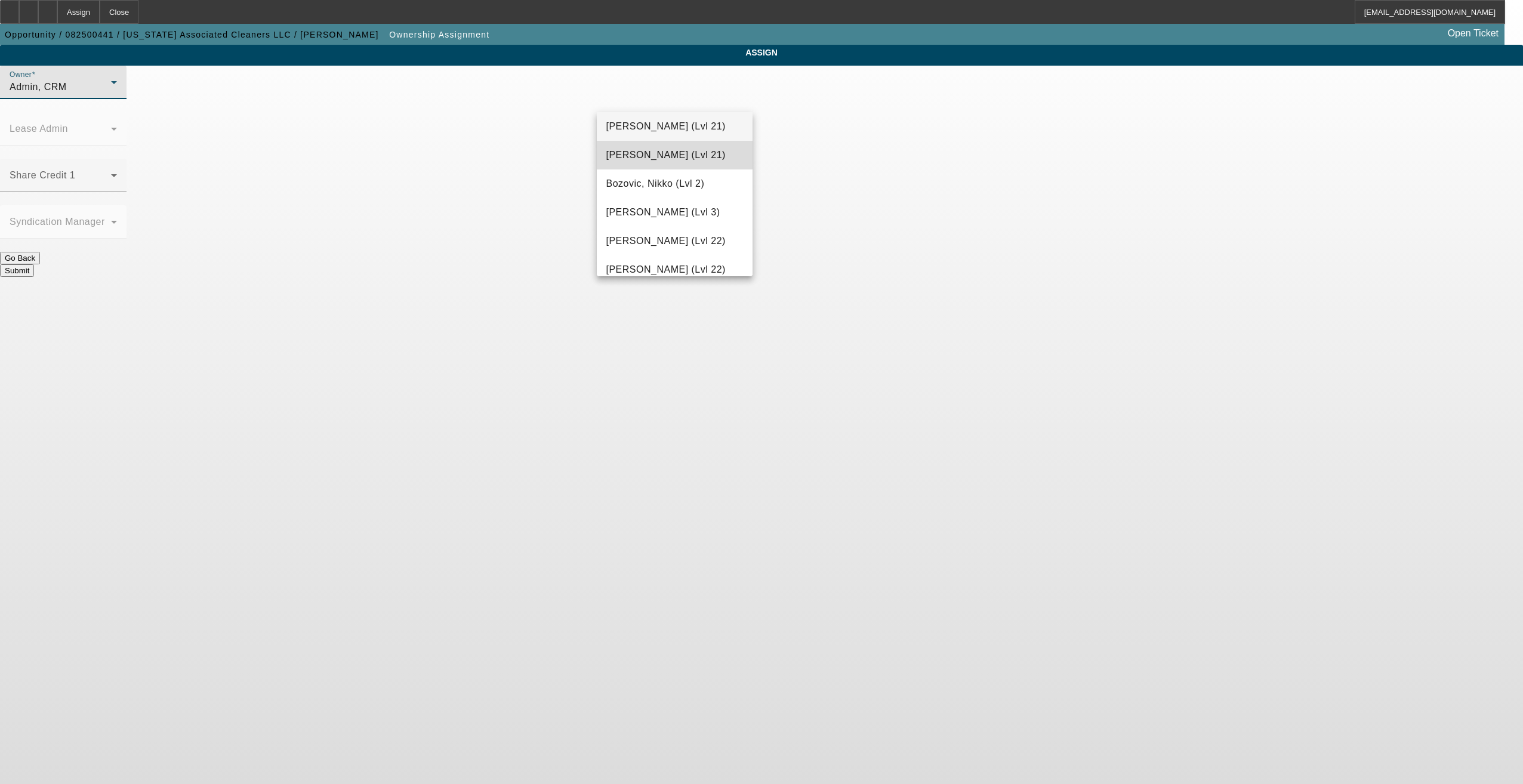
click at [700, 152] on span "Arida, Michael (Lvl 21)" at bounding box center [666, 154] width 120 height 14
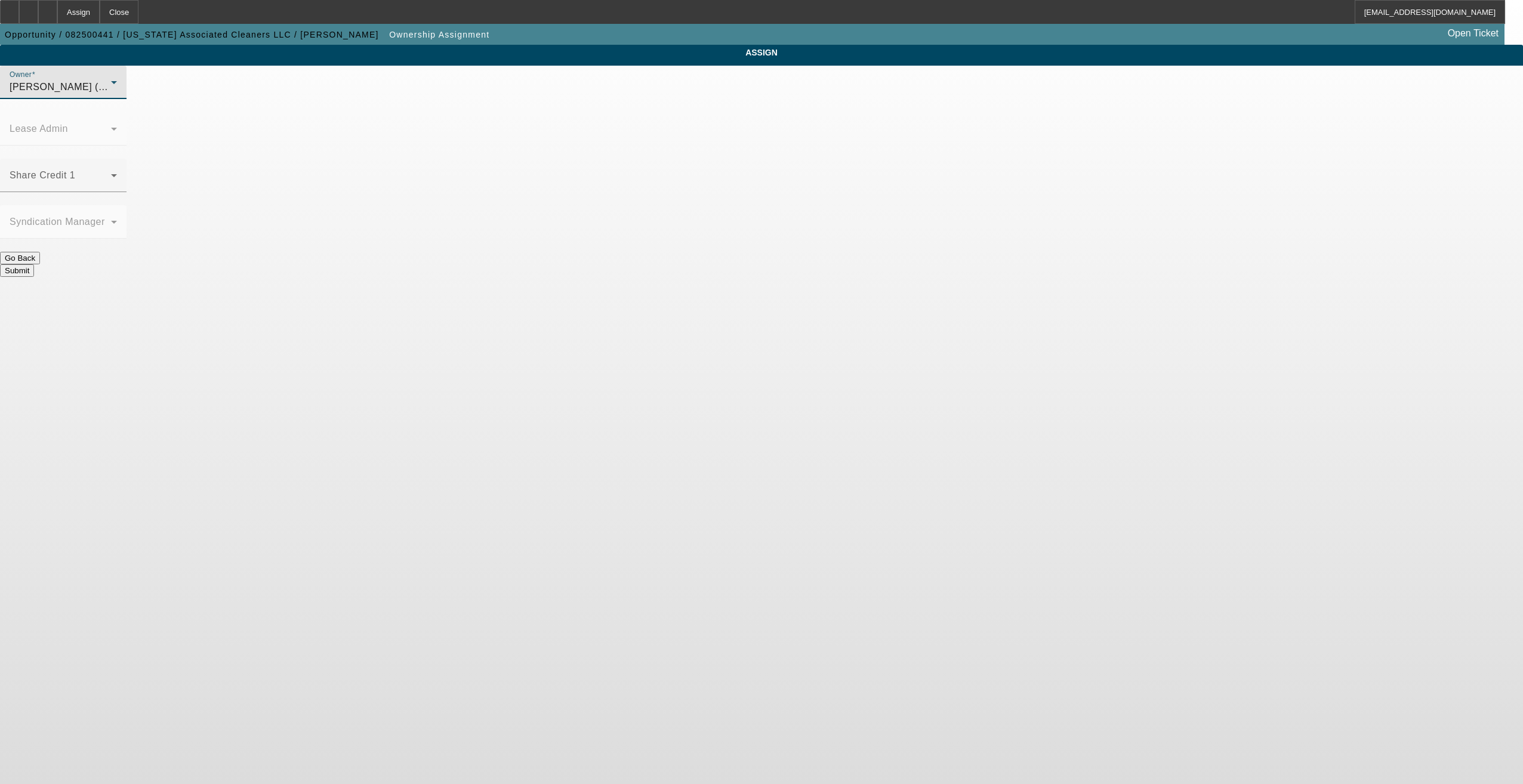
click at [34, 264] on button "Submit" at bounding box center [17, 270] width 34 height 13
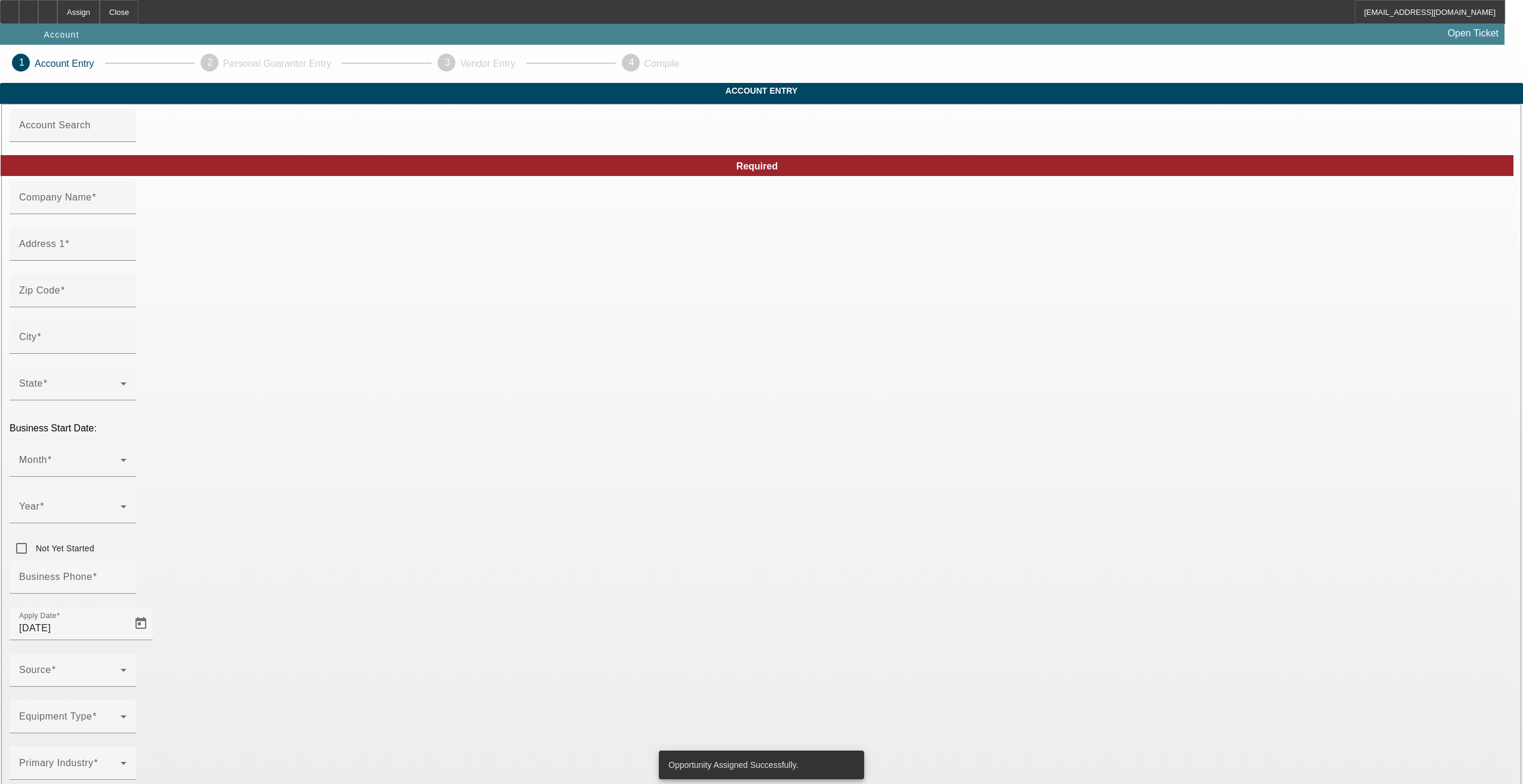
type input "8/15/2025"
type input "Florida Associated Cleaners LLC"
type input "1806 21st Ave E"
type input "34208"
type input "Bradenton"
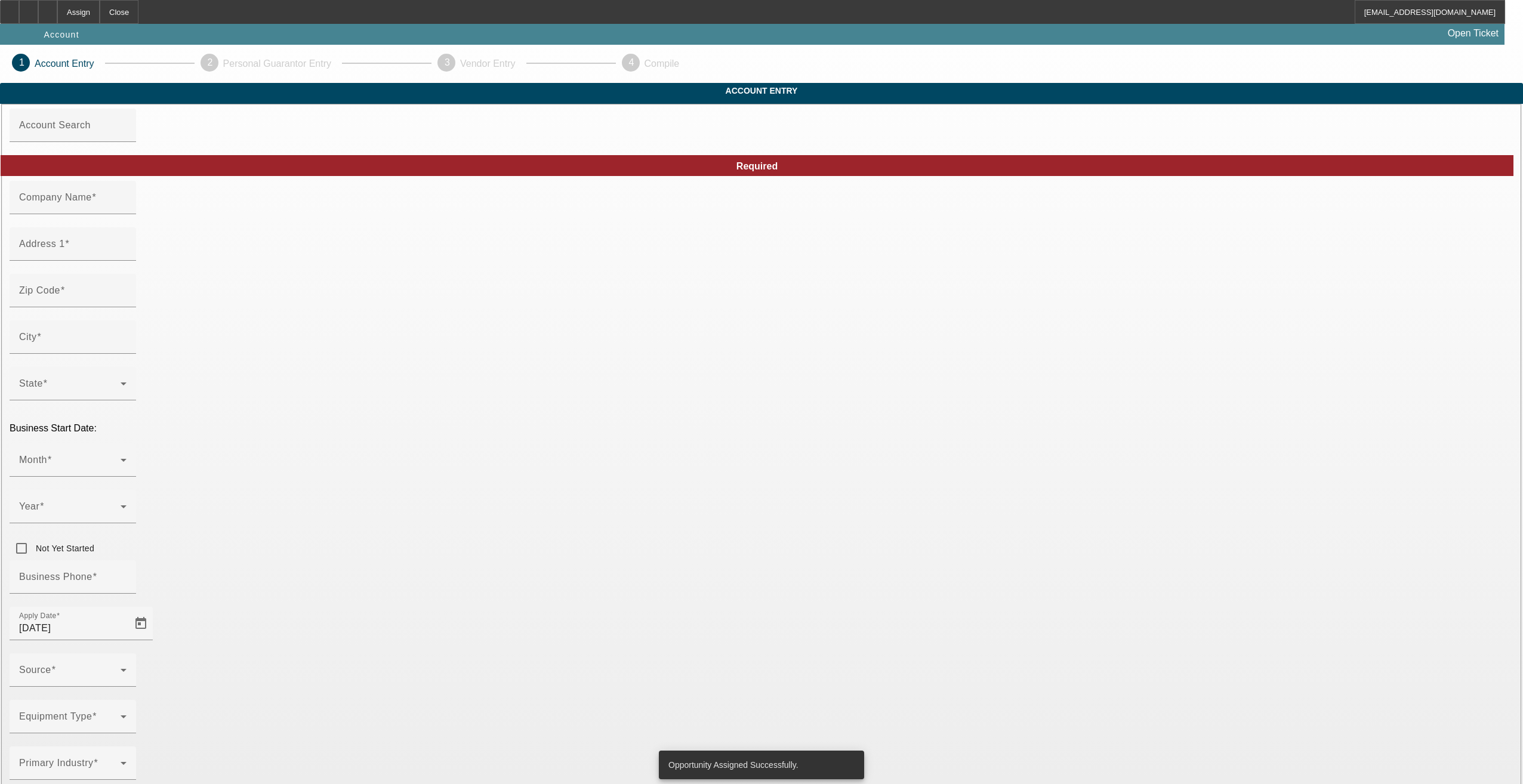
type input "(941) 725-0457"
type input "f.a.cleaners.llc@gmail.com"
type input "33-1865375"
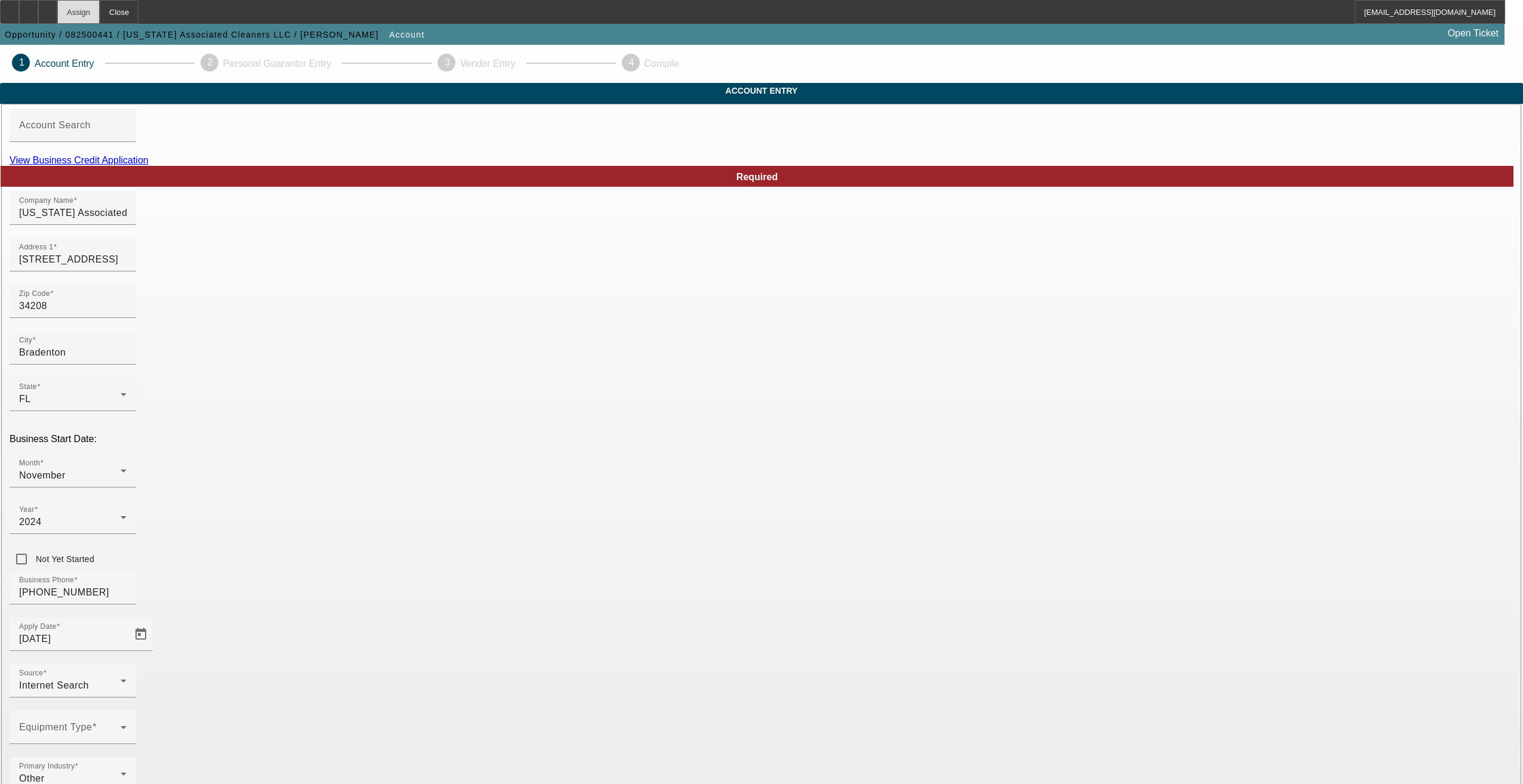
click at [99, 19] on div "Assign" at bounding box center [78, 12] width 42 height 24
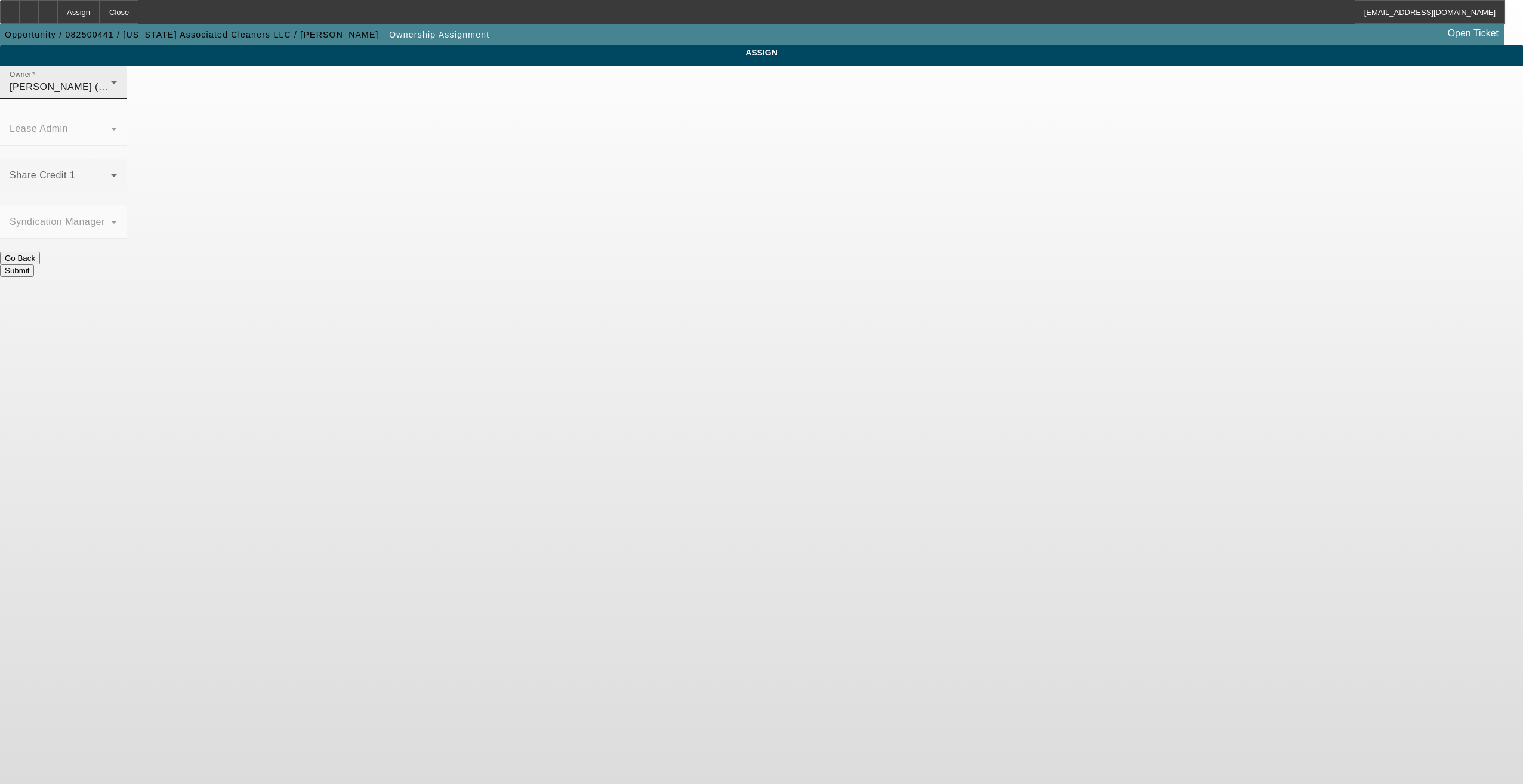
click at [129, 92] on span "Arida, Michael (Lvl 21)" at bounding box center [70, 87] width 120 height 10
click at [660, 211] on span "Arida, Michael (Lvl 21)" at bounding box center [665, 217] width 117 height 29
click at [34, 264] on button "Submit" at bounding box center [17, 270] width 34 height 13
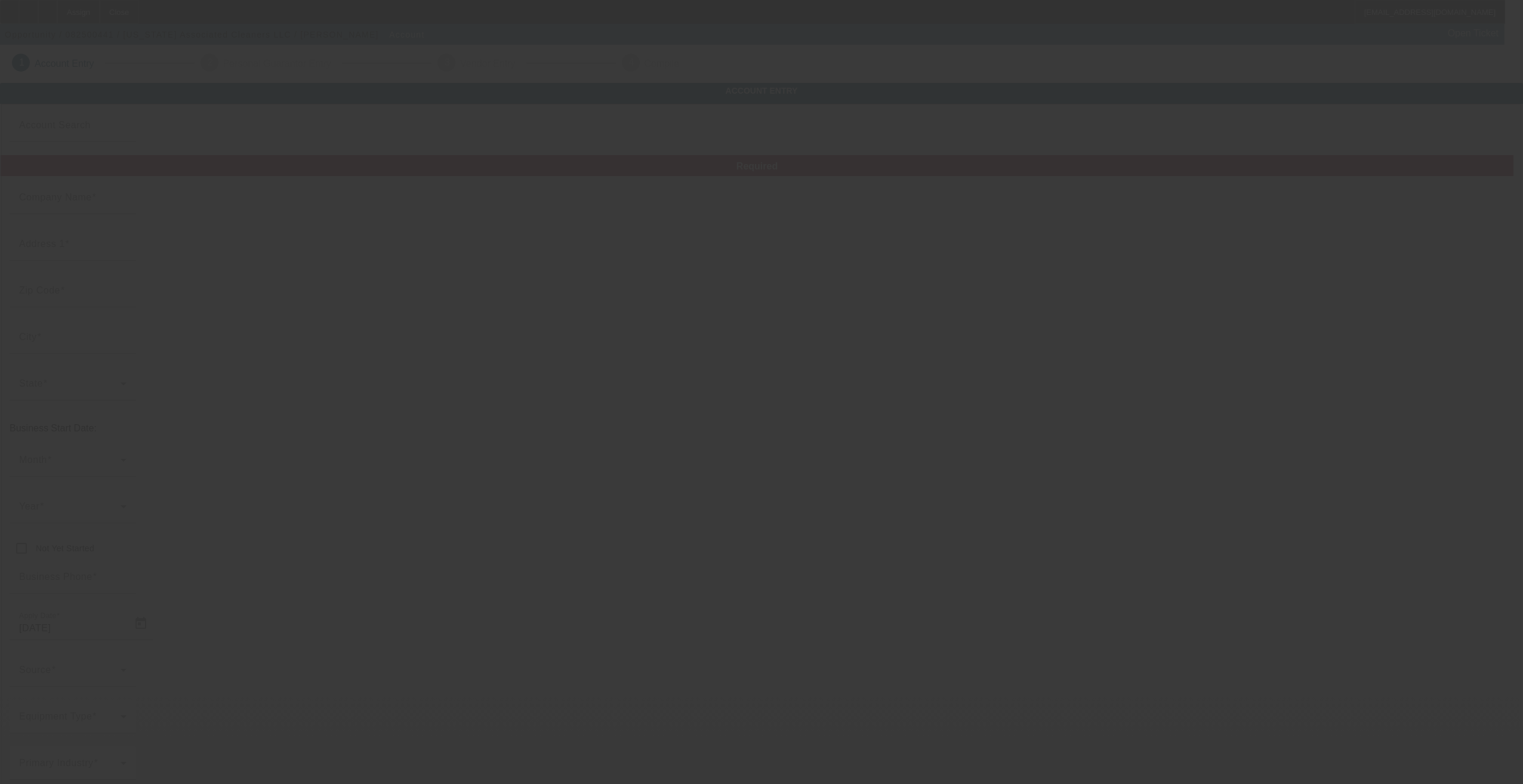
type input "8/15/2025"
type input "Florida Associated Cleaners LLC"
type input "1806 21st Ave E"
type input "34208"
type input "Bradenton"
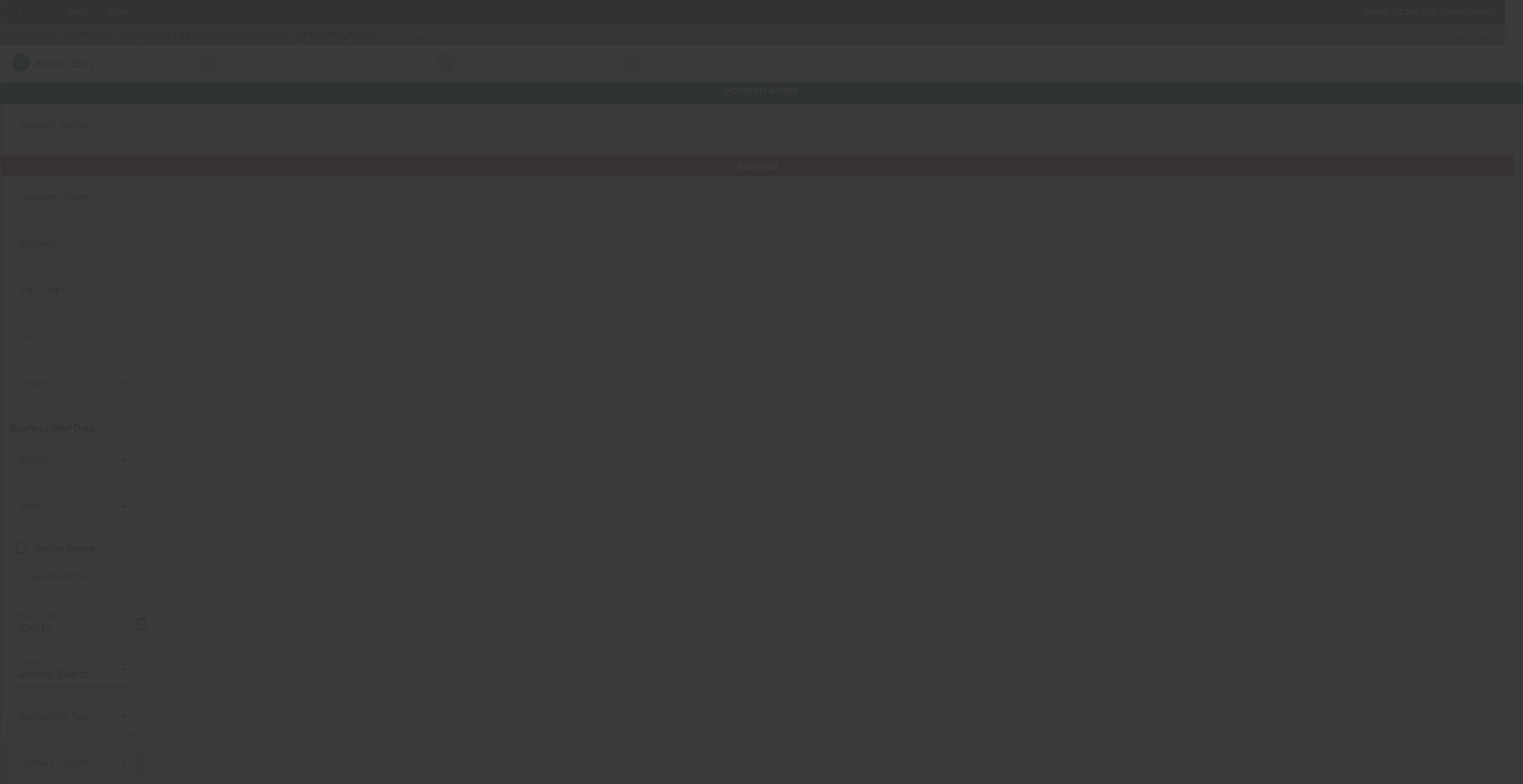
type input "(941) 725-0457"
type input "f.a.cleaners.llc@gmail.com"
type input "33-1865375"
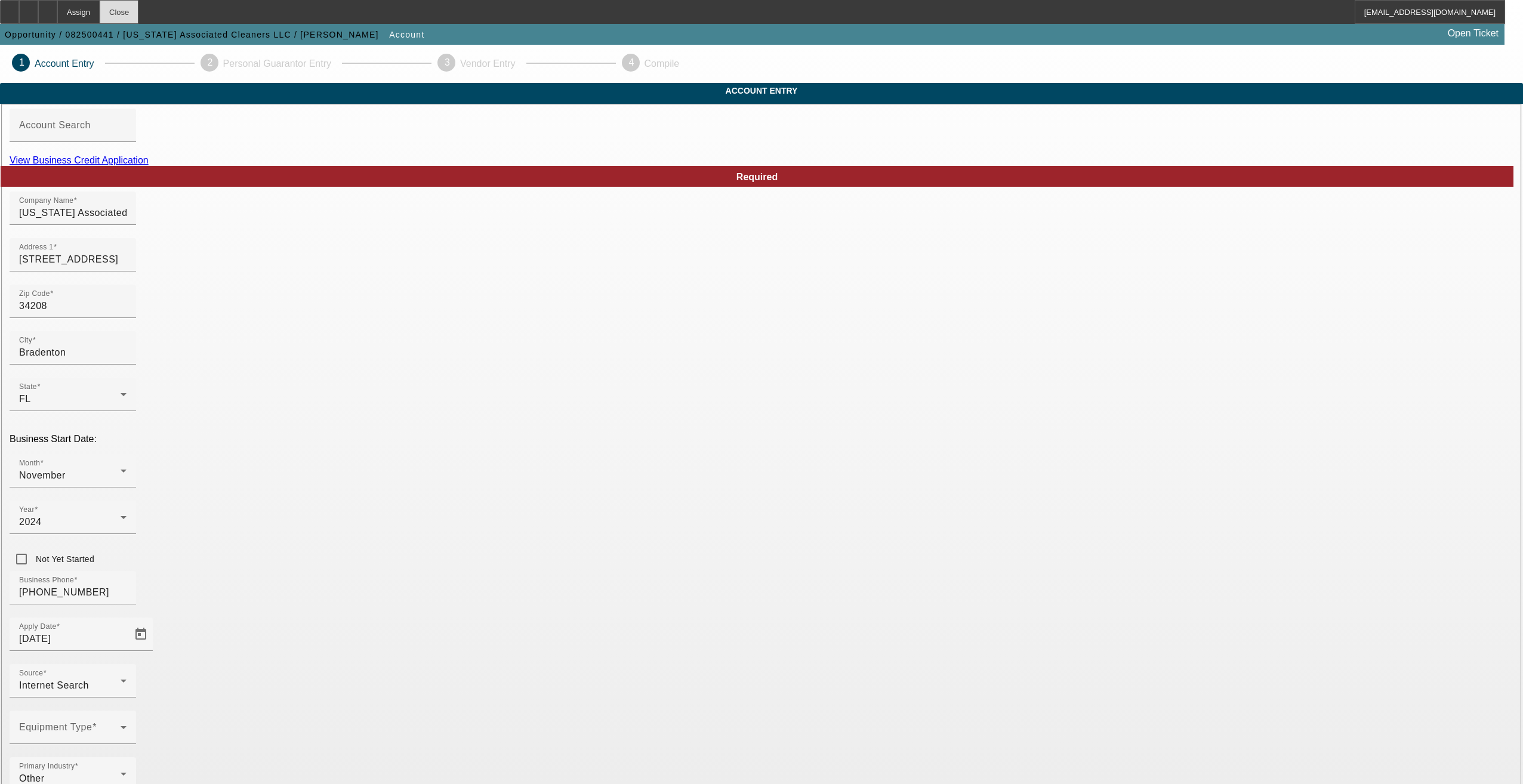
click at [139, 13] on div "Close" at bounding box center [119, 12] width 39 height 24
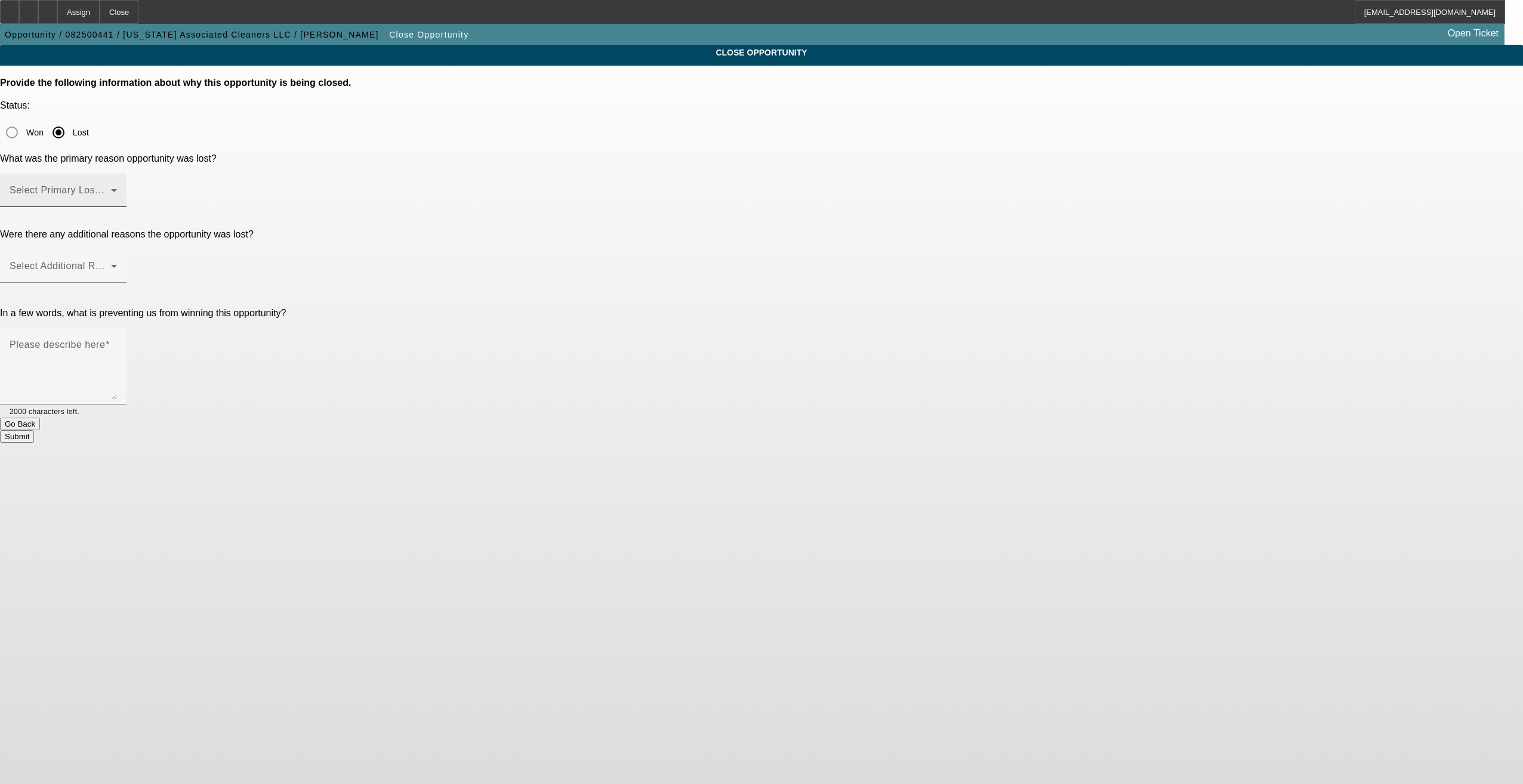
click at [111, 188] on span at bounding box center [60, 195] width 101 height 14
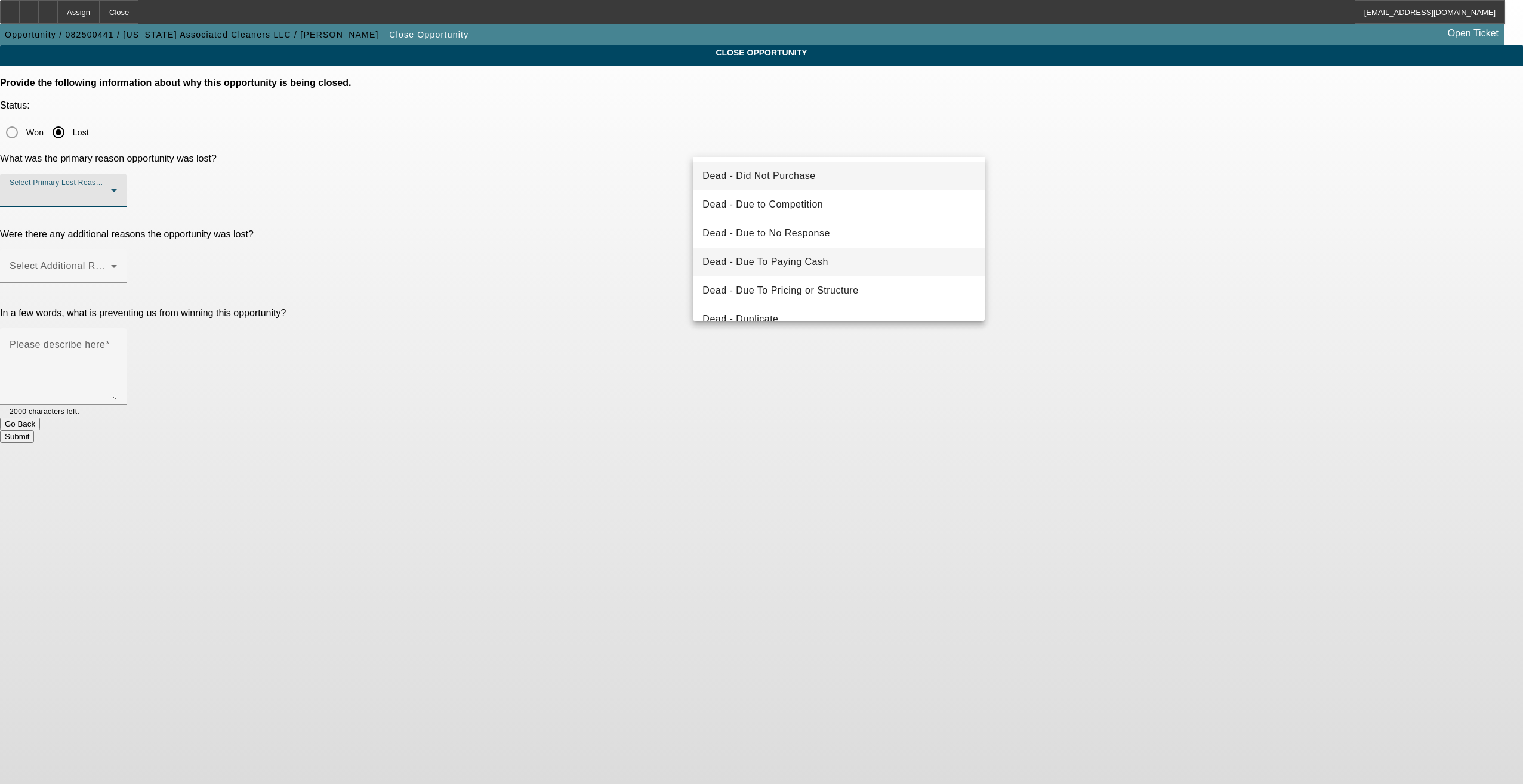
scroll to position [60, 0]
click at [759, 264] on span "Dead - Duplicate" at bounding box center [740, 259] width 76 height 14
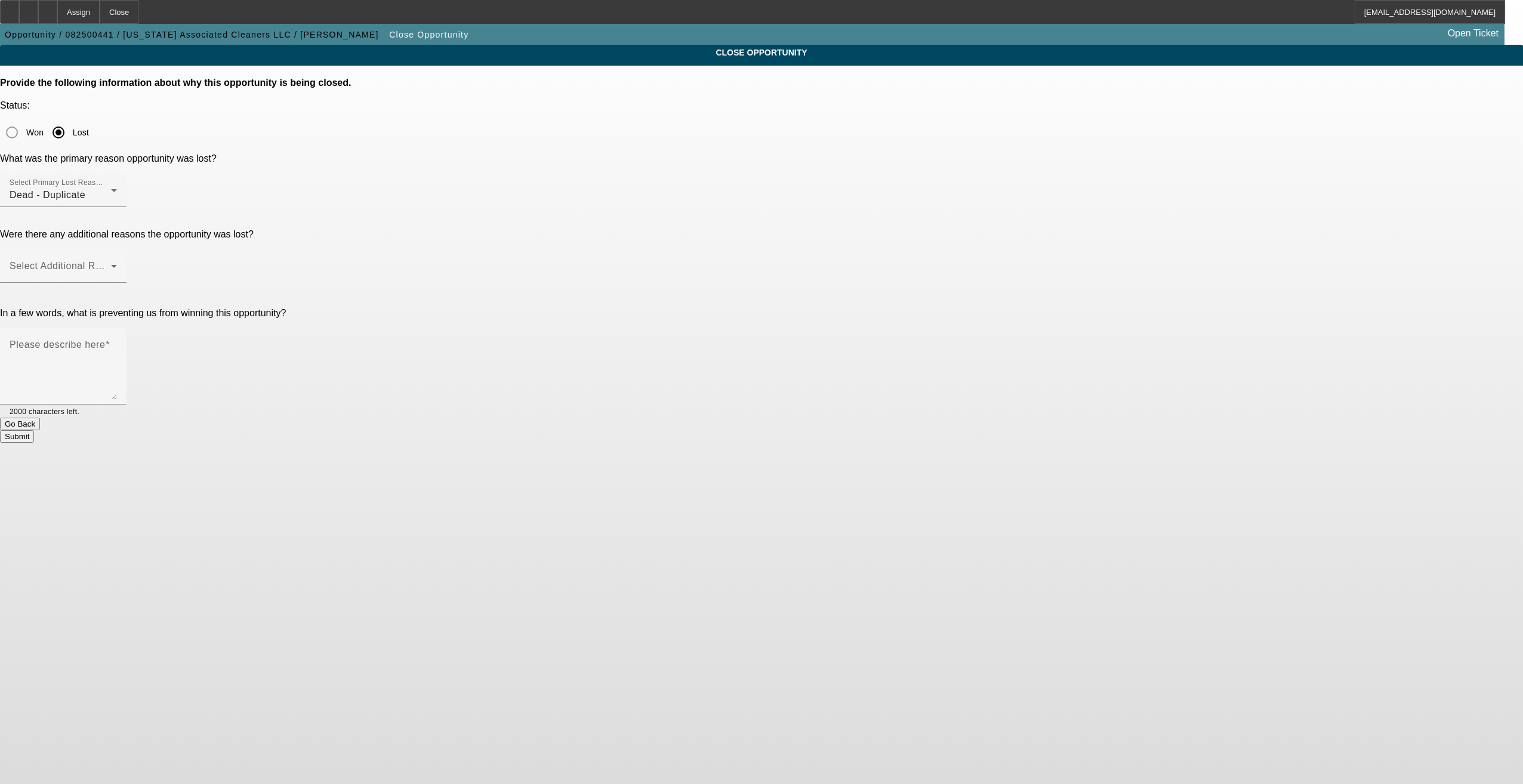
click at [640, 307] on p "In a few words, what is preventing us from winning this opportunity?" at bounding box center [761, 313] width 1523 height 11
click at [117, 250] on div "Select Additional Reasons" at bounding box center [63, 266] width 107 height 34
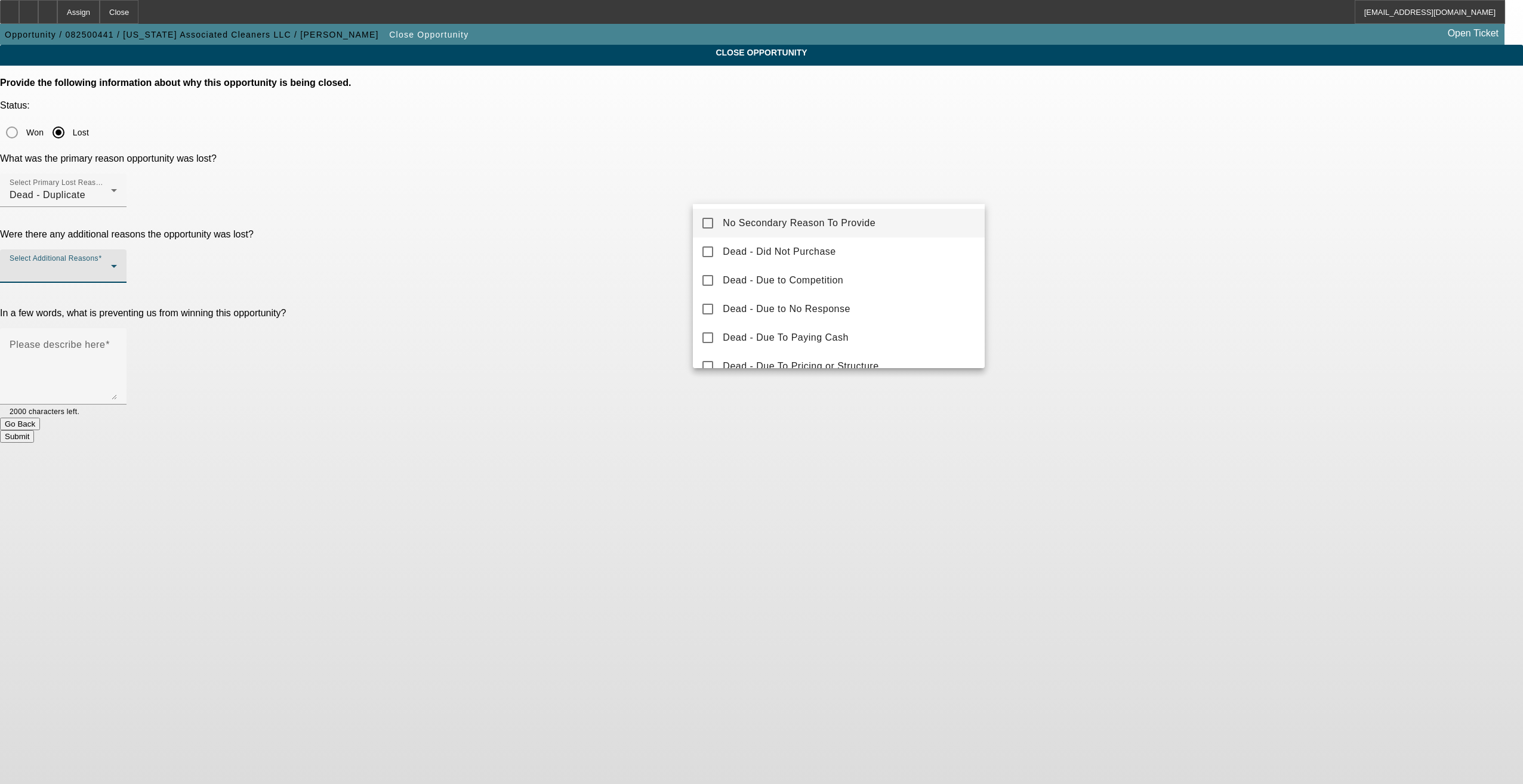
click at [758, 218] on span "No Secondary Reason To Provide" at bounding box center [799, 223] width 153 height 14
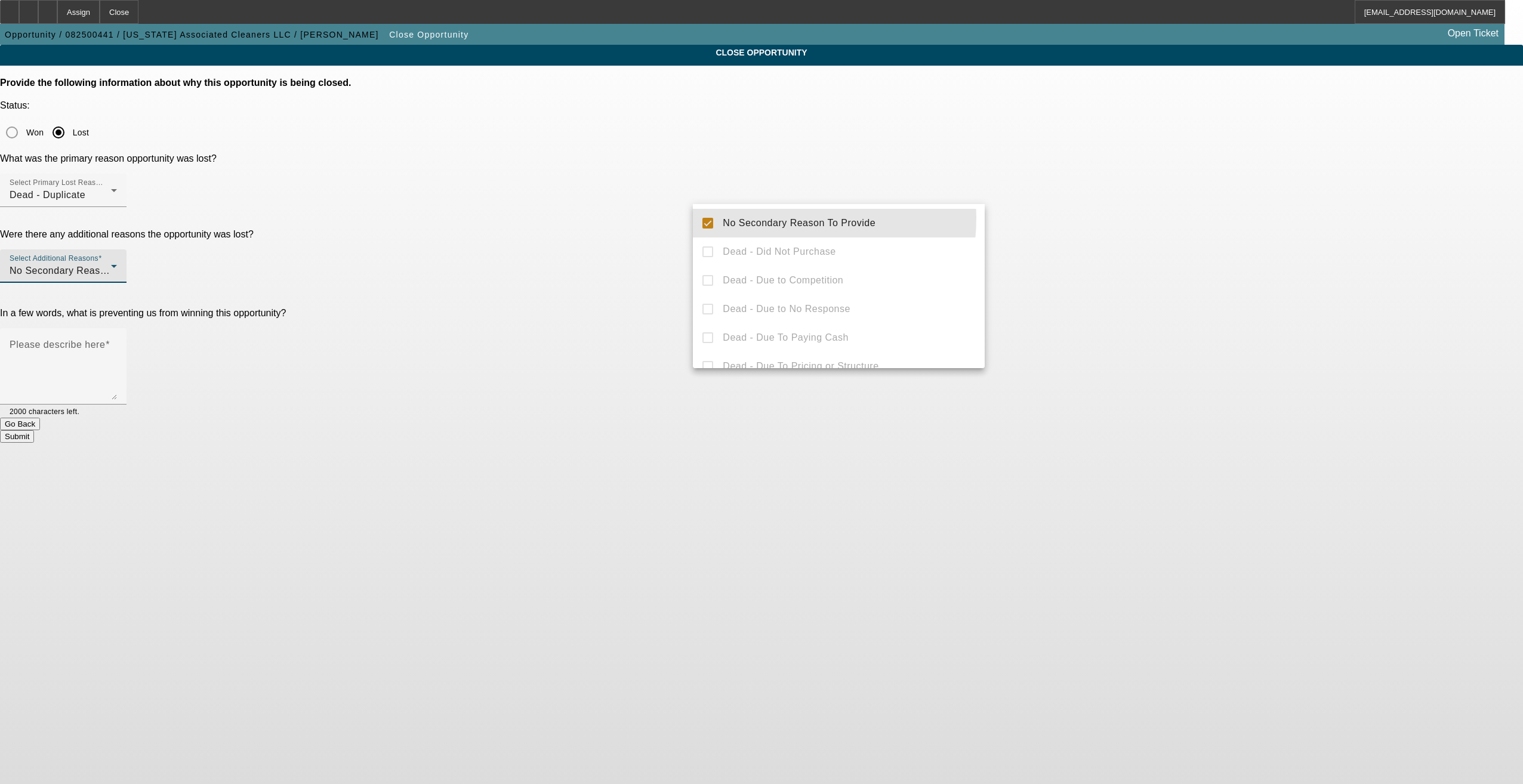
click at [617, 243] on div at bounding box center [761, 392] width 1523 height 784
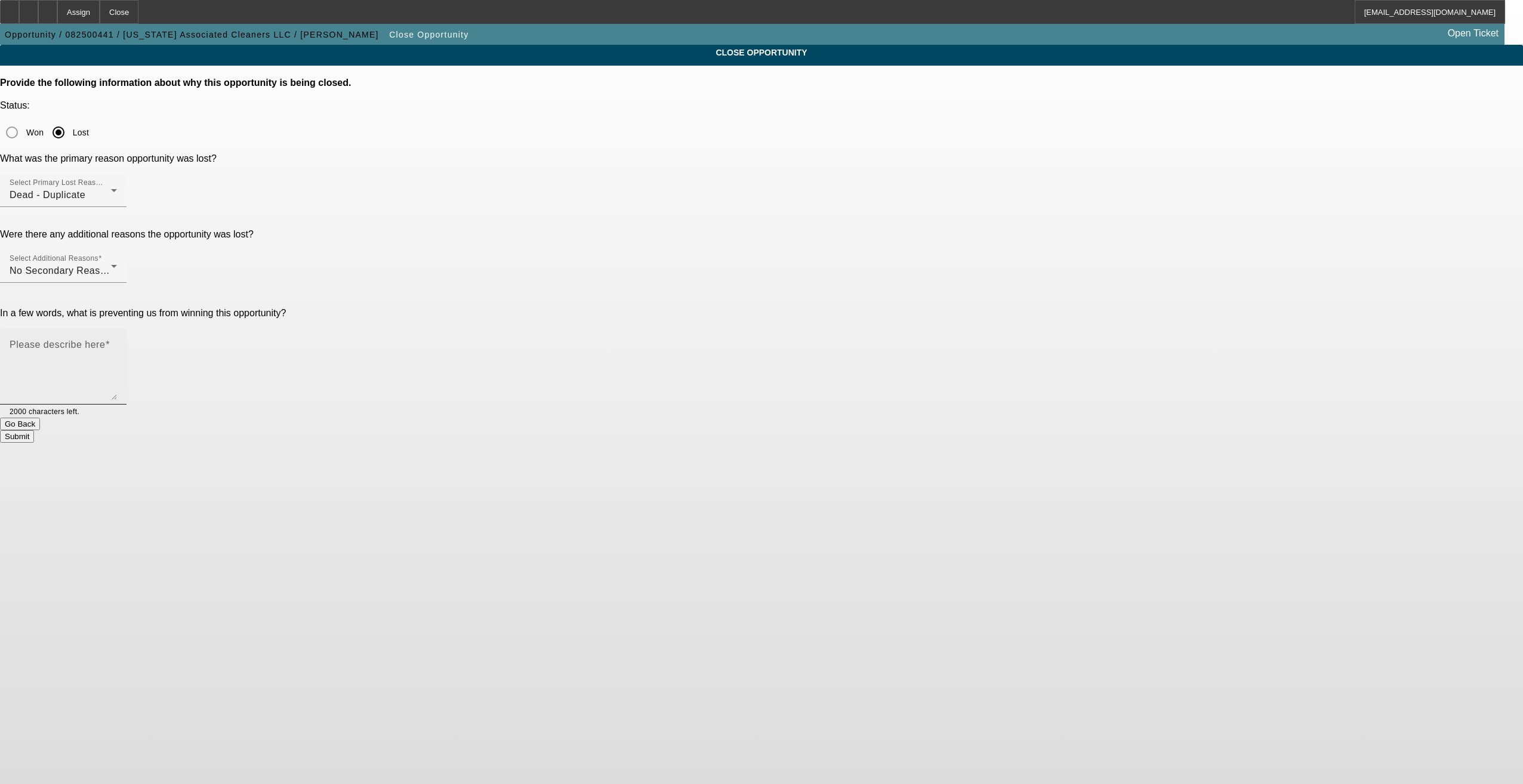
click at [105, 339] on mat-label "Please describe here" at bounding box center [57, 344] width 95 height 10
click at [117, 342] on textarea "Please describe here" at bounding box center [63, 371] width 107 height 57
paste textarea "Duplicate"
type textarea "Duplicate"
click at [34, 430] on button "Submit" at bounding box center [17, 436] width 34 height 13
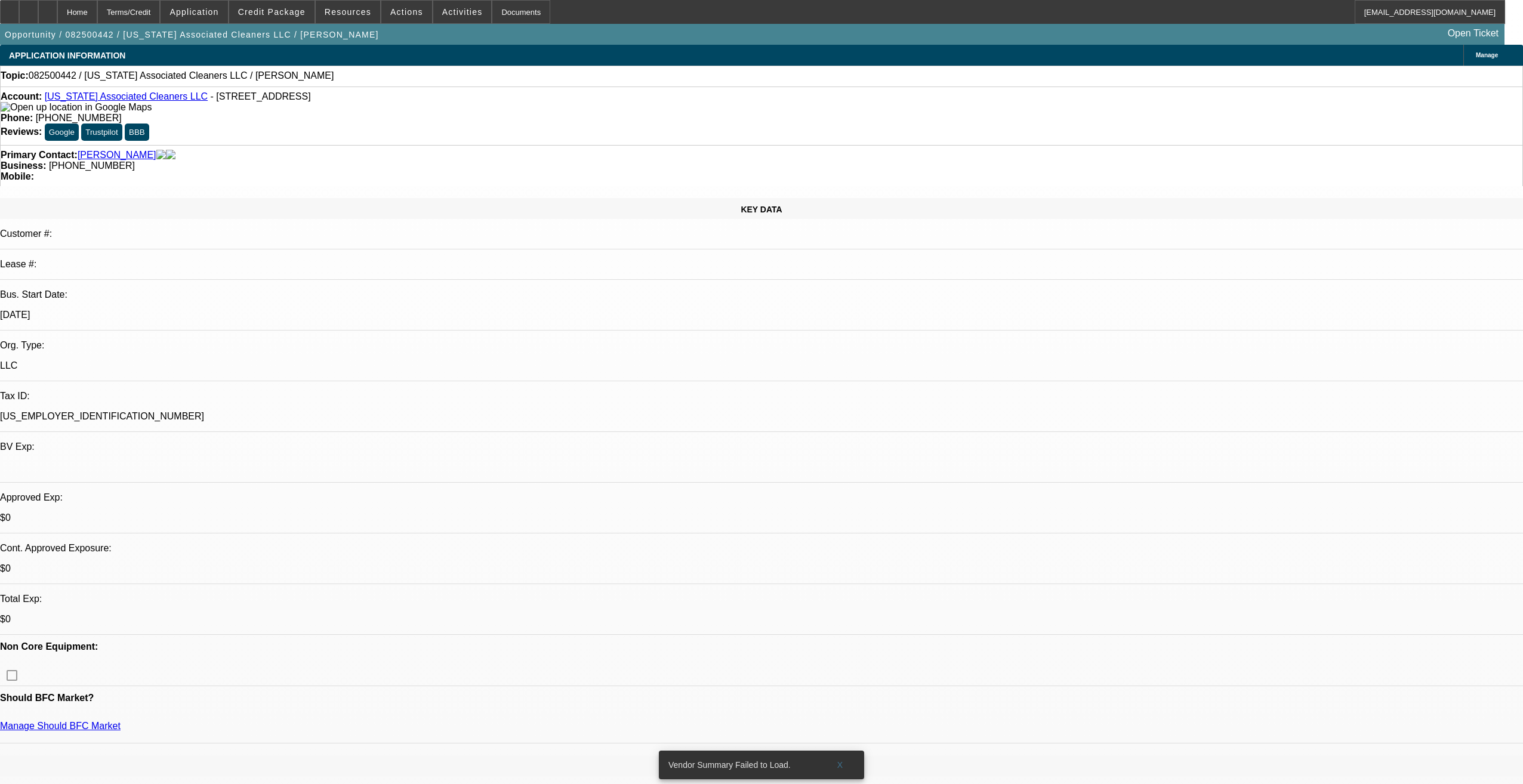
select select "0"
select select "2"
select select "0.1"
select select "4"
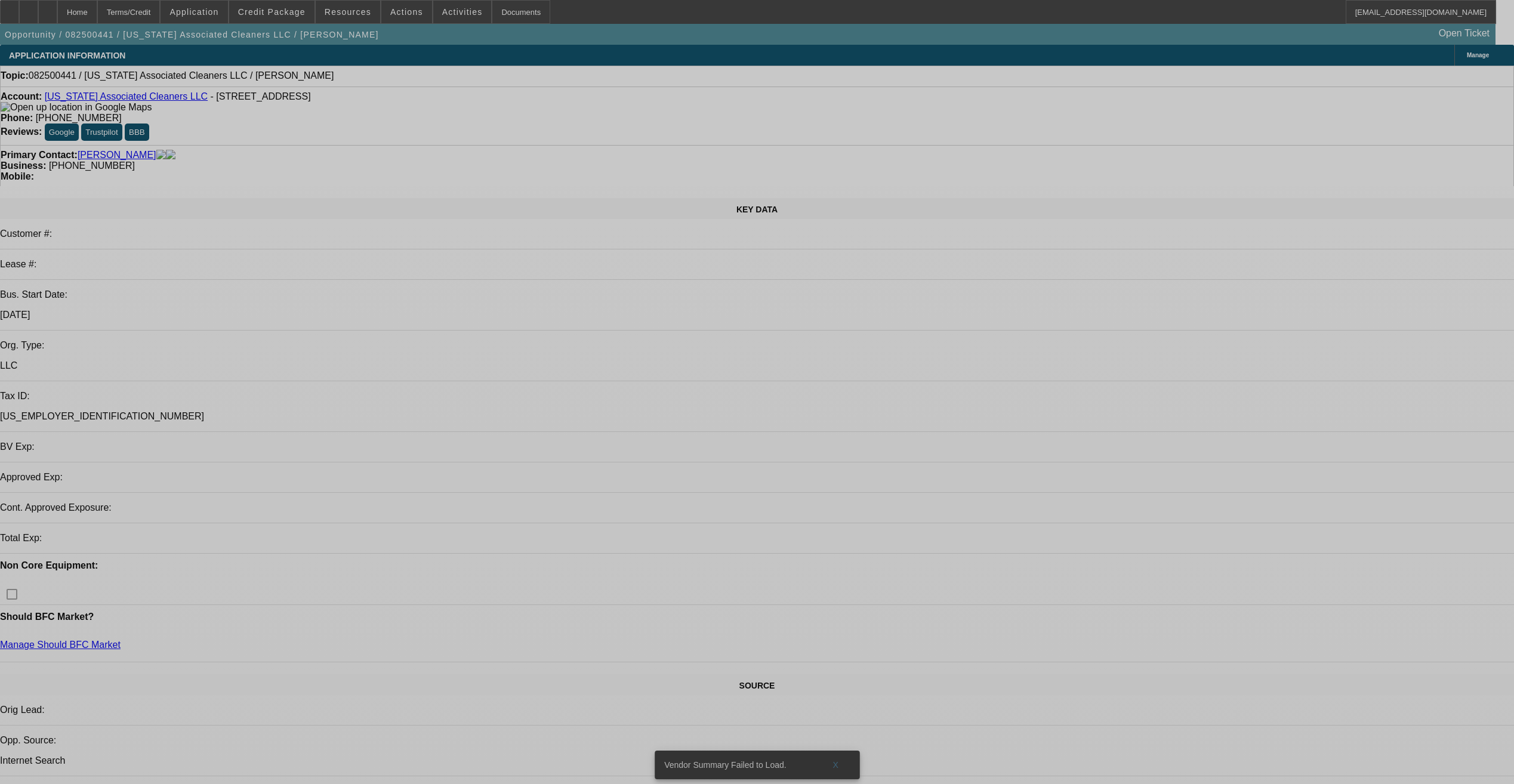
select select "0"
select select "2"
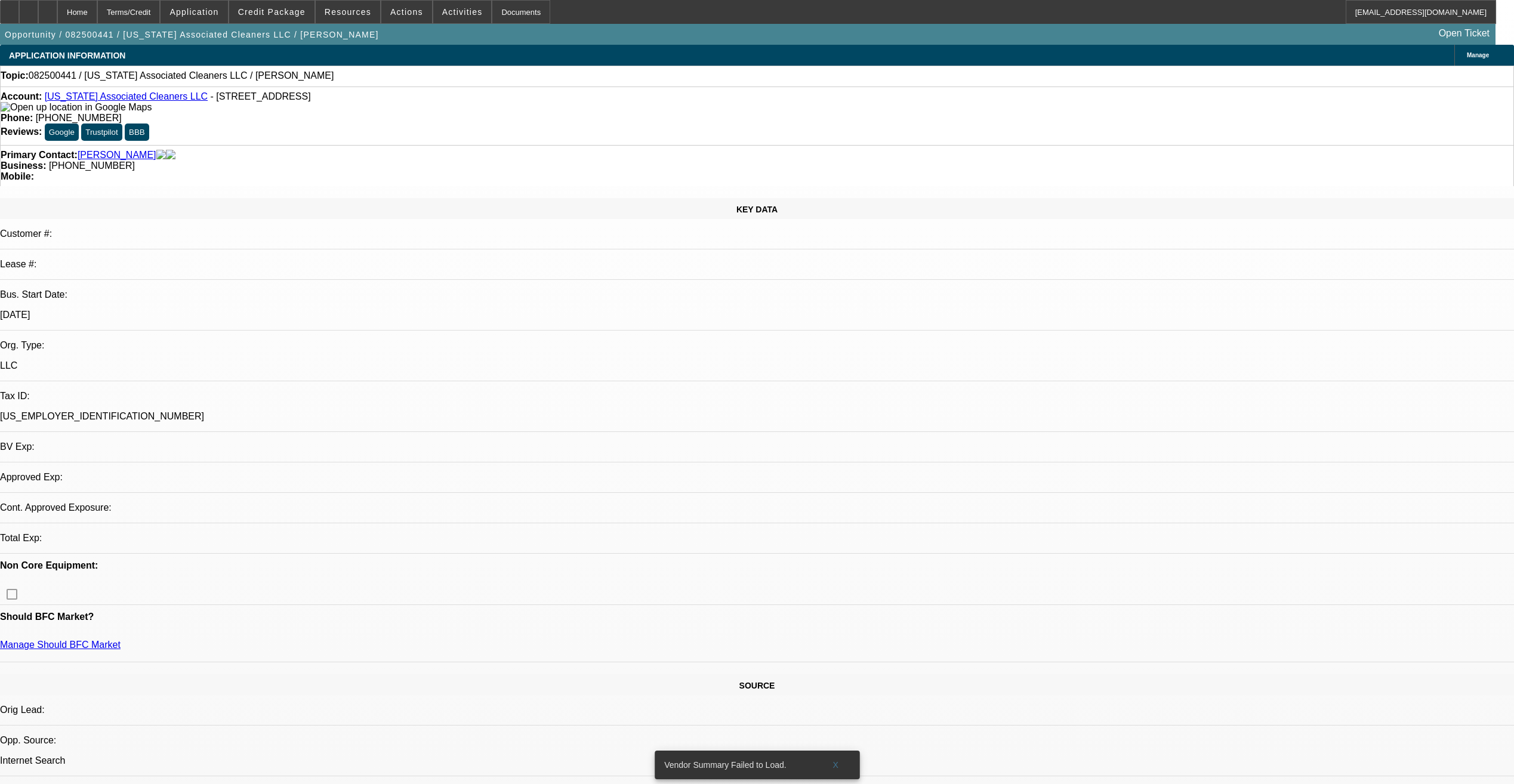
select select "2"
select select "0.1"
select select "4"
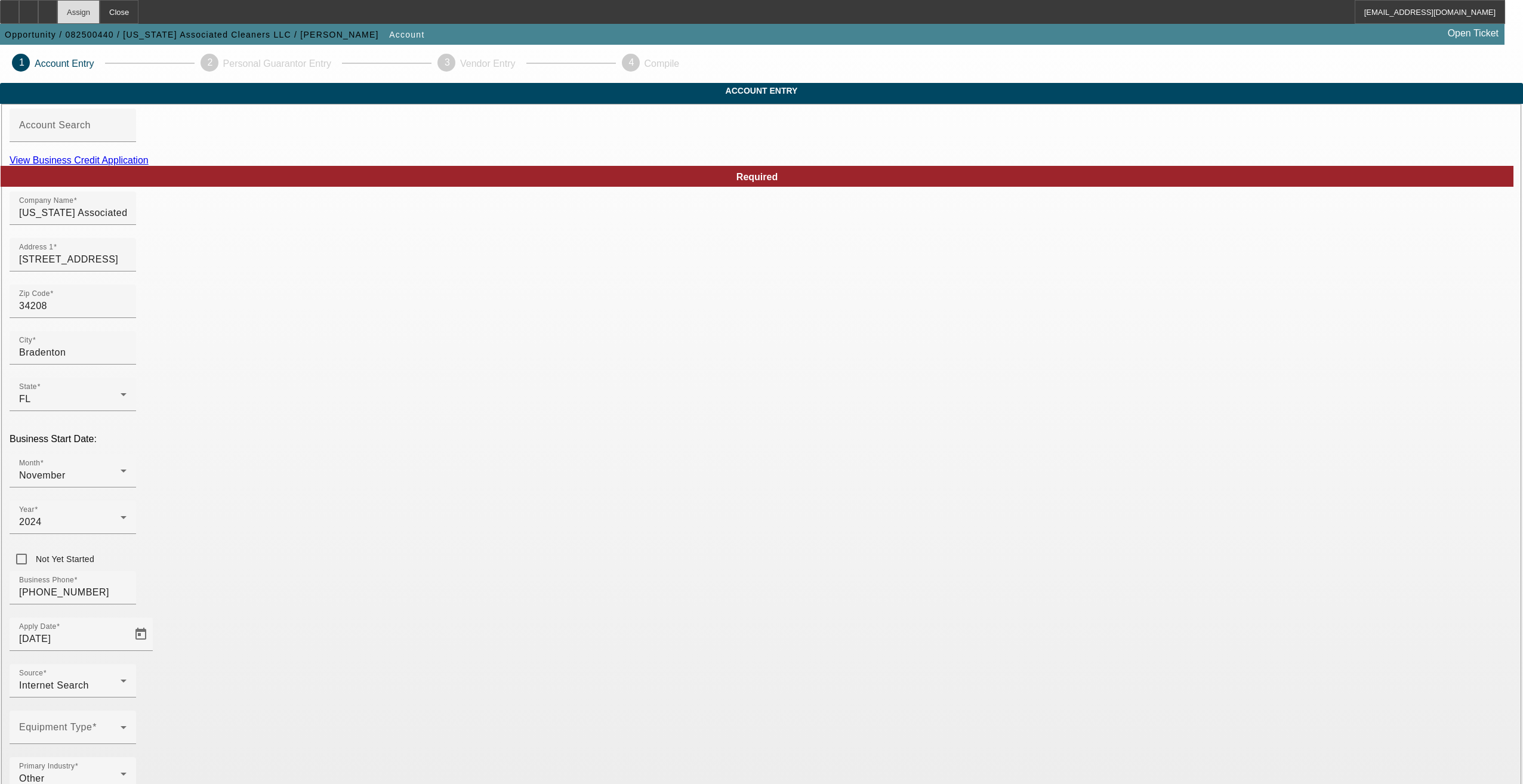
click at [99, 16] on div "Assign" at bounding box center [78, 12] width 42 height 24
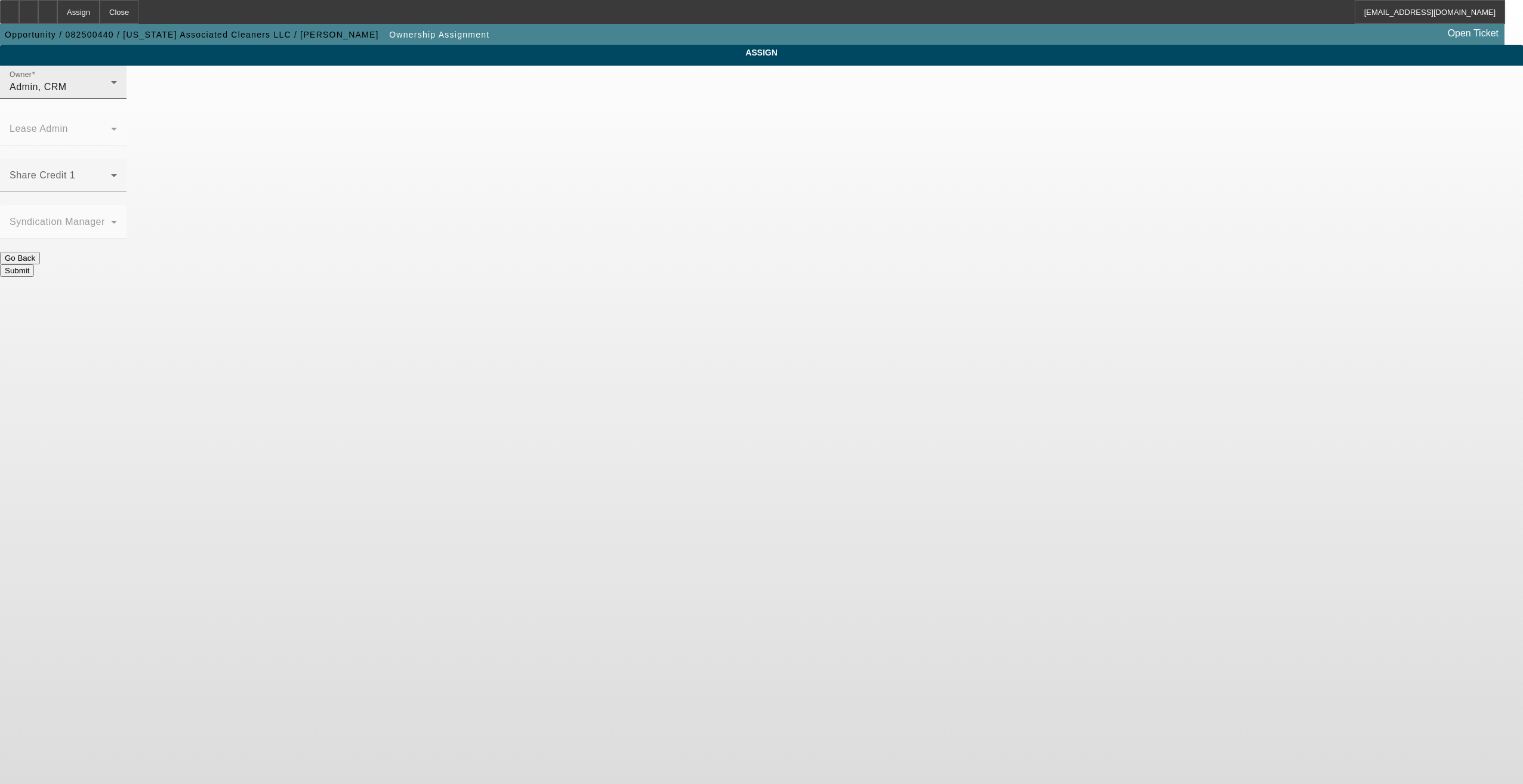
click at [111, 94] on div "Admin, CRM" at bounding box center [60, 87] width 101 height 14
click at [659, 151] on span "[PERSON_NAME] (Lvl 21)" at bounding box center [666, 154] width 120 height 14
click at [34, 264] on button "Submit" at bounding box center [17, 270] width 34 height 13
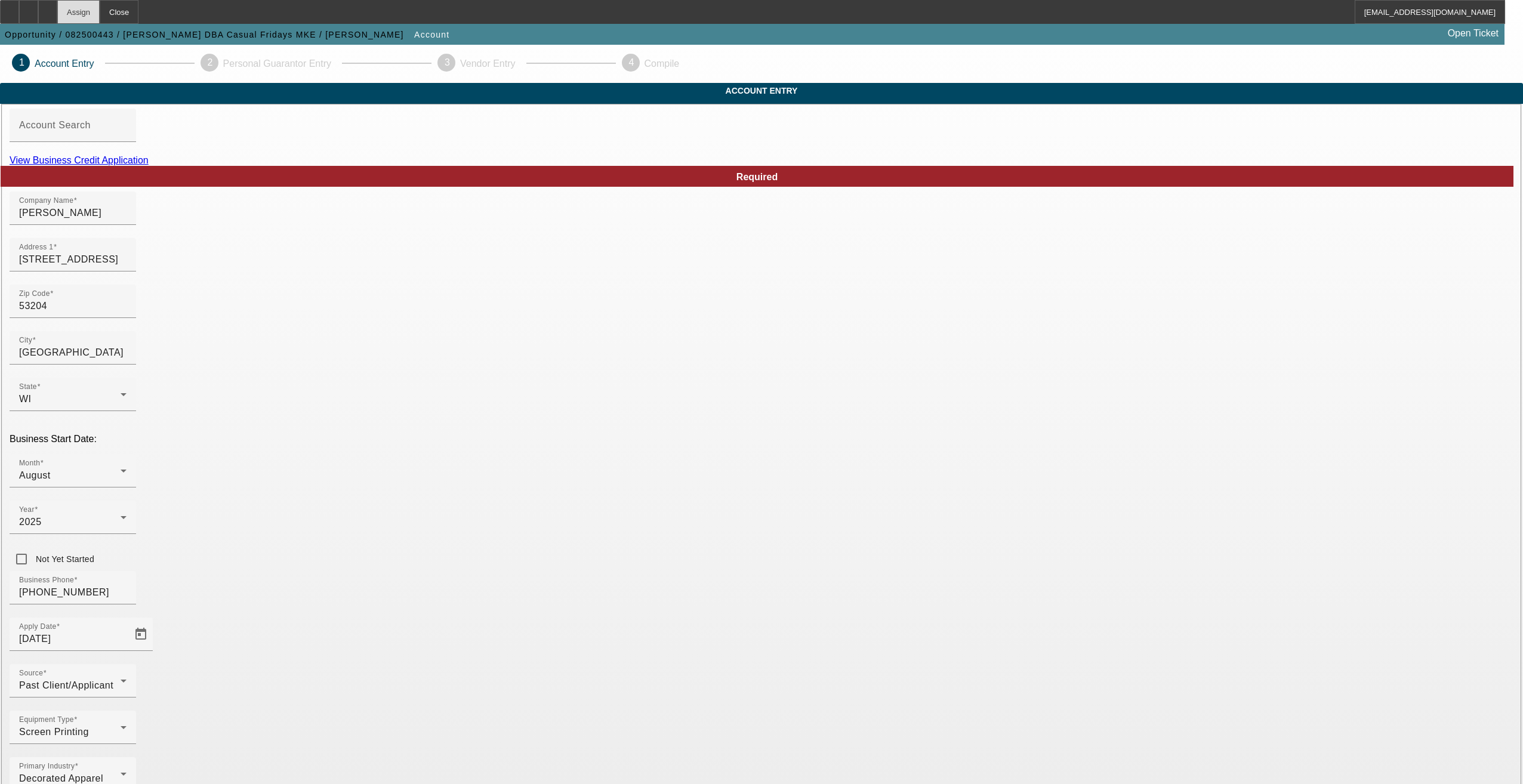
click at [99, 12] on div "Assign" at bounding box center [78, 12] width 42 height 24
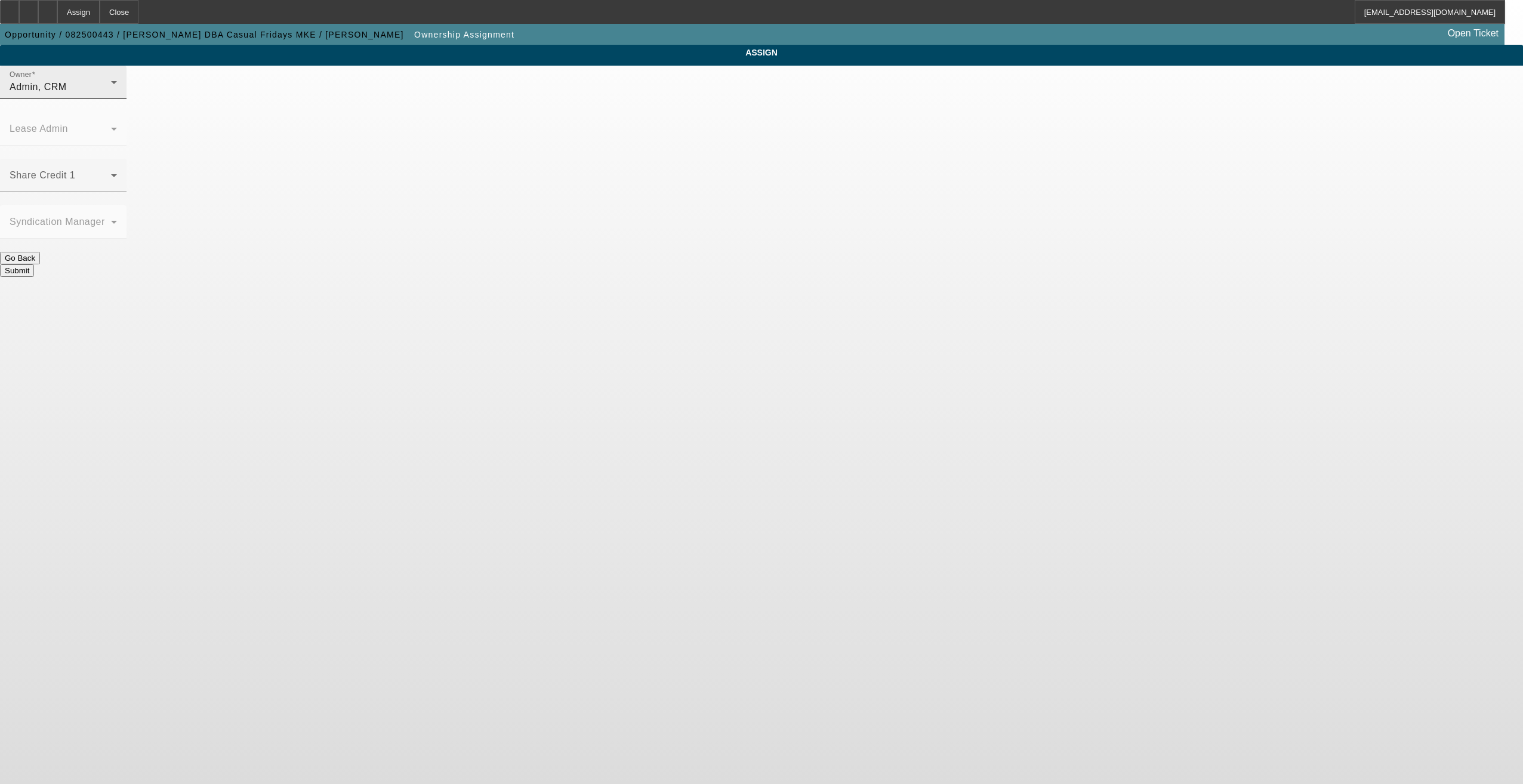
click at [117, 99] on div "Owner Admin, CRM" at bounding box center [63, 82] width 107 height 34
click at [675, 154] on span "Arida, Michael (Lvl 21)" at bounding box center [666, 154] width 120 height 14
click at [34, 264] on button "Submit" at bounding box center [17, 270] width 34 height 13
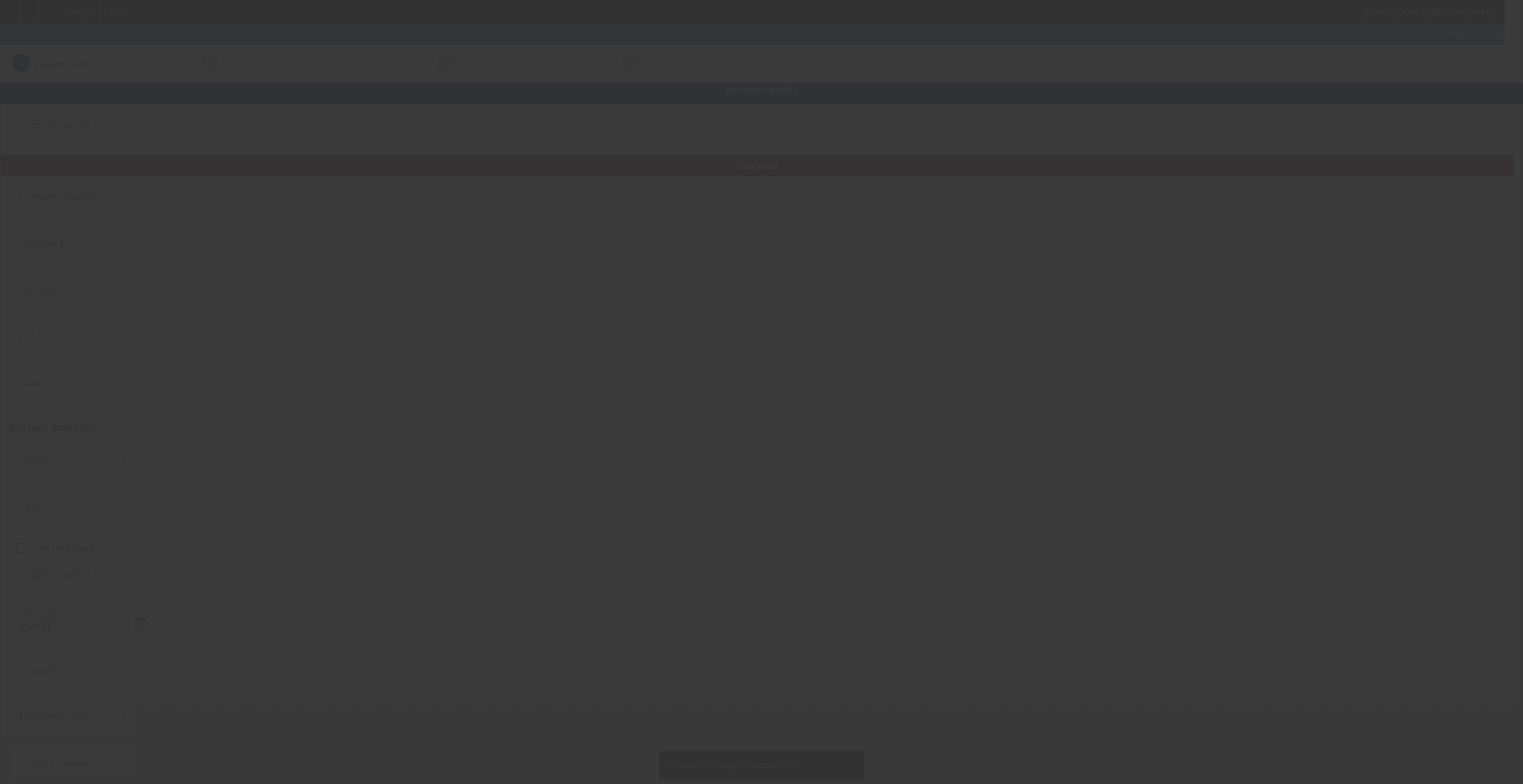
type input "8/16/2025"
type input "Michael Torres"
type input "1117A S 10th St"
type input "53204"
type input "Milwaukee"
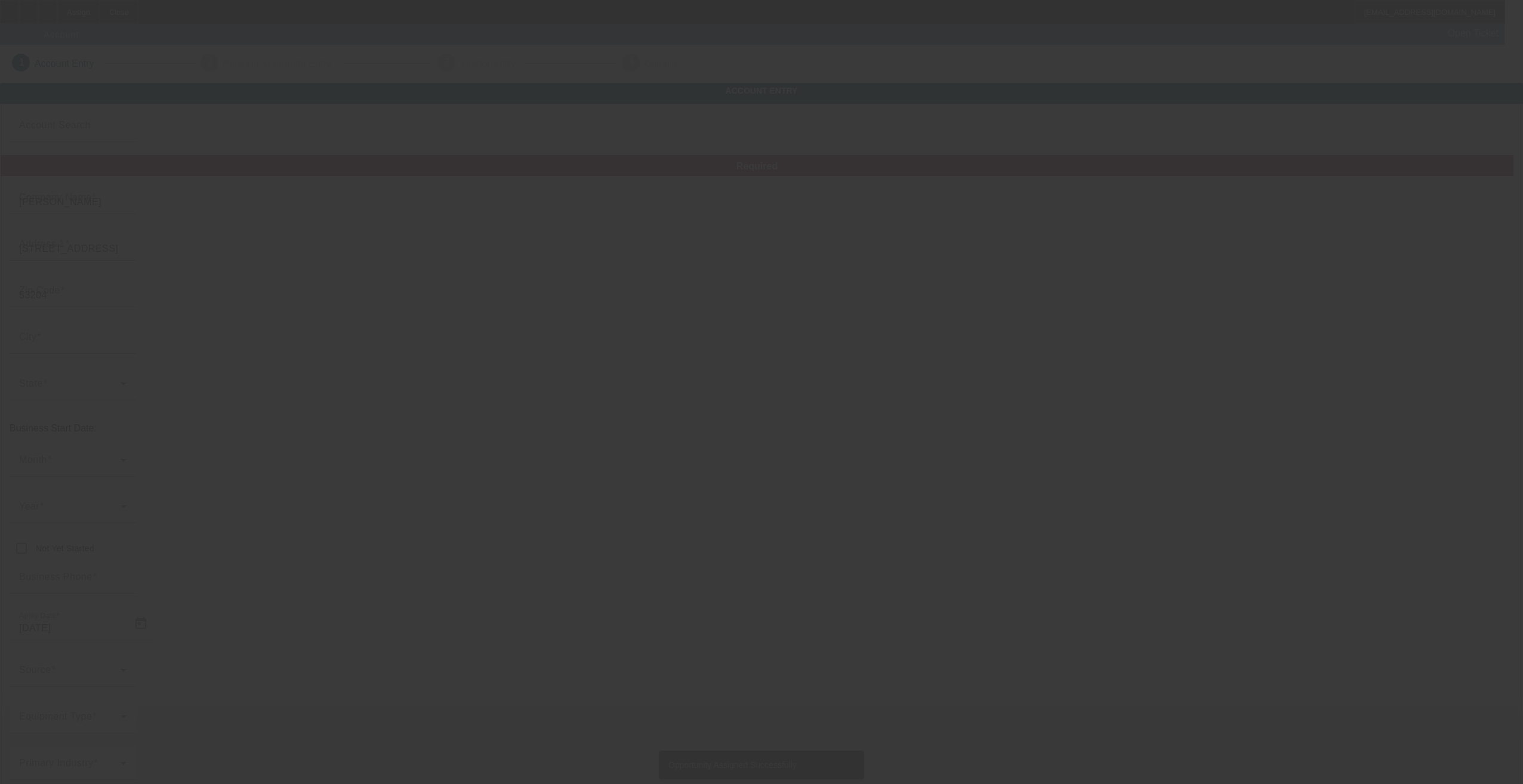
type input "(414) 416-7393"
type input "Casual Fridays MKE"
type input "casualfridaysmke@gmail.com"
type input "Milwaukee"
type input "85-0622988"
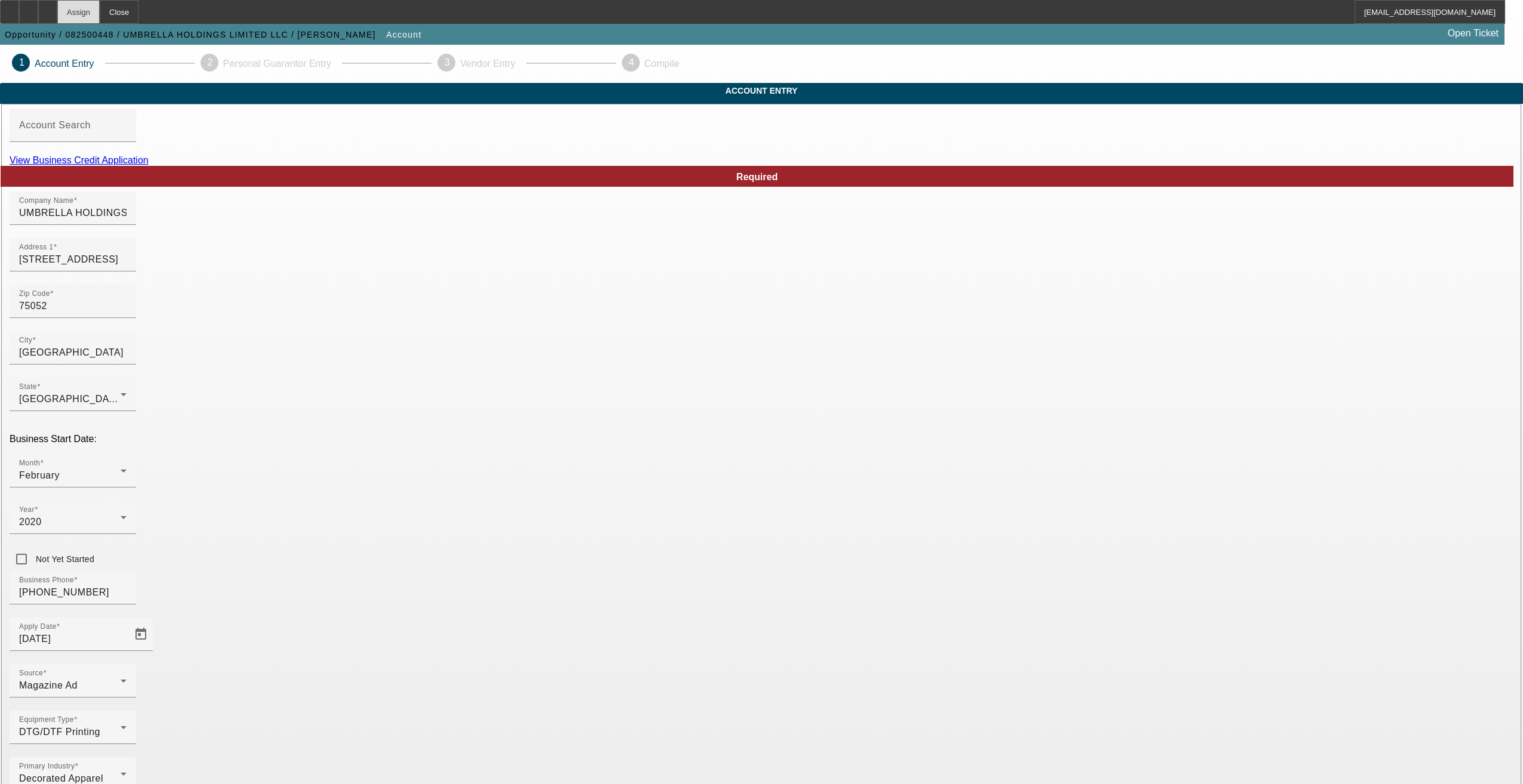
click at [99, 9] on div "Assign" at bounding box center [78, 12] width 42 height 24
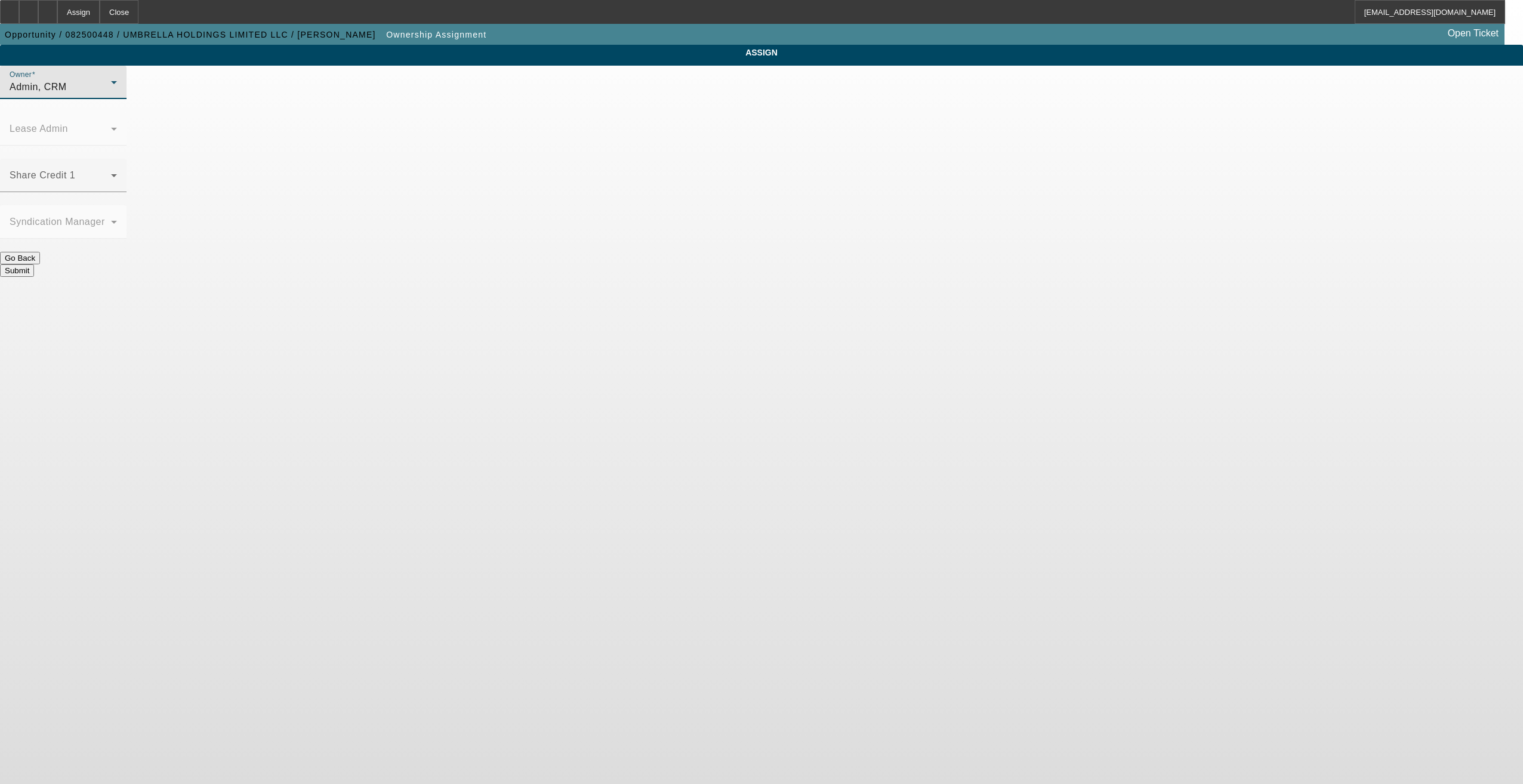
click at [67, 92] on span "Admin, CRM" at bounding box center [38, 87] width 57 height 10
click at [649, 148] on span "Arida, Michael (Lvl 21)" at bounding box center [666, 154] width 120 height 14
click at [34, 264] on button "Submit" at bounding box center [17, 270] width 34 height 13
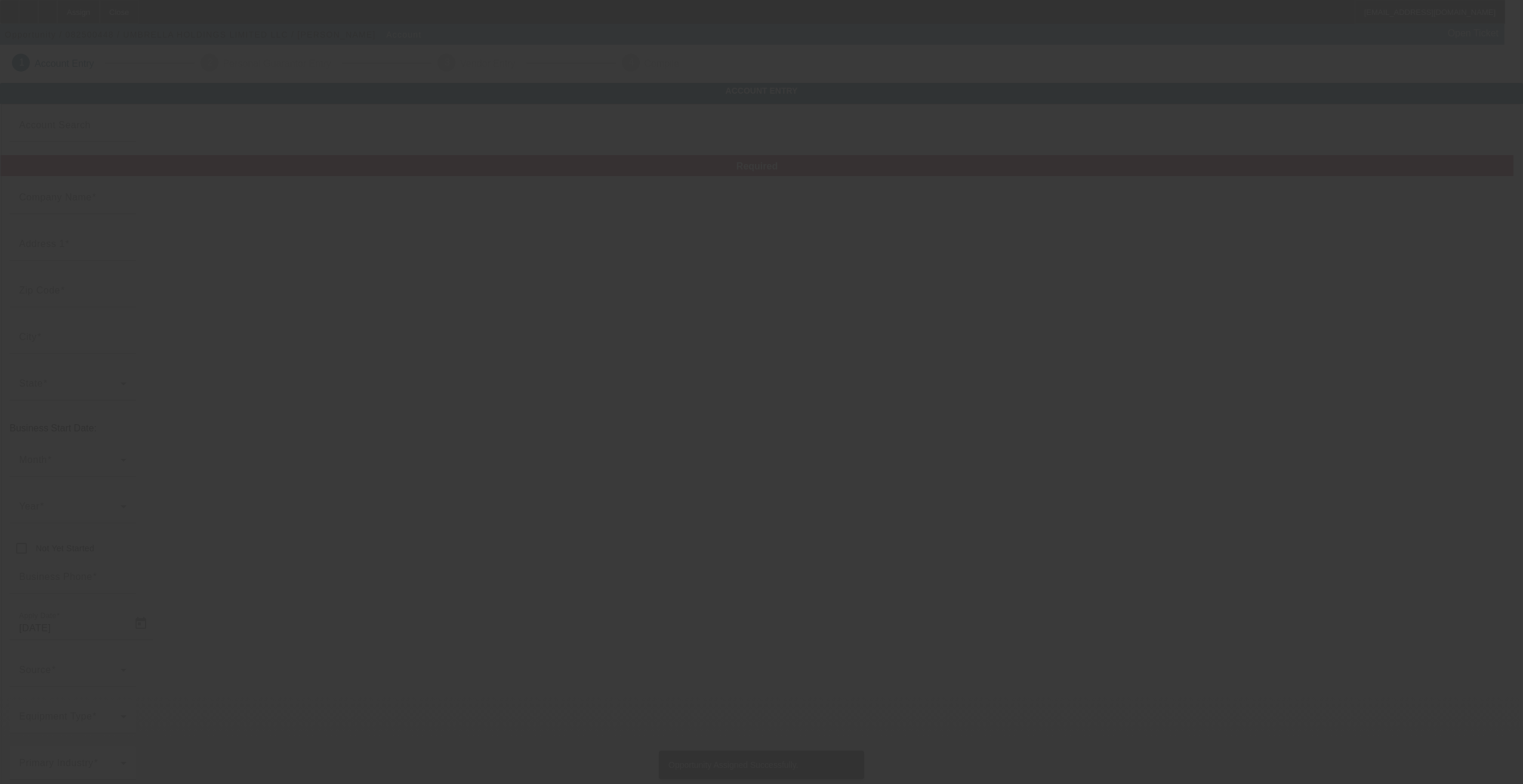
type input "8/17/2025"
type input "UMBRELLA HOLDINGS LIMITED LLC"
type input "2323 Tawny Owl Rd"
type input "75052"
type input "Grand Prairie"
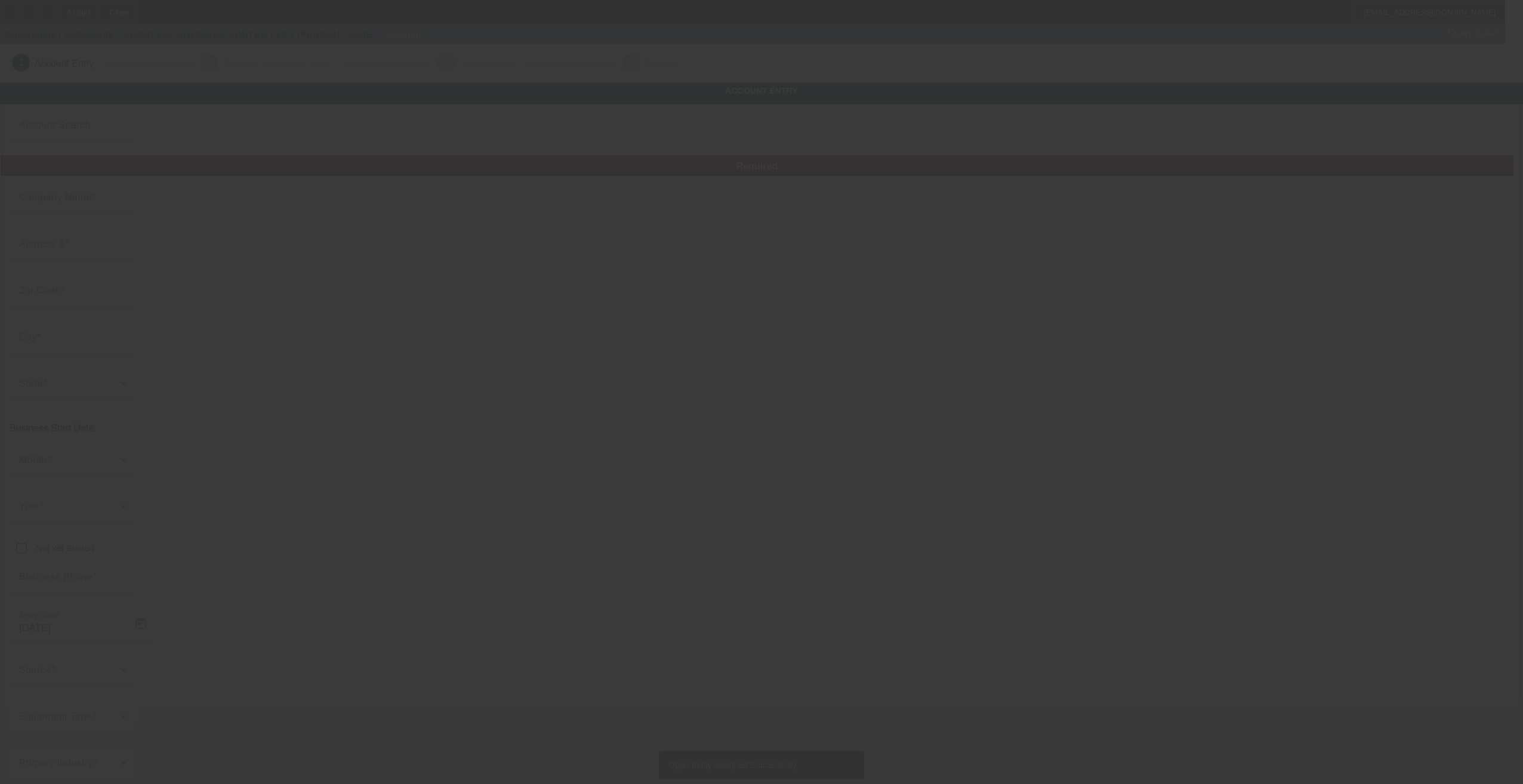
type input "(682) 427-7627"
type input "ghaniabdulaziz96@gmail.com"
type input "38-4304608"
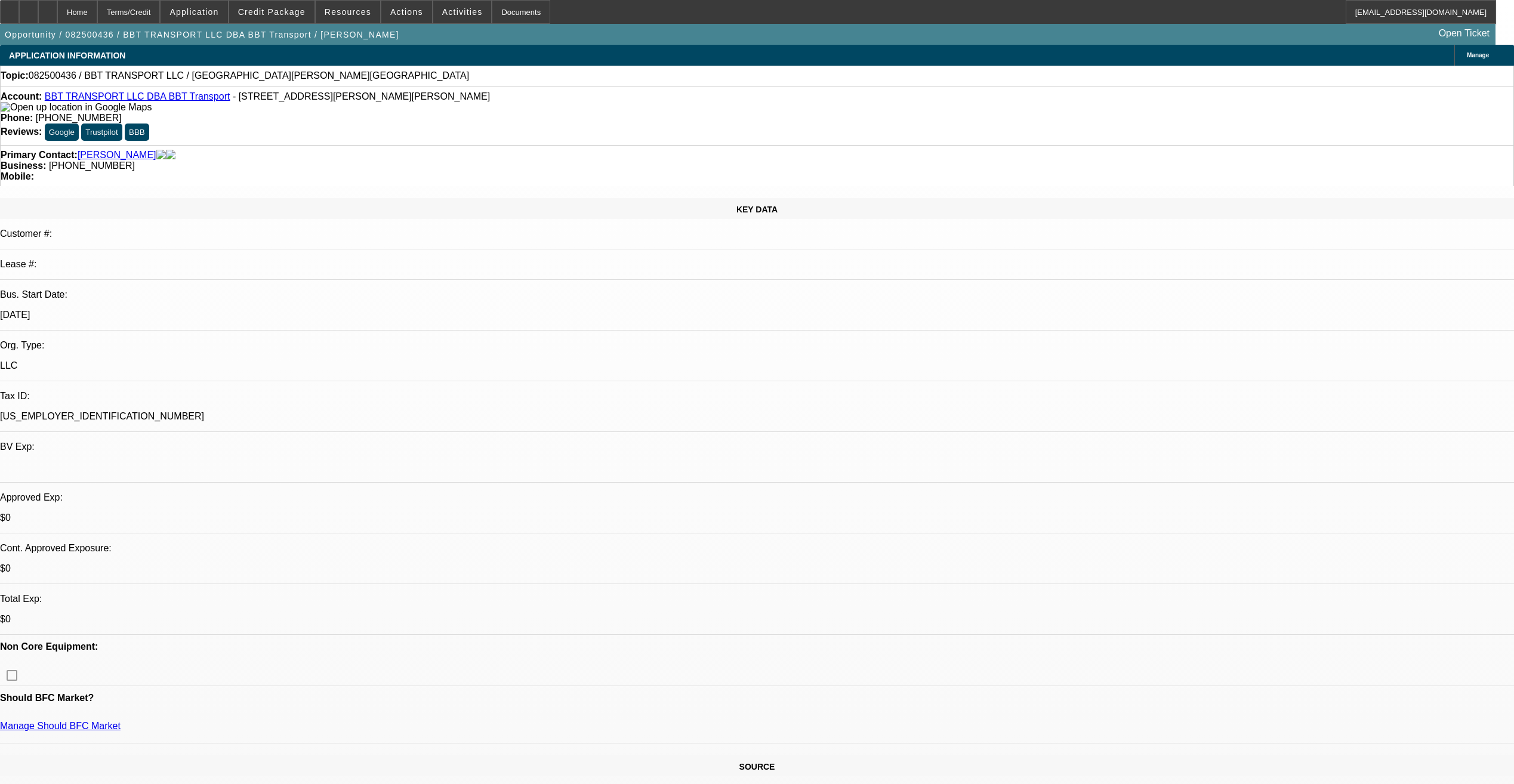
select select "0"
select select "2"
select select "0.1"
select select "1"
select select "2"
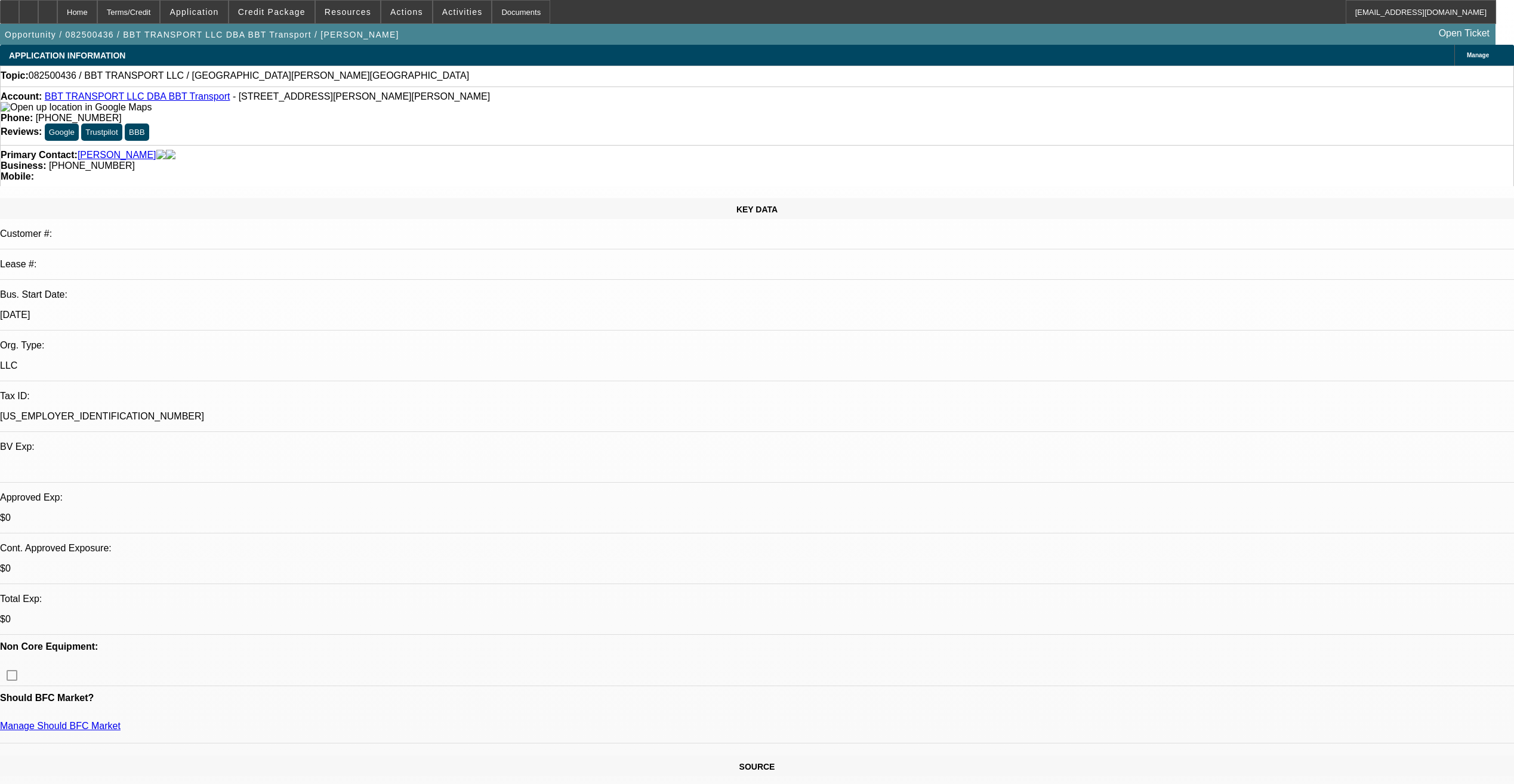
select select "4"
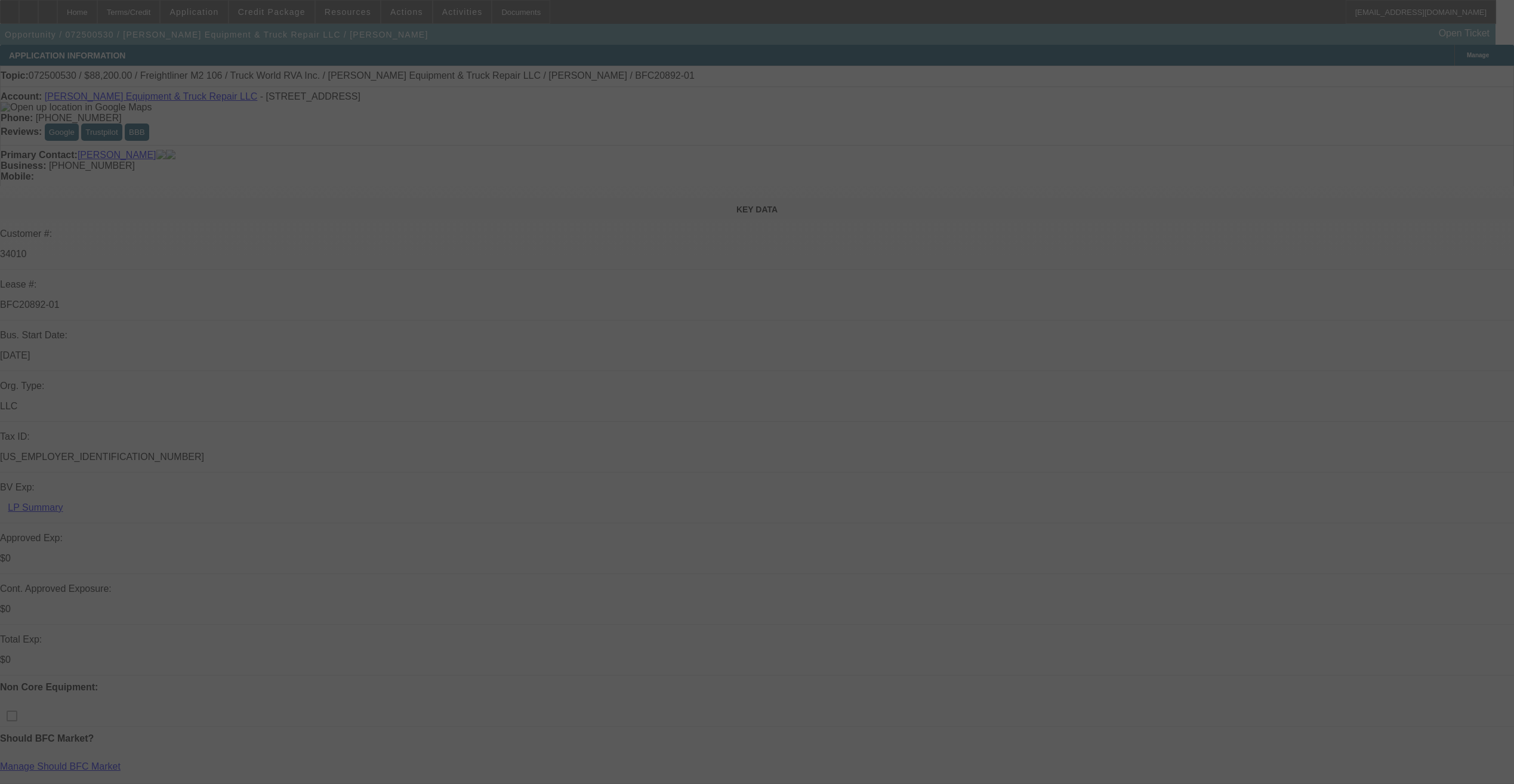
click at [710, 379] on div at bounding box center [757, 392] width 1514 height 784
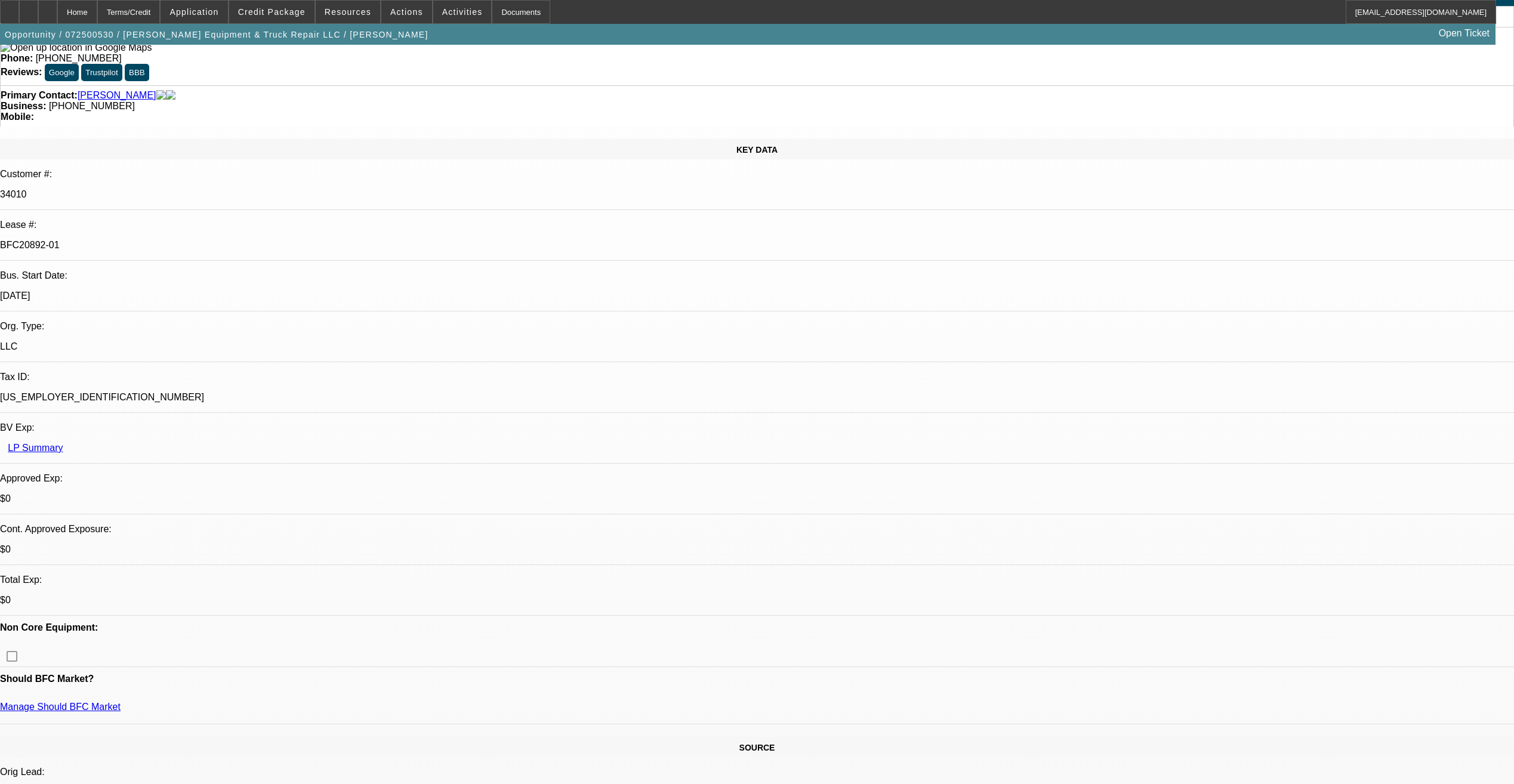
select select "0"
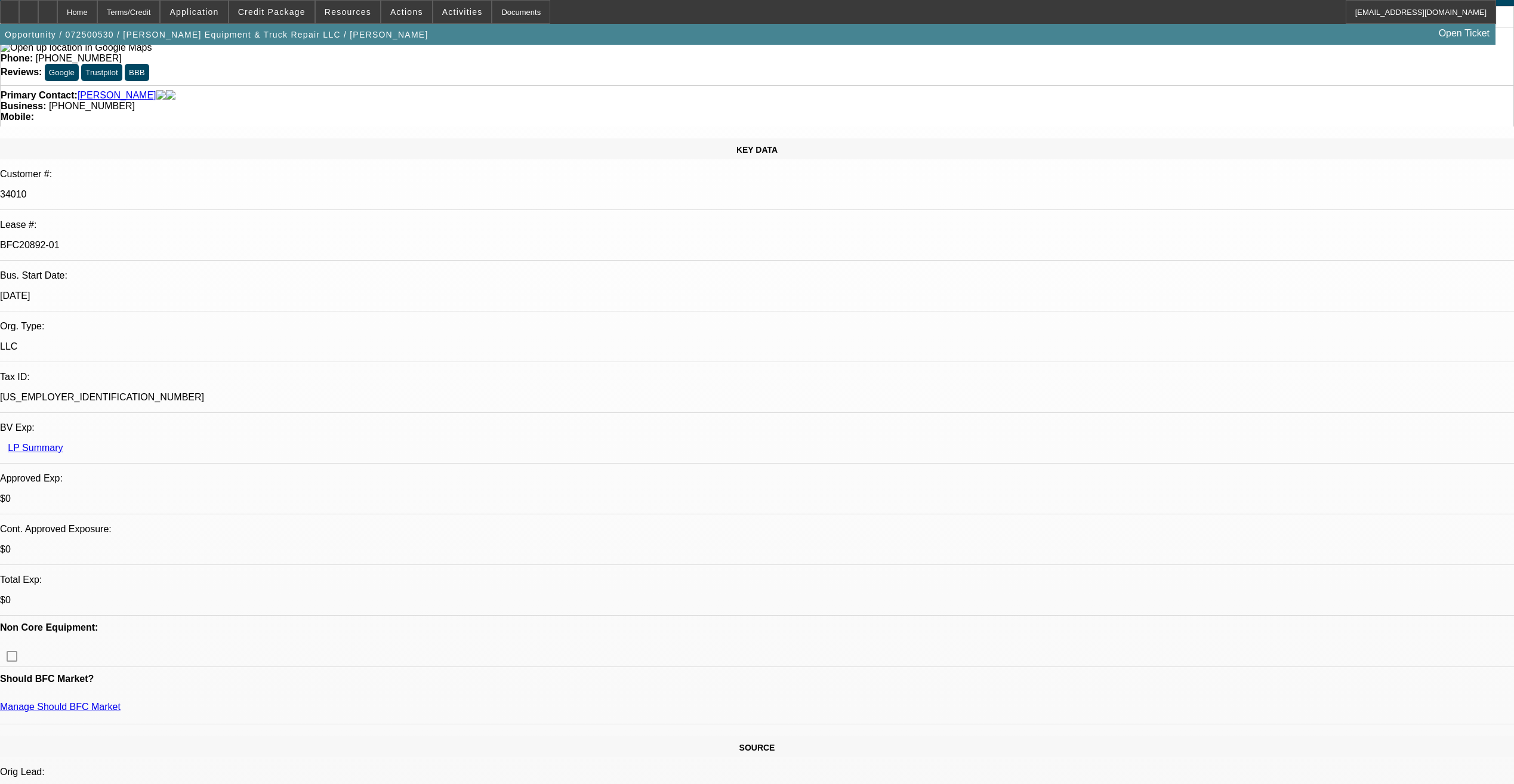
select select "0"
select select "0.1"
select select "0"
select select "0.1"
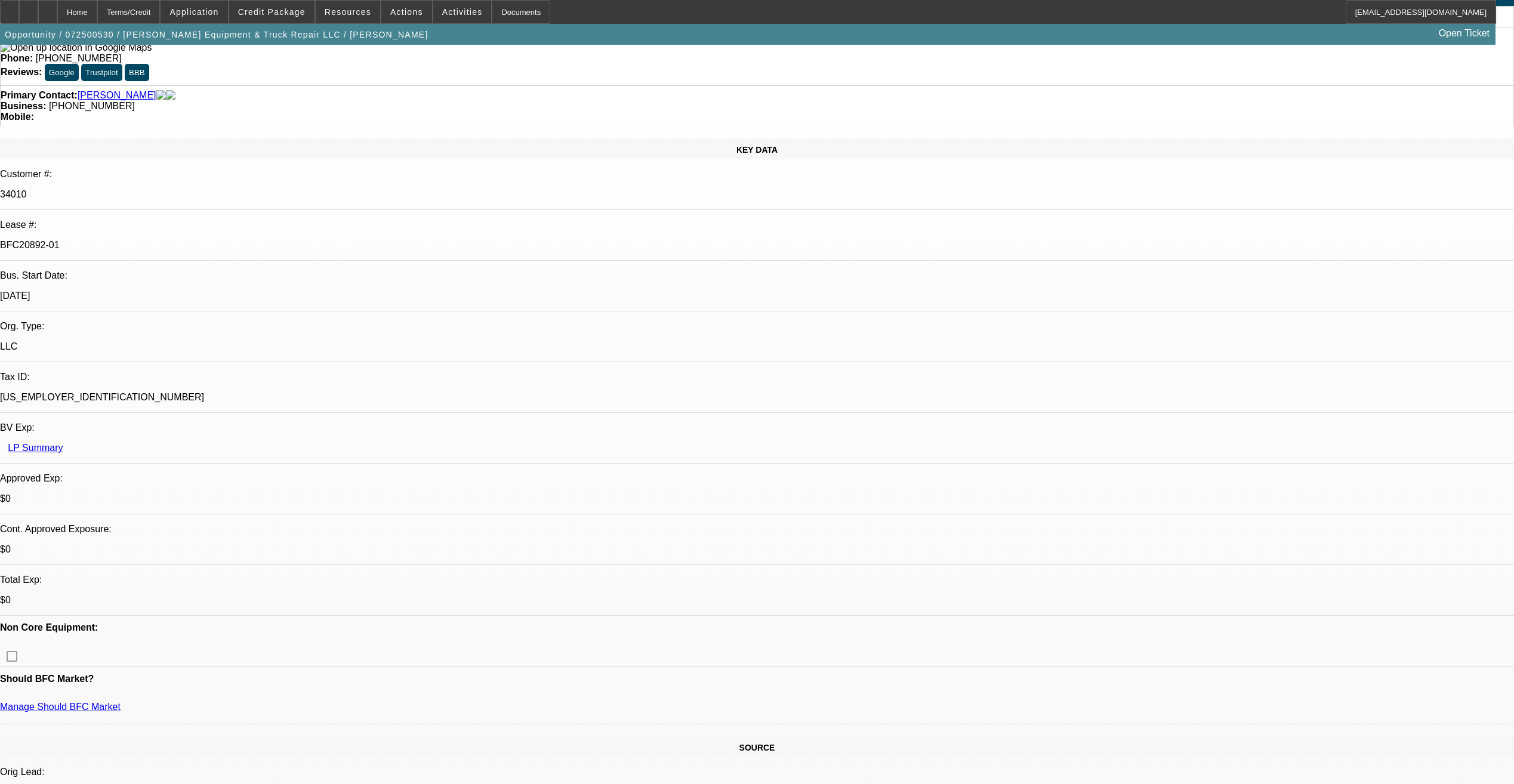
select select "0"
select select "1"
select select "3"
select select "6"
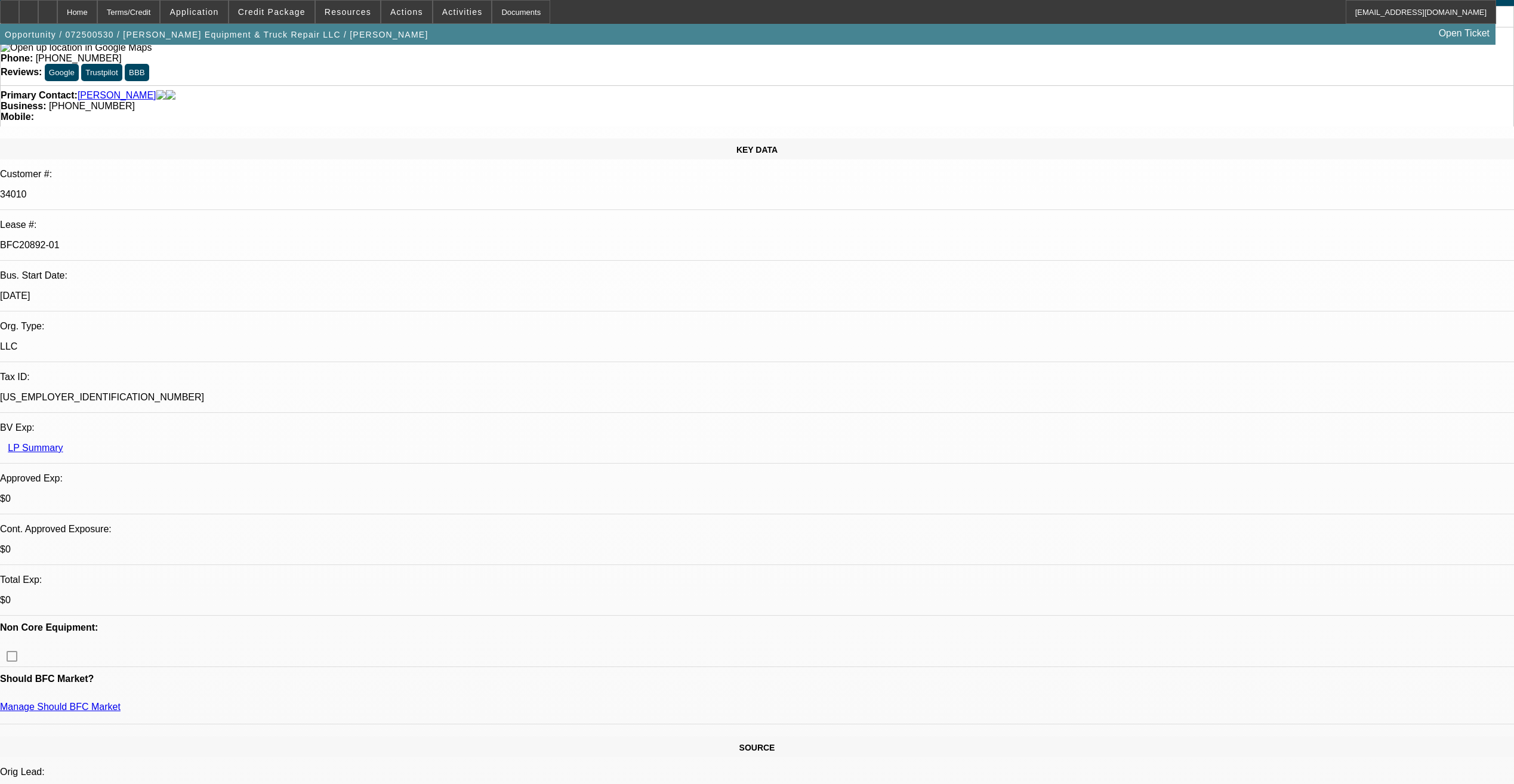
select select "1"
select select "3"
select select "6"
select select "1"
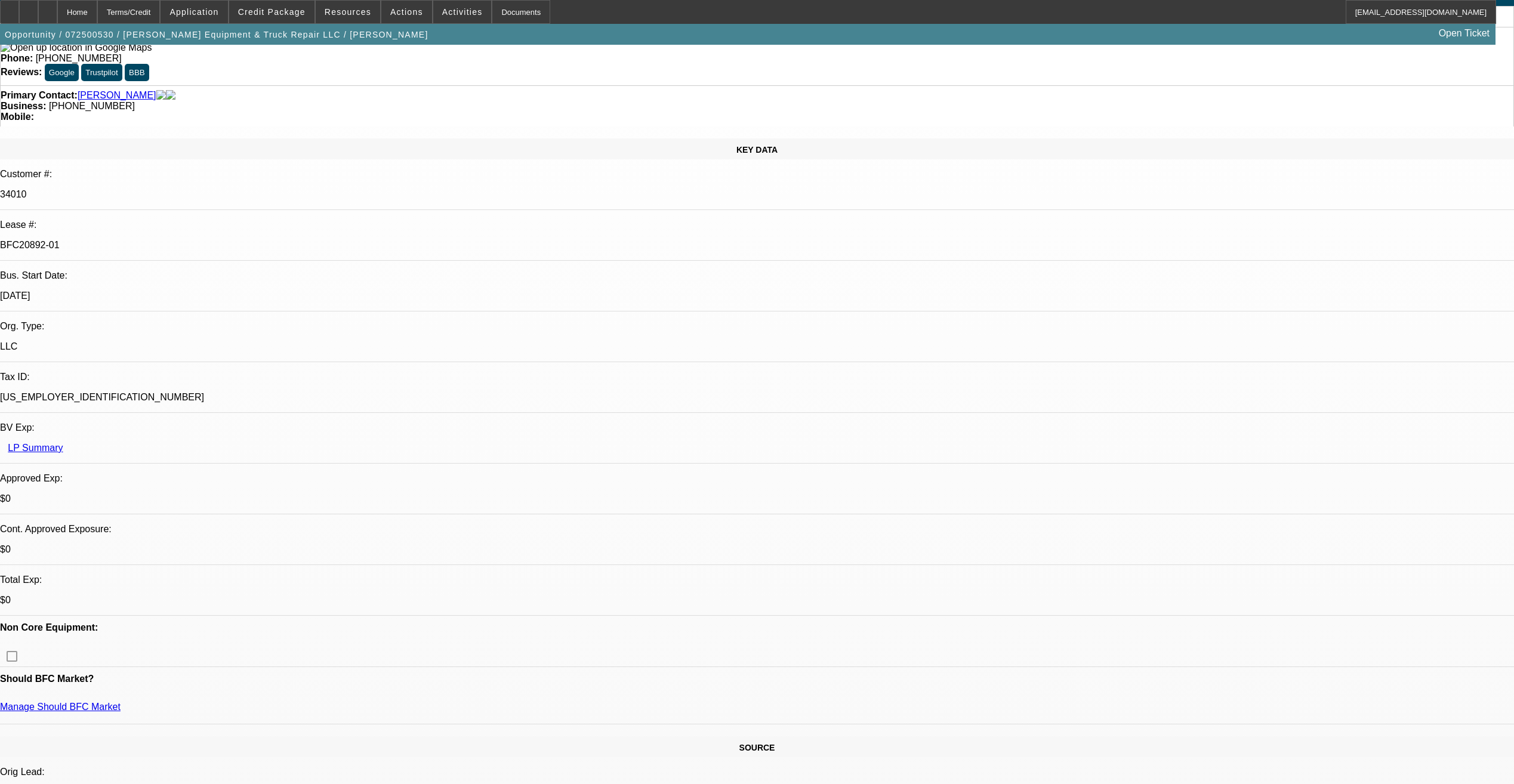
select select "6"
select select "1"
select select "6"
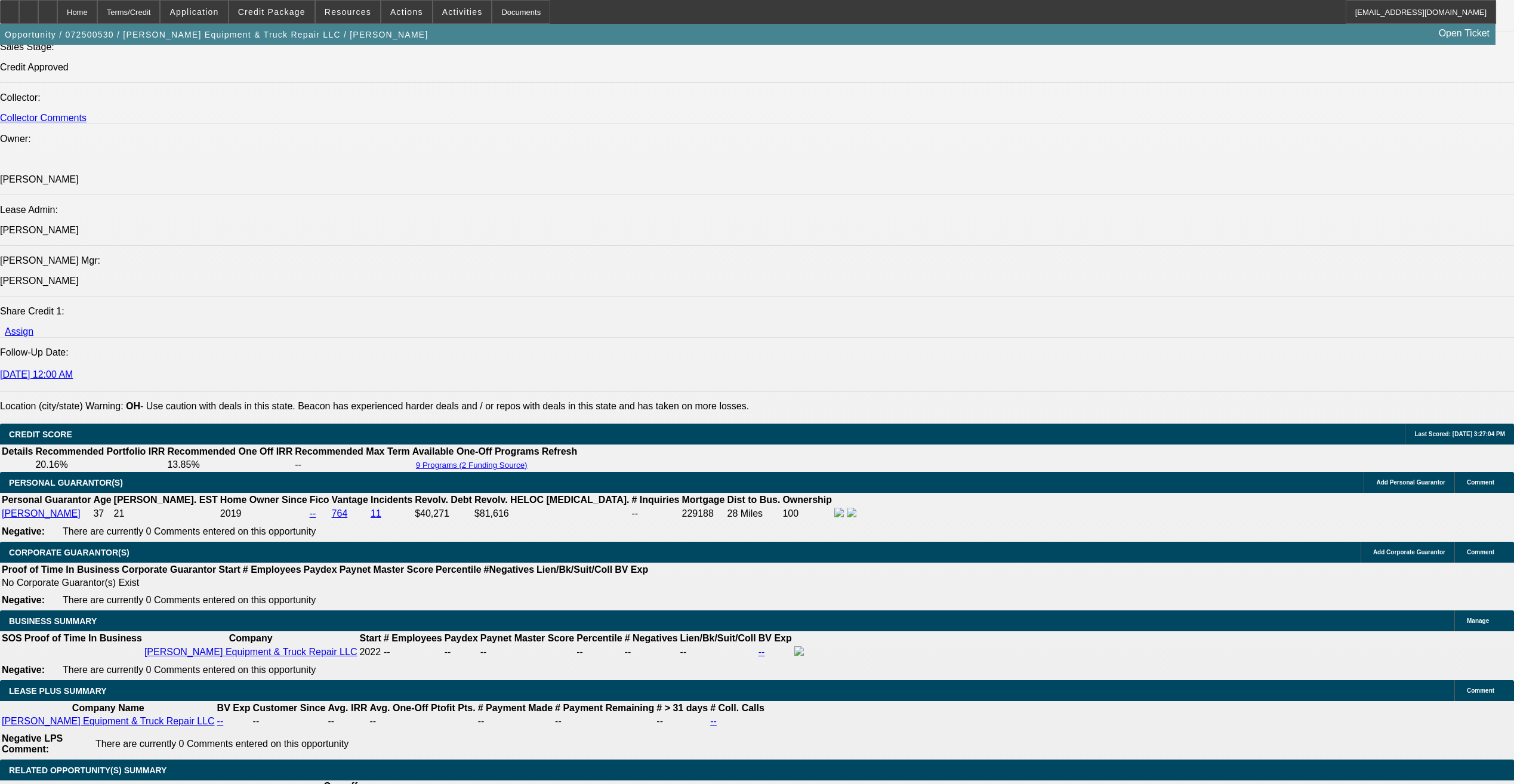
scroll to position [1419, 0]
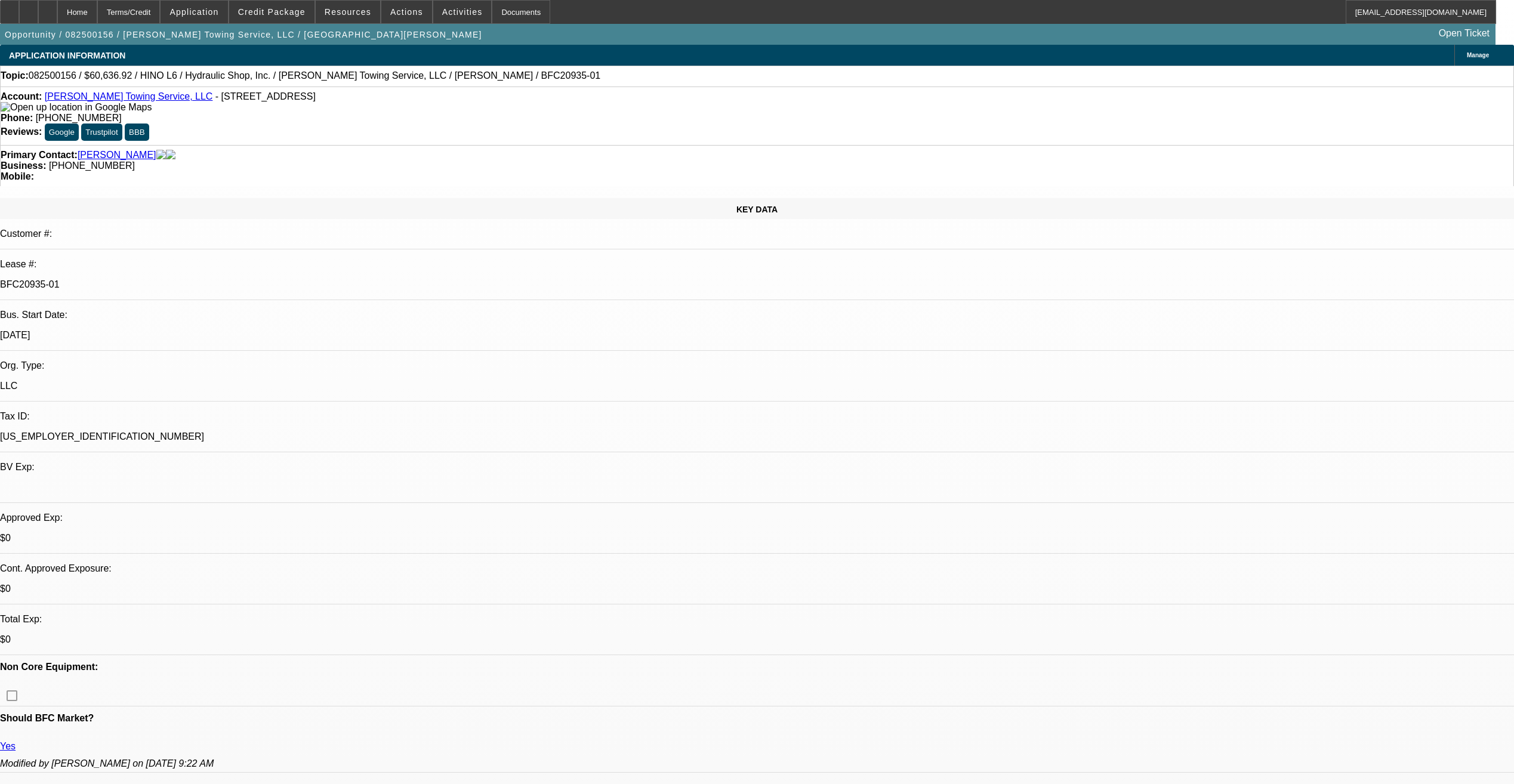
select select "0"
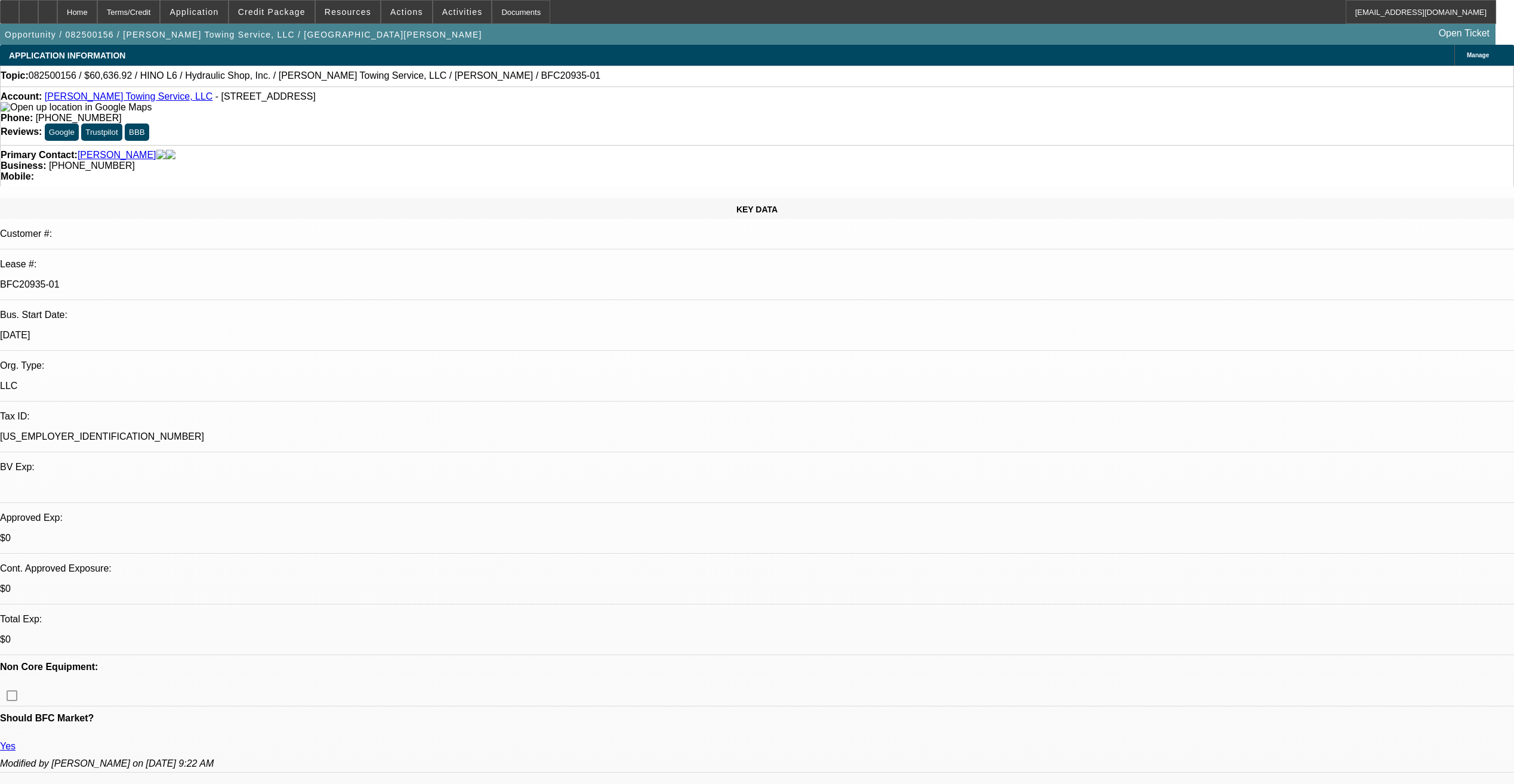
select select "0"
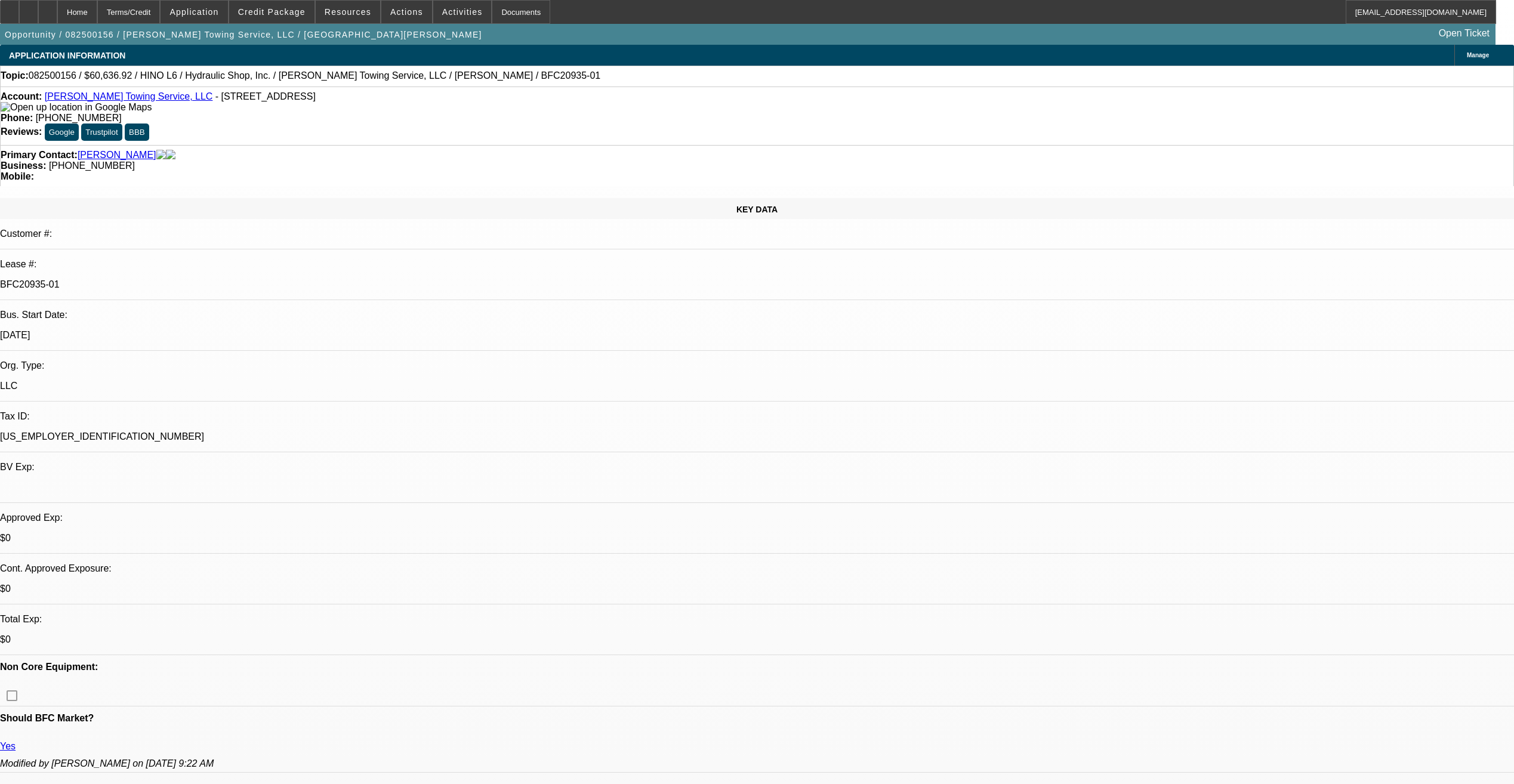
select select "0"
select select "1"
select select "6"
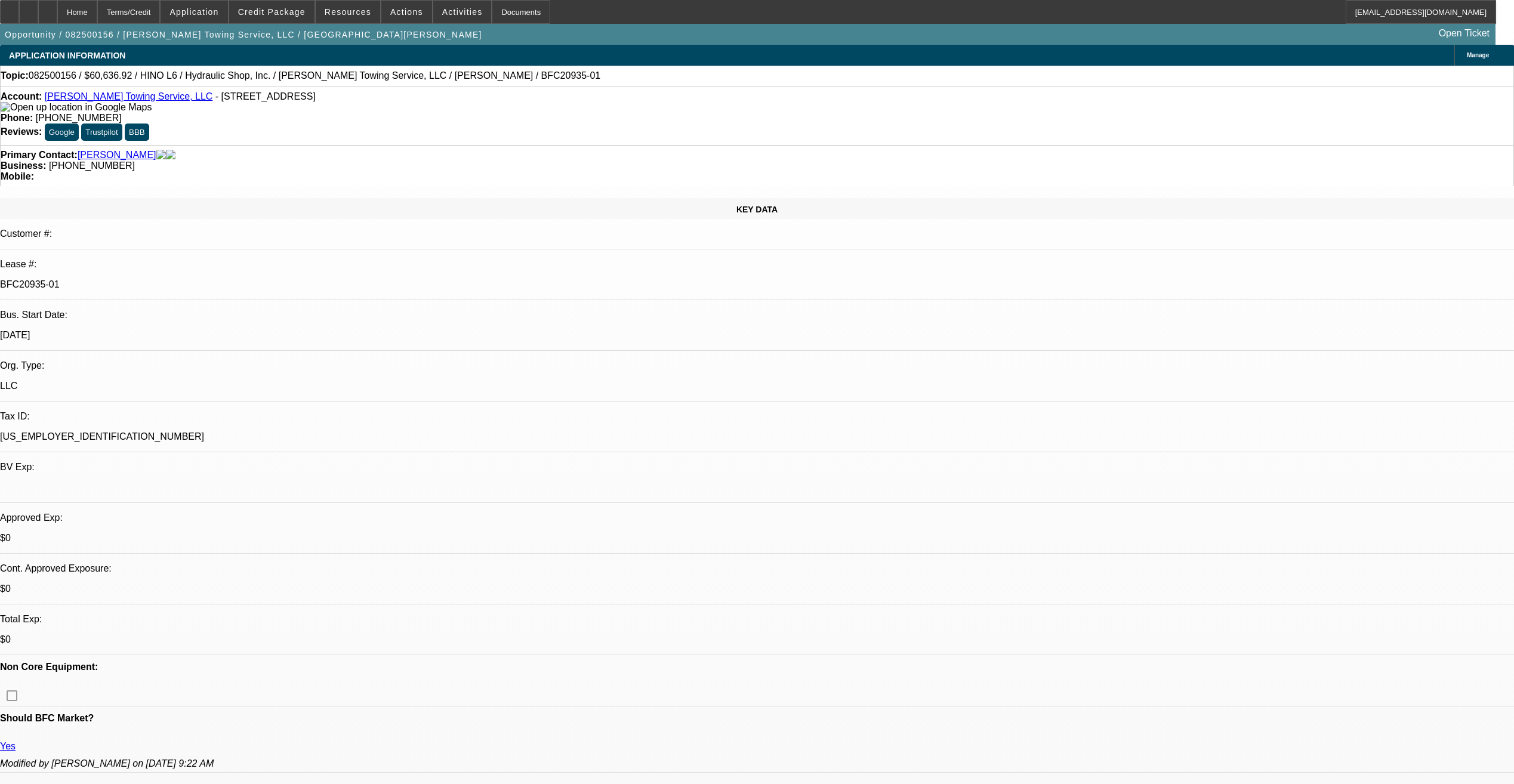
select select "1"
select select "6"
select select "1"
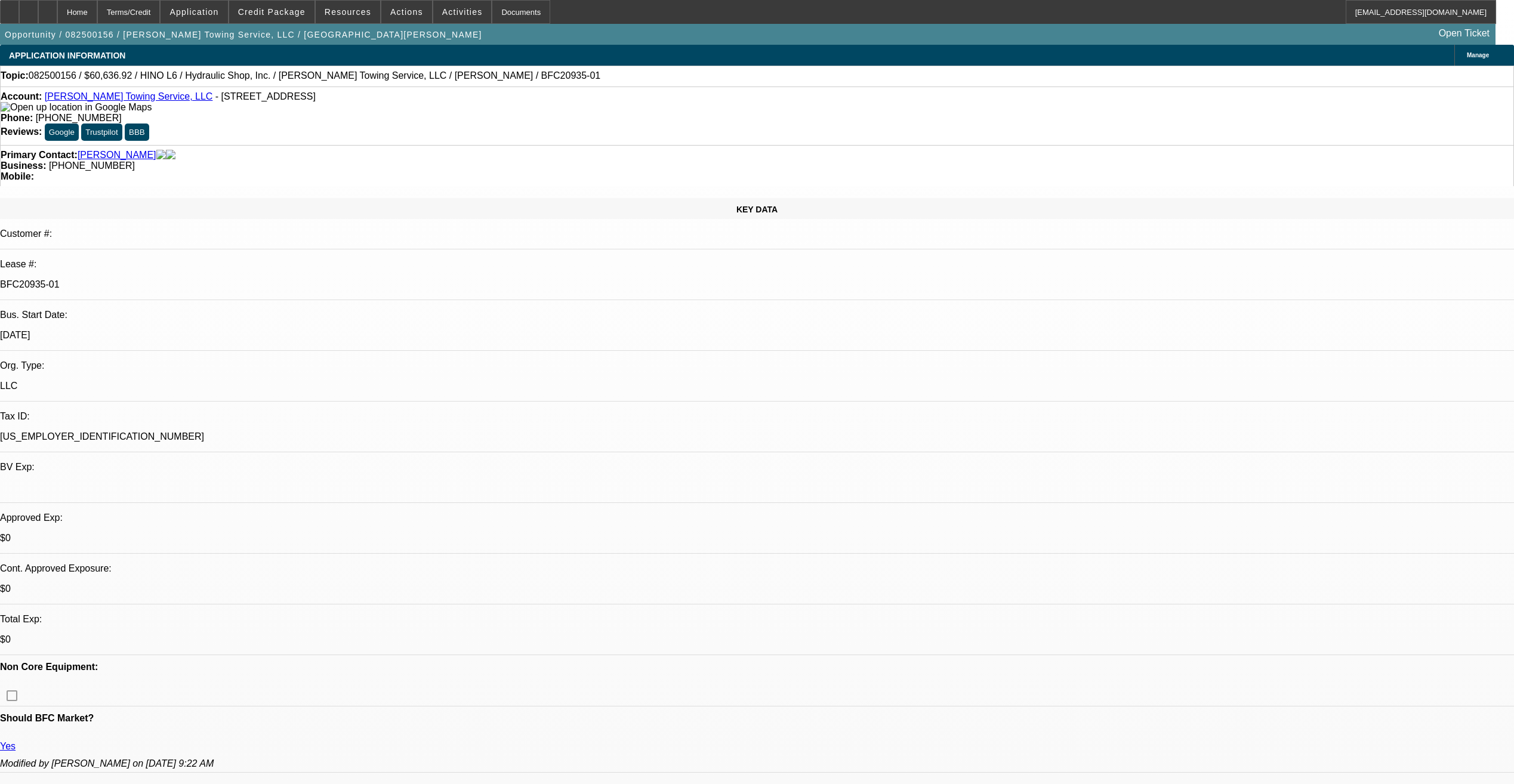
select select "6"
select select "1"
select select "6"
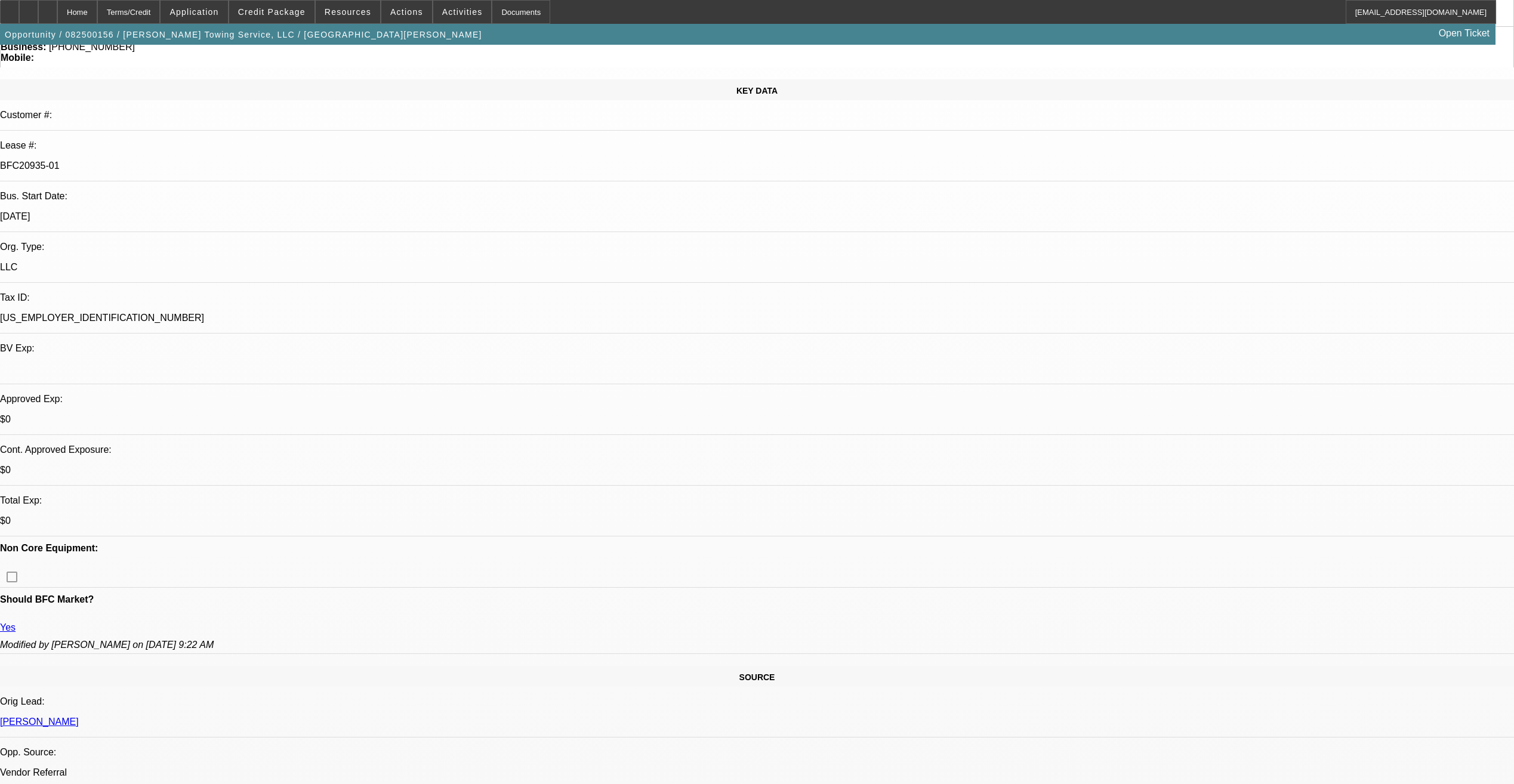
scroll to position [120, 0]
